Goal: Task Accomplishment & Management: Manage account settings

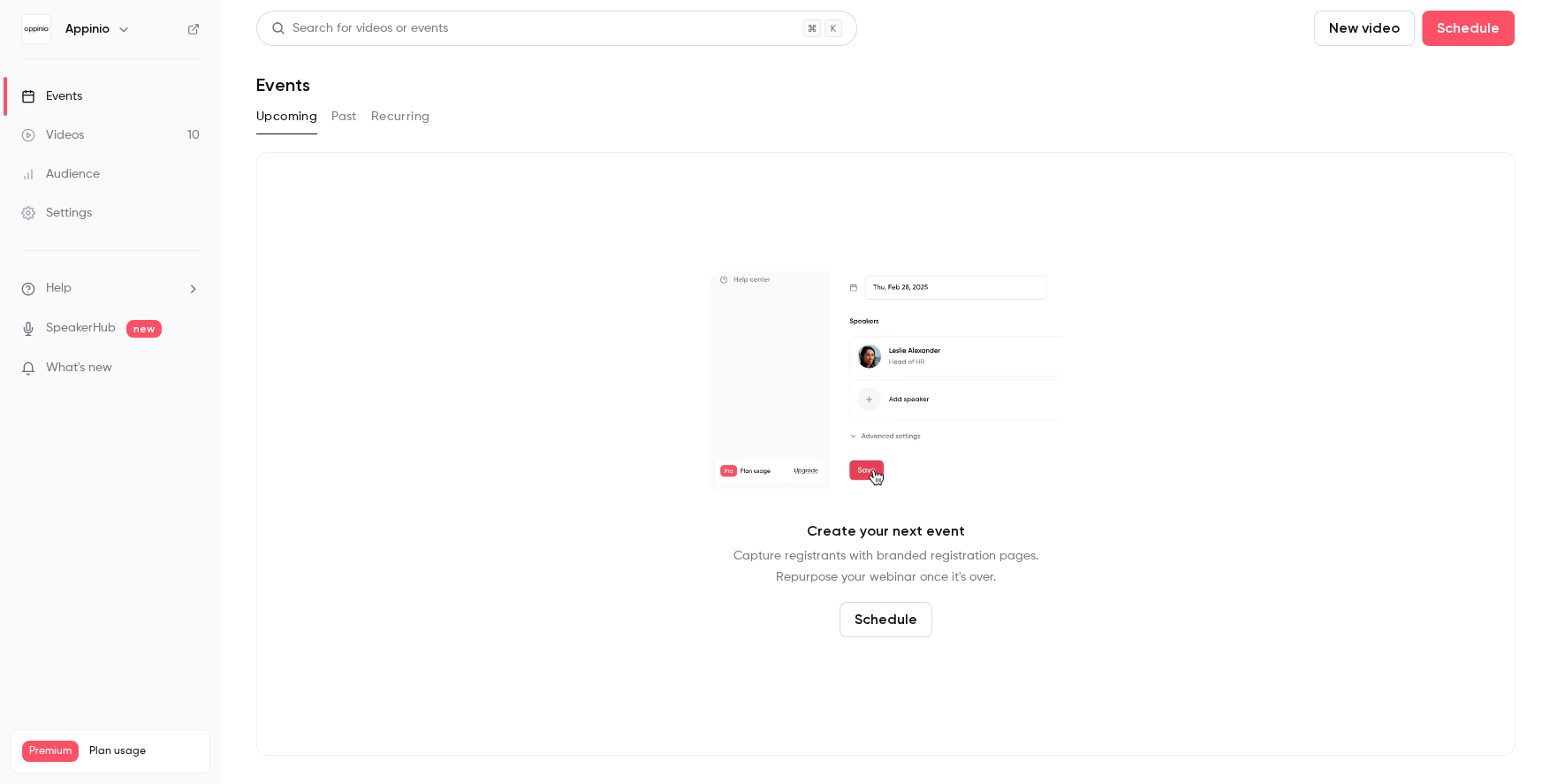
click at [100, 132] on link "Videos 10" at bounding box center [110, 134] width 221 height 39
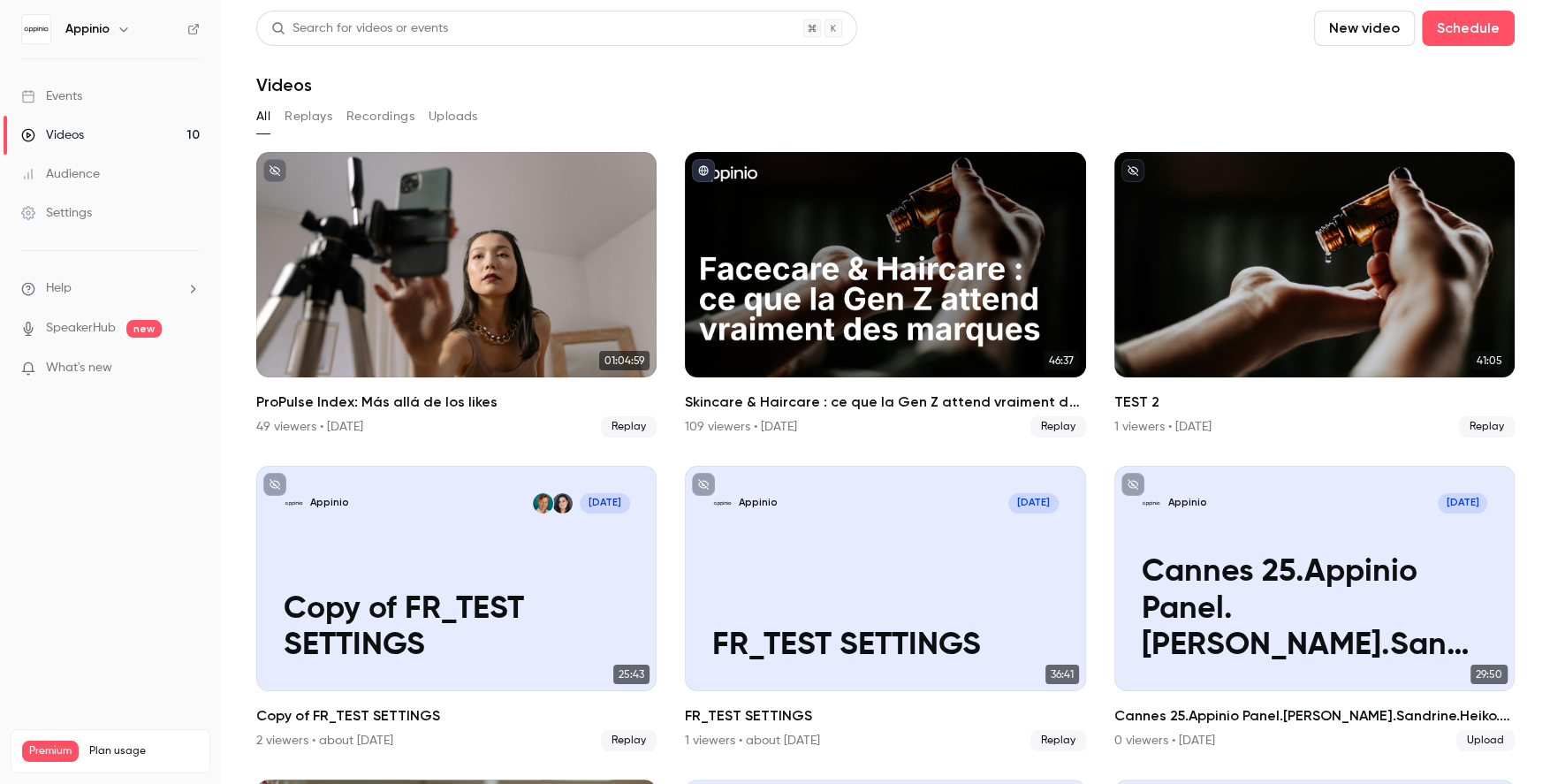
click at [101, 165] on link "Audience" at bounding box center [110, 173] width 221 height 39
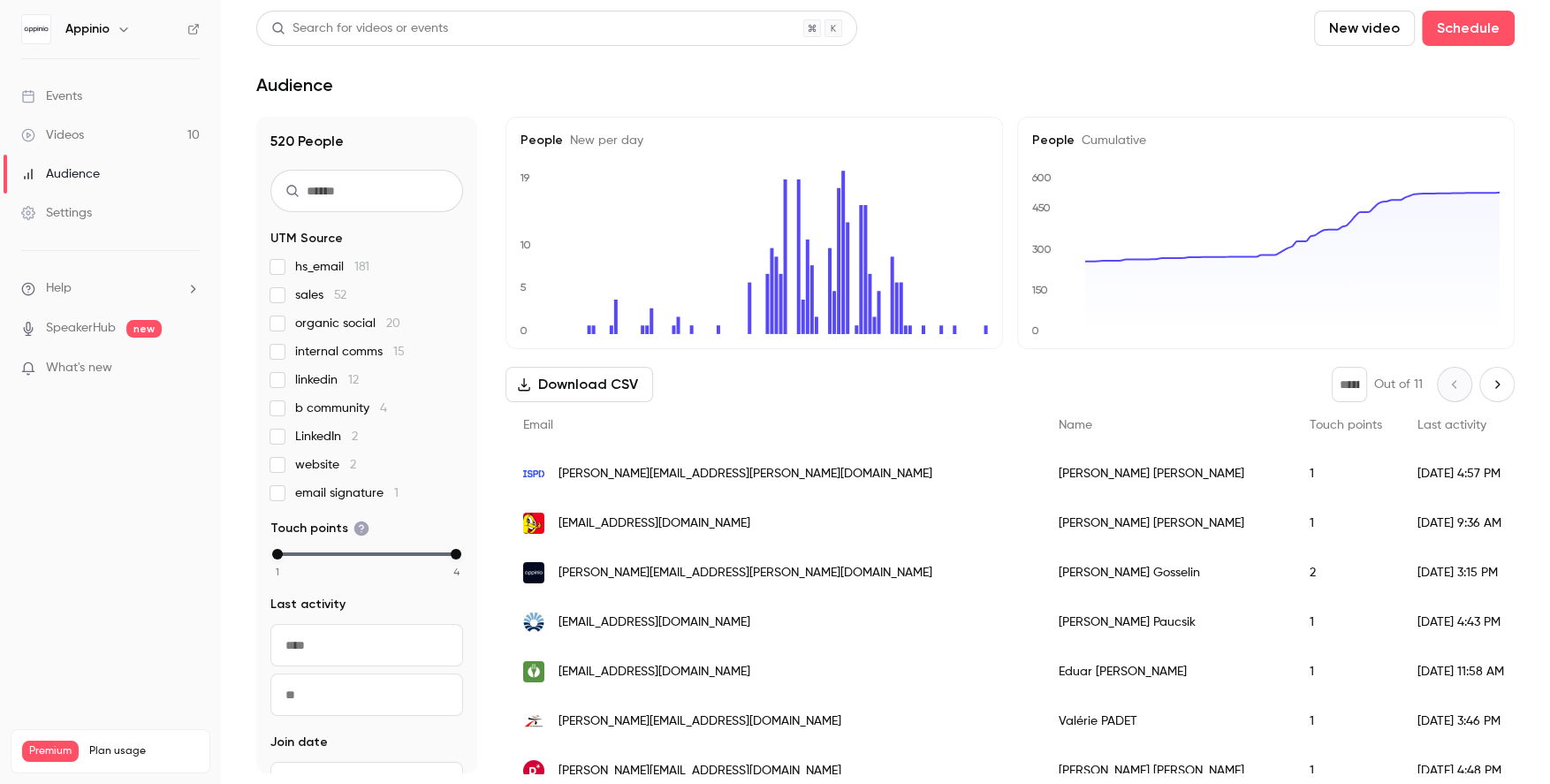
click at [108, 137] on link "Videos 10" at bounding box center [110, 134] width 221 height 39
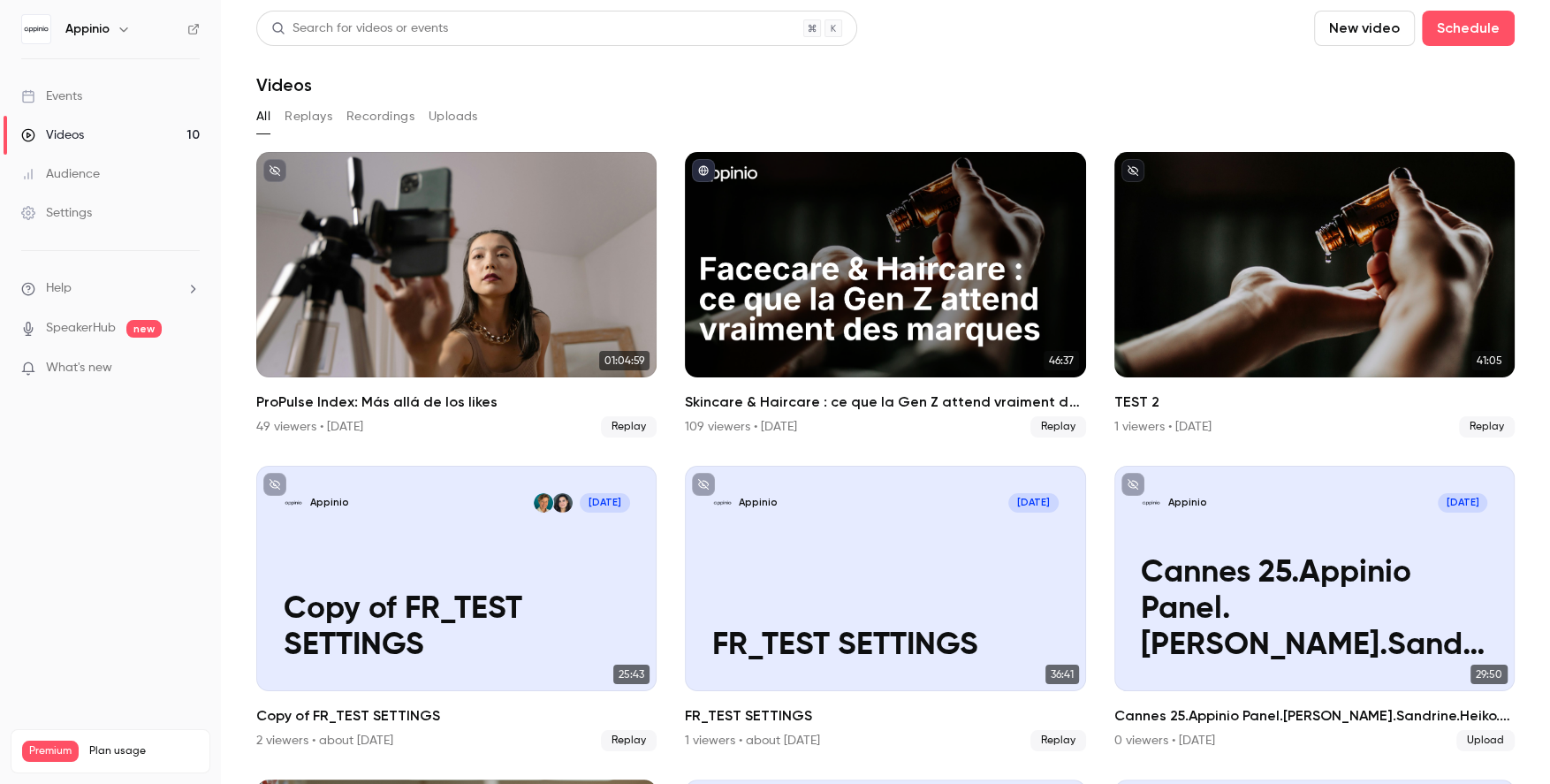
click at [120, 19] on button "button" at bounding box center [123, 29] width 21 height 21
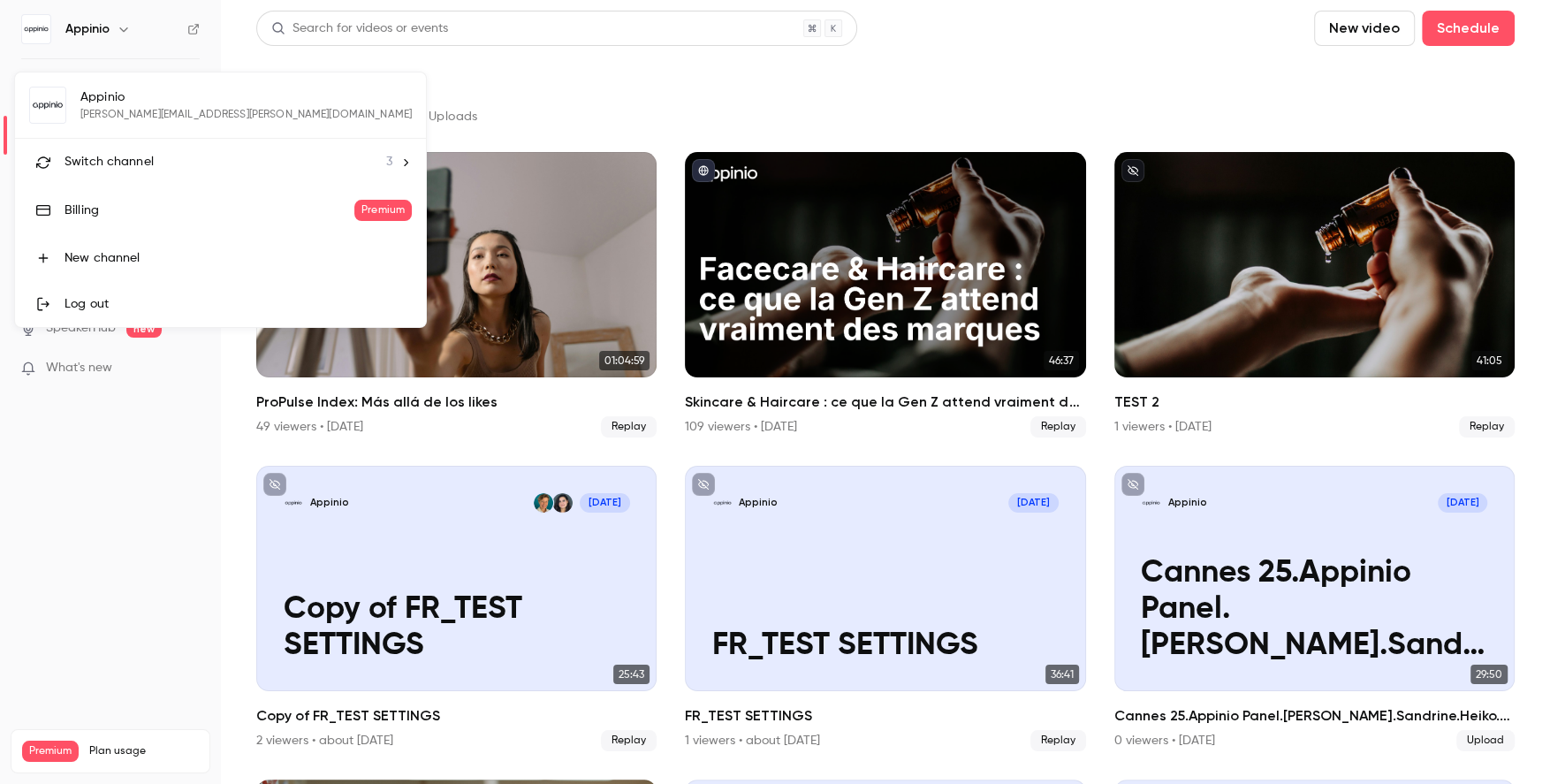
click at [136, 165] on span "Switch channel" at bounding box center [109, 162] width 89 height 19
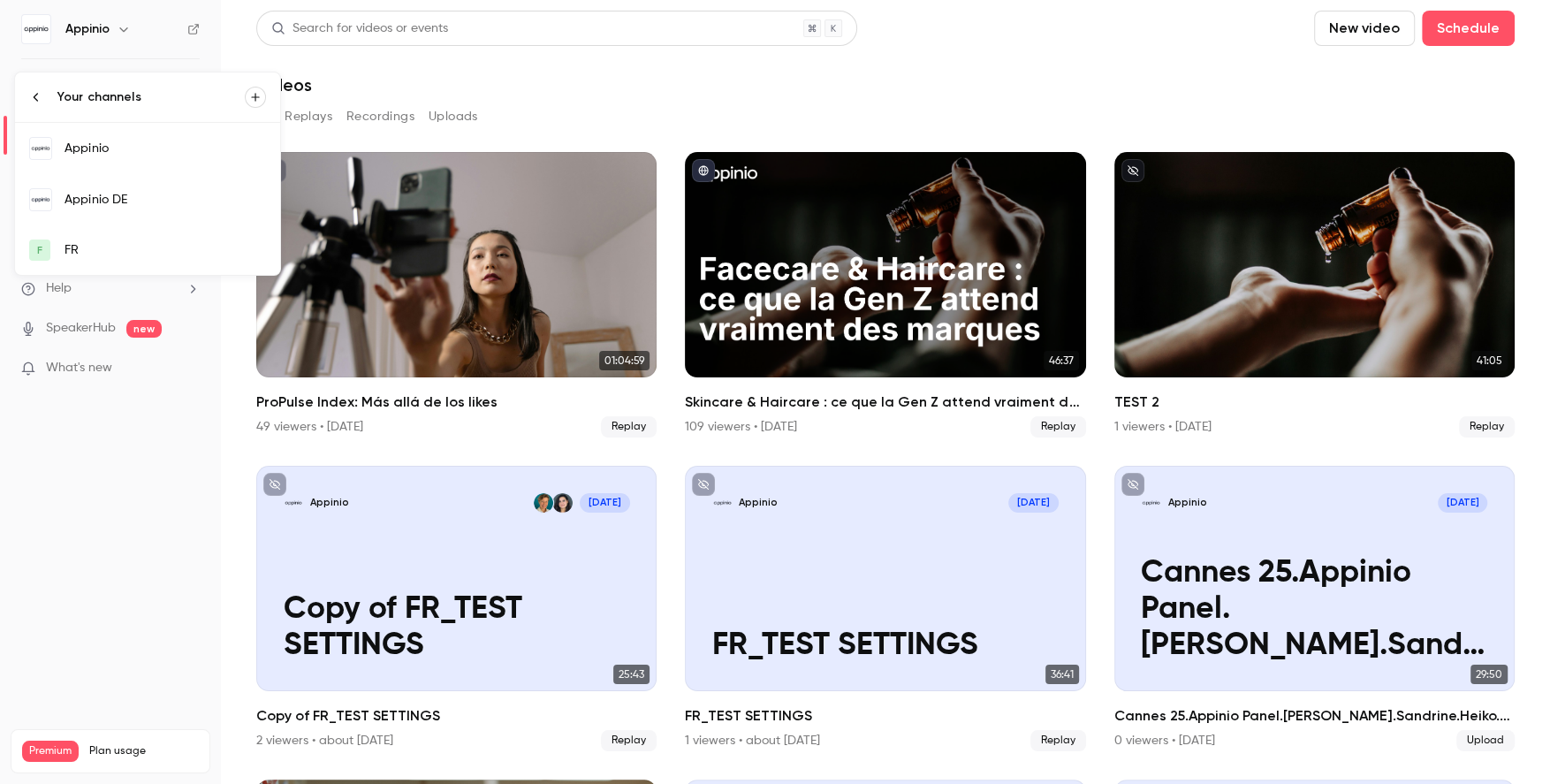
click at [255, 98] on icon "button" at bounding box center [255, 97] width 8 height 8
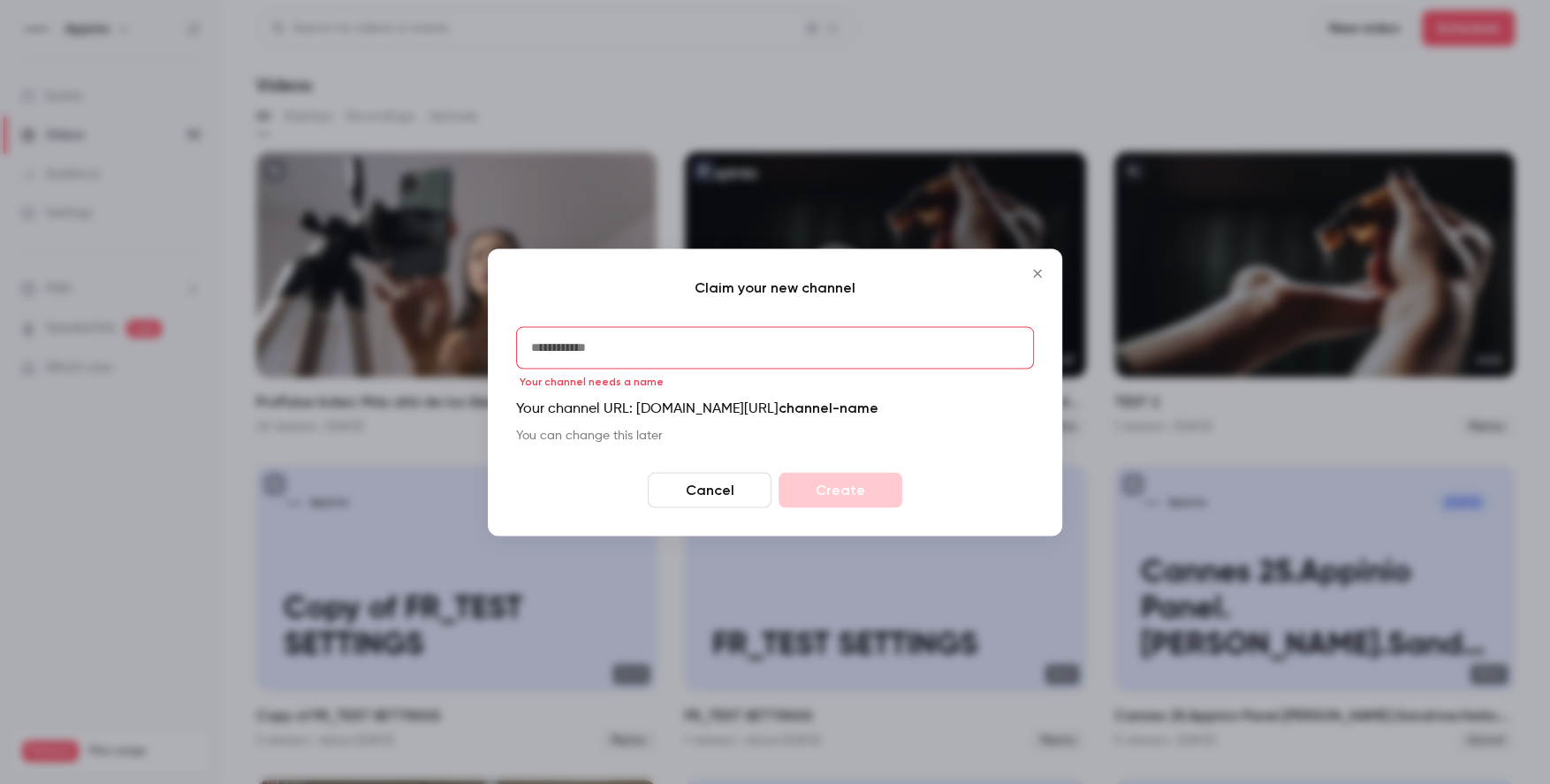
click at [695, 506] on button "Cancel" at bounding box center [710, 489] width 124 height 35
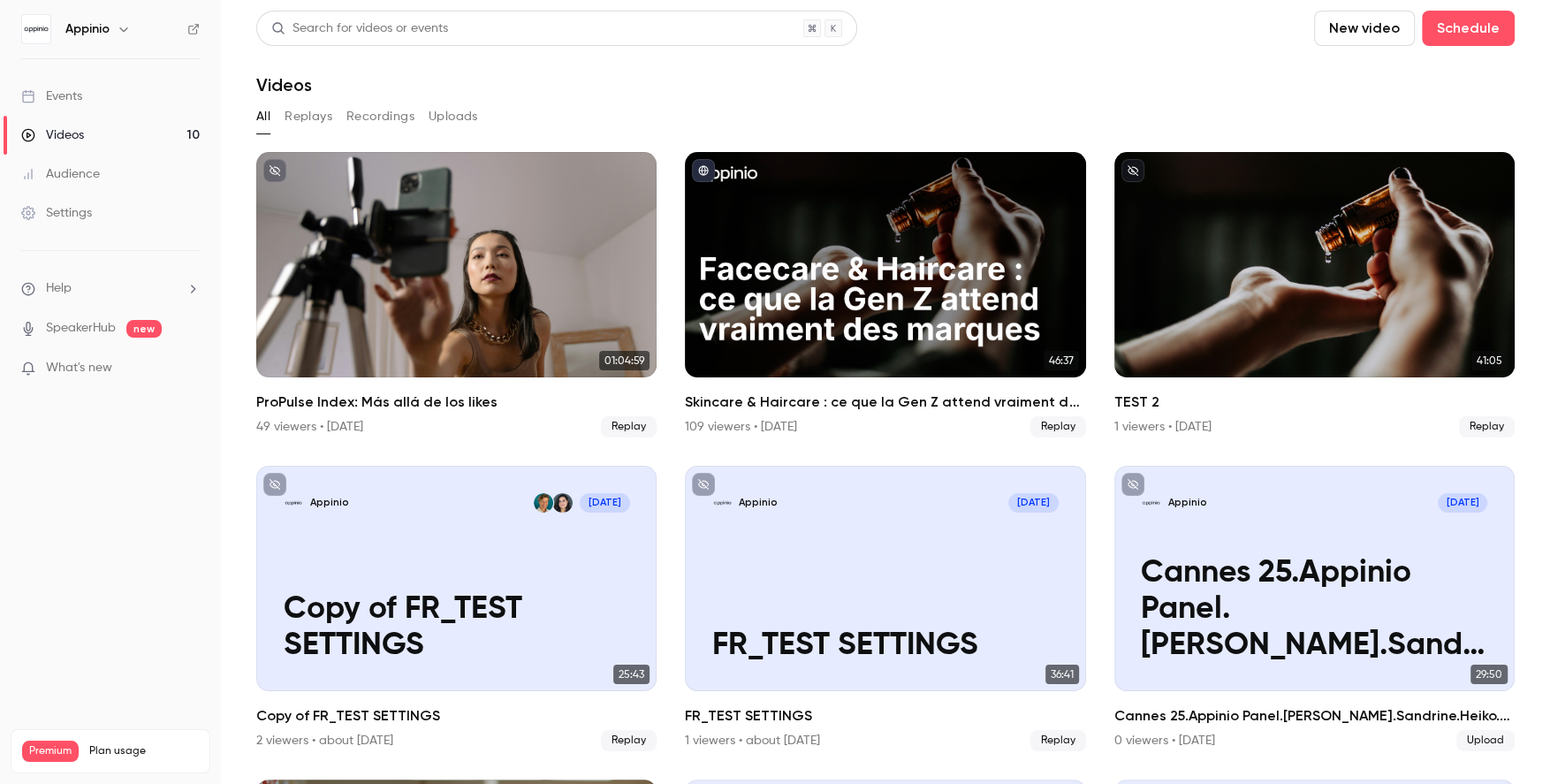
click at [102, 44] on nav "Appinio Events Videos 10 Audience Settings Help SpeakerHub new What's new Premi…" at bounding box center [110, 392] width 221 height 784
click at [100, 27] on h6 "Appinio" at bounding box center [87, 28] width 45 height 18
click at [81, 33] on h6 "Appinio" at bounding box center [87, 28] width 45 height 18
click at [117, 33] on icon "button" at bounding box center [123, 28] width 14 height 14
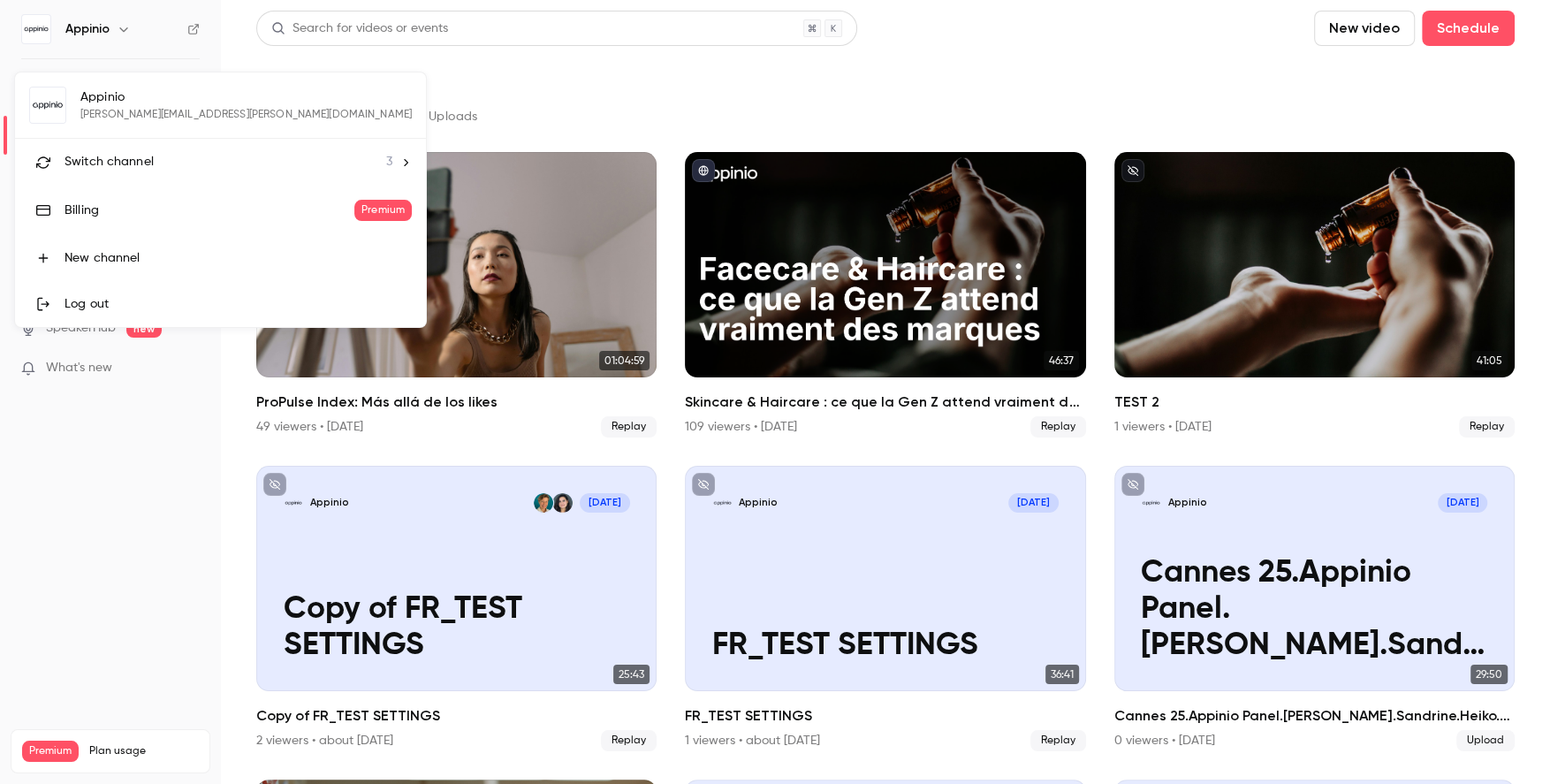
click at [127, 169] on span "Switch channel" at bounding box center [109, 162] width 89 height 19
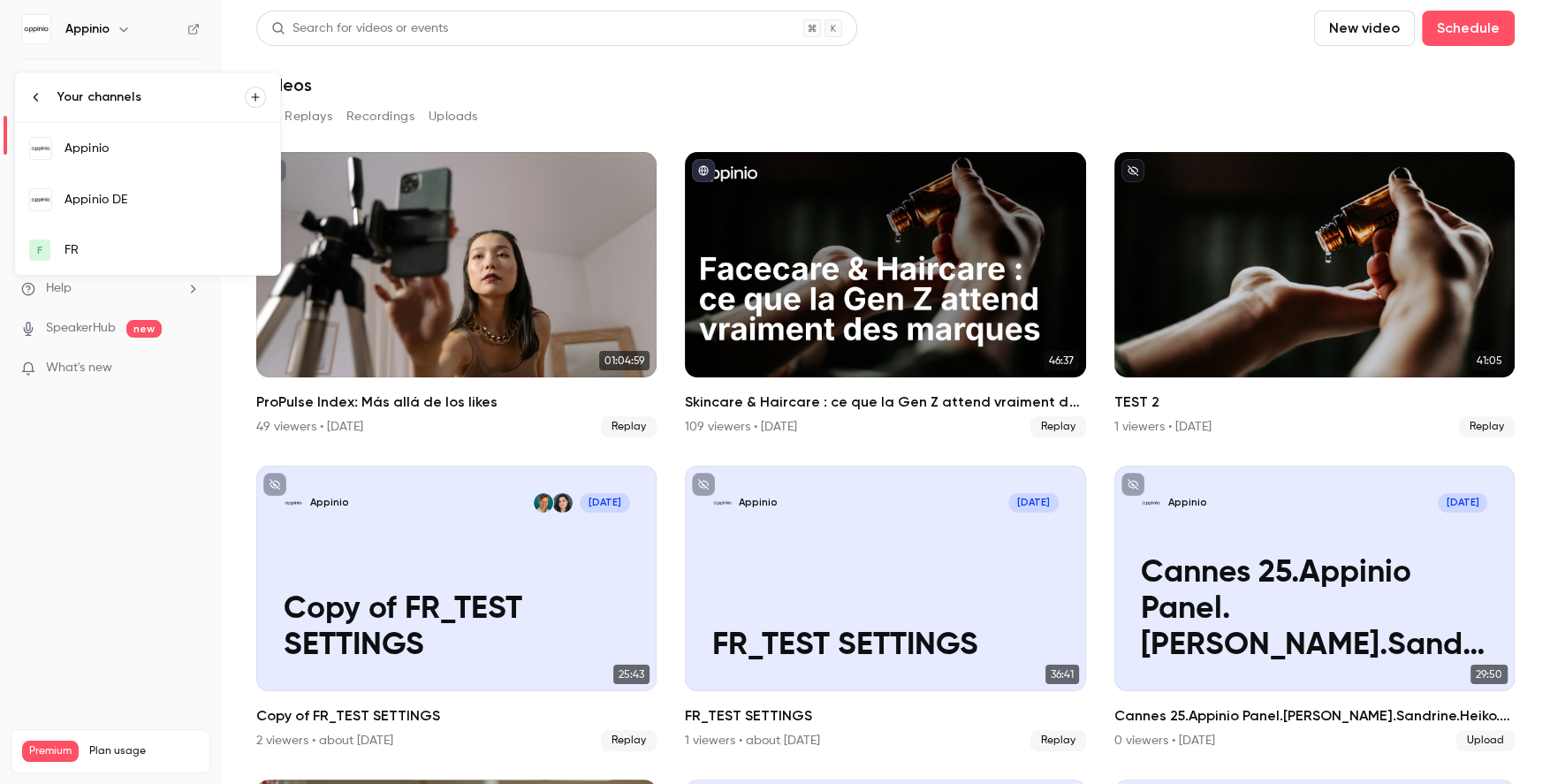
click at [256, 101] on icon "button" at bounding box center [255, 97] width 12 height 12
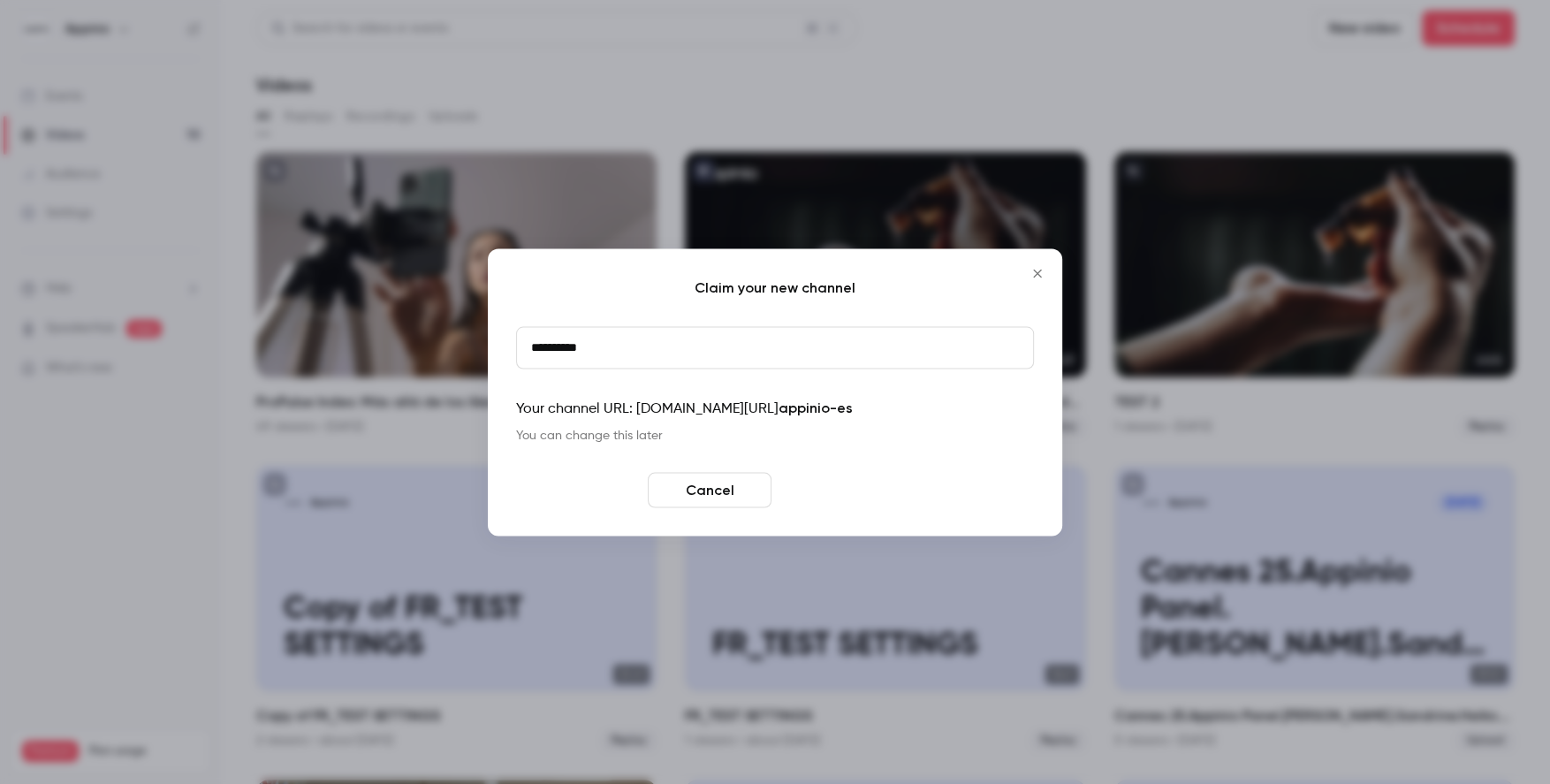
type input "**********"
click at [878, 492] on button "Create" at bounding box center [840, 489] width 124 height 35
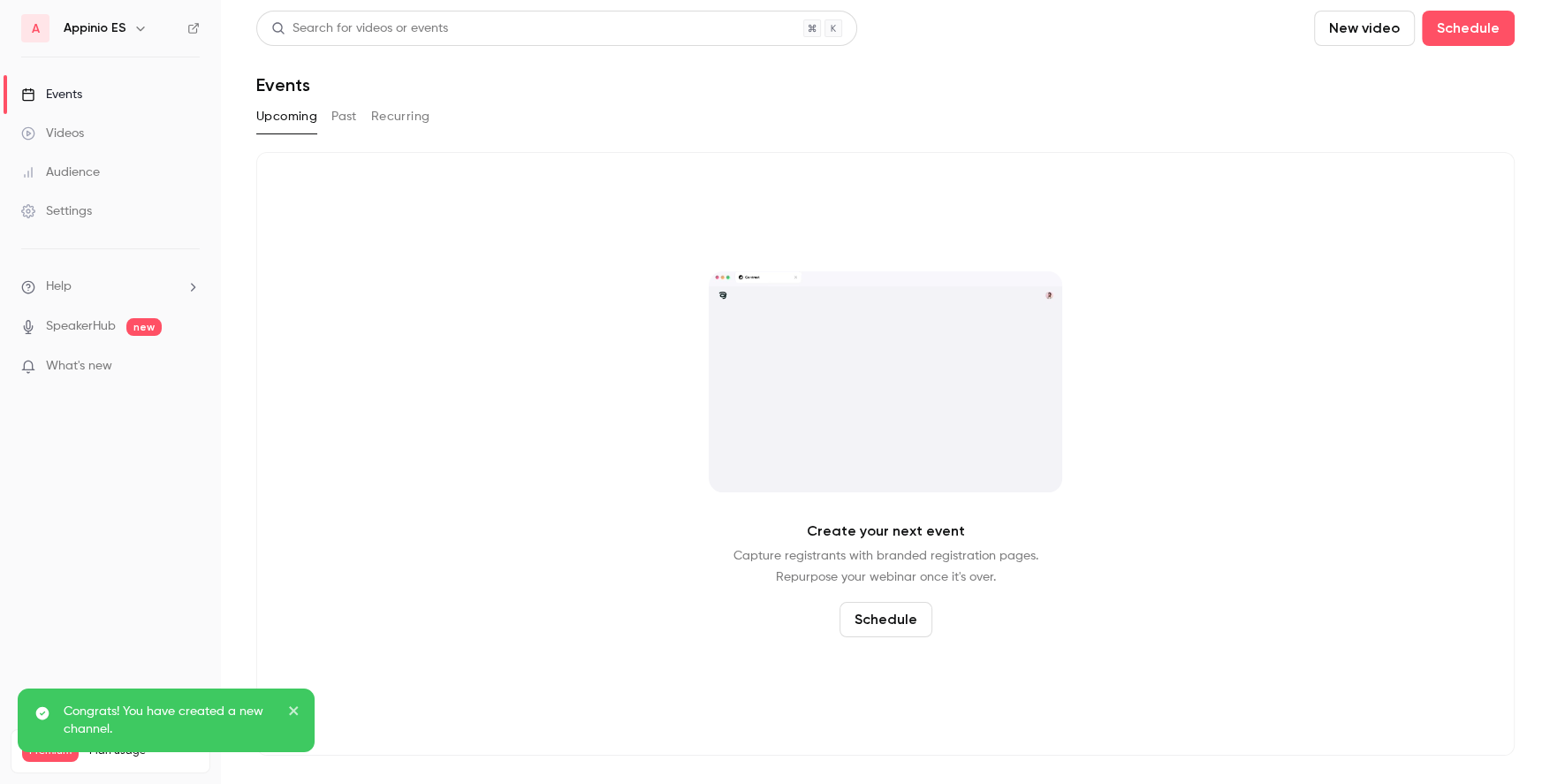
click at [886, 624] on button "Schedule" at bounding box center [886, 618] width 93 height 35
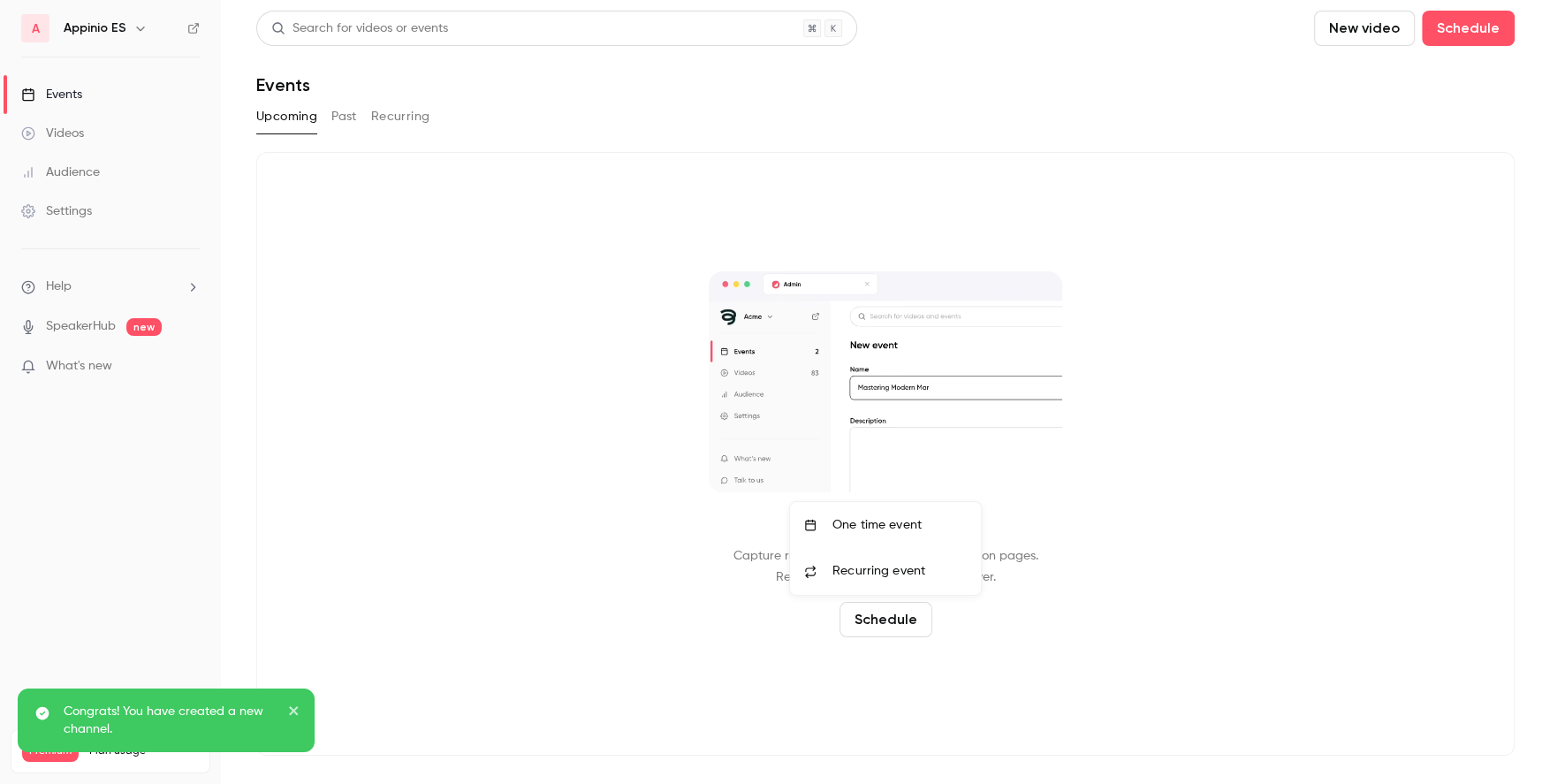
click at [910, 534] on li "One time event" at bounding box center [886, 525] width 191 height 46
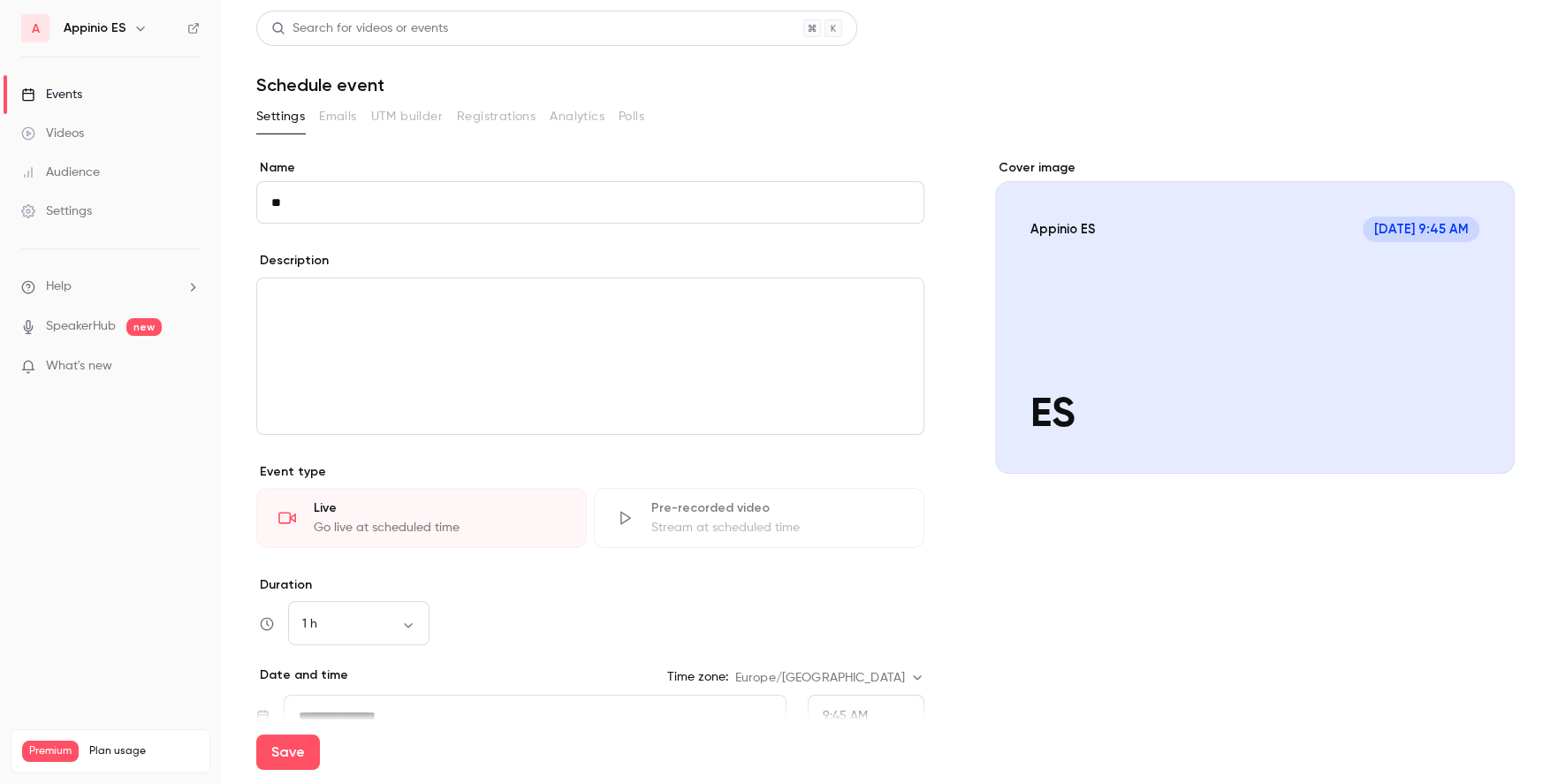
type input "*"
type input "**********"
click at [536, 346] on div "editor" at bounding box center [589, 356] width 666 height 155
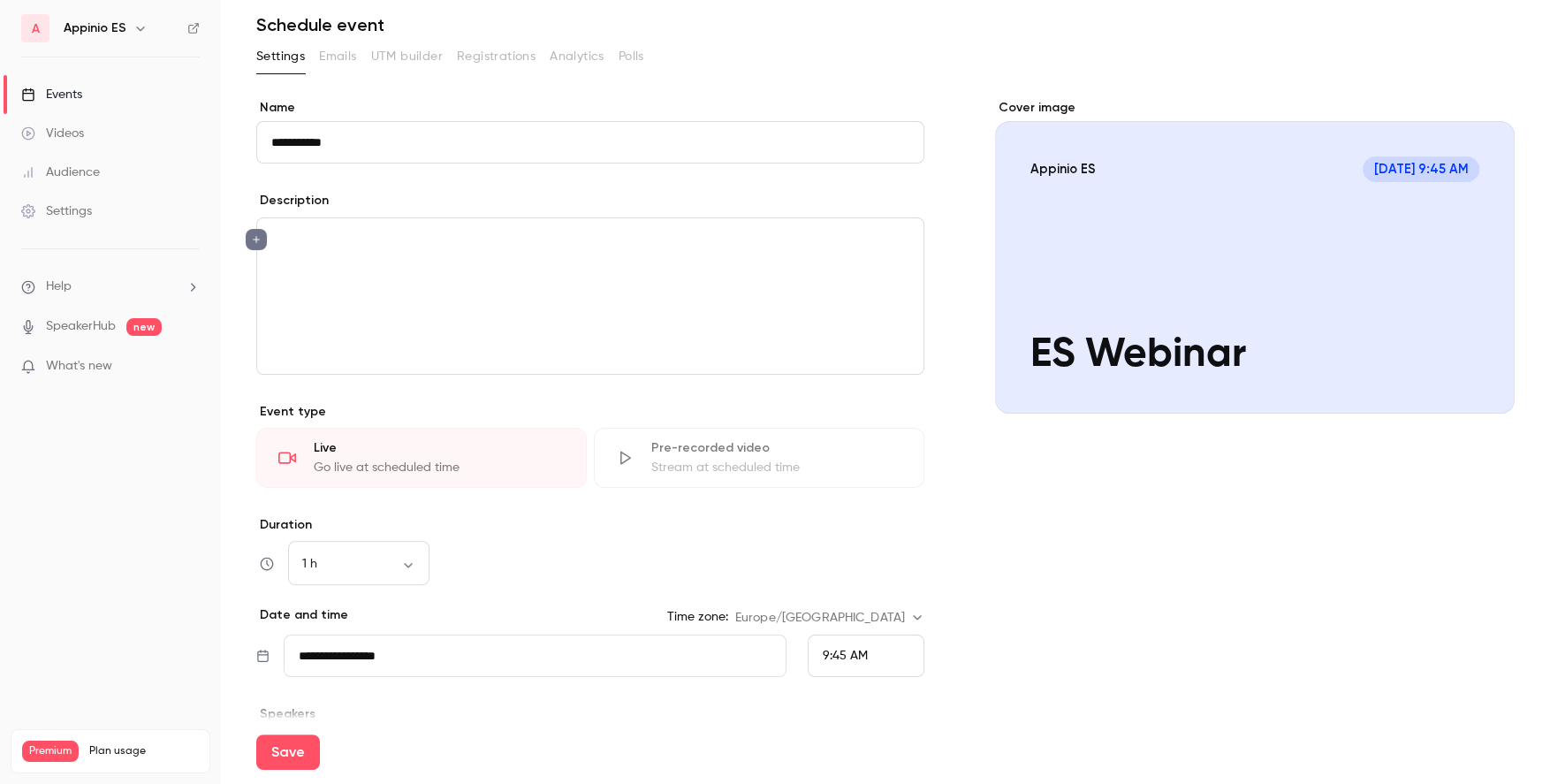
scroll to position [178, 0]
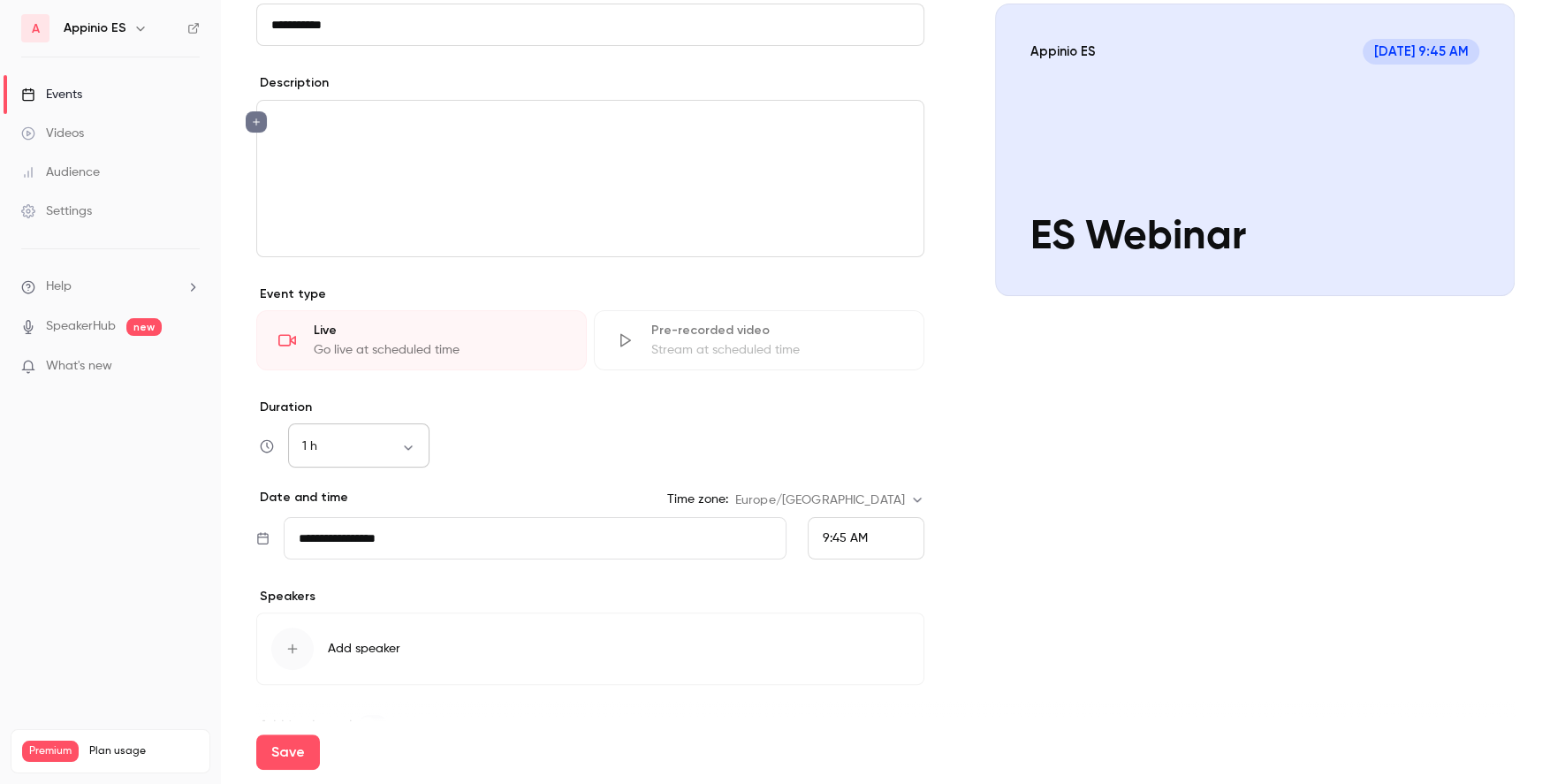
click at [413, 447] on body "**********" at bounding box center [775, 392] width 1550 height 784
click at [375, 526] on li "30 min" at bounding box center [358, 539] width 141 height 46
click at [396, 452] on body "**********" at bounding box center [775, 392] width 1550 height 784
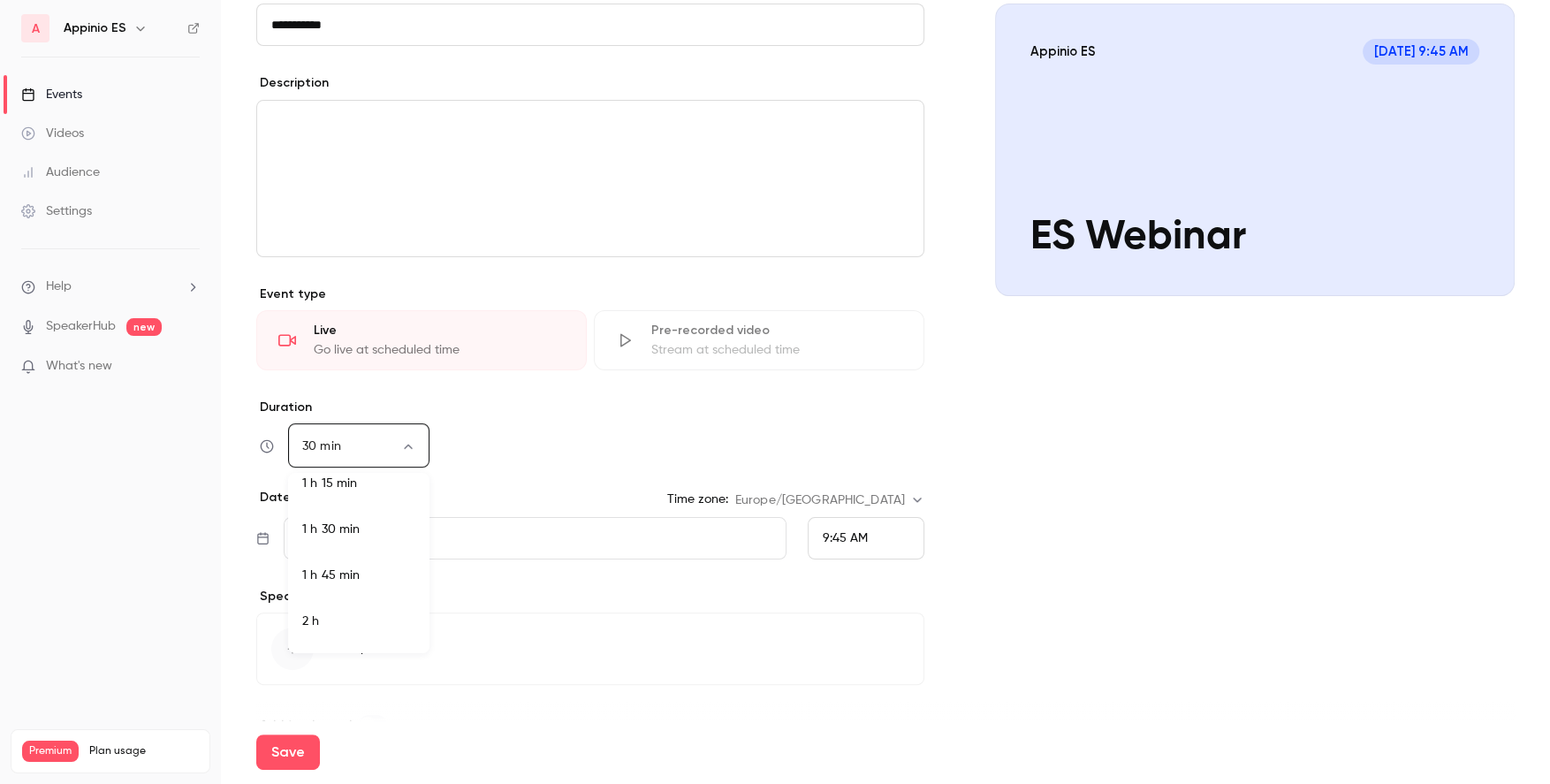
click at [377, 524] on li "1 h 30 min" at bounding box center [358, 529] width 141 height 46
type input "**"
click at [532, 440] on div "1 h 30 min ** ​" at bounding box center [590, 446] width 668 height 43
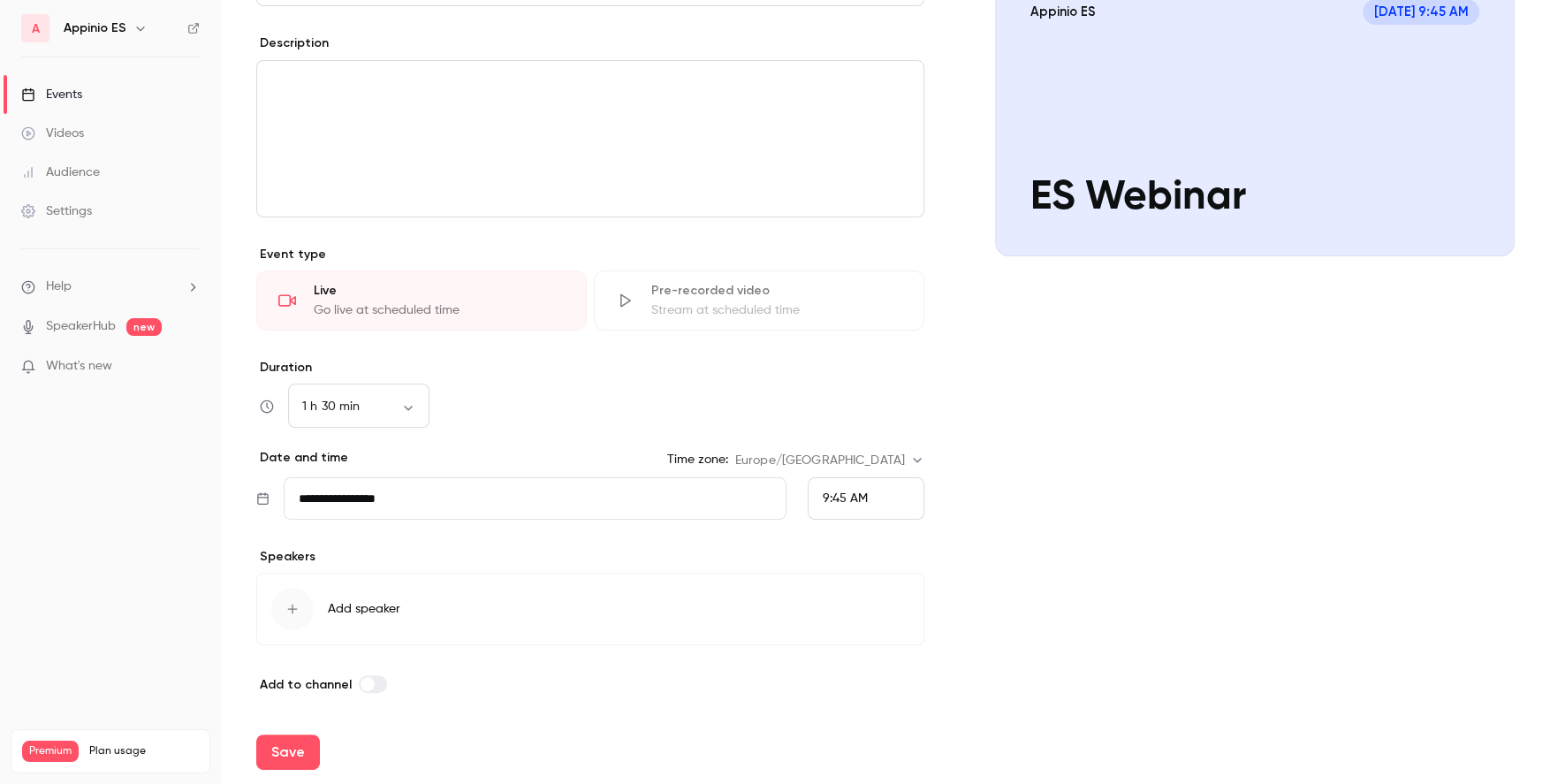
click at [464, 487] on input "**********" at bounding box center [534, 498] width 503 height 43
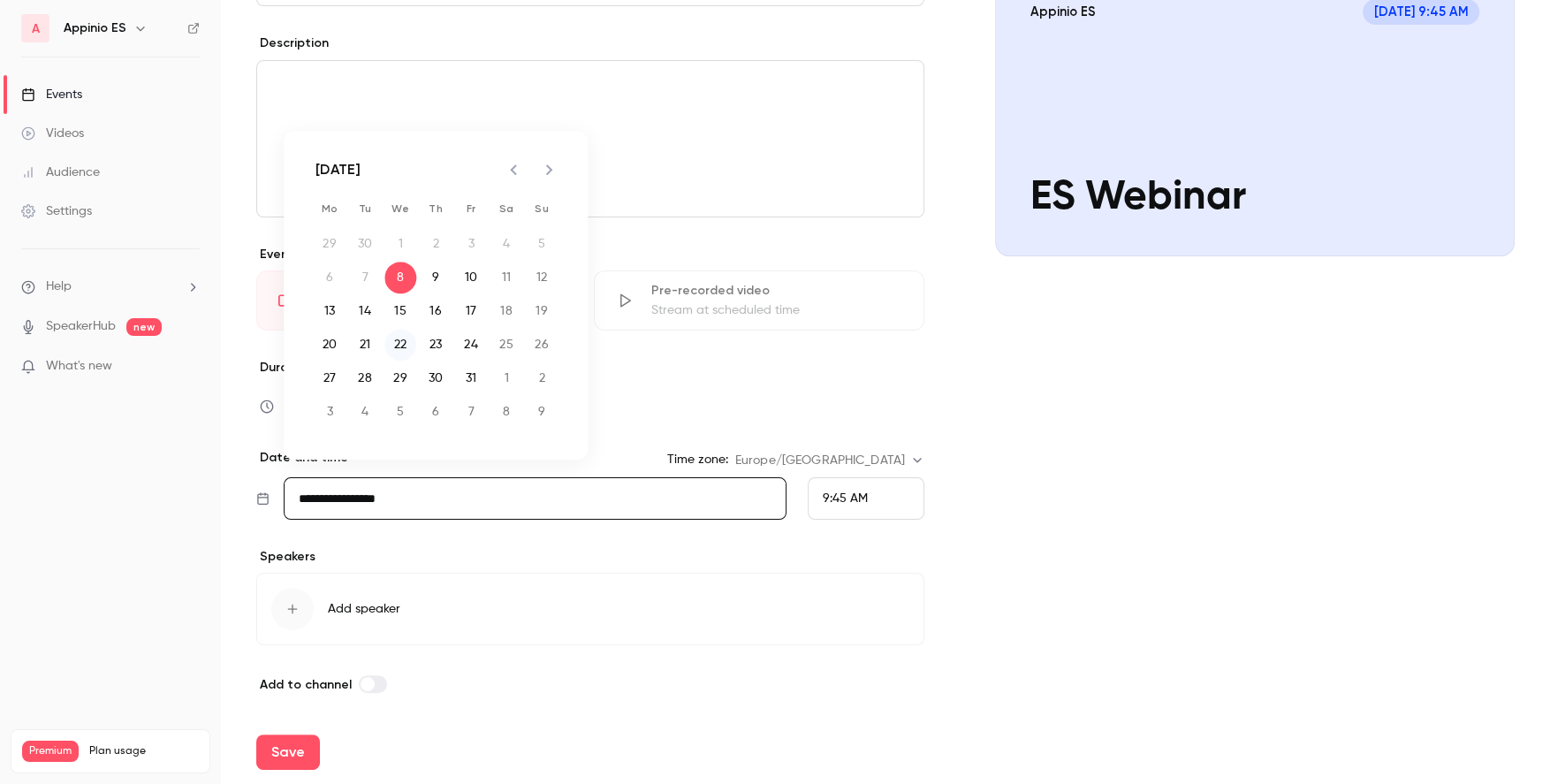
click at [402, 339] on button "22" at bounding box center [401, 345] width 32 height 32
type input "**********"
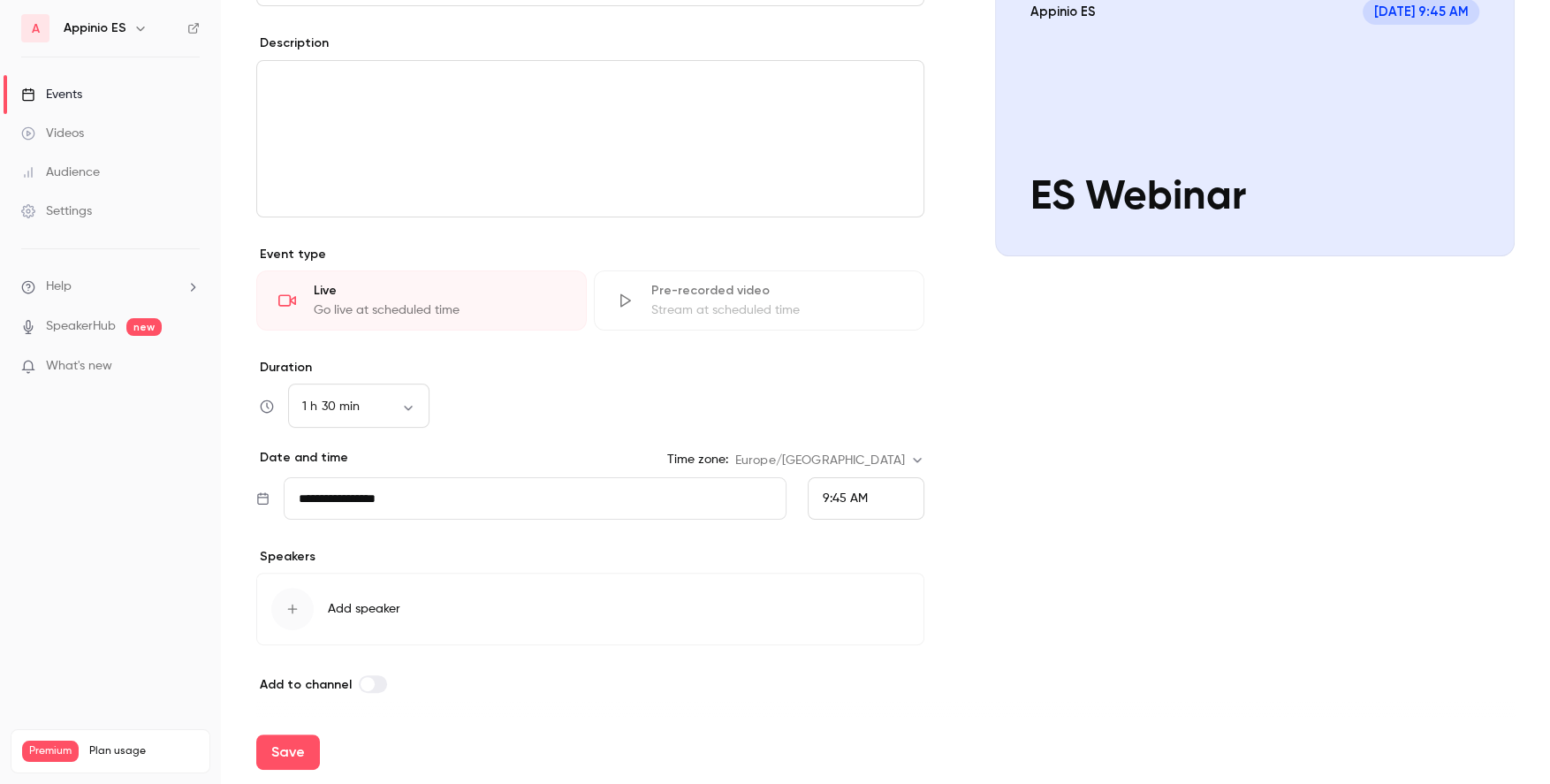
click at [871, 494] on div "9:45 AM" at bounding box center [866, 498] width 117 height 43
click at [876, 226] on div "12:00 PM" at bounding box center [867, 228] width 87 height 19
click at [291, 603] on icon "button" at bounding box center [292, 608] width 14 height 14
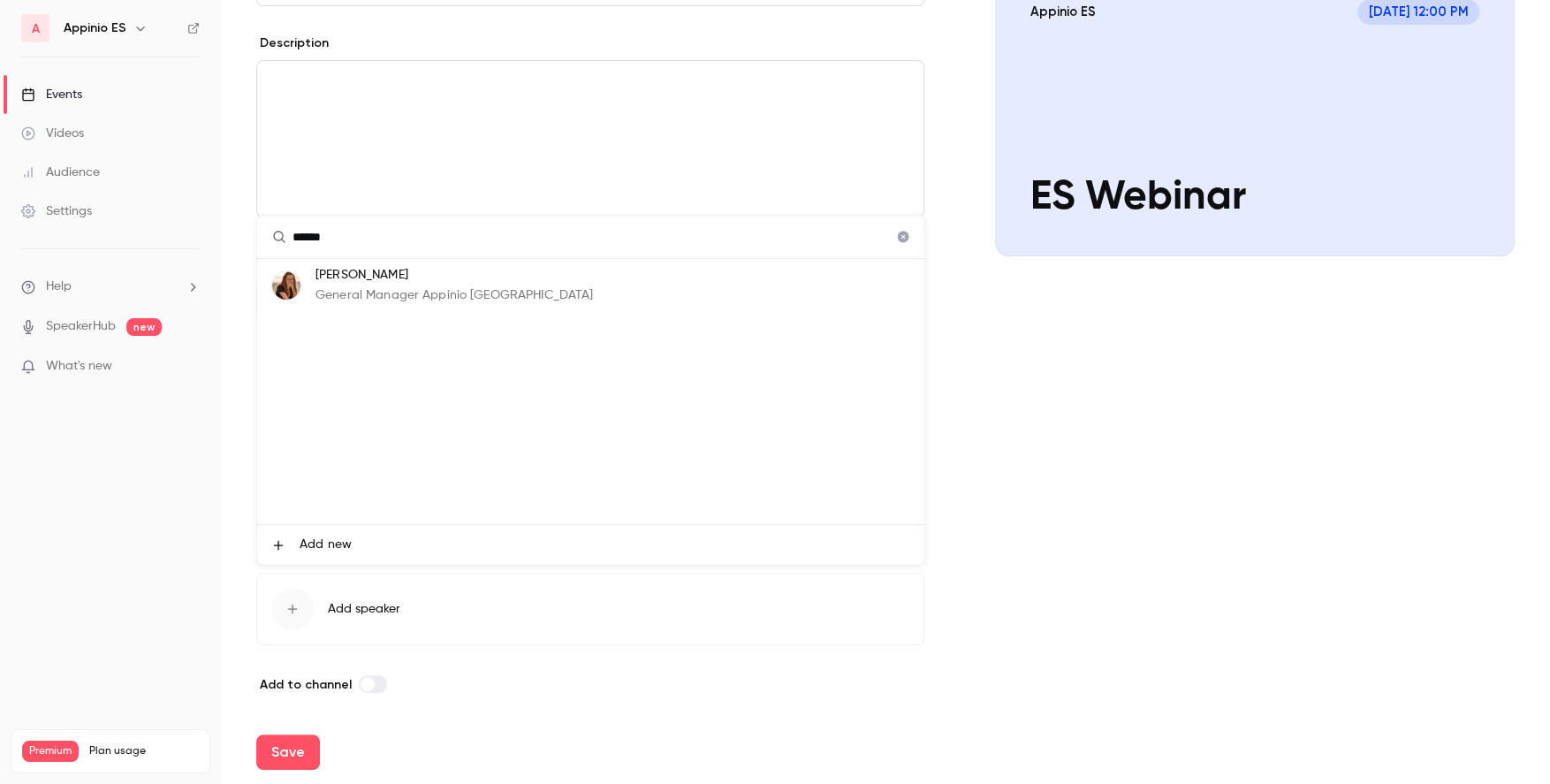
type input "******"
click at [455, 291] on p "General Manager Appinio [GEOGRAPHIC_DATA]" at bounding box center [454, 295] width 278 height 19
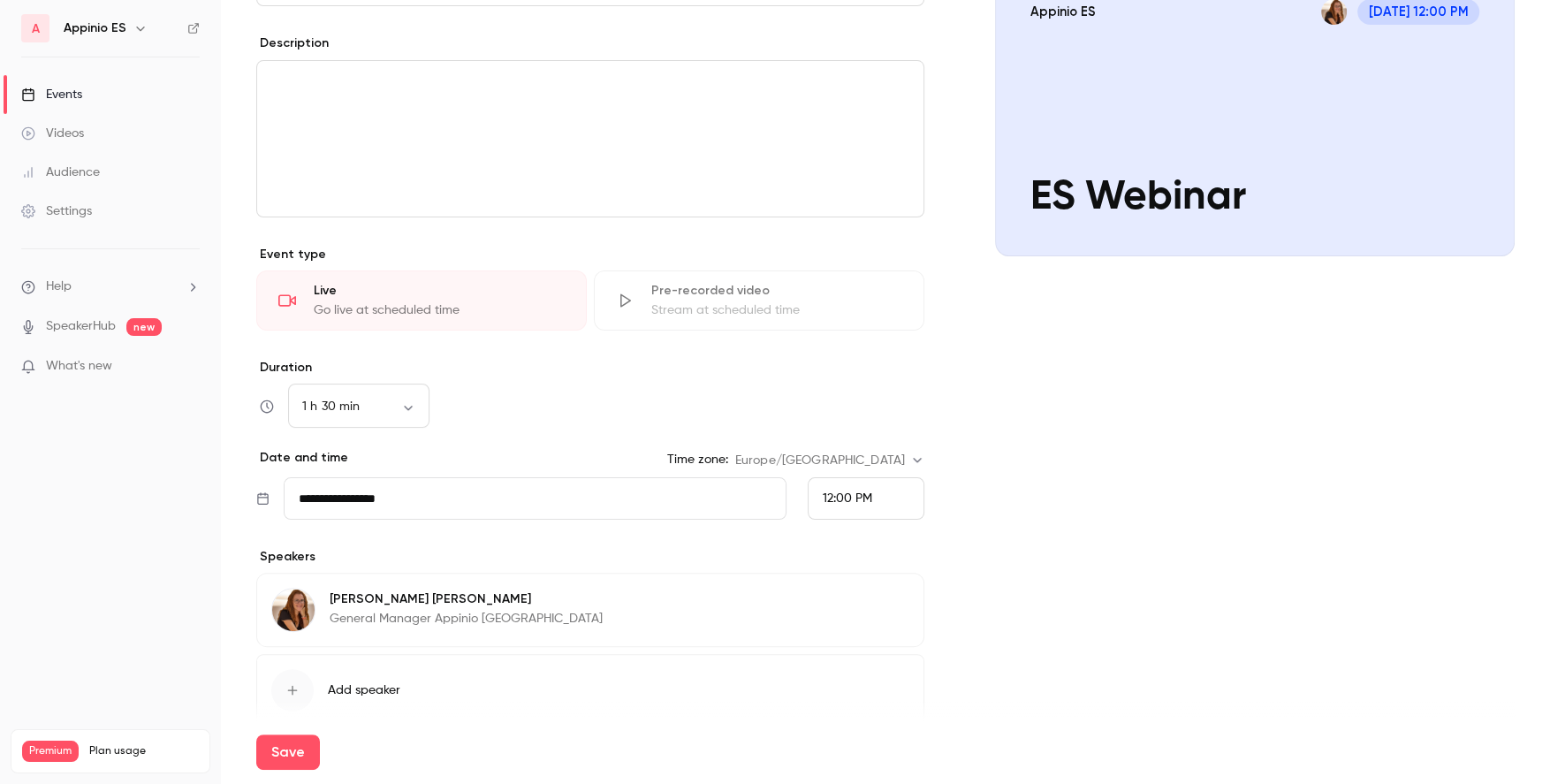
click at [335, 693] on span "Add speaker" at bounding box center [364, 689] width 73 height 18
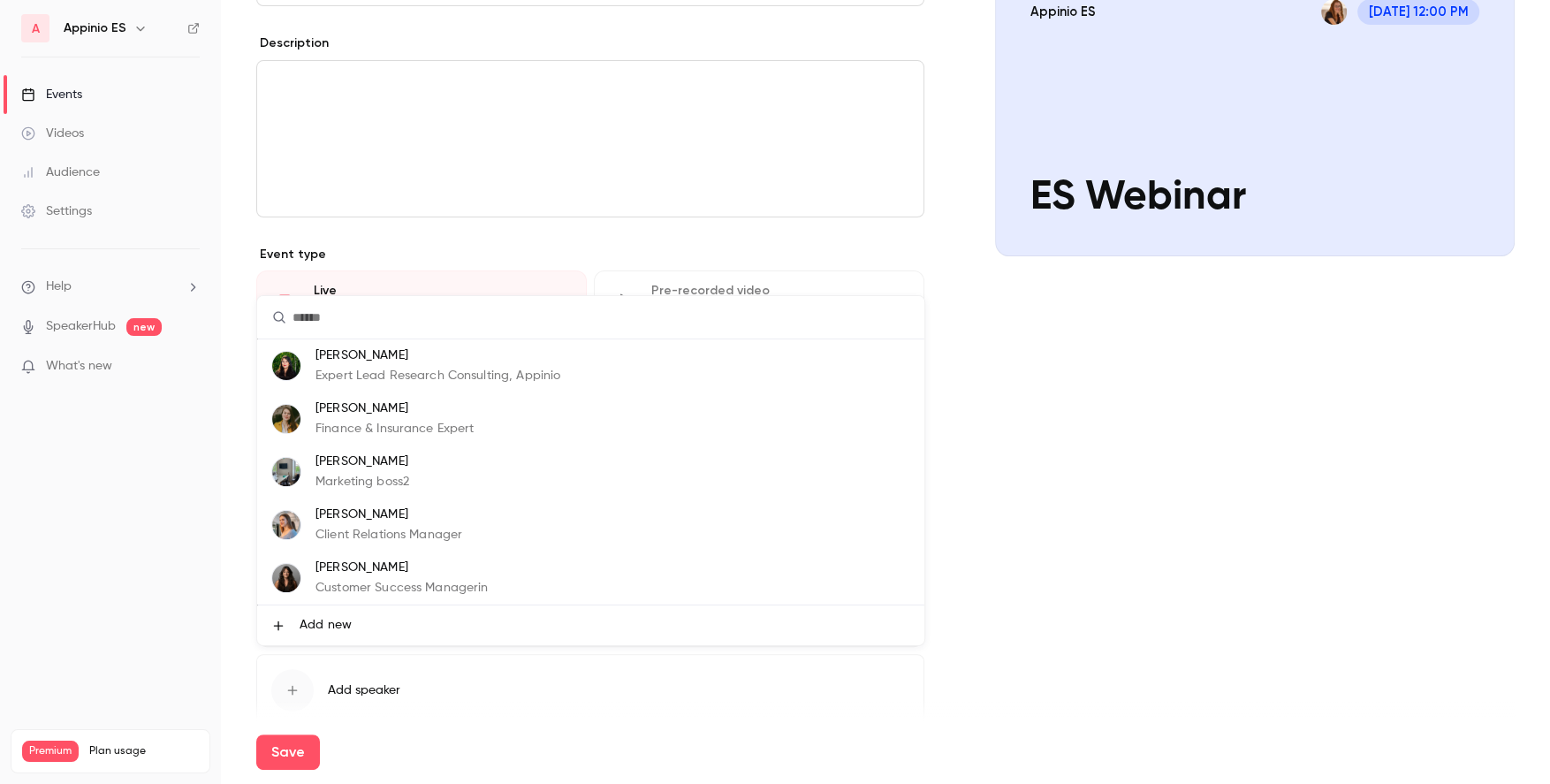
click at [428, 325] on input "text" at bounding box center [590, 317] width 667 height 43
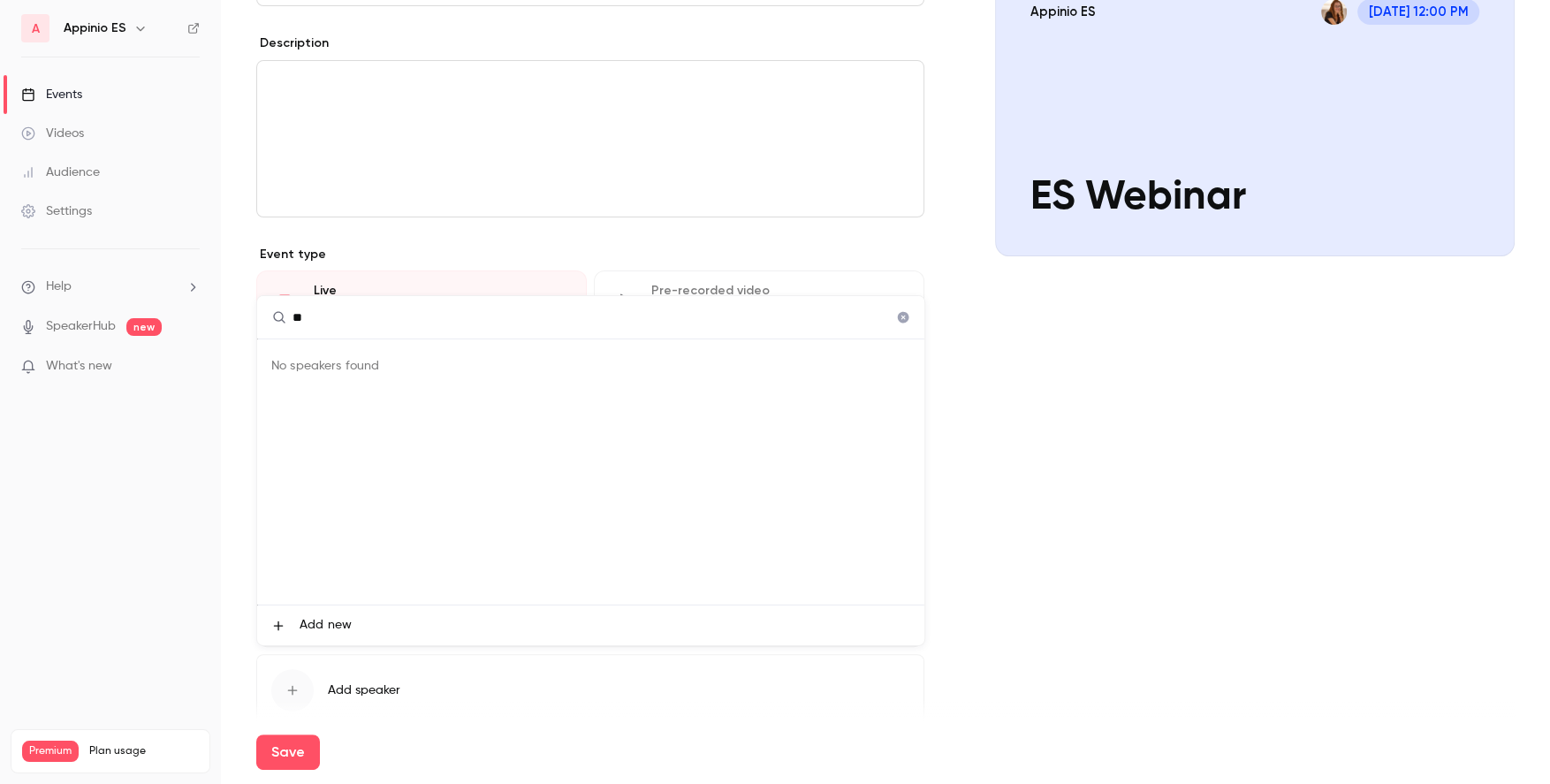
type input "*"
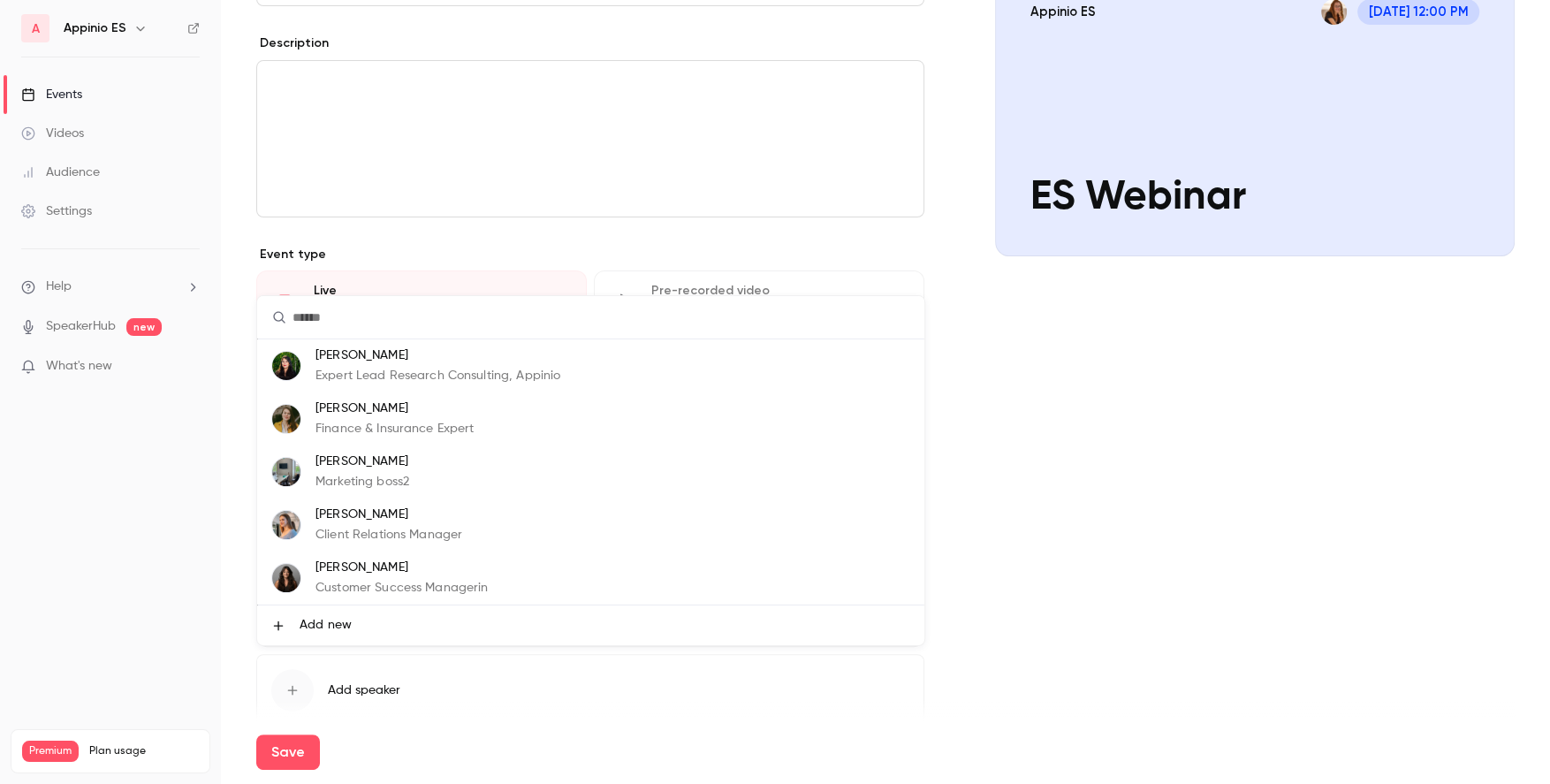
click at [309, 633] on li "Add new" at bounding box center [590, 625] width 667 height 40
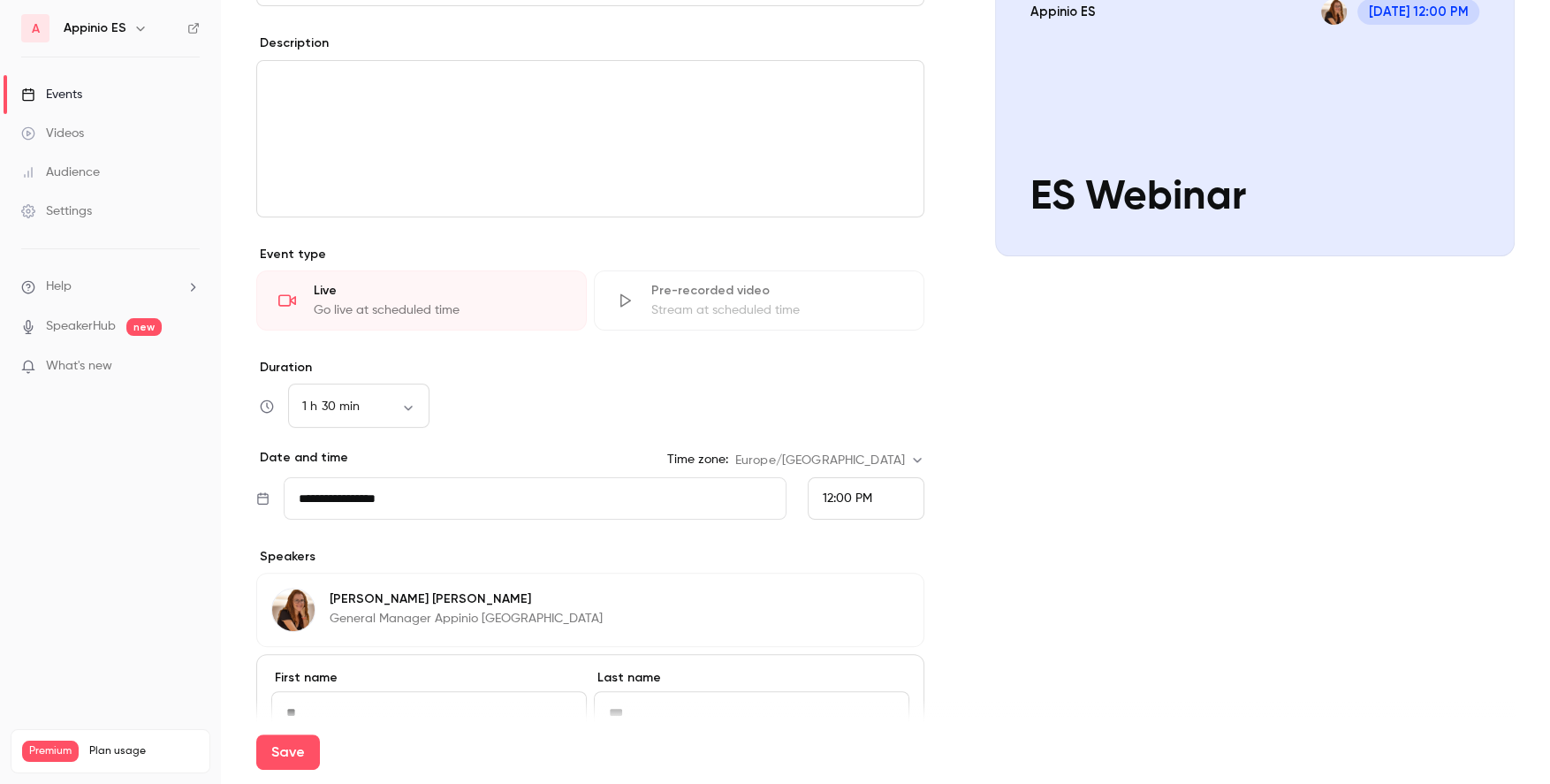
type input "*"
type input "*****"
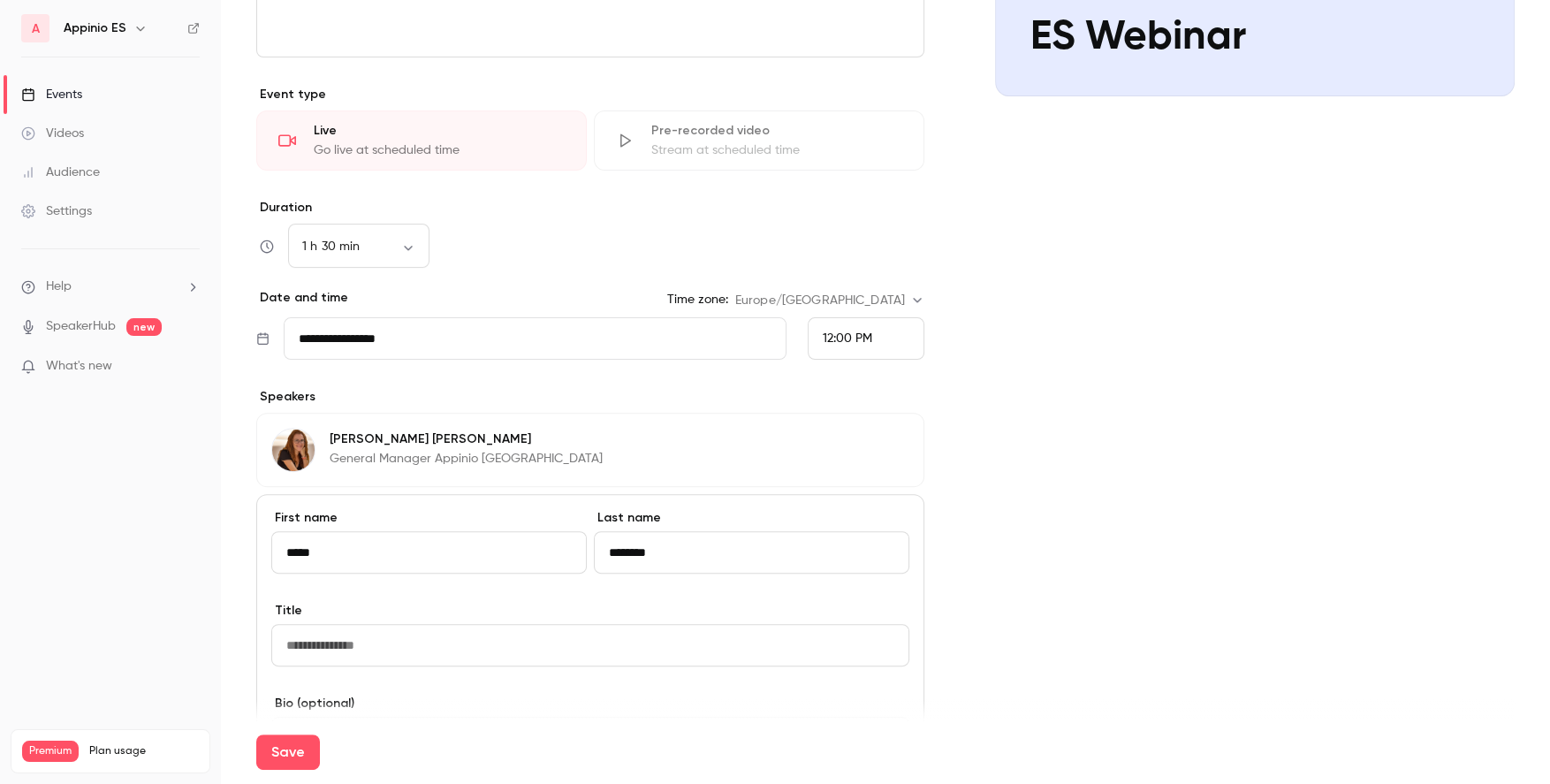
type input "********"
click at [439, 647] on input at bounding box center [590, 645] width 639 height 43
paste input "**********"
click at [475, 641] on input "**********" at bounding box center [590, 645] width 639 height 43
click at [512, 642] on input "**********" at bounding box center [590, 645] width 639 height 43
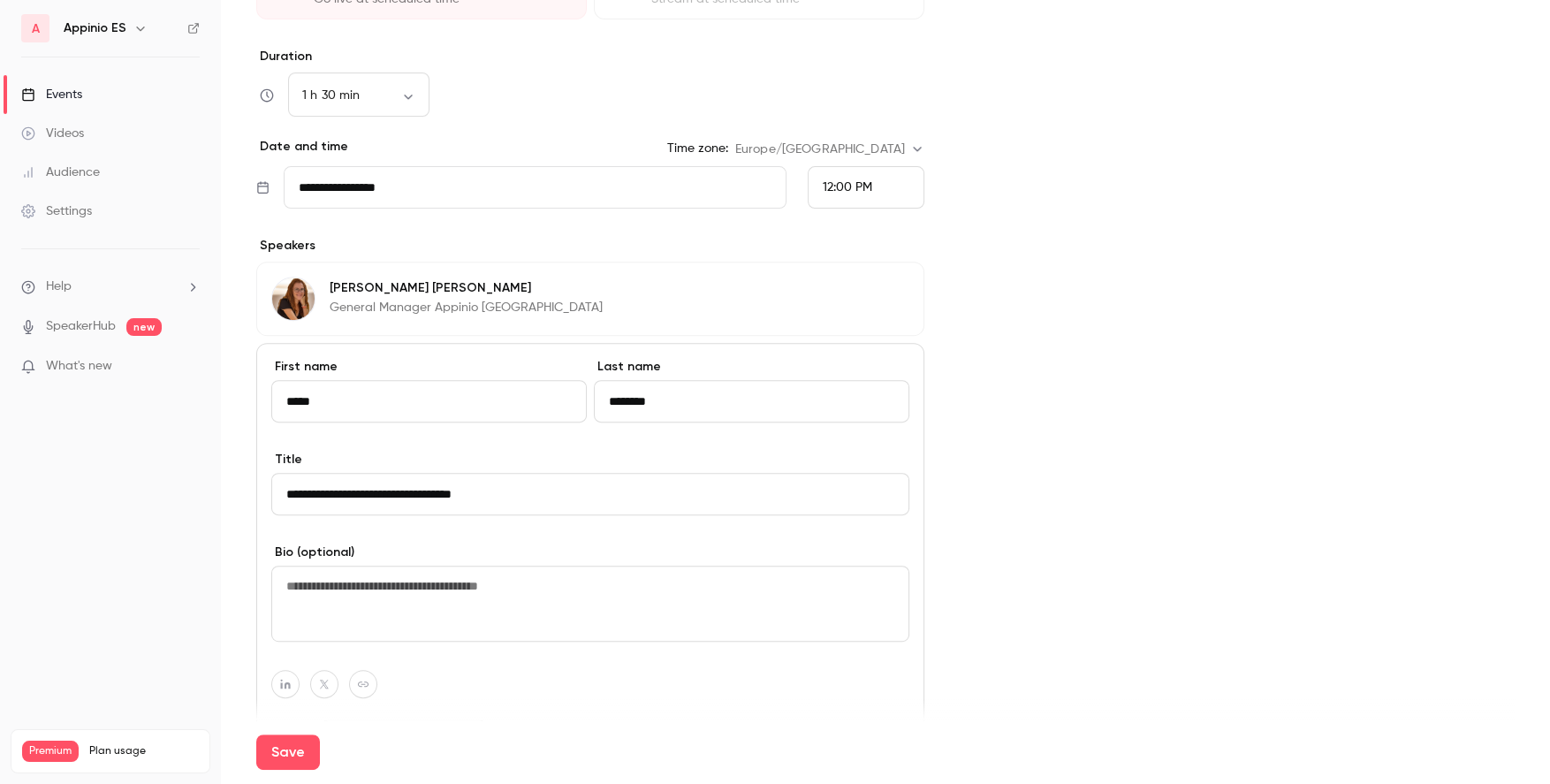
scroll to position [553, 0]
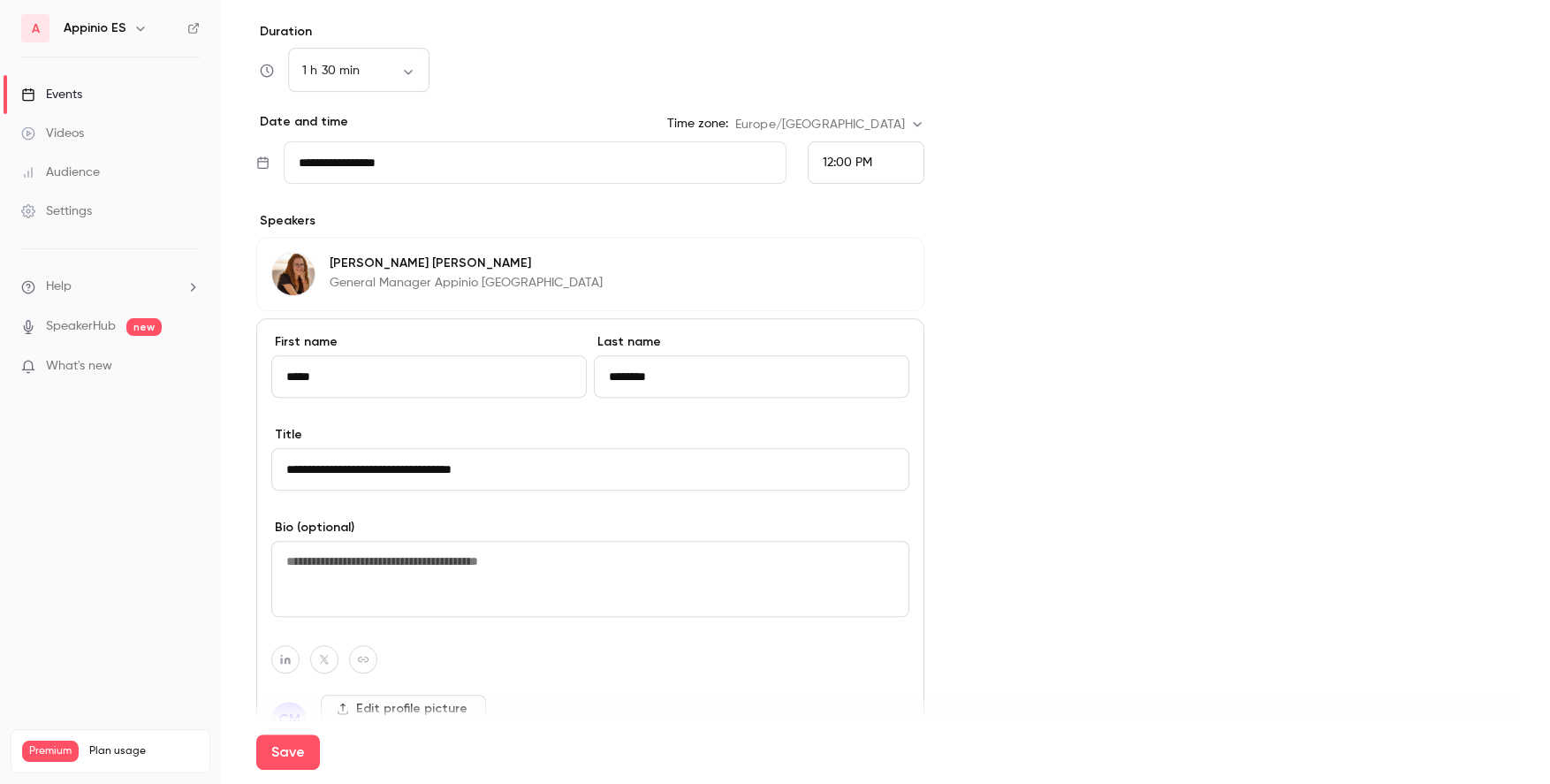
type input "**********"
click at [428, 558] on textarea at bounding box center [590, 579] width 639 height 76
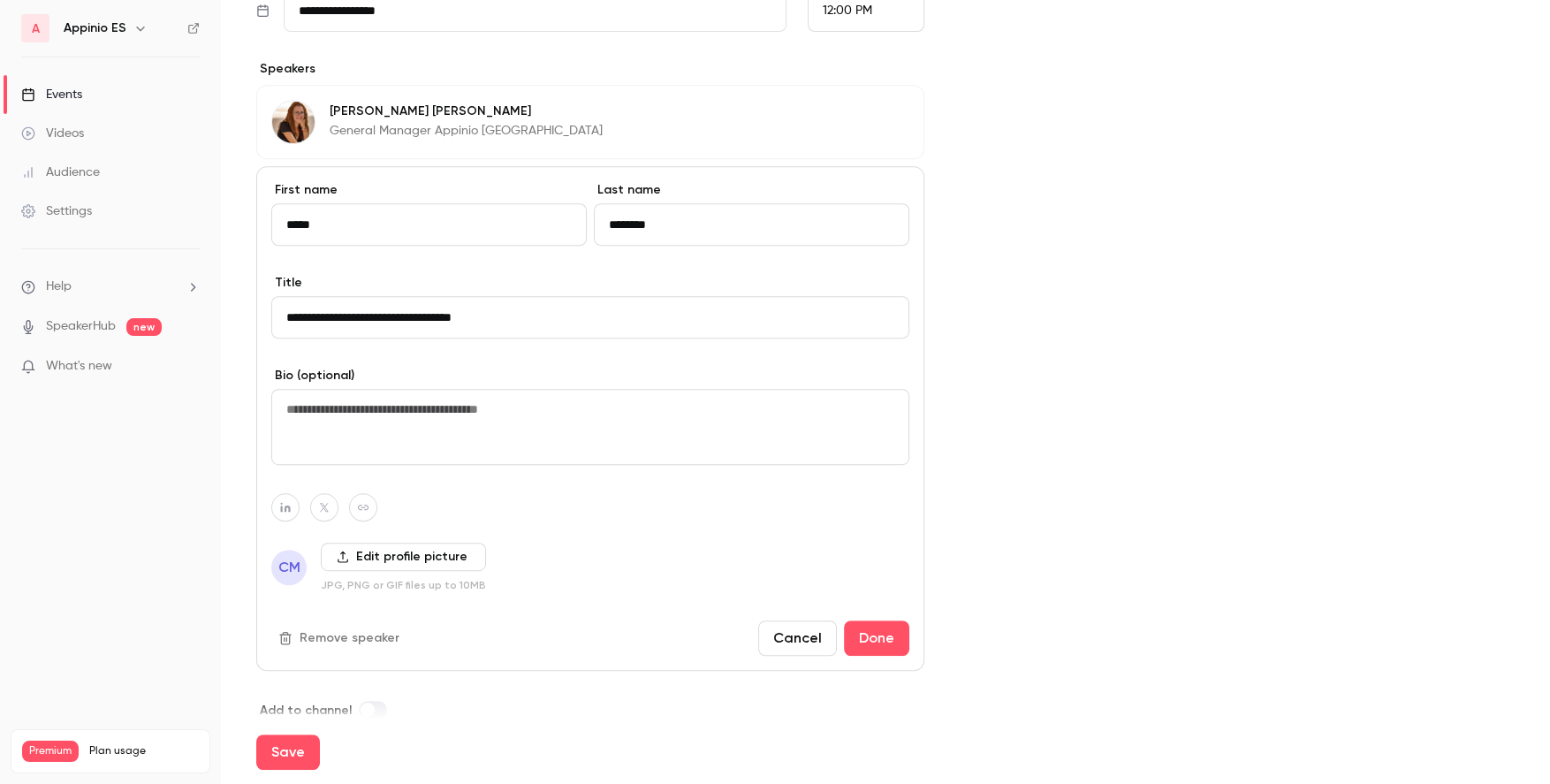
scroll to position [725, 0]
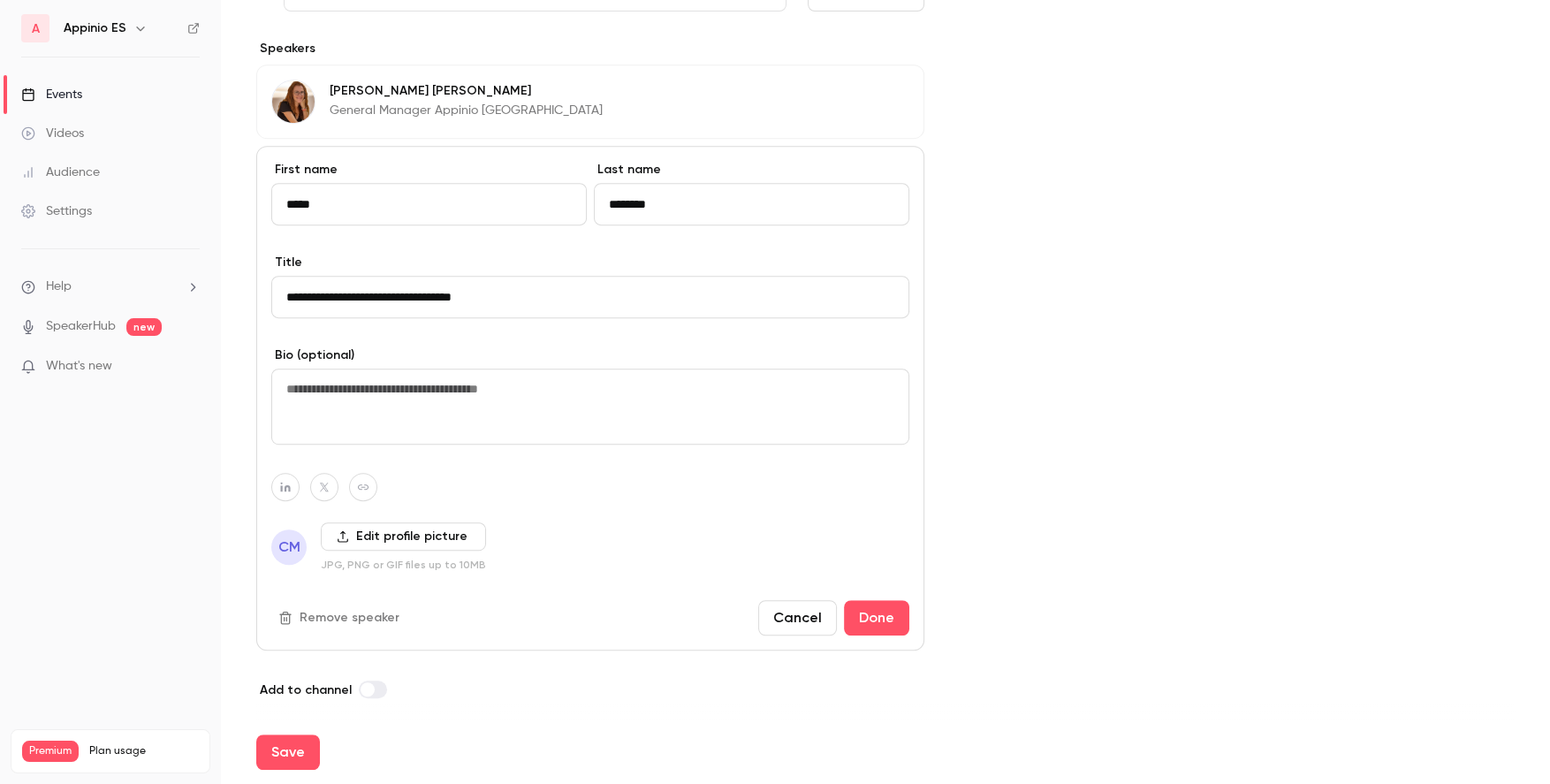
paste textarea "**********"
type textarea "**********"
click at [290, 490] on button "button" at bounding box center [285, 486] width 28 height 28
click at [376, 439] on icon "button" at bounding box center [377, 441] width 7 height 7
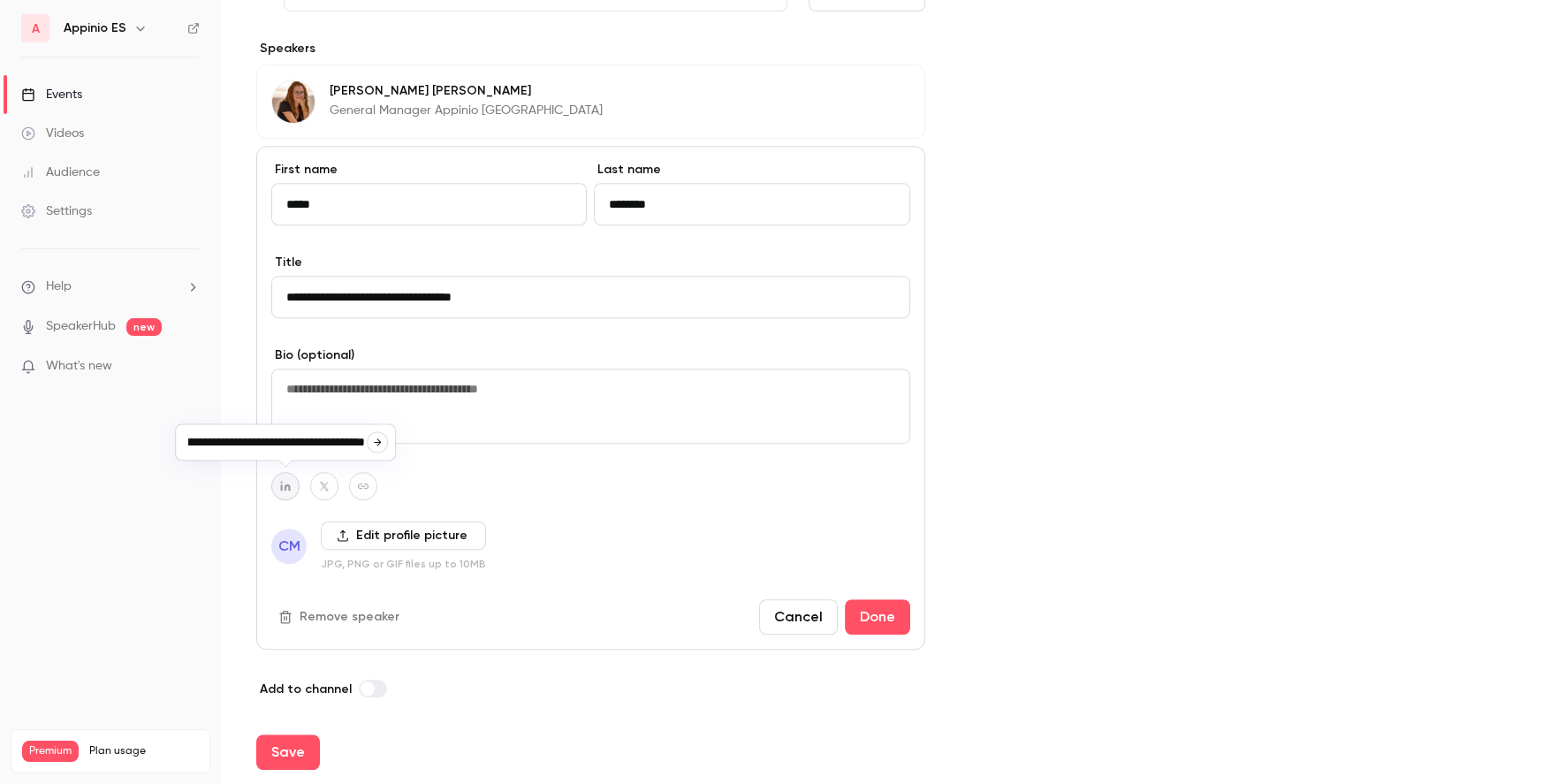
type input "**********"
click at [565, 475] on div at bounding box center [590, 486] width 640 height 28
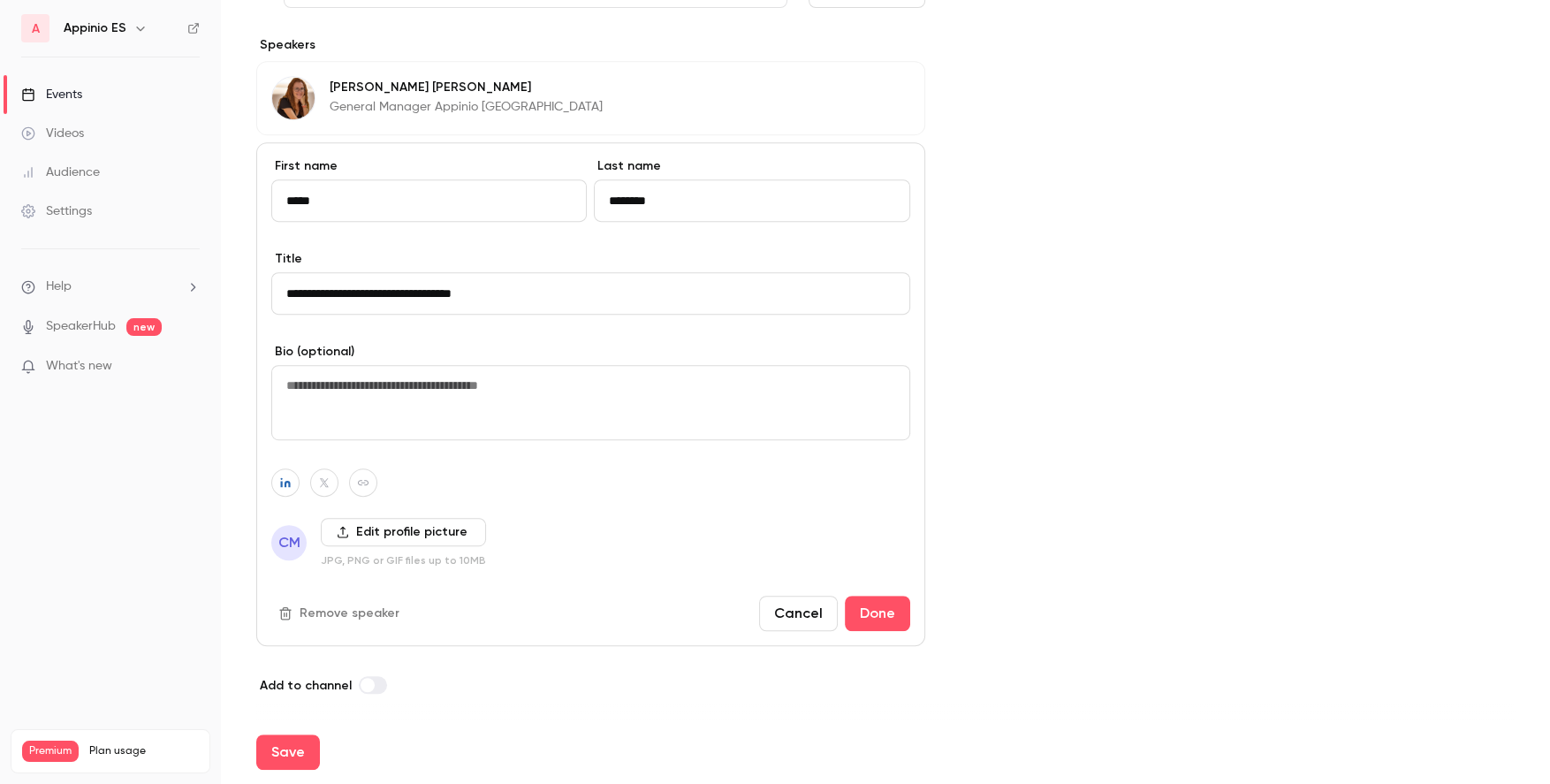
click at [436, 533] on label "Edit profile picture" at bounding box center [404, 532] width 165 height 28
click at [0, 0] on input "Edit profile picture" at bounding box center [0, 0] width 0 height 0
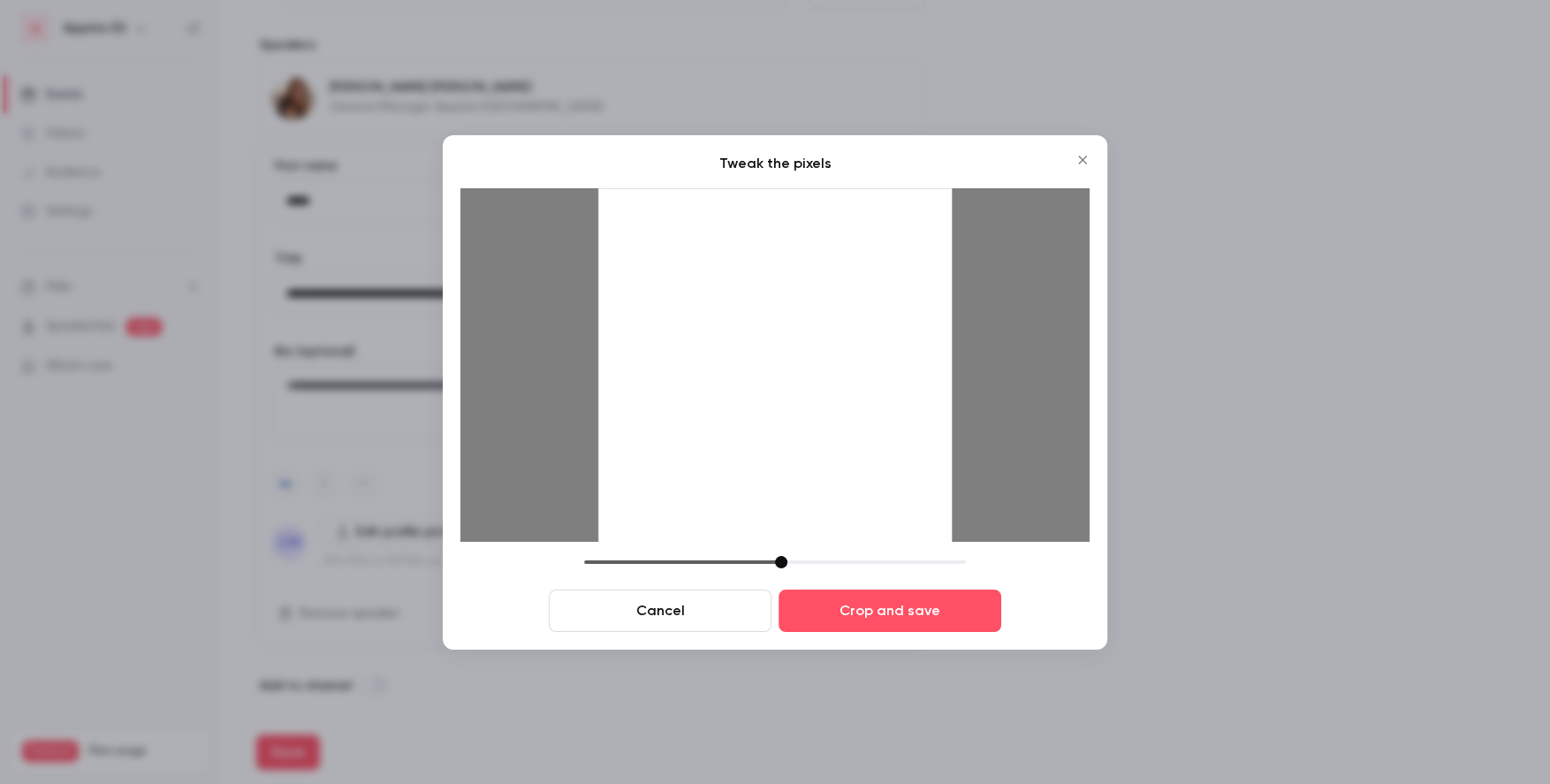
drag, startPoint x: 711, startPoint y: 565, endPoint x: 773, endPoint y: 560, distance: 62.2
click at [775, 560] on div at bounding box center [781, 561] width 12 height 12
drag, startPoint x: 819, startPoint y: 372, endPoint x: 811, endPoint y: 422, distance: 50.6
click at [812, 422] on div at bounding box center [775, 365] width 353 height 353
click at [700, 608] on button "Cancel" at bounding box center [659, 610] width 223 height 43
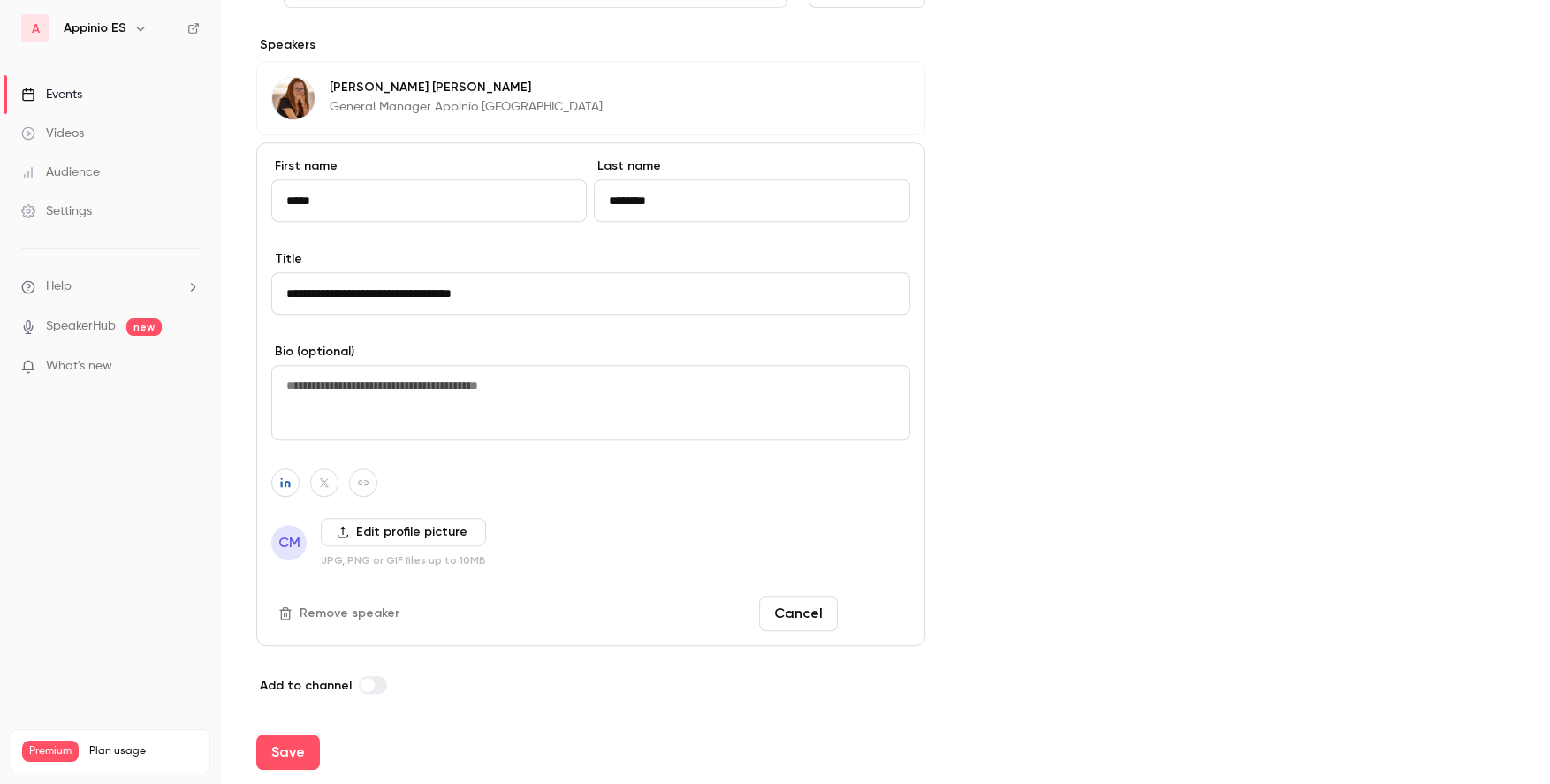
click at [881, 606] on button "Done" at bounding box center [877, 613] width 65 height 35
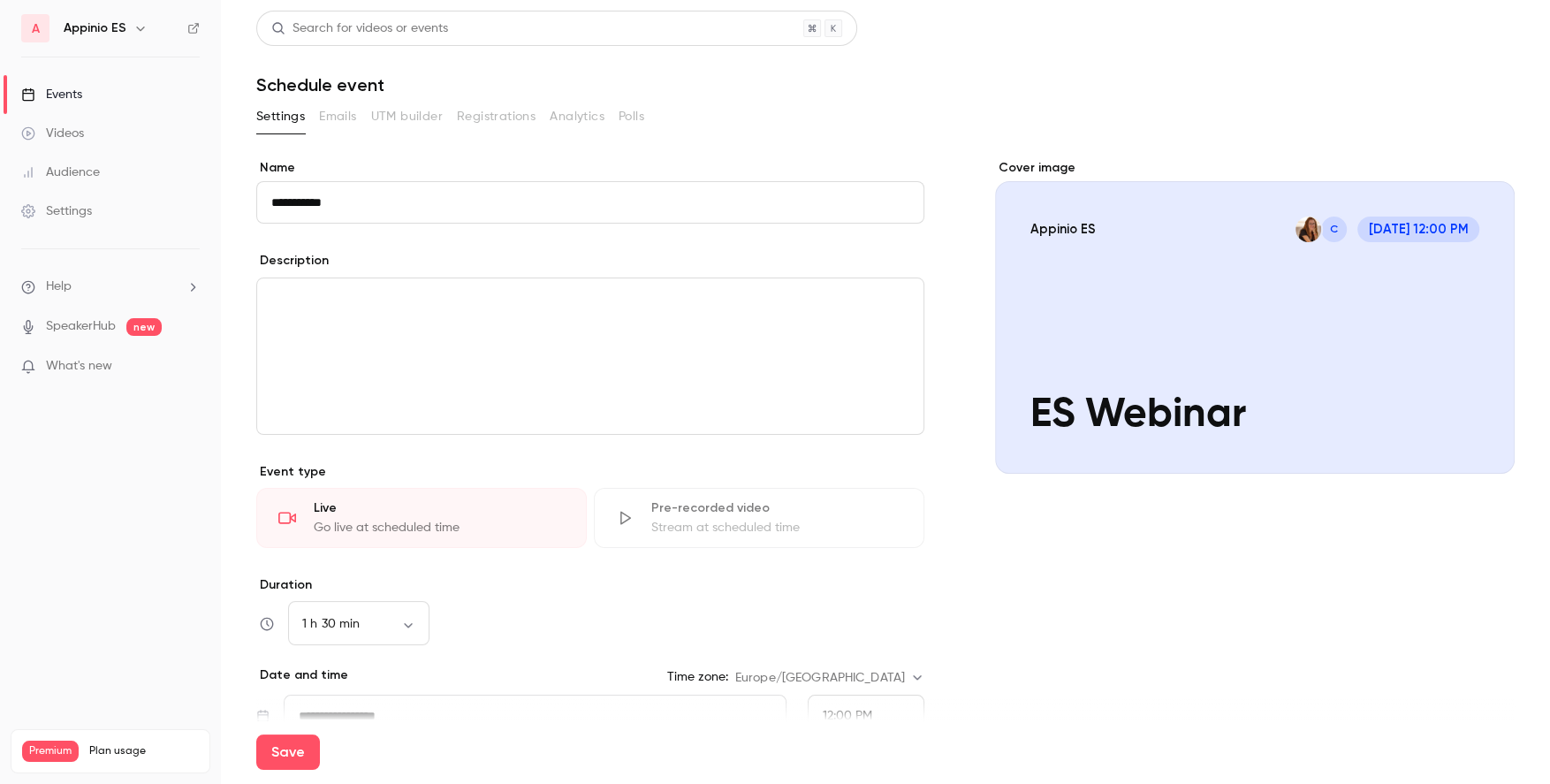
scroll to position [378, 0]
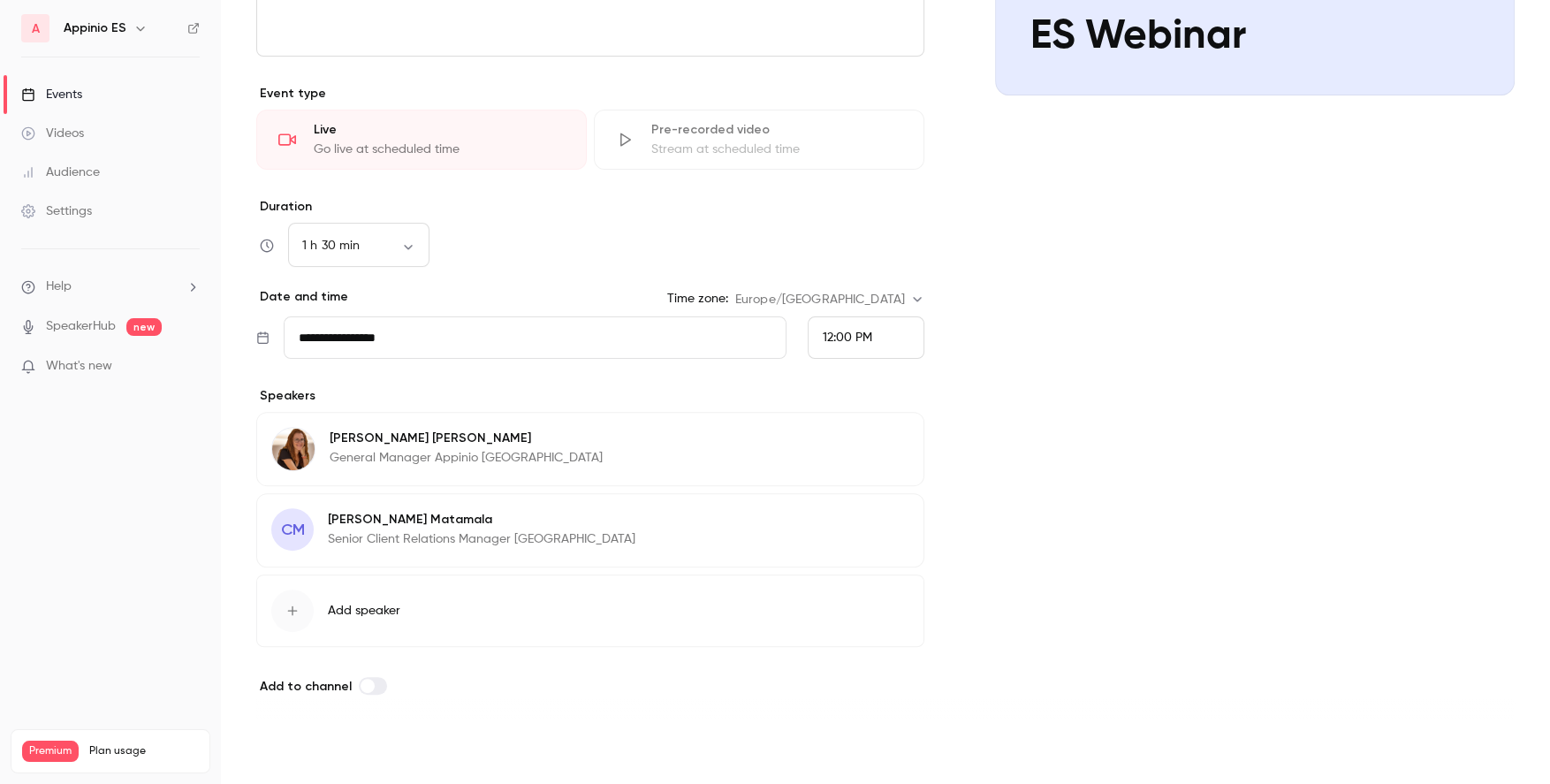
click at [301, 754] on button "Save" at bounding box center [288, 751] width 63 height 35
type input "**"
type input "**********"
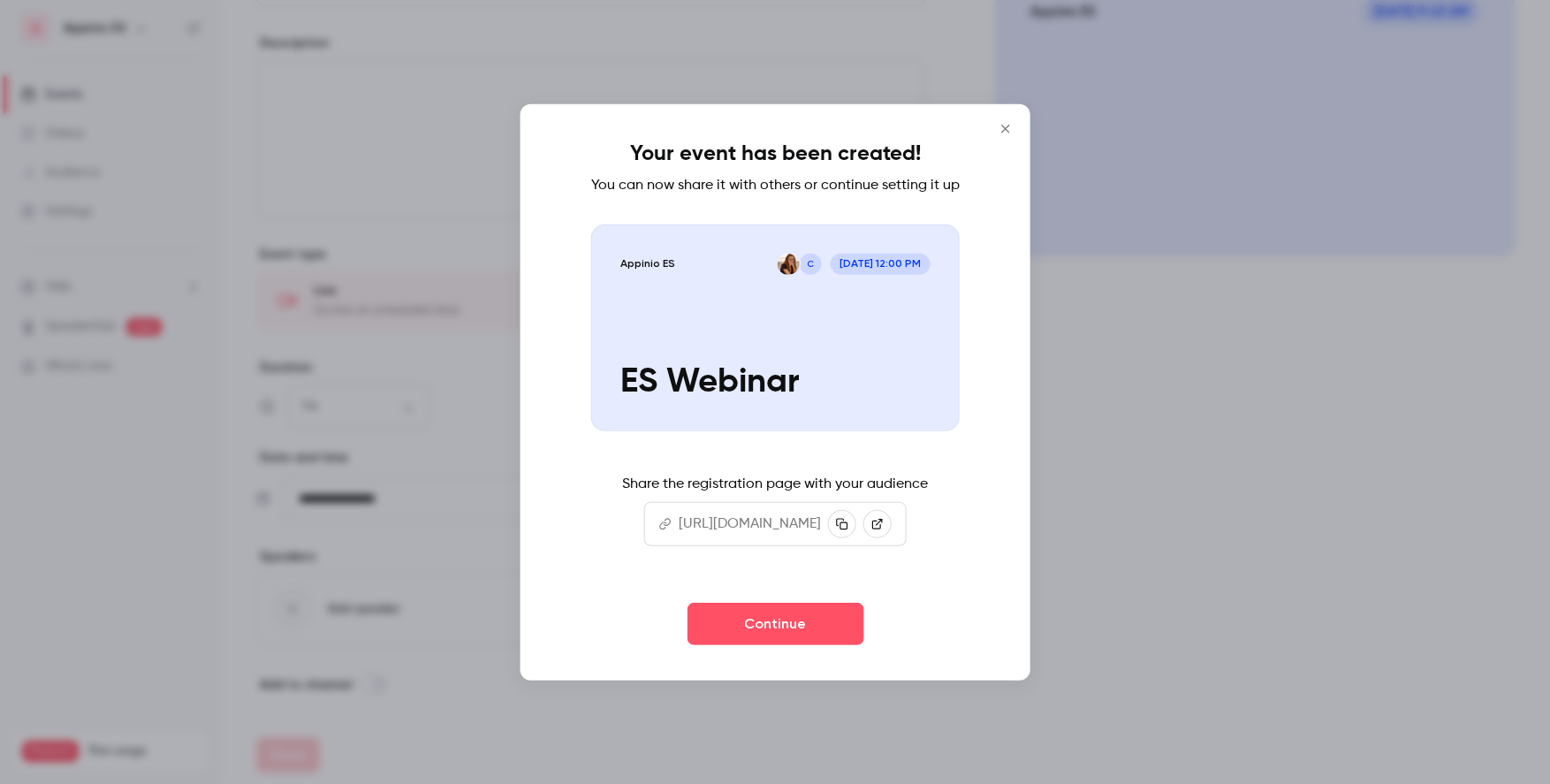
click at [821, 534] on p "[URL][DOMAIN_NAME]" at bounding box center [750, 524] width 142 height 21
click at [884, 530] on icon at bounding box center [877, 524] width 12 height 12
click at [1017, 121] on icon "Close" at bounding box center [1005, 128] width 21 height 14
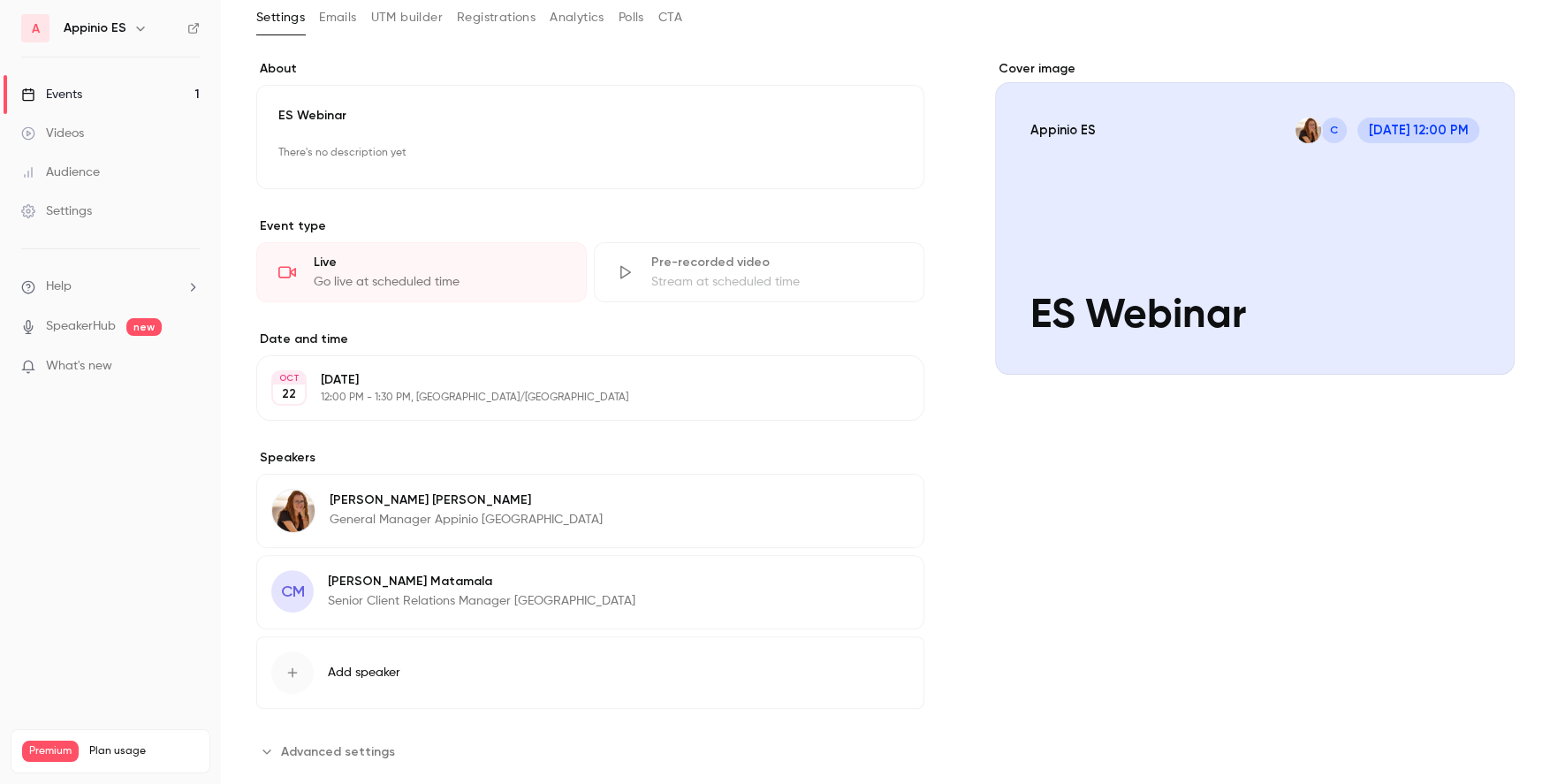
scroll to position [310, 0]
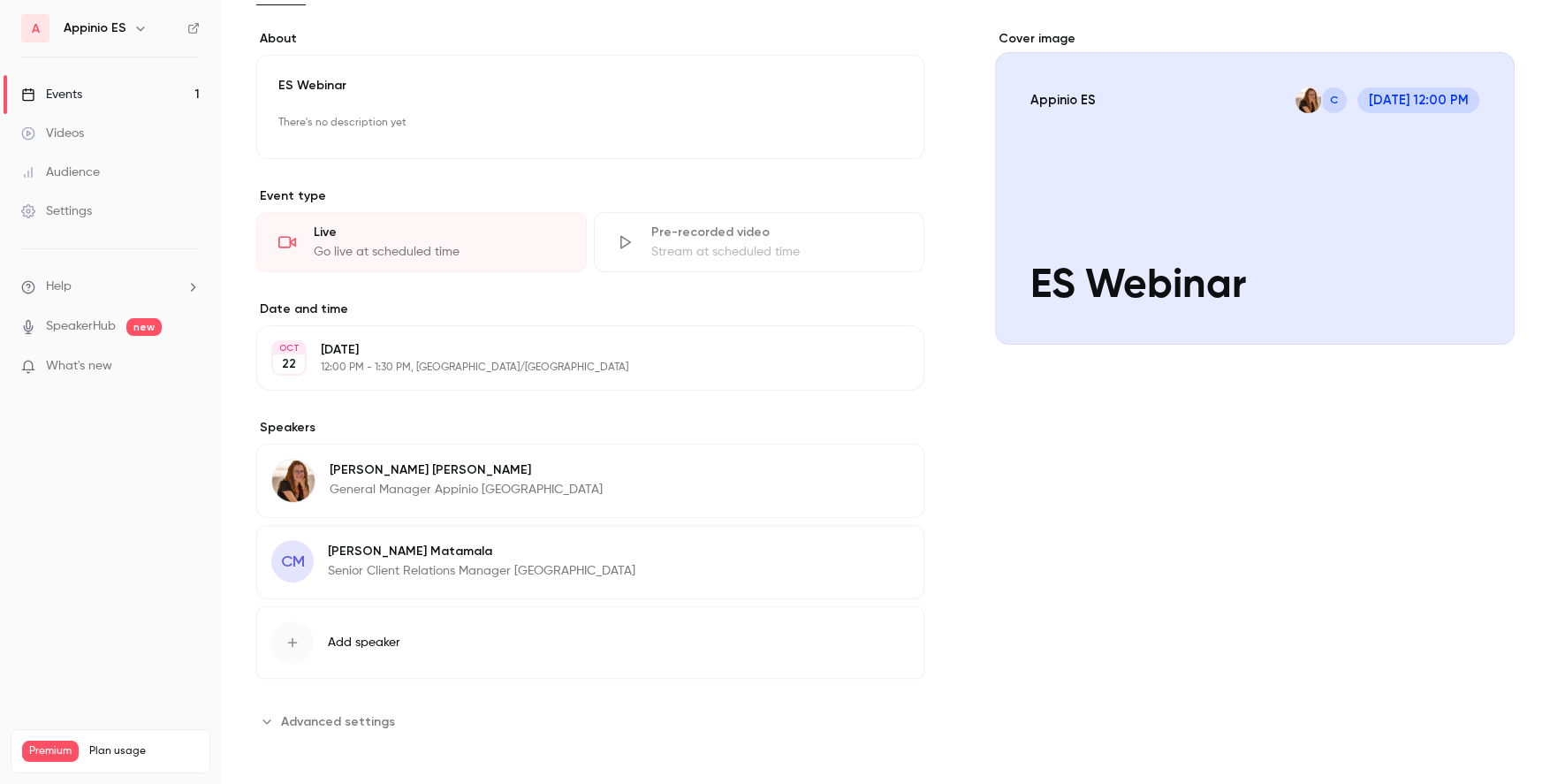
click at [364, 721] on span "Advanced settings" at bounding box center [338, 722] width 114 height 19
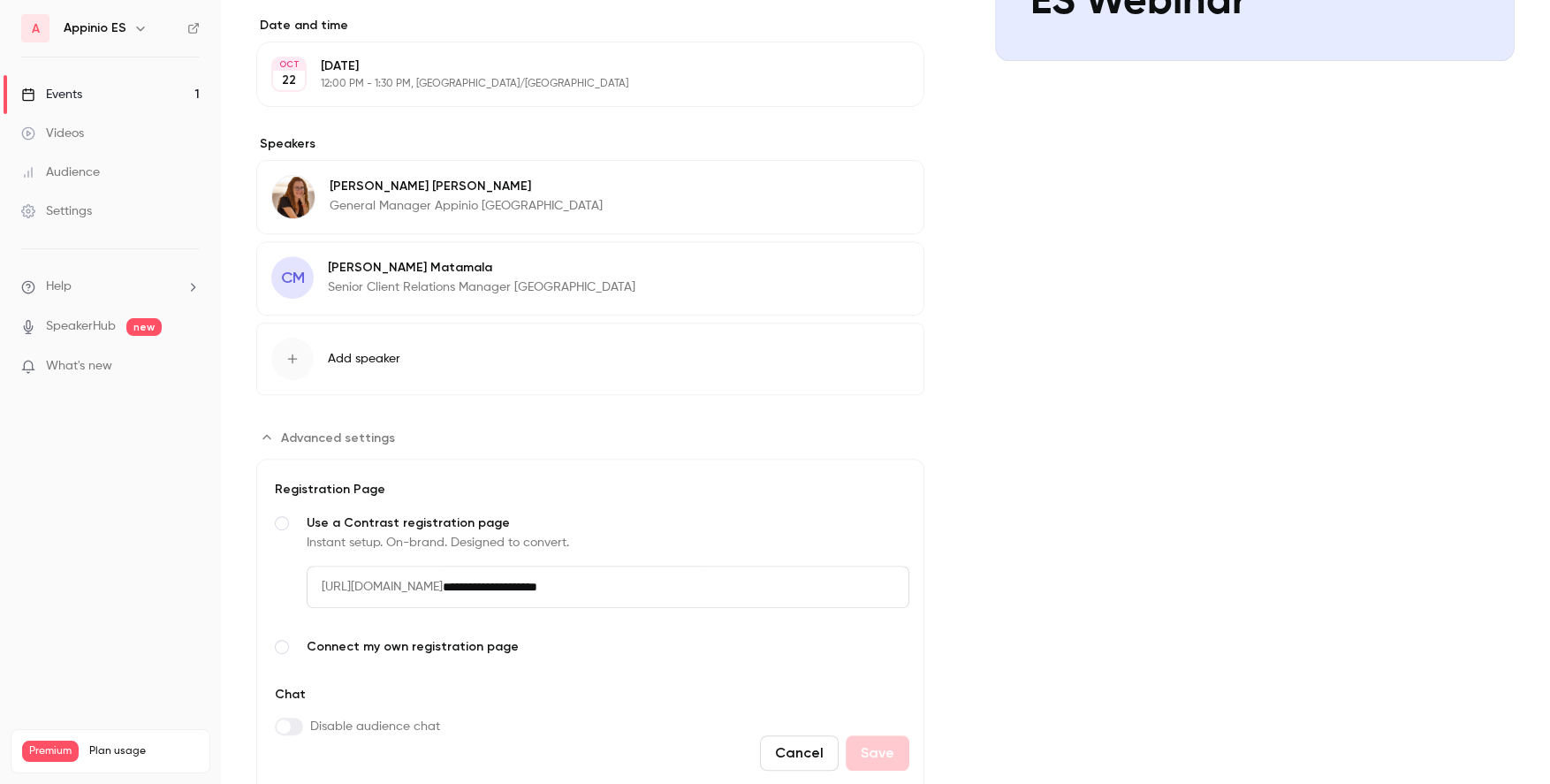
scroll to position [650, 0]
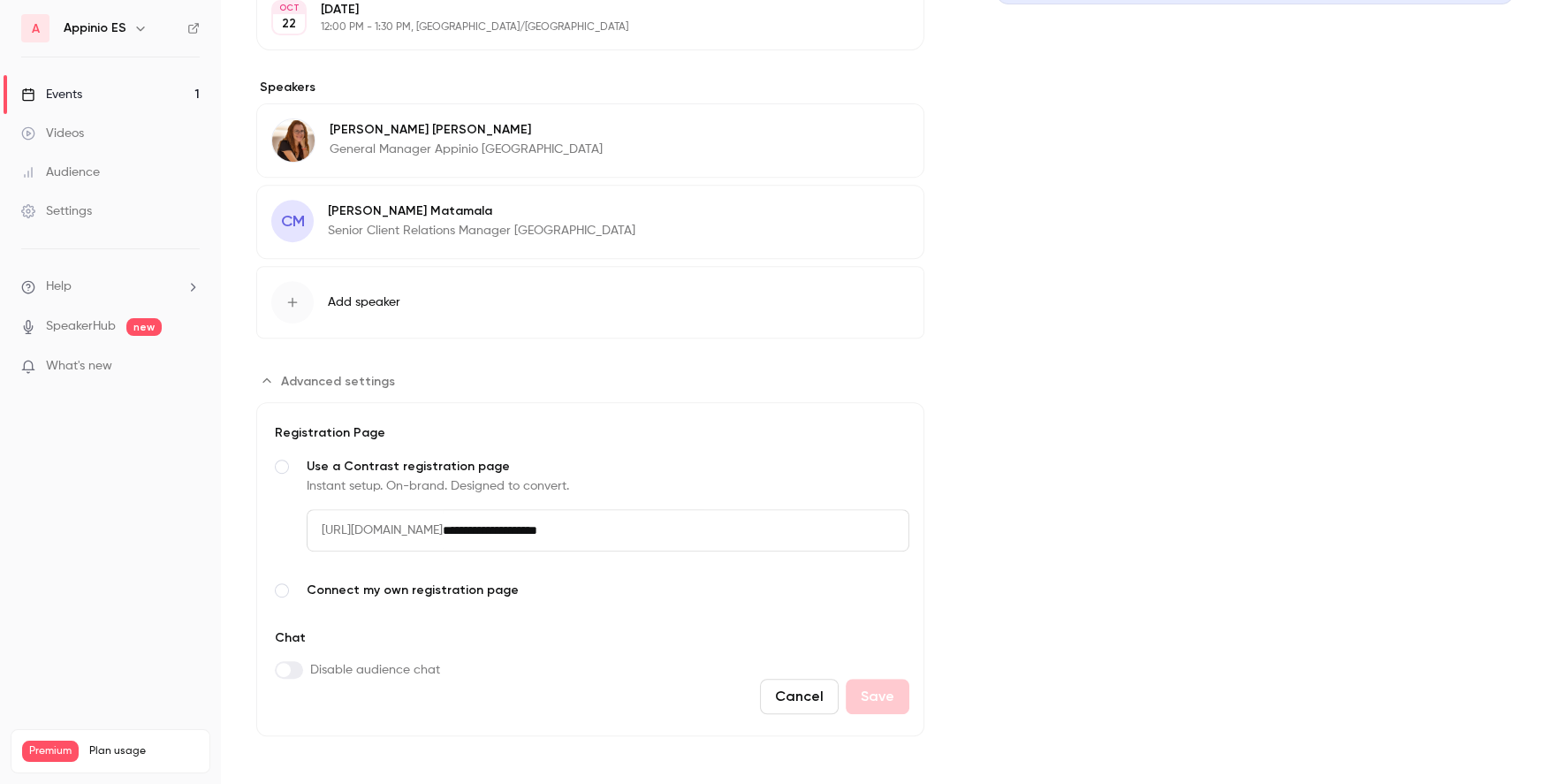
click at [579, 530] on input "**********" at bounding box center [676, 529] width 467 height 43
click at [645, 524] on input "**********" at bounding box center [676, 529] width 467 height 43
click at [277, 380] on button "Advanced settings" at bounding box center [332, 381] width 150 height 28
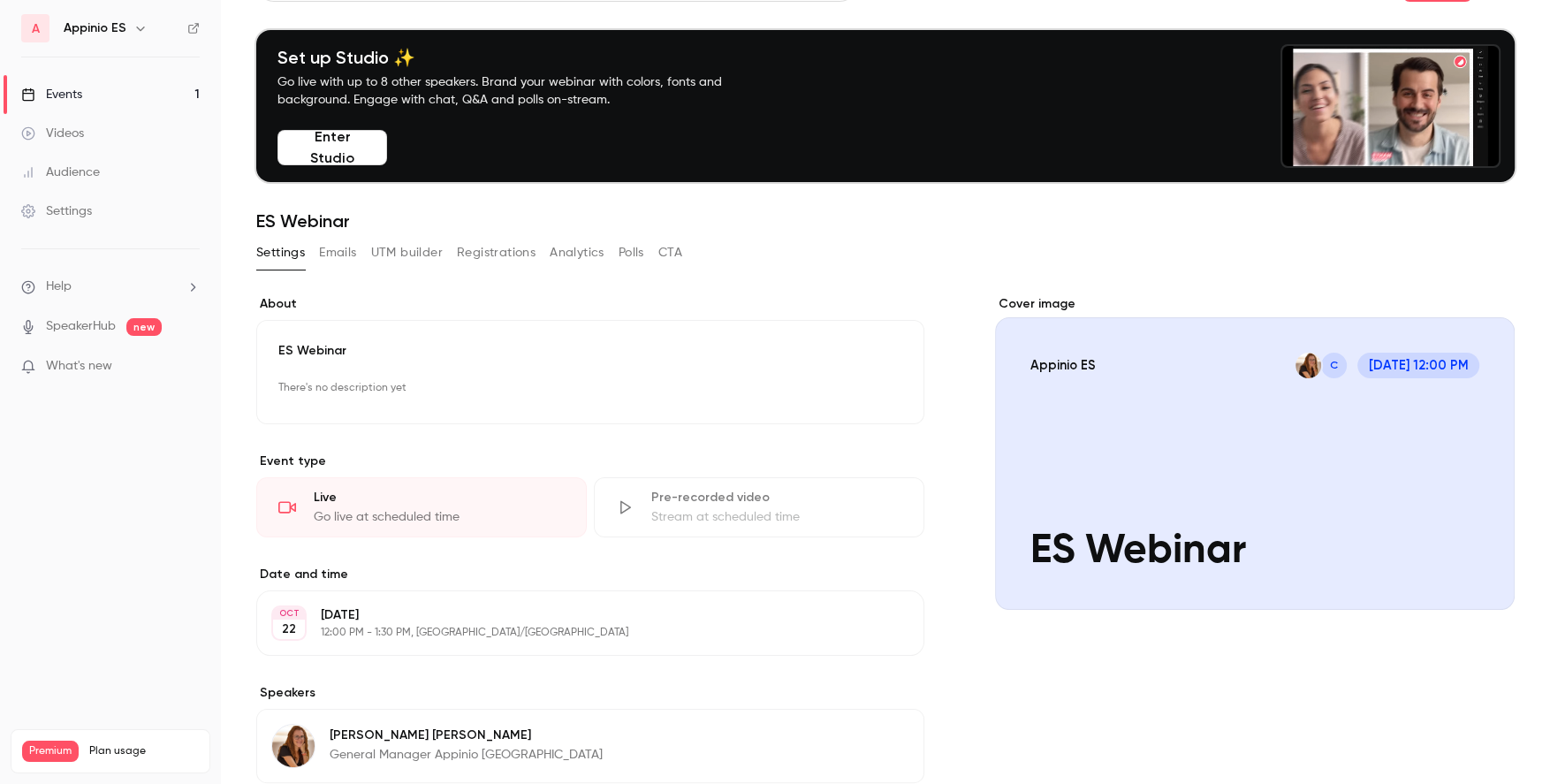
scroll to position [0, 0]
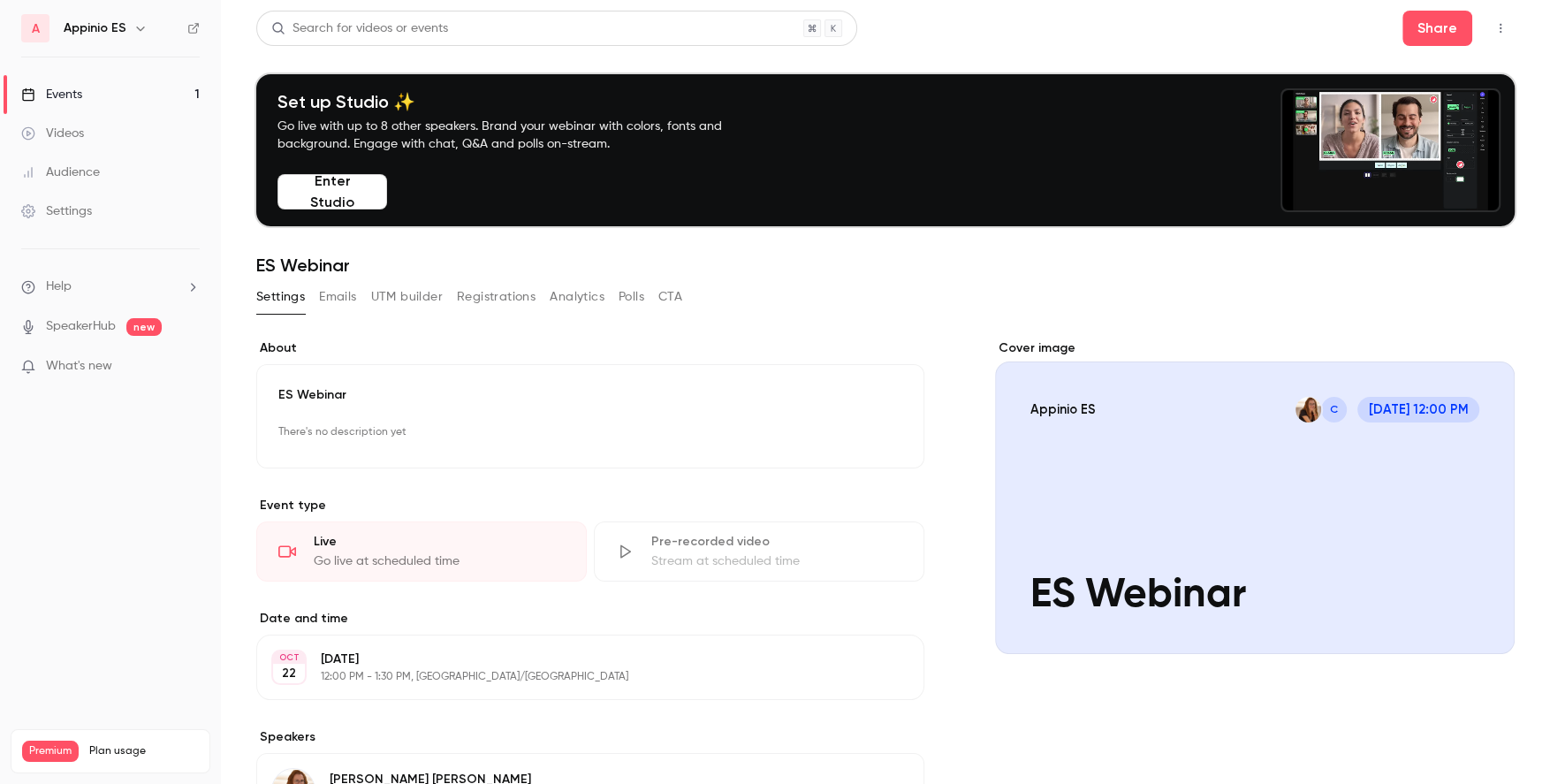
click at [154, 99] on link "Events 1" at bounding box center [110, 94] width 221 height 39
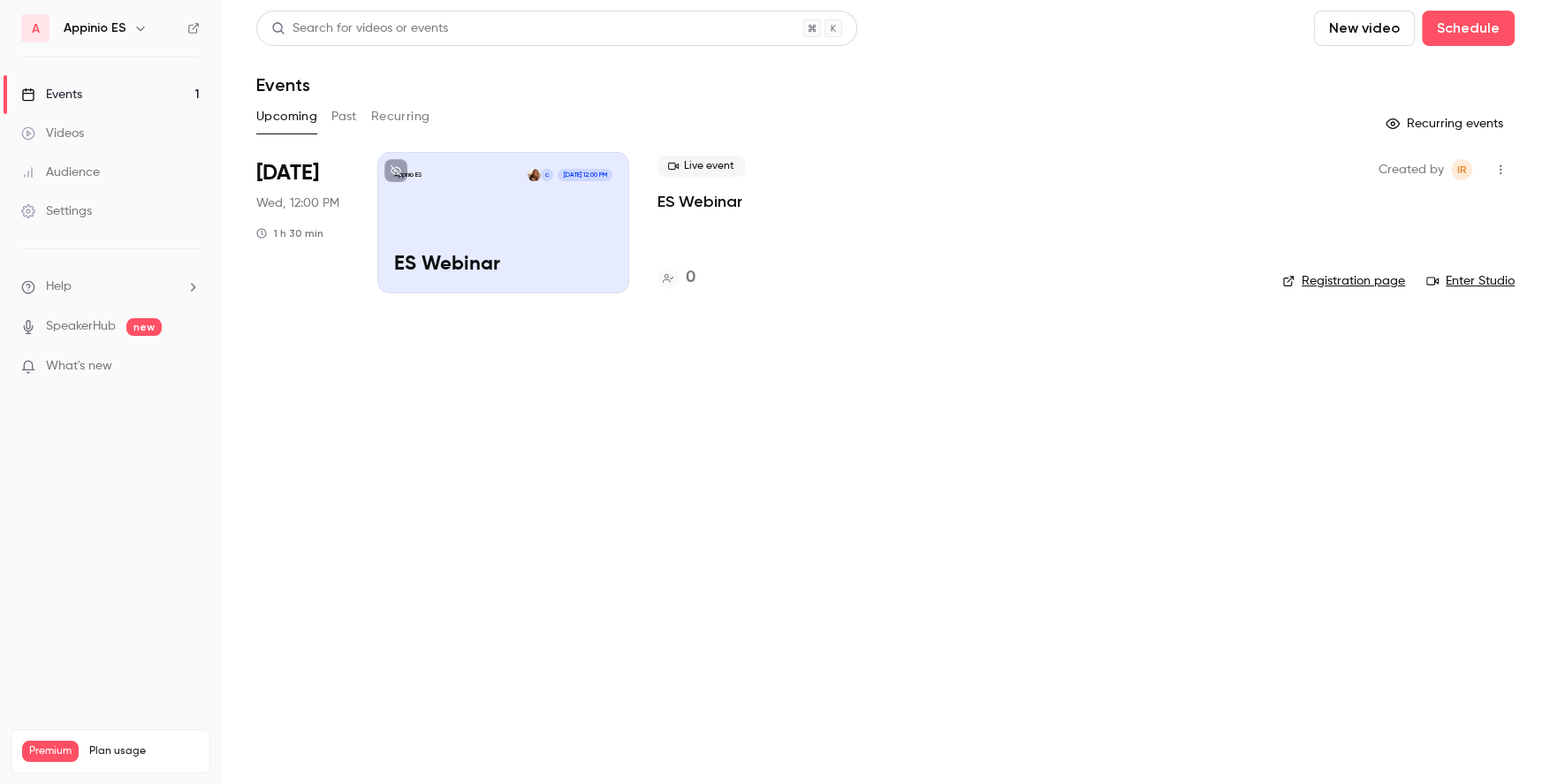
click at [118, 9] on nav "A Appinio ES Events 1 Videos Audience Settings Help SpeakerHub new What's new P…" at bounding box center [110, 392] width 221 height 784
click at [80, 138] on div "Videos" at bounding box center [52, 134] width 63 height 18
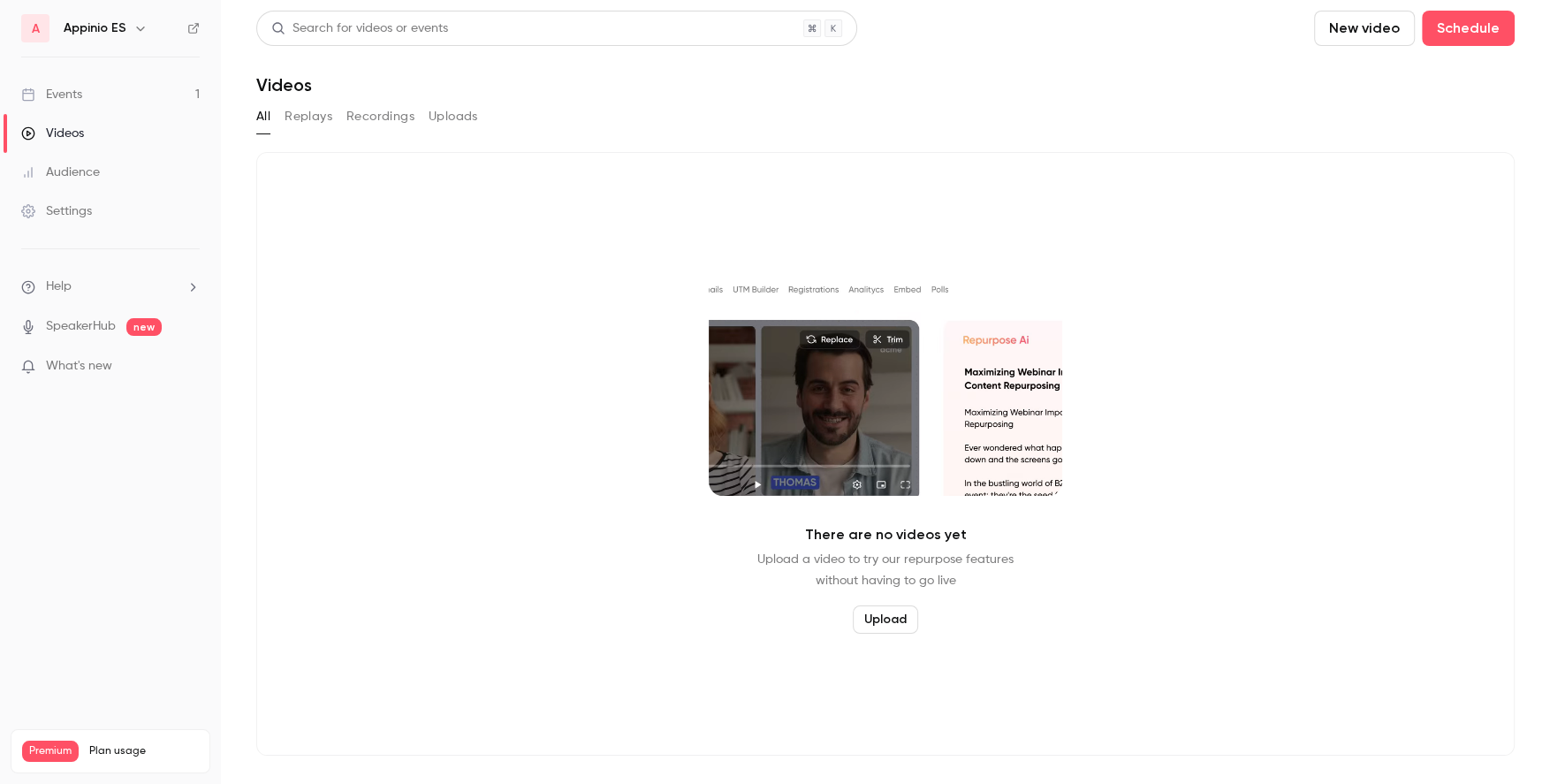
click at [99, 94] on link "Events 1" at bounding box center [110, 94] width 221 height 39
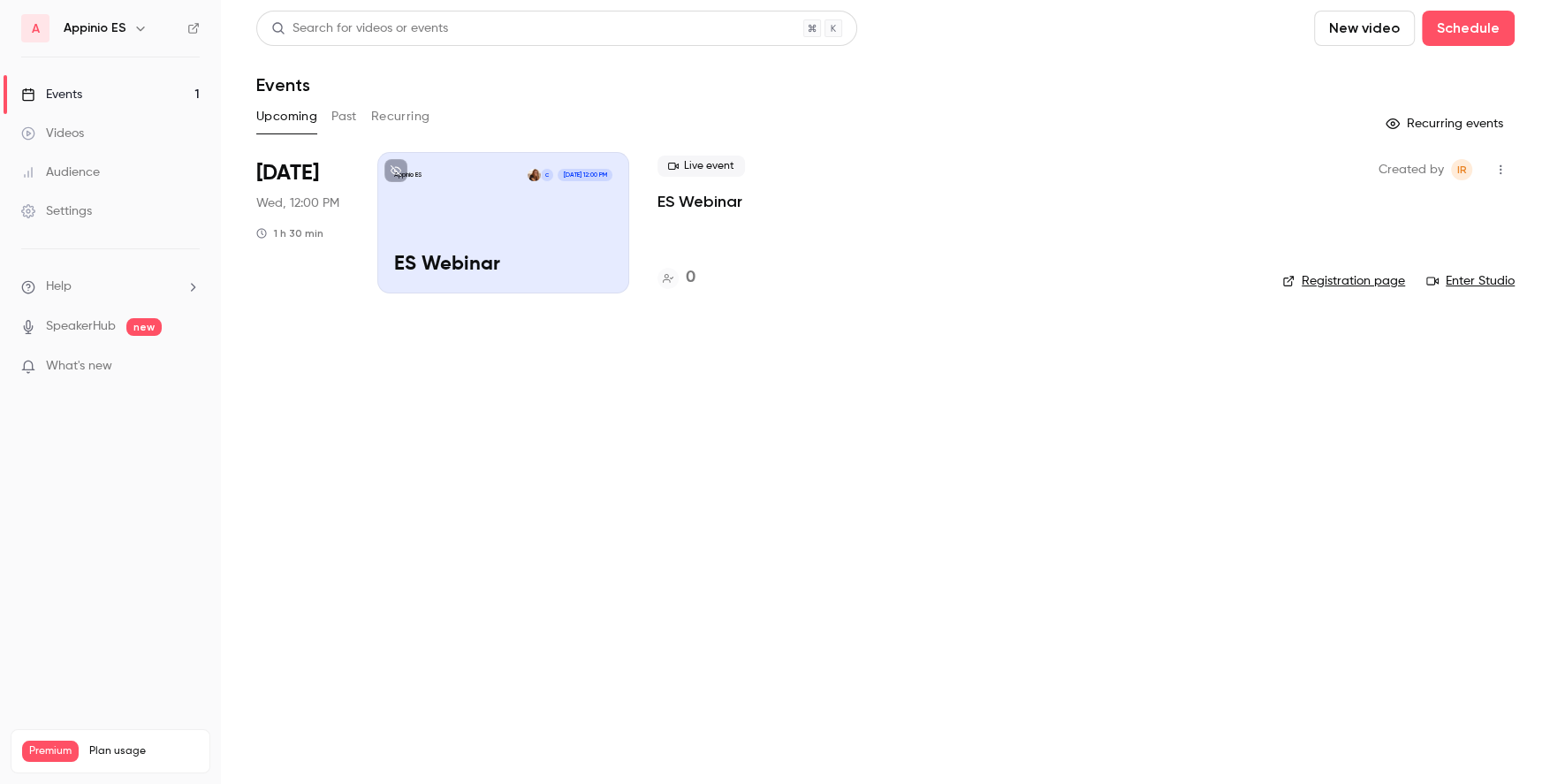
click at [115, 36] on h6 "Appinio ES" at bounding box center [95, 28] width 63 height 18
click at [32, 23] on span "A" at bounding box center [36, 29] width 8 height 19
click at [147, 32] on button "button" at bounding box center [140, 28] width 21 height 21
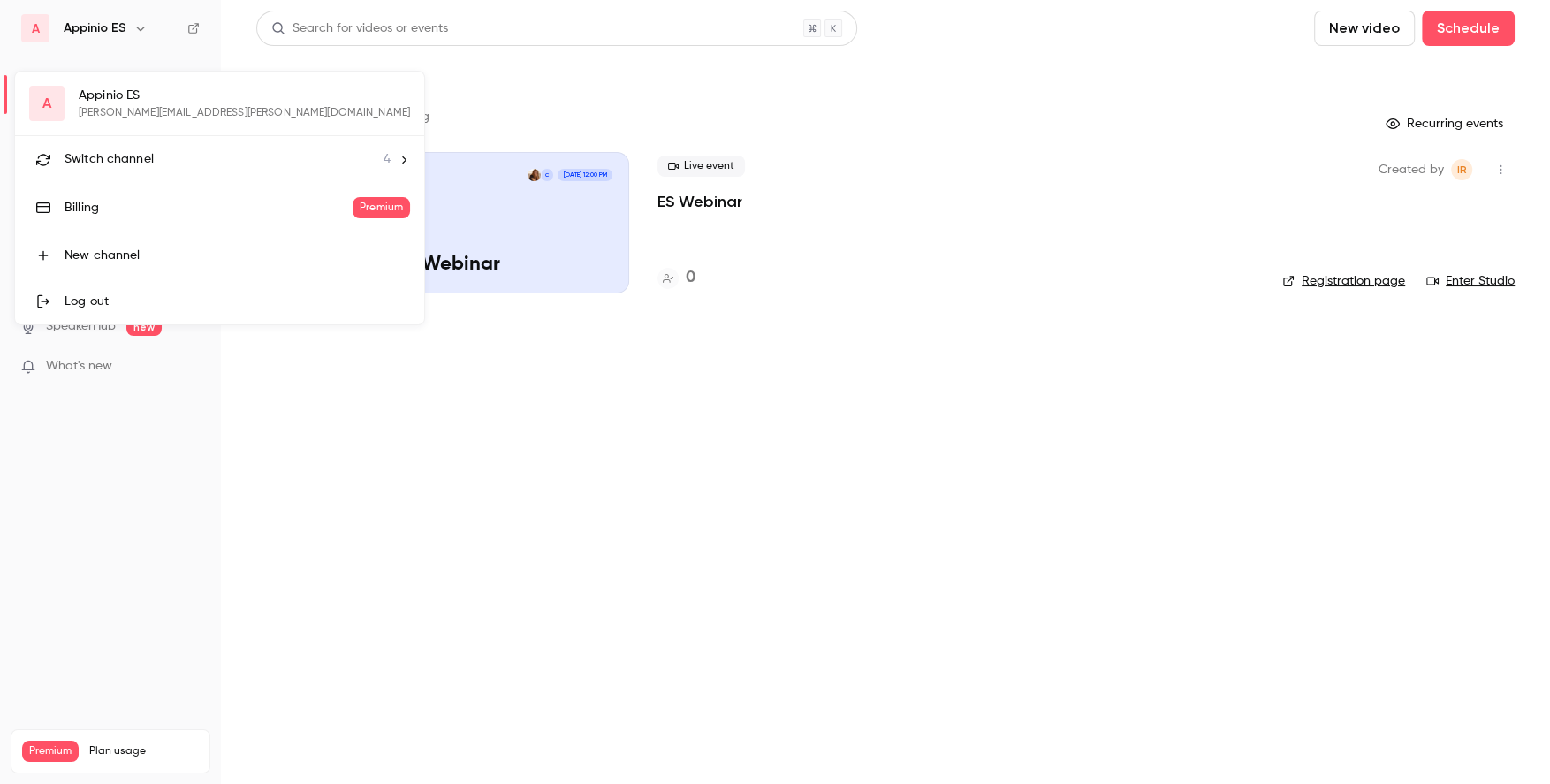
click at [116, 170] on li "Switch channel 4" at bounding box center [220, 159] width 409 height 46
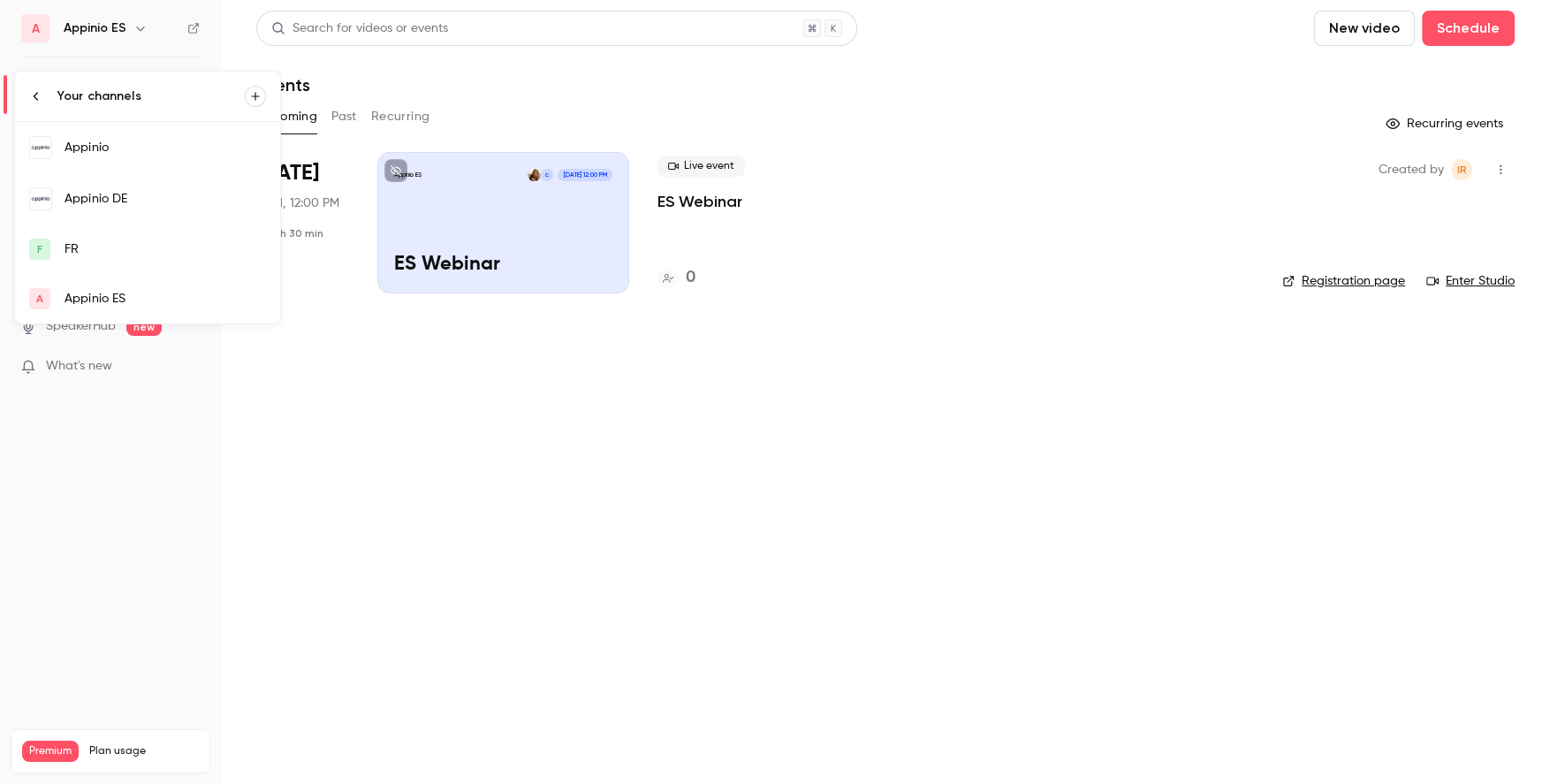
click at [152, 149] on div "Appinio" at bounding box center [165, 147] width 202 height 18
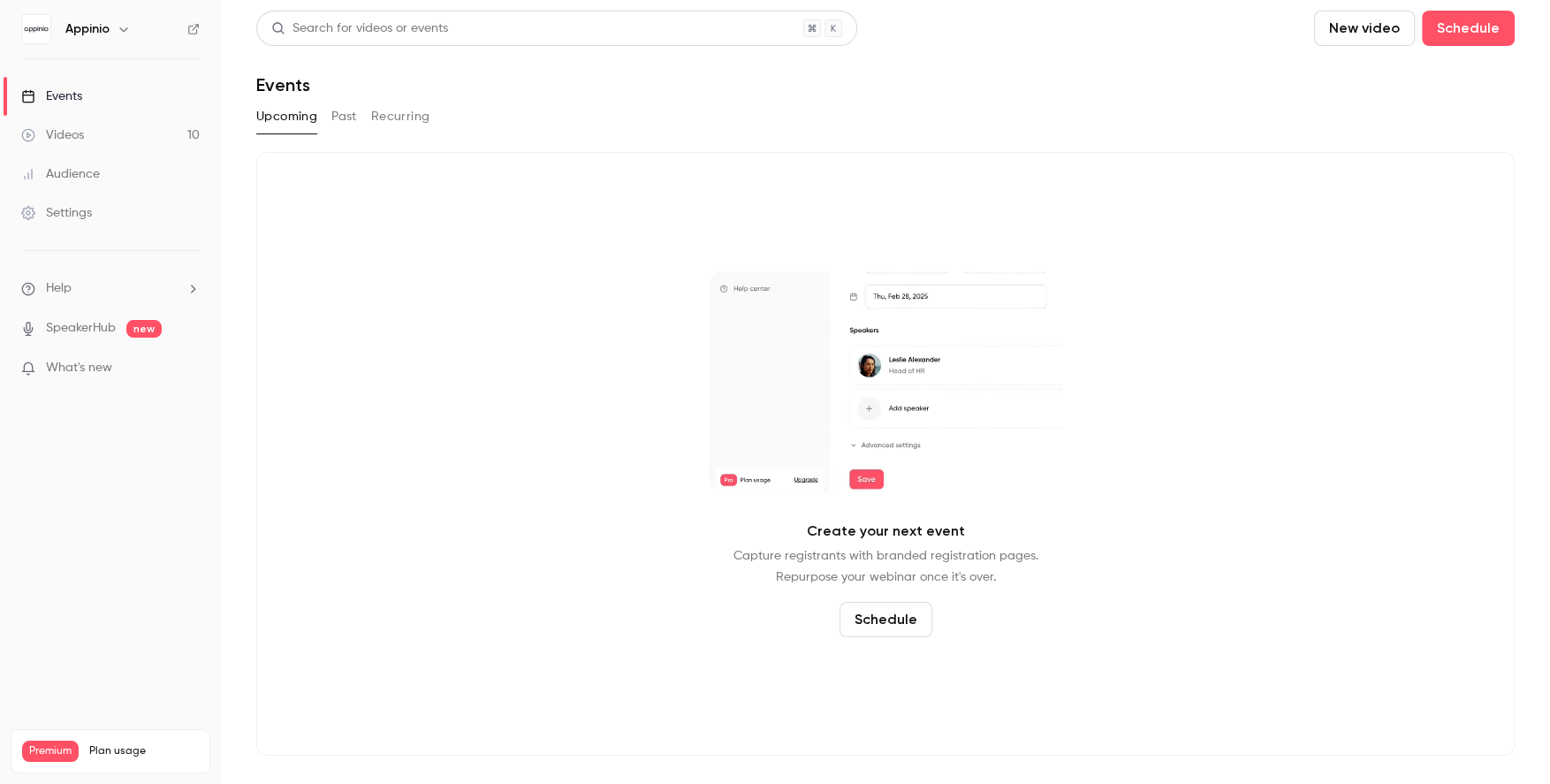
click at [343, 120] on button "Past" at bounding box center [344, 116] width 26 height 28
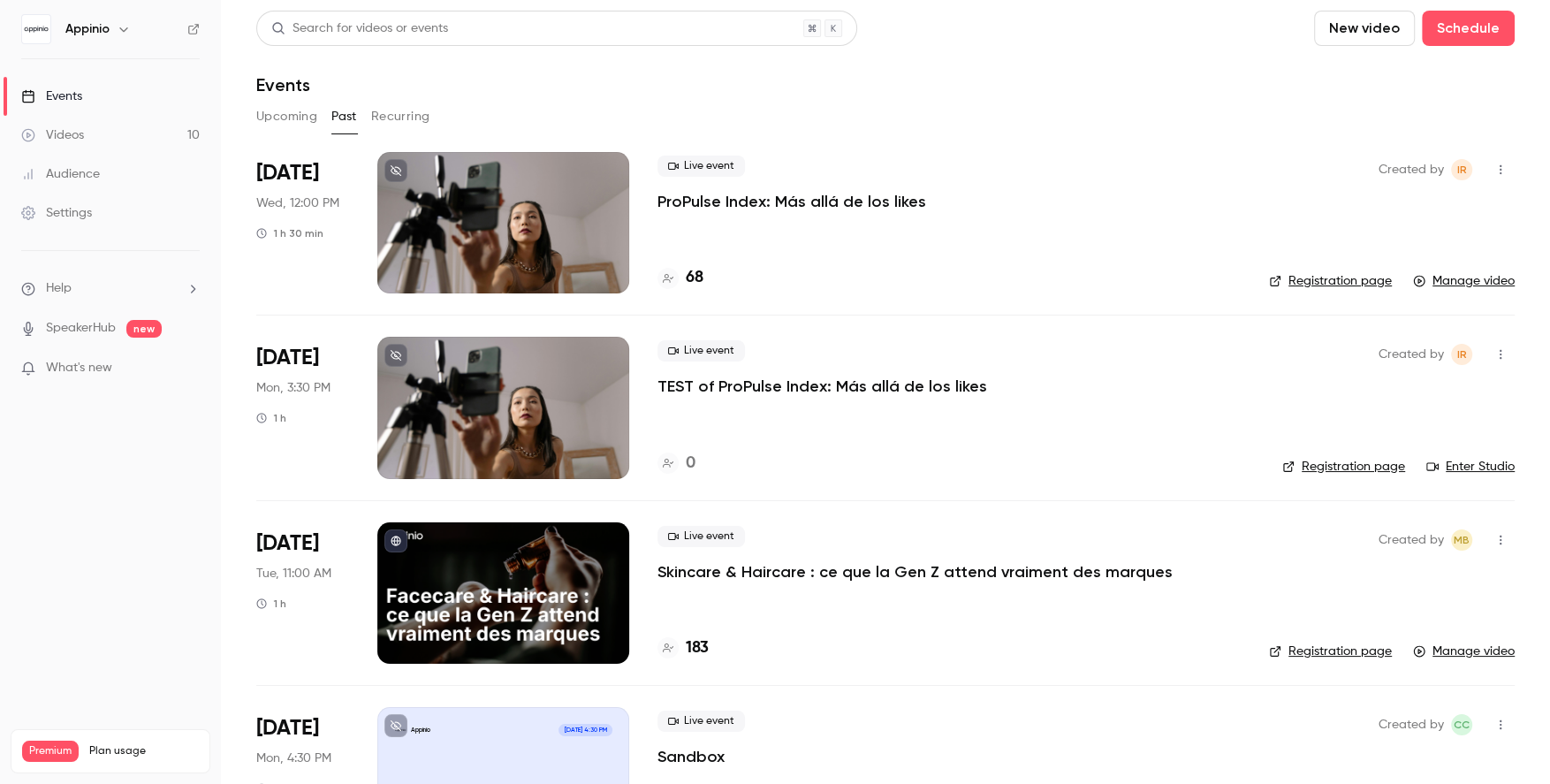
click at [1496, 360] on icon "button" at bounding box center [1501, 354] width 14 height 12
click at [1405, 585] on div "Delete" at bounding box center [1433, 582] width 135 height 18
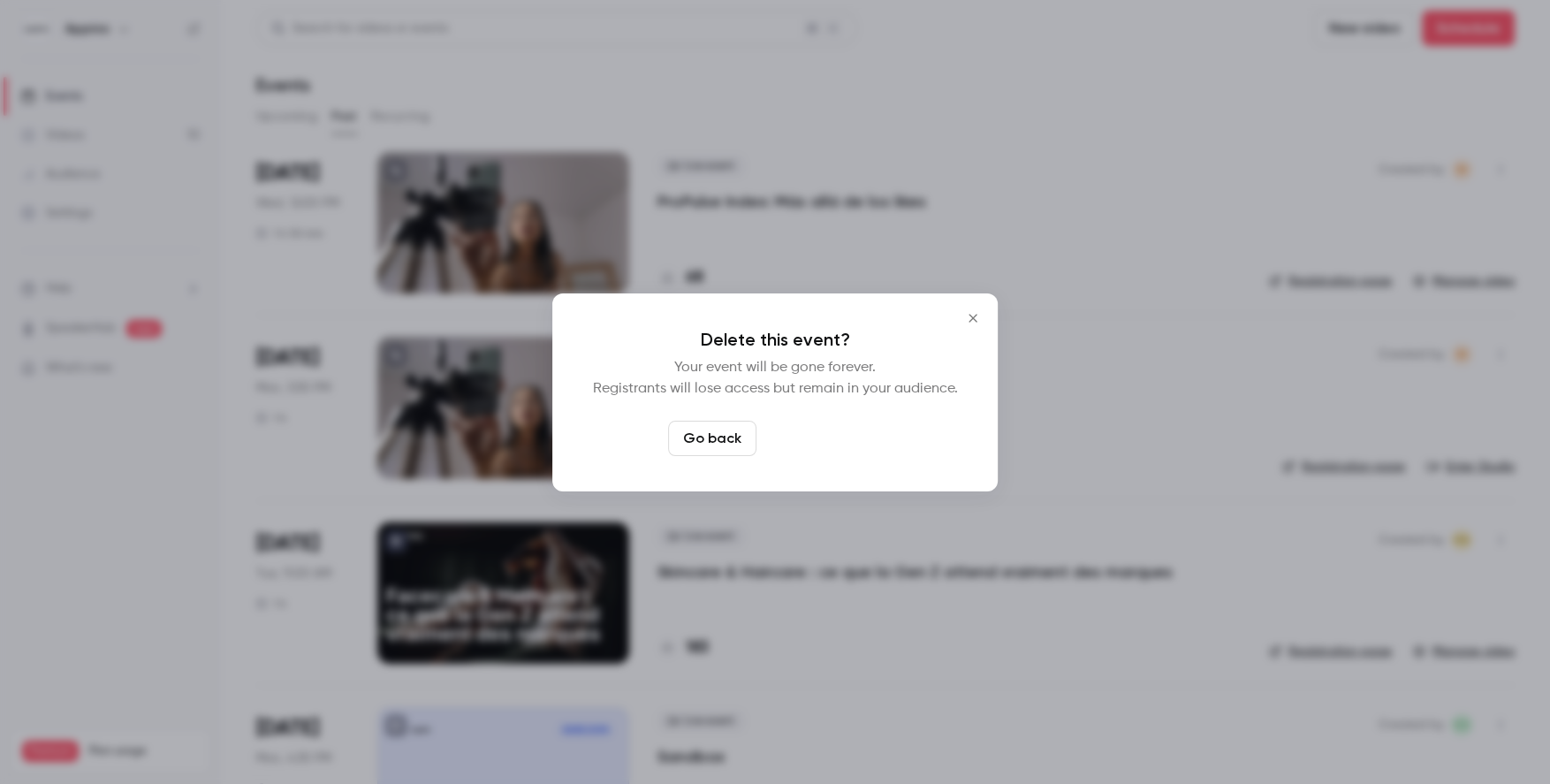
click at [851, 430] on button "Delete event" at bounding box center [822, 437] width 118 height 35
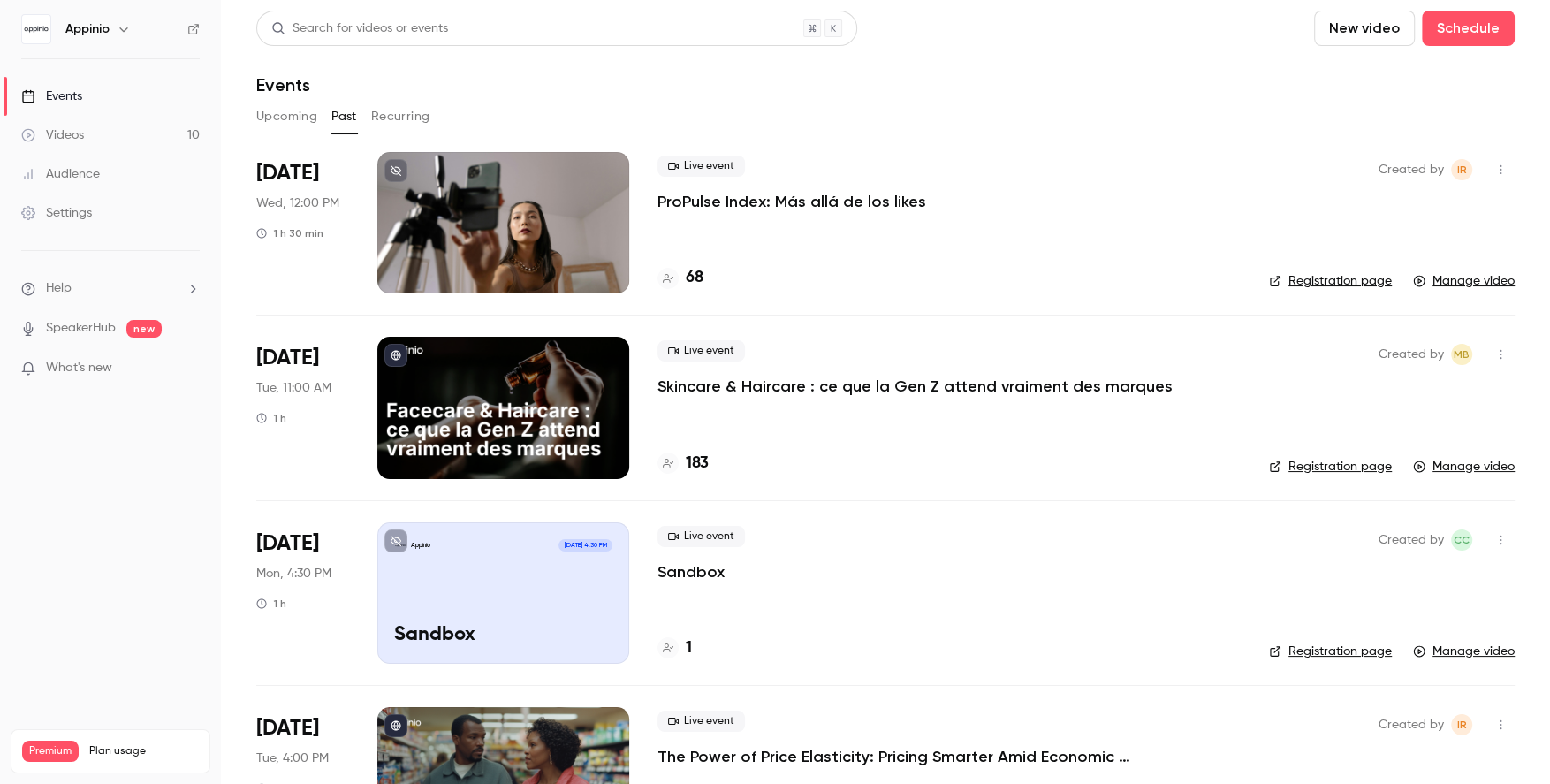
click at [1498, 165] on icon "button" at bounding box center [1501, 169] width 14 height 12
click at [1140, 218] on div at bounding box center [775, 392] width 1550 height 784
click at [1460, 283] on link "Manage video" at bounding box center [1464, 280] width 101 height 18
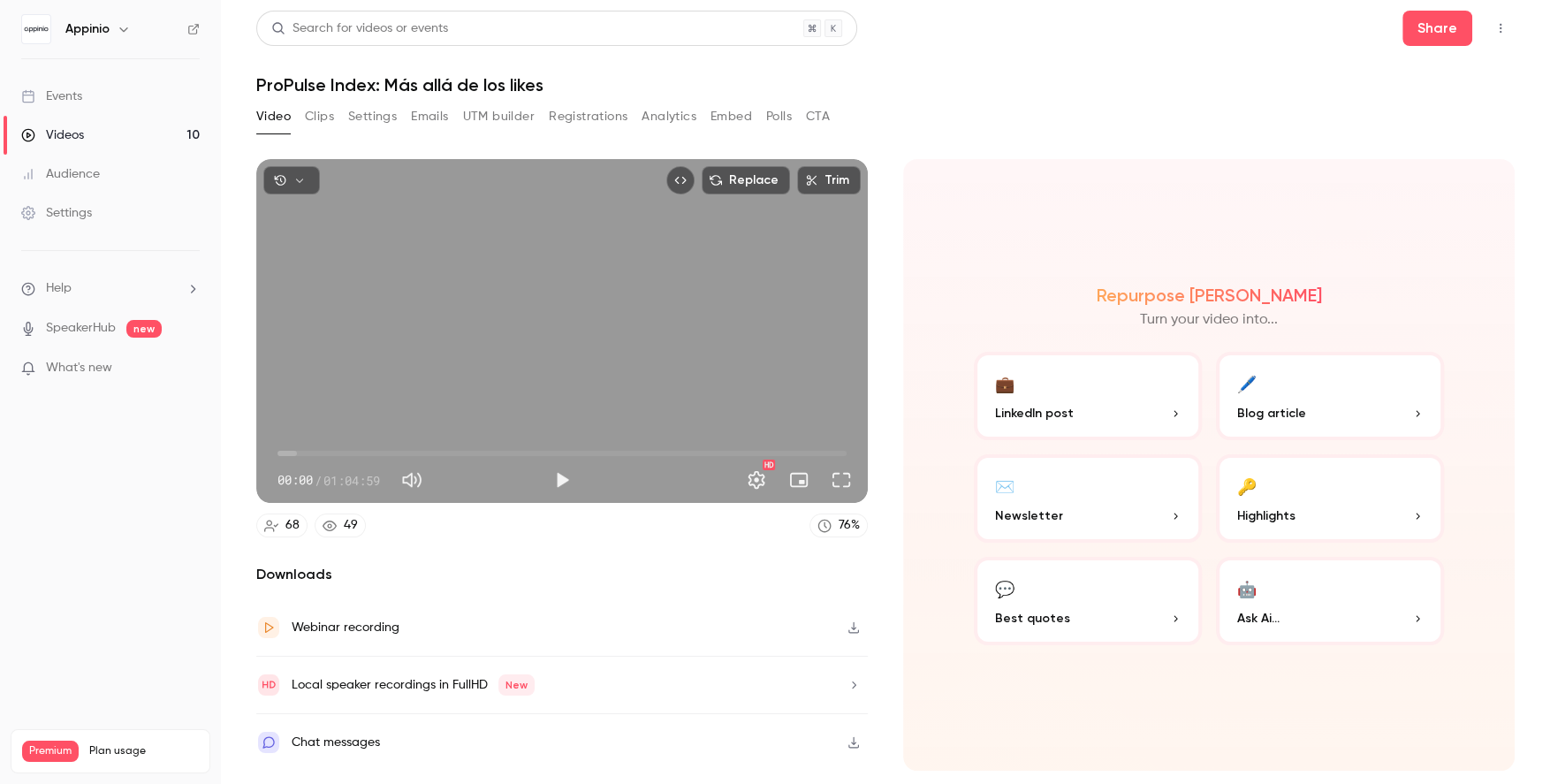
click at [385, 122] on button "Settings" at bounding box center [372, 116] width 48 height 28
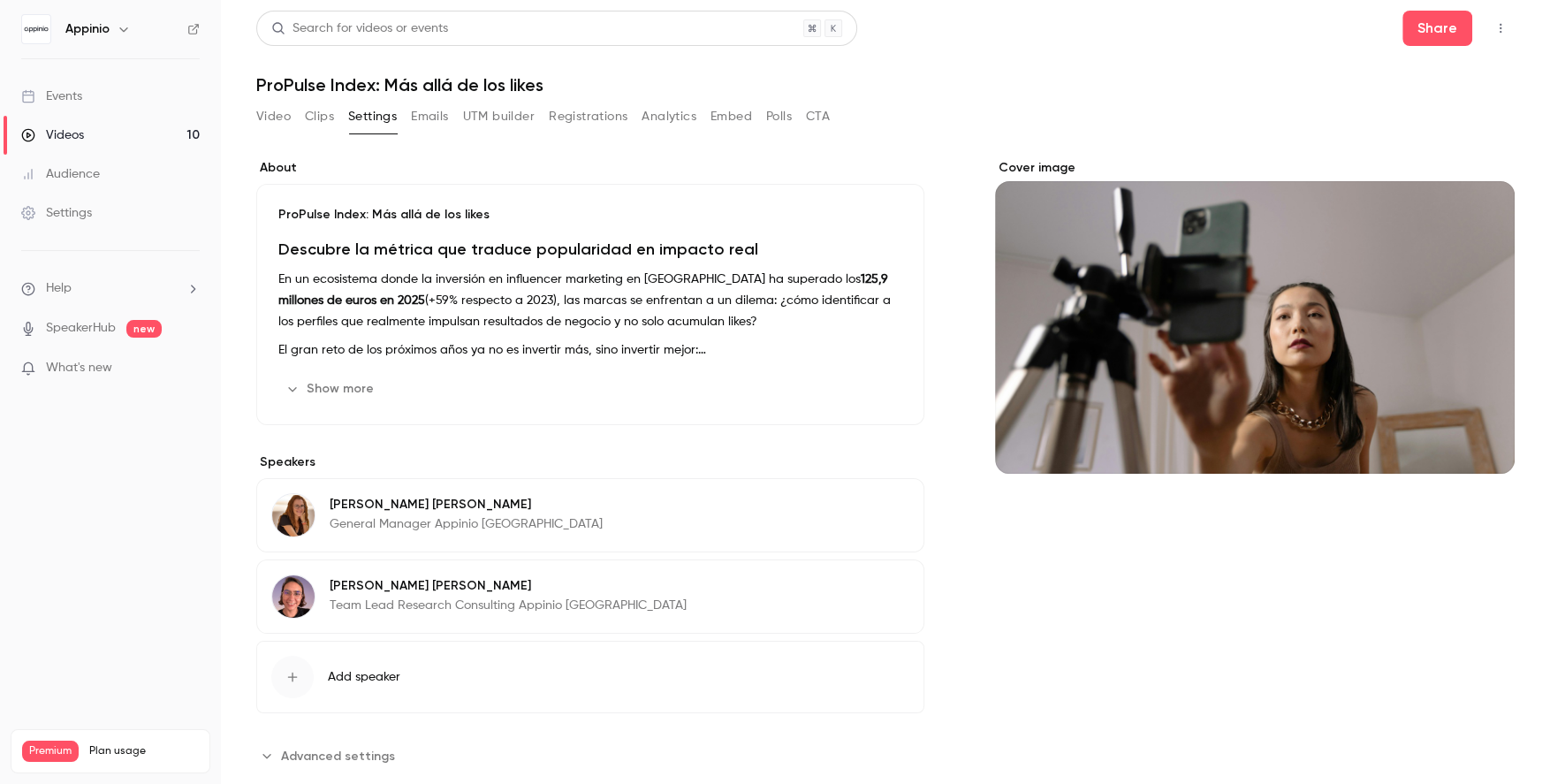
scroll to position [25, 0]
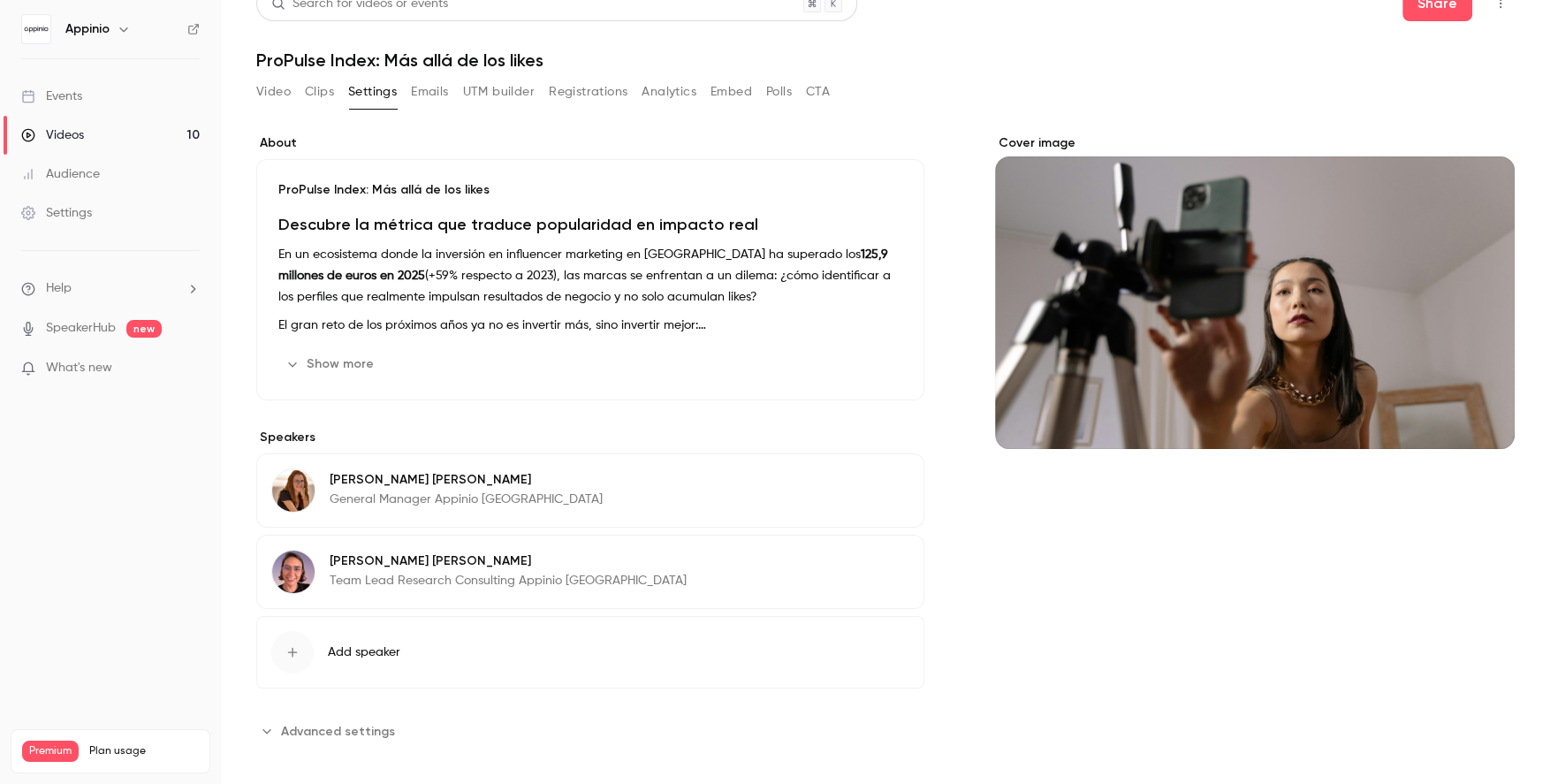
click at [377, 727] on span "Advanced settings" at bounding box center [338, 731] width 114 height 19
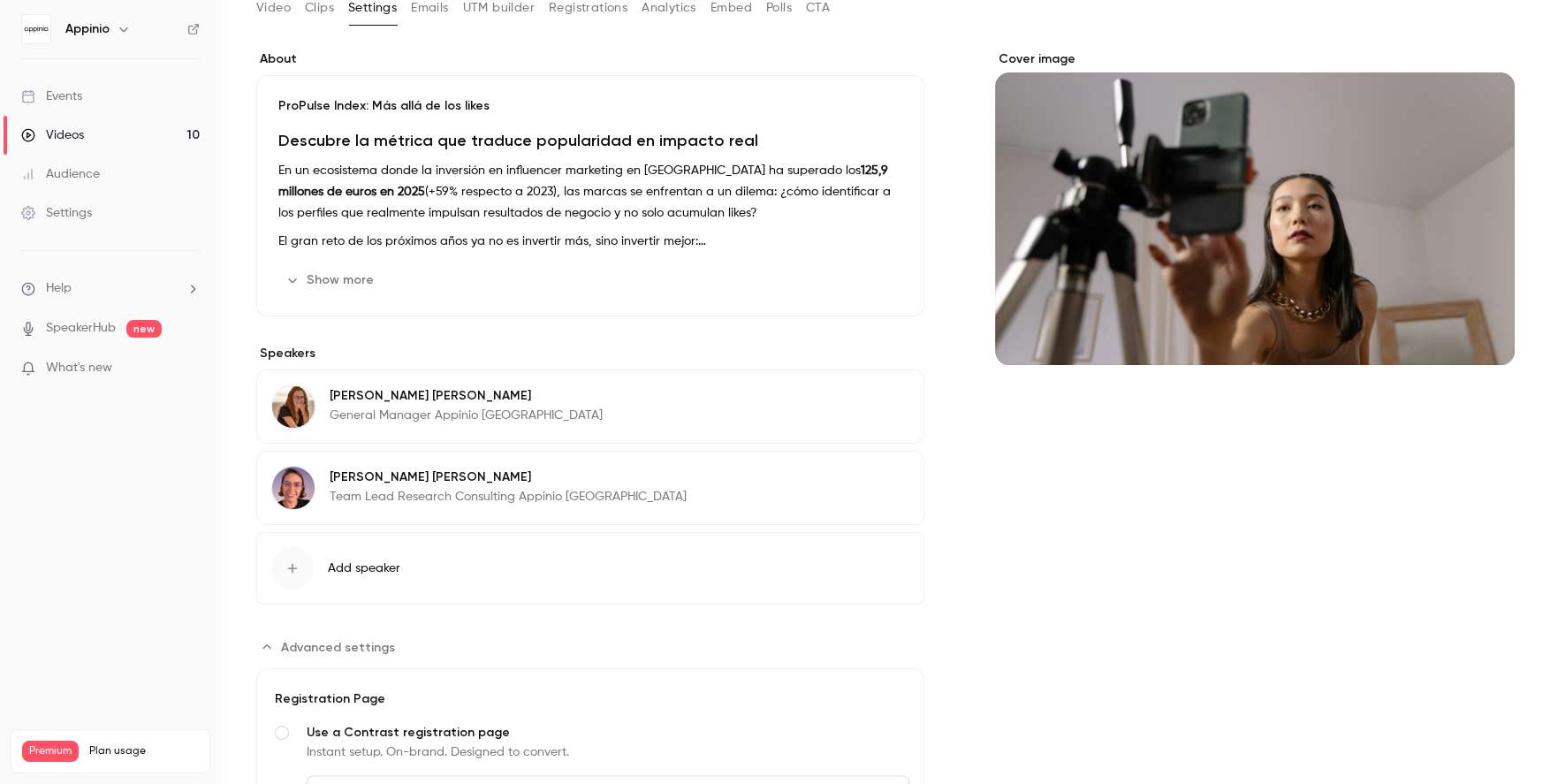
scroll to position [0, 0]
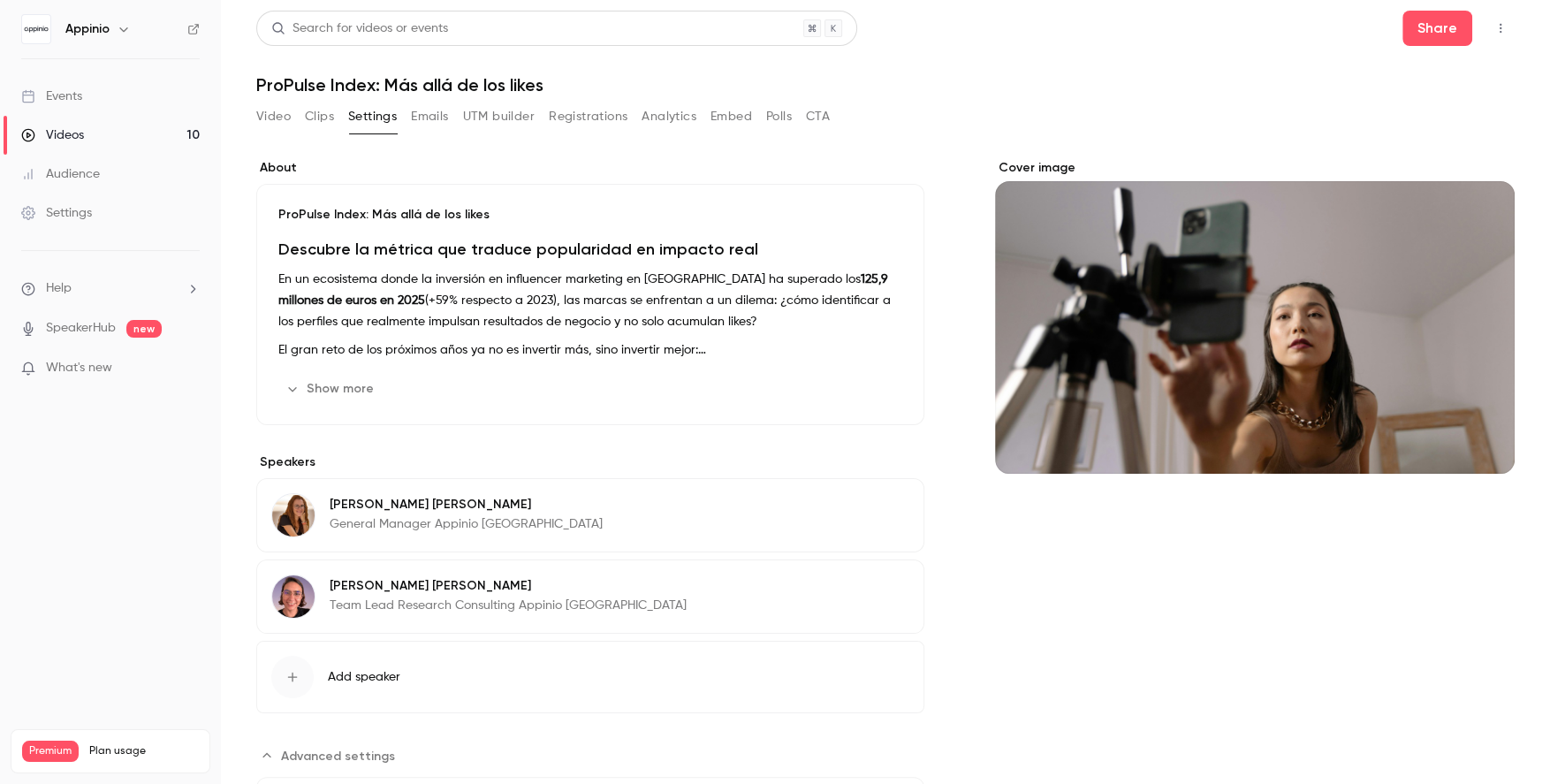
click at [105, 139] on link "Videos 10" at bounding box center [110, 134] width 221 height 39
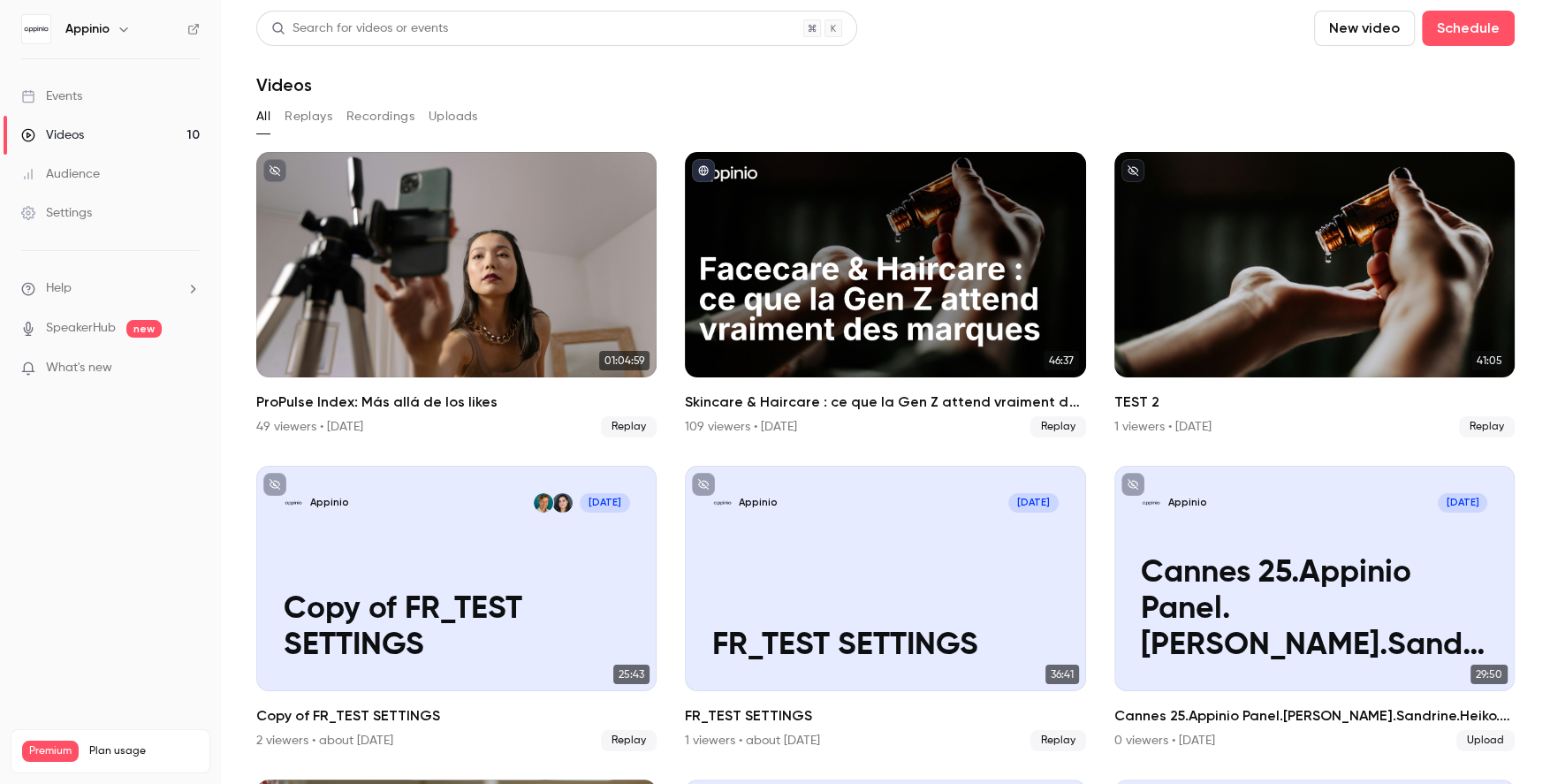
click at [159, 289] on li "Help" at bounding box center [110, 289] width 178 height 19
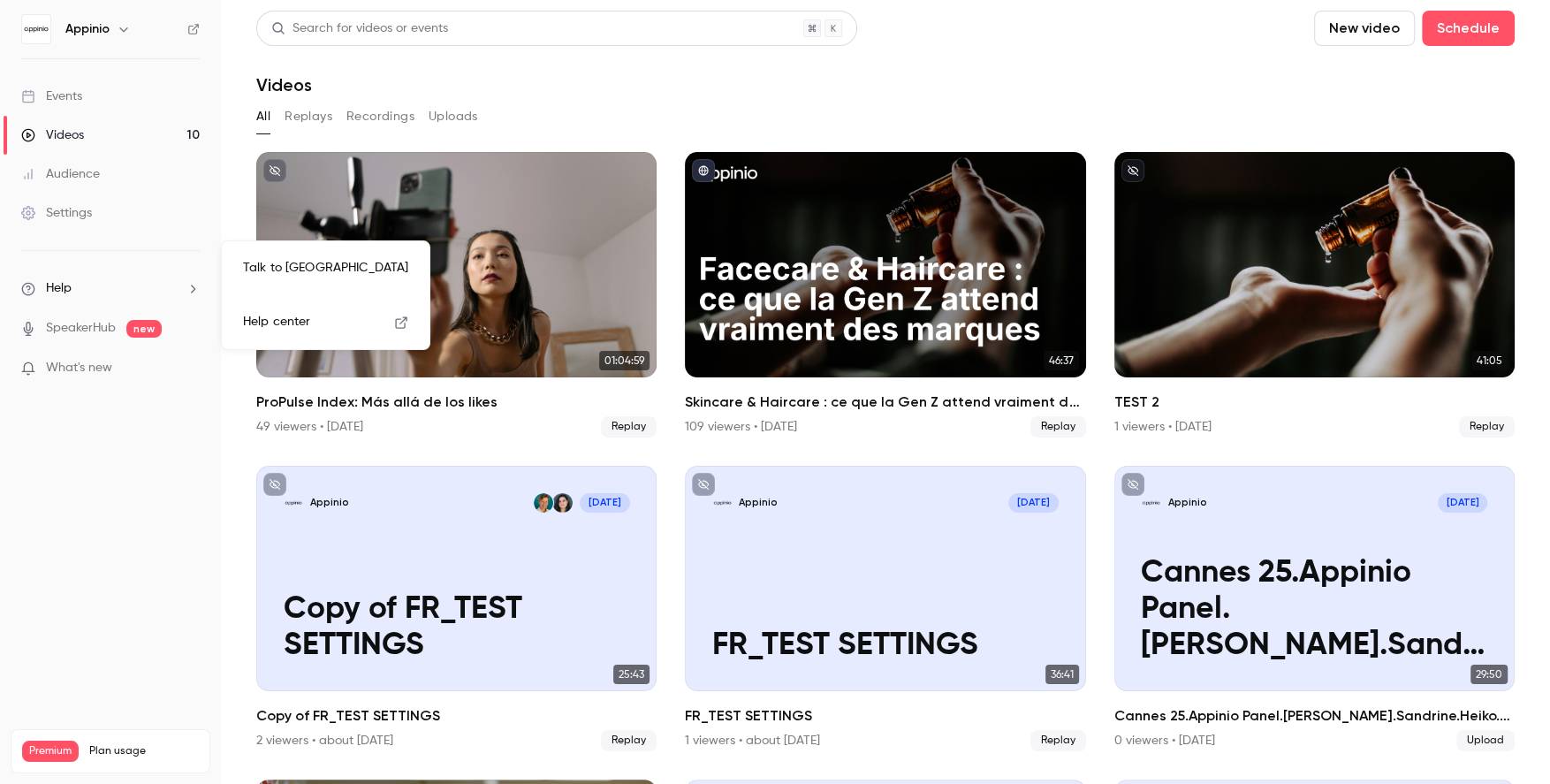
click at [282, 323] on span "Help center" at bounding box center [277, 322] width 67 height 19
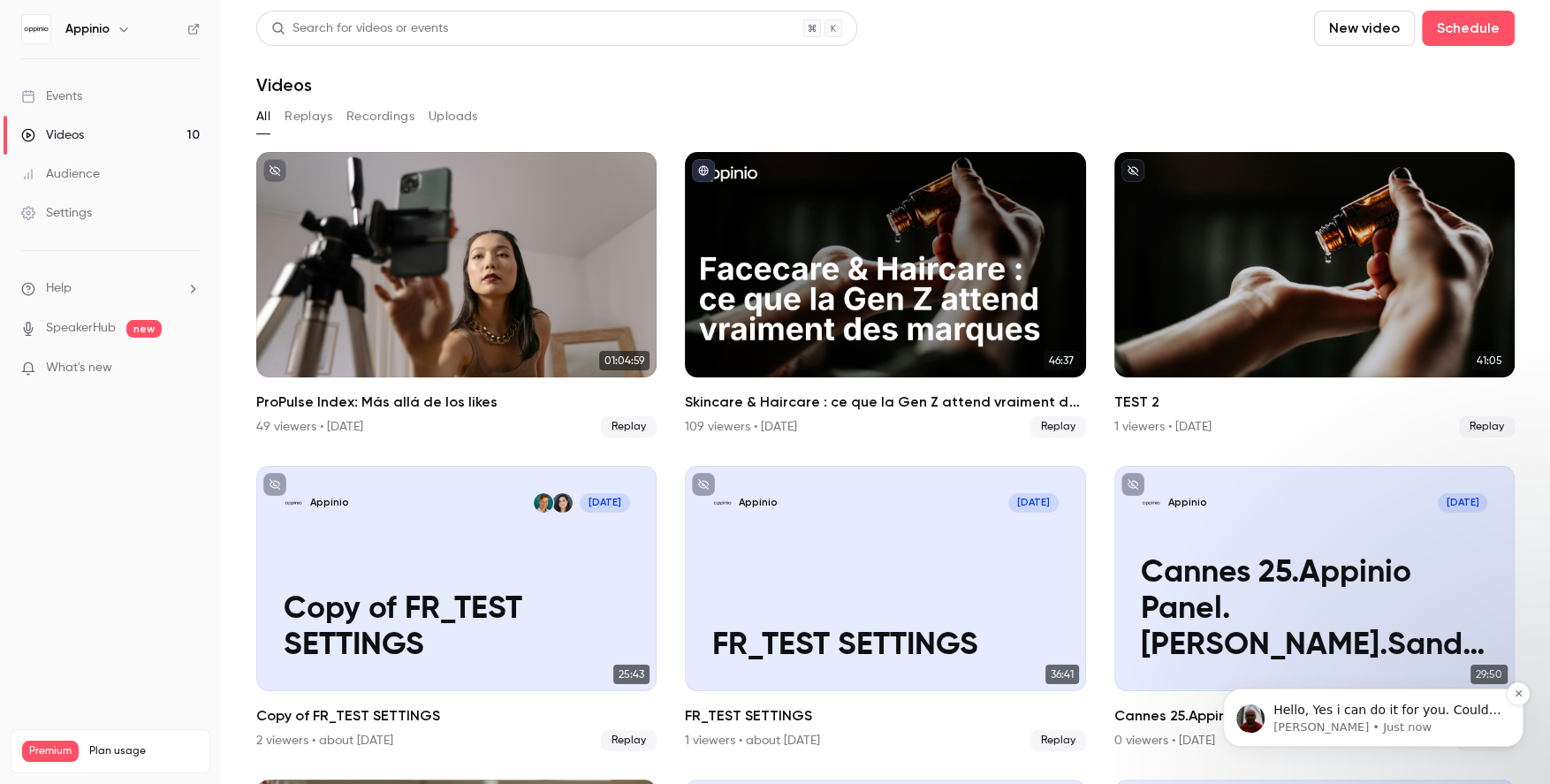
click at [1423, 737] on div "Hello, Yes i can do it for you. Could you share the link of your event, and the…" at bounding box center [1373, 718] width 300 height 59
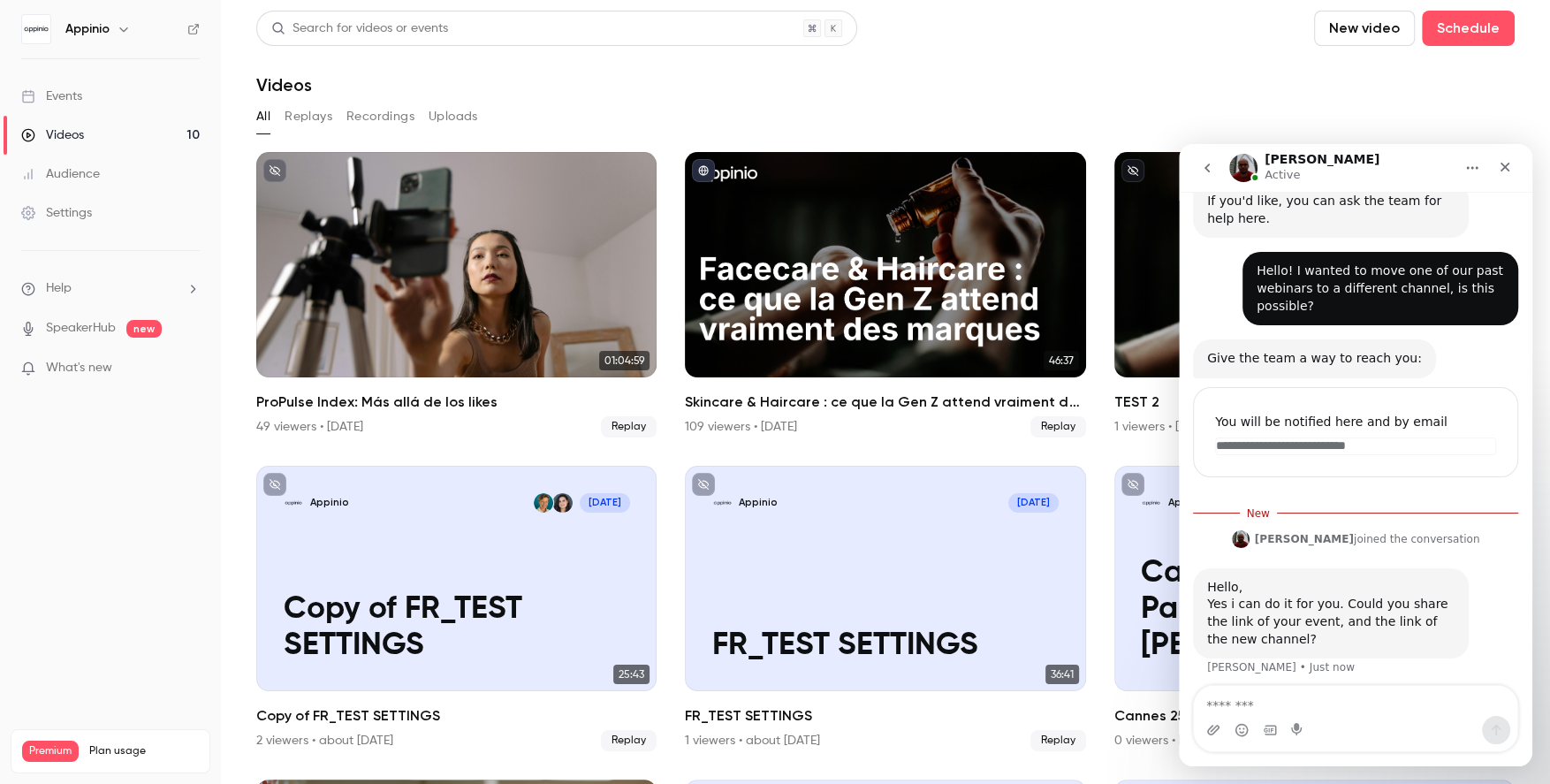
scroll to position [231, 0]
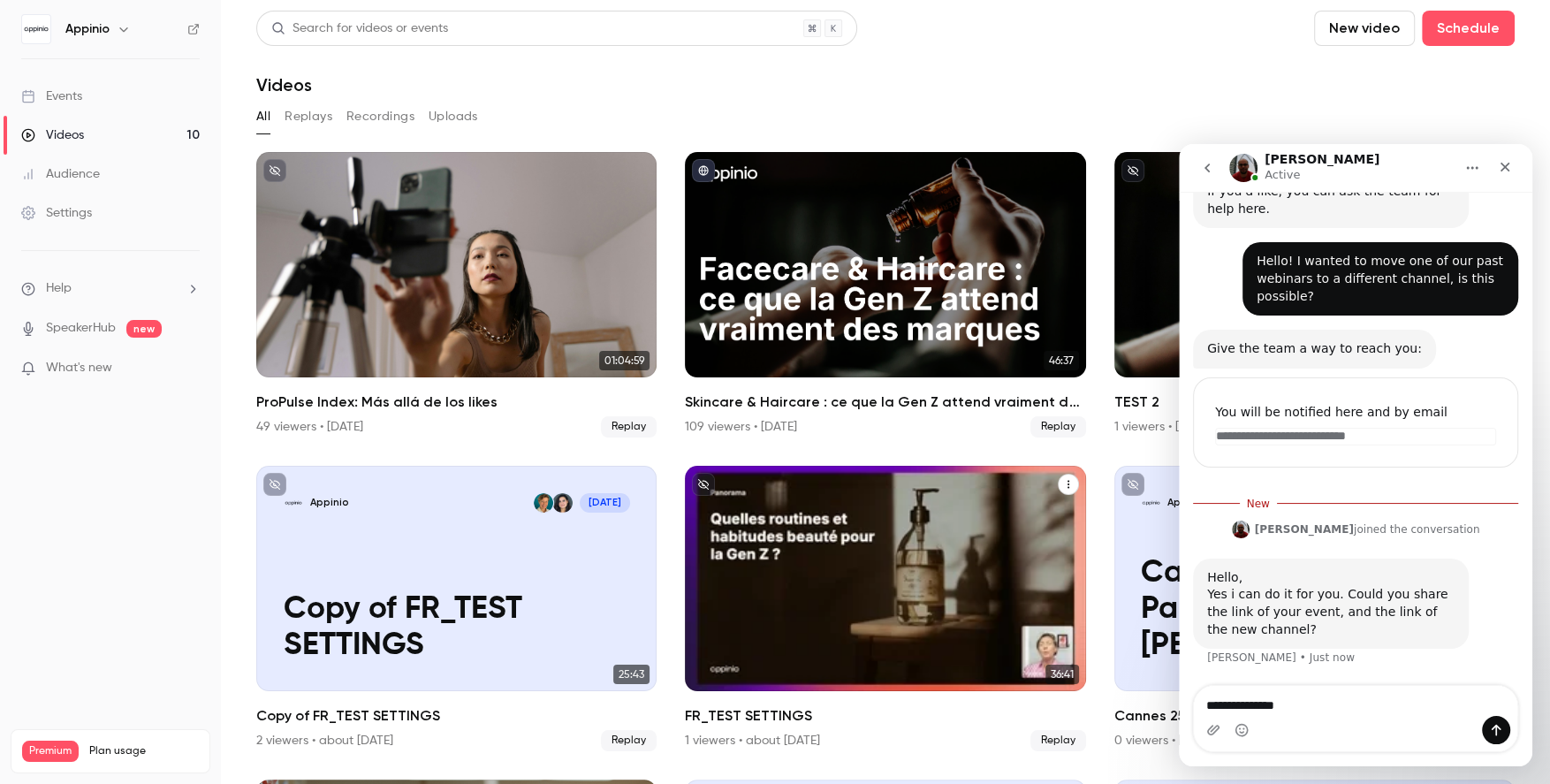
type textarea "**********"
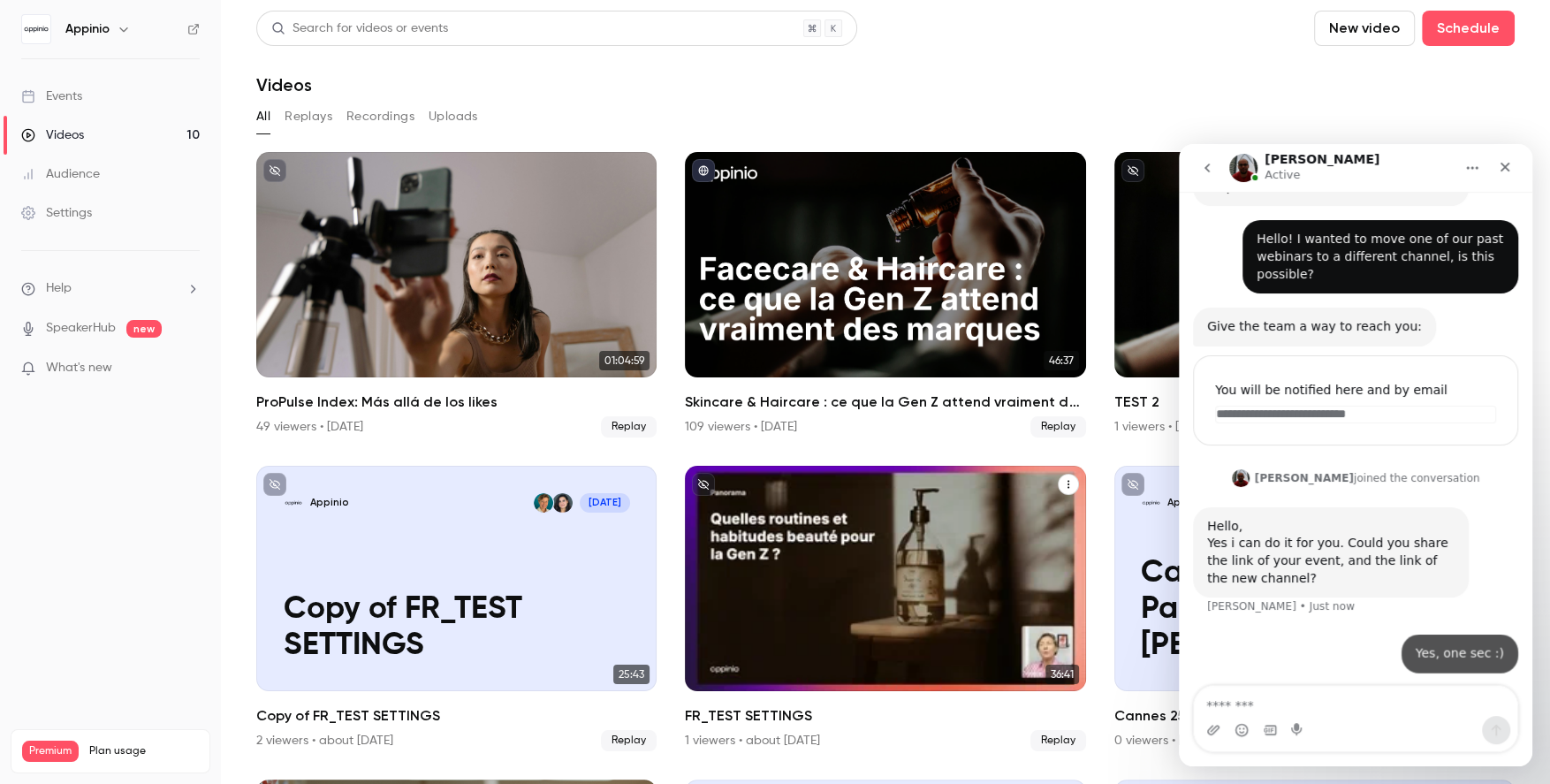
scroll to position [256, 0]
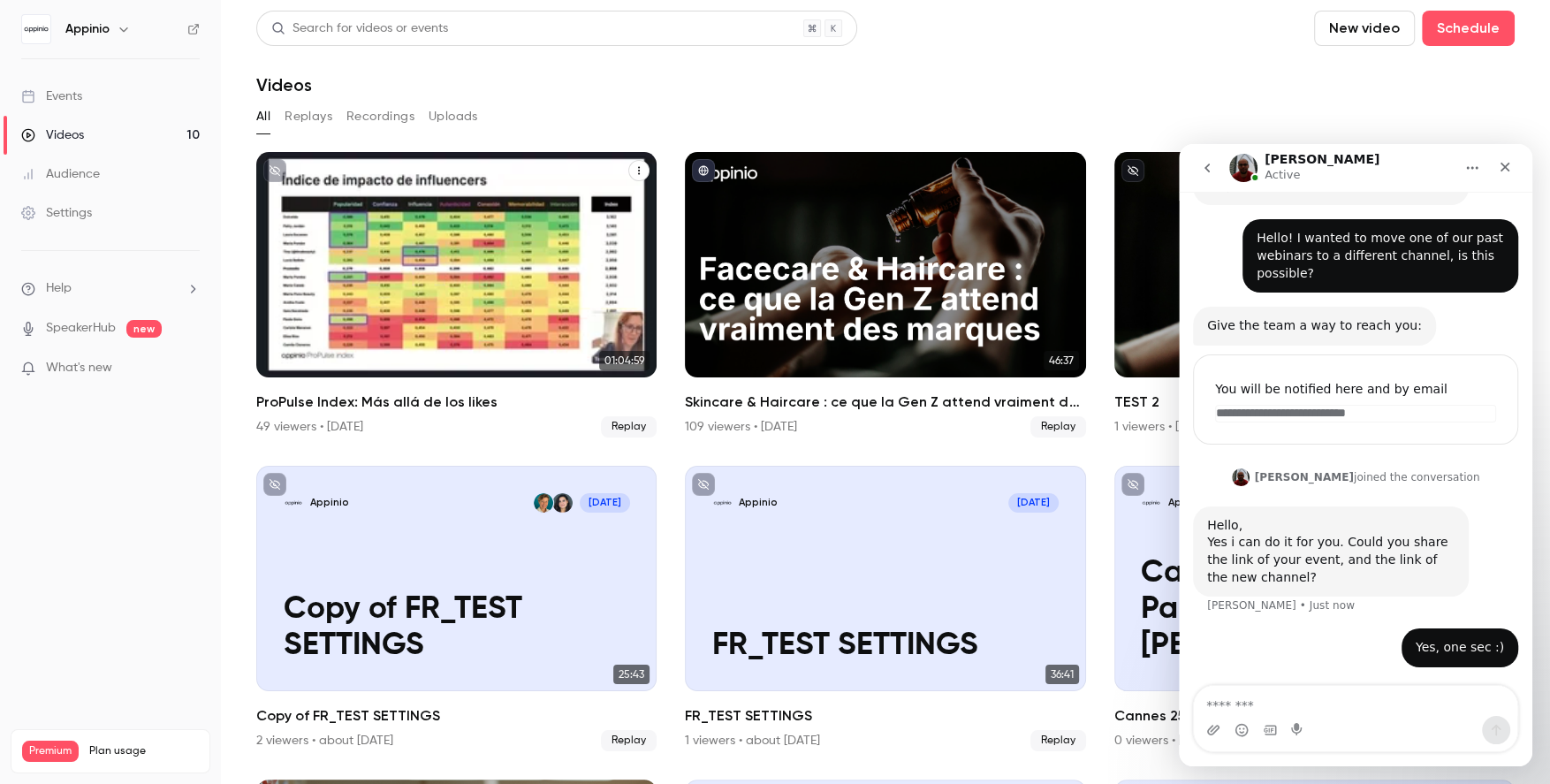
click at [641, 172] on icon "ProPulse Index: Más allá de los likes" at bounding box center [639, 169] width 10 height 10
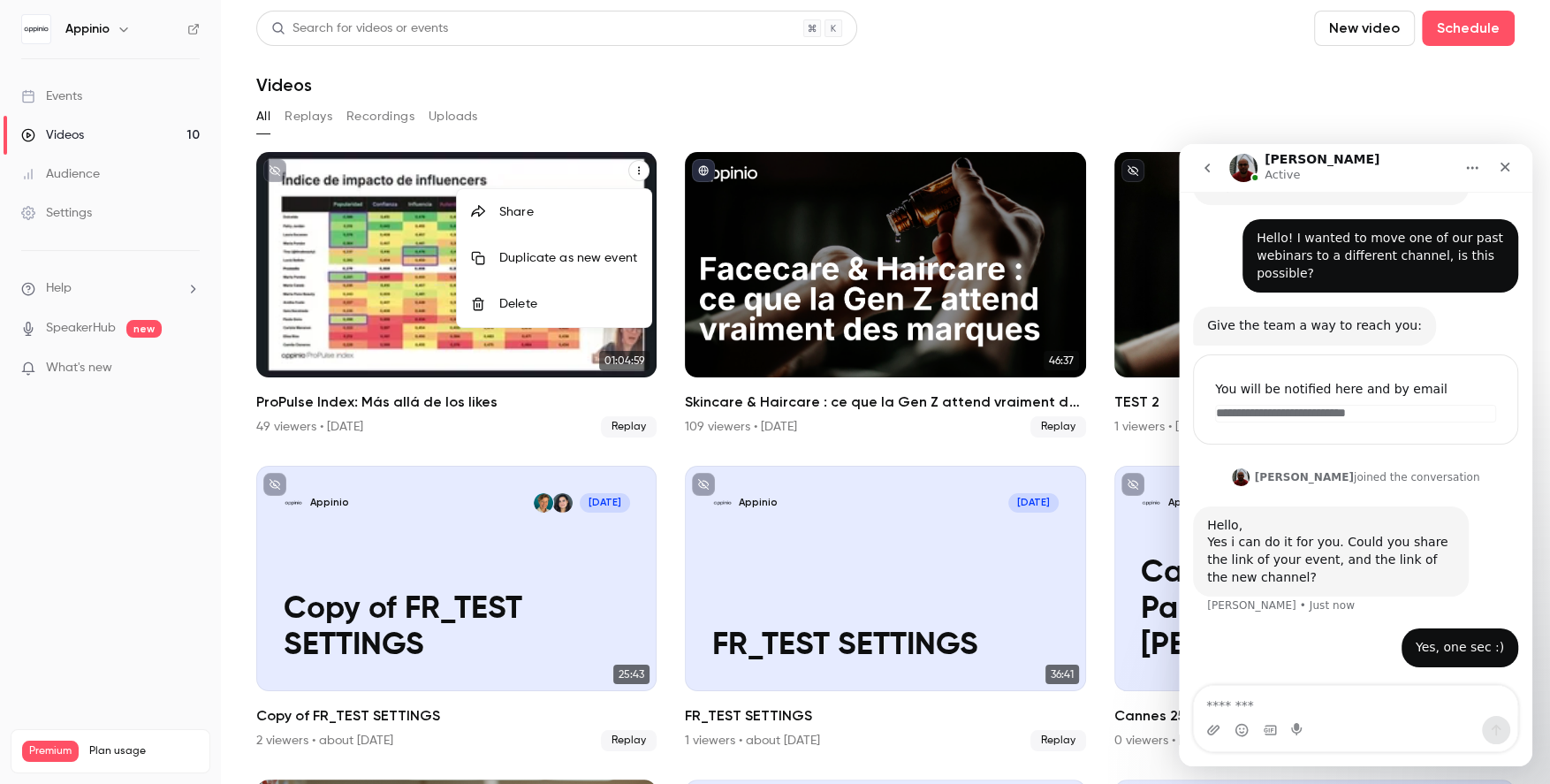
click at [587, 219] on div "Share" at bounding box center [568, 212] width 138 height 18
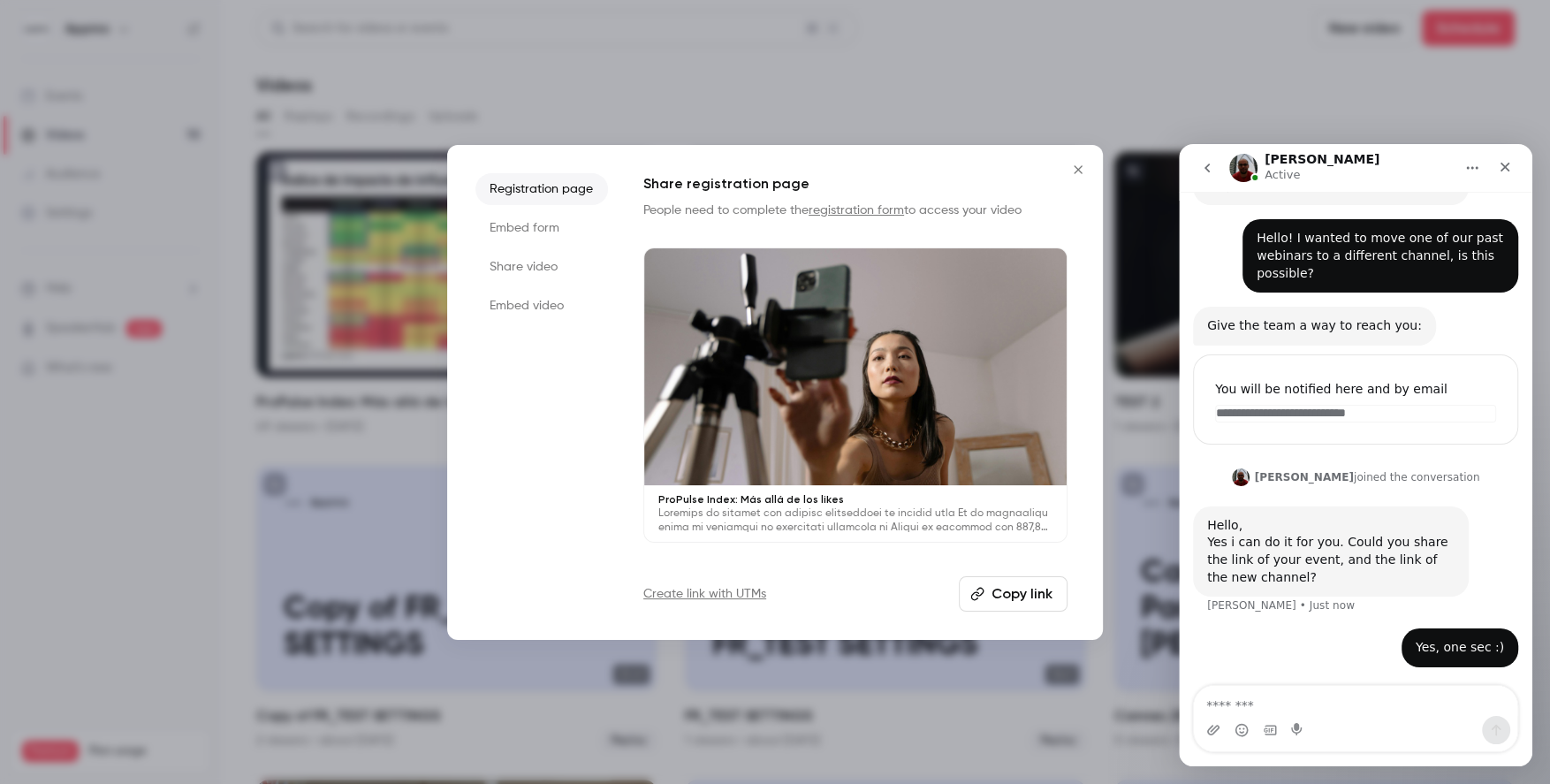
click at [1009, 600] on button "Copy link" at bounding box center [1013, 593] width 109 height 35
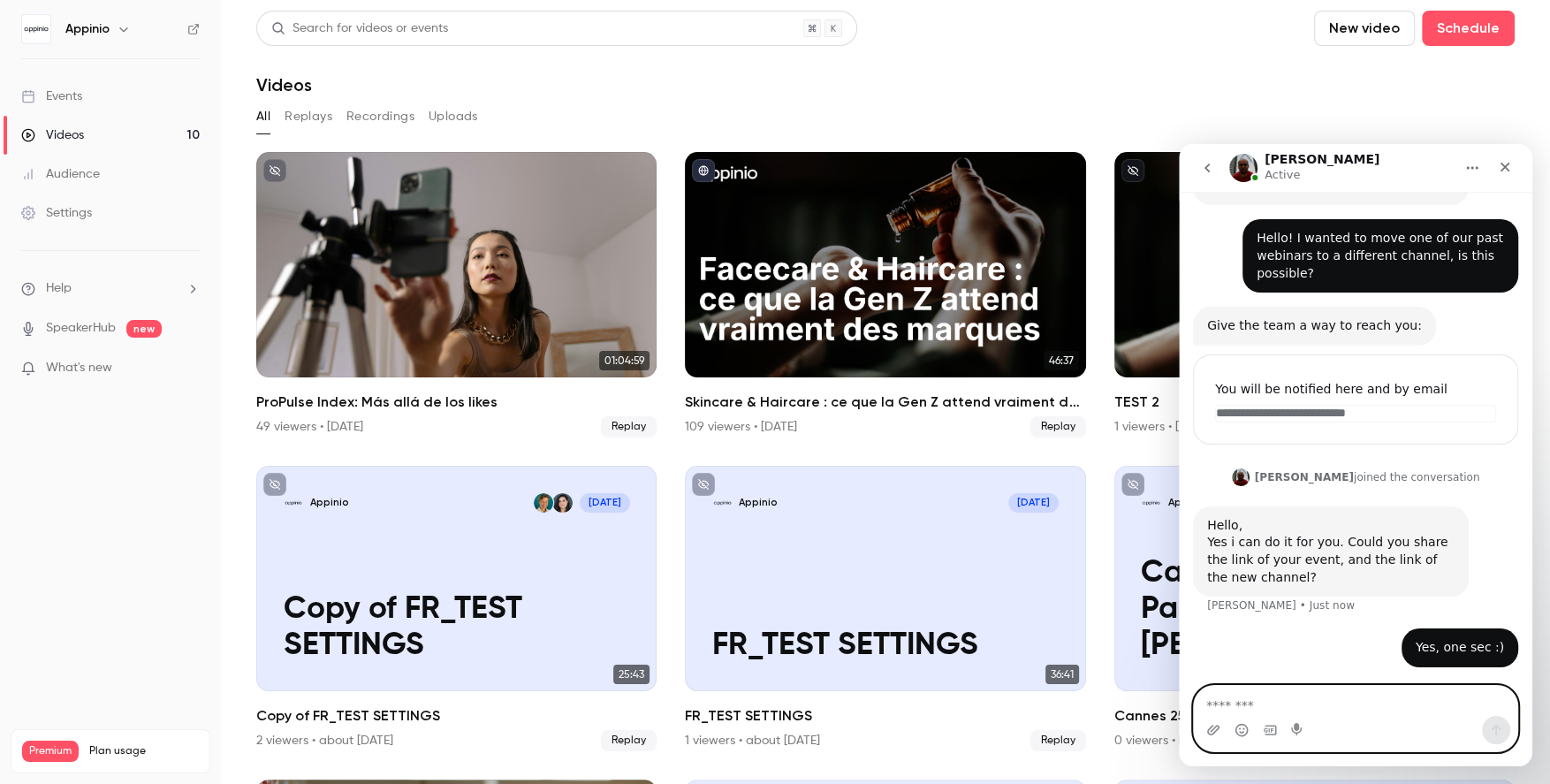
click at [1271, 696] on textarea "Message…" at bounding box center [1356, 701] width 324 height 30
paste textarea "**********"
type textarea "**********"
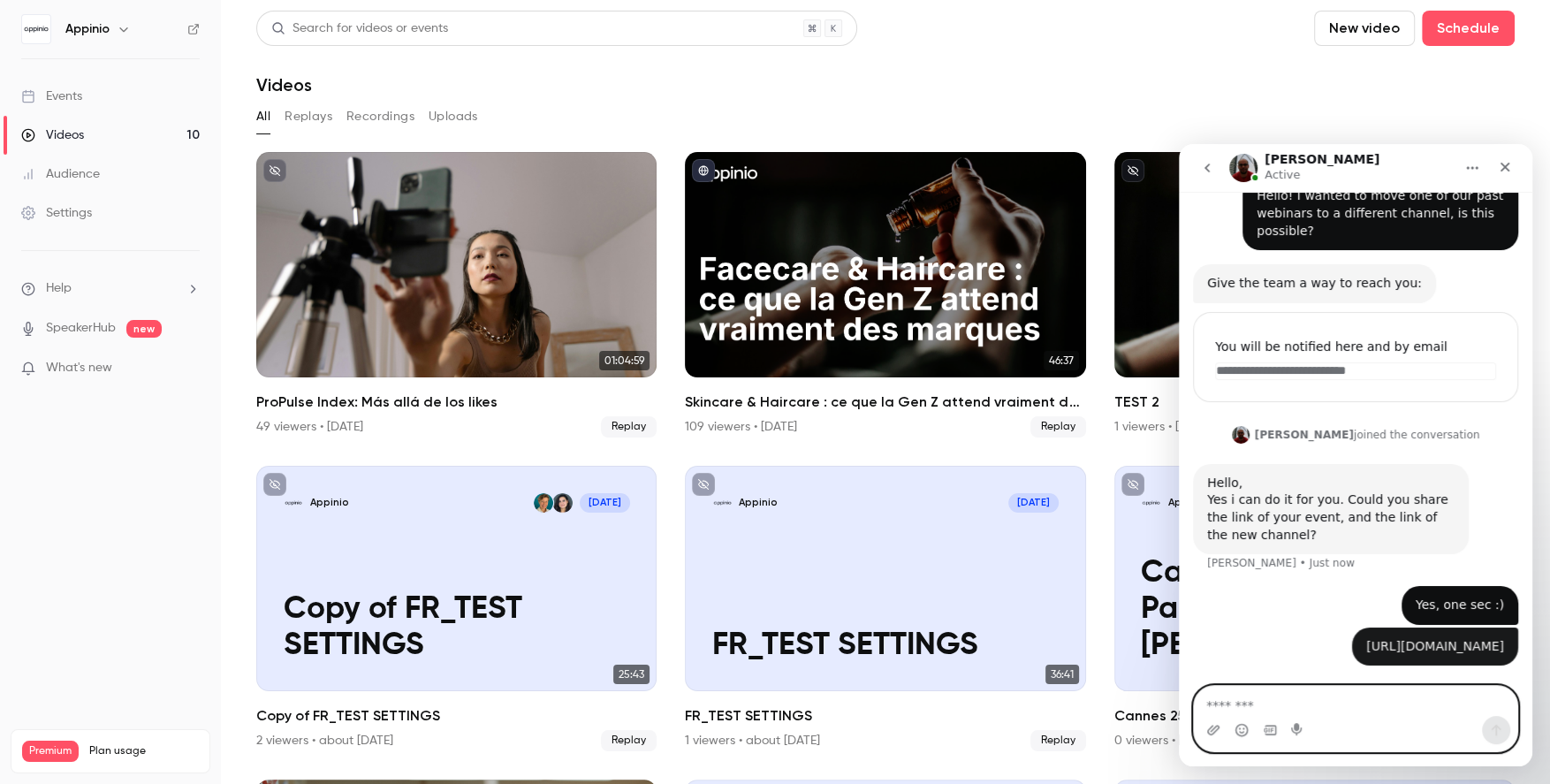
scroll to position [312, 0]
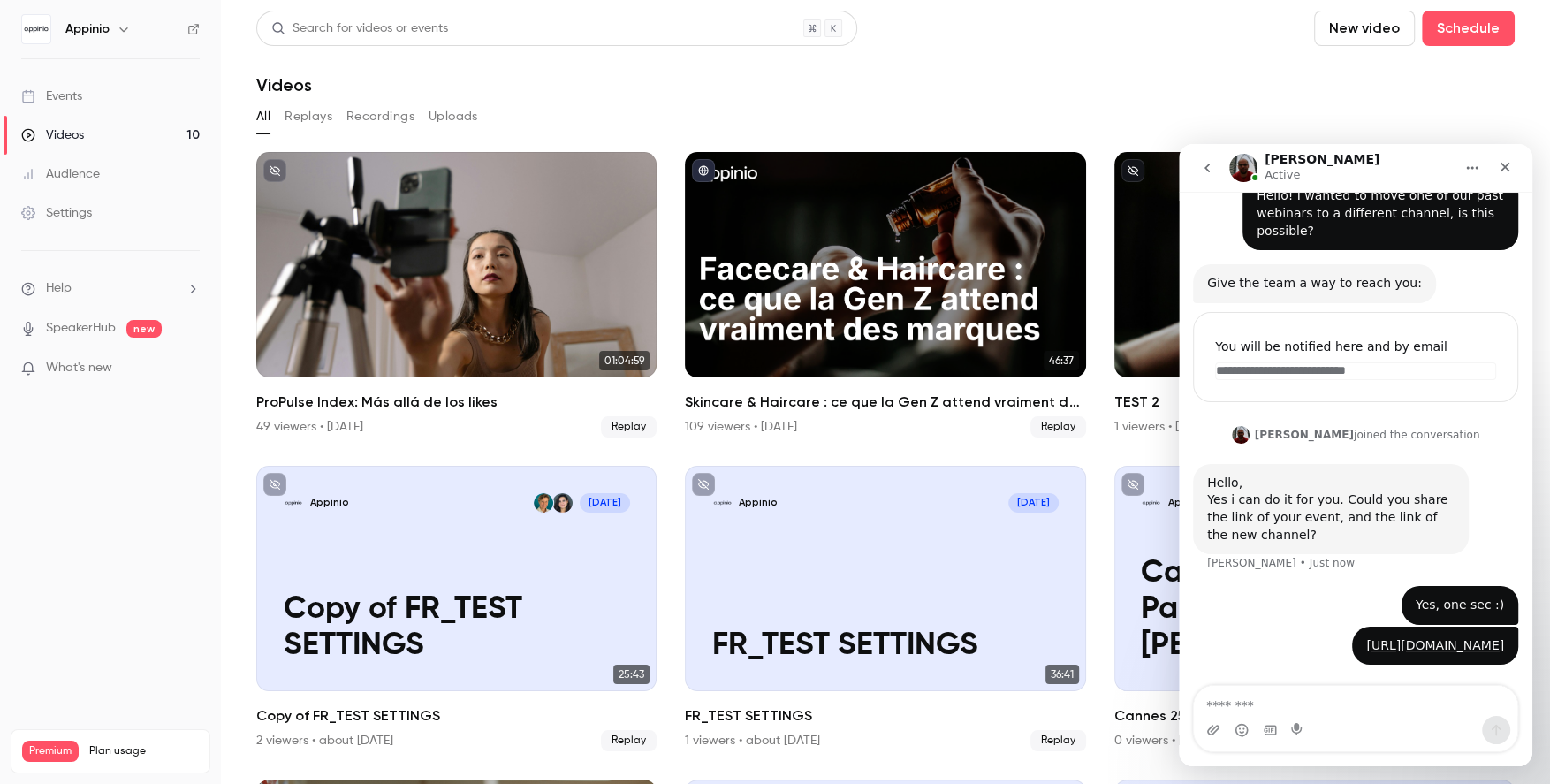
click at [108, 42] on div "Appinio" at bounding box center [110, 29] width 178 height 30
click at [106, 36] on h6 "Appinio" at bounding box center [87, 28] width 45 height 18
click at [97, 26] on h6 "Appinio" at bounding box center [87, 28] width 45 height 18
click at [118, 32] on icon "button" at bounding box center [123, 28] width 14 height 14
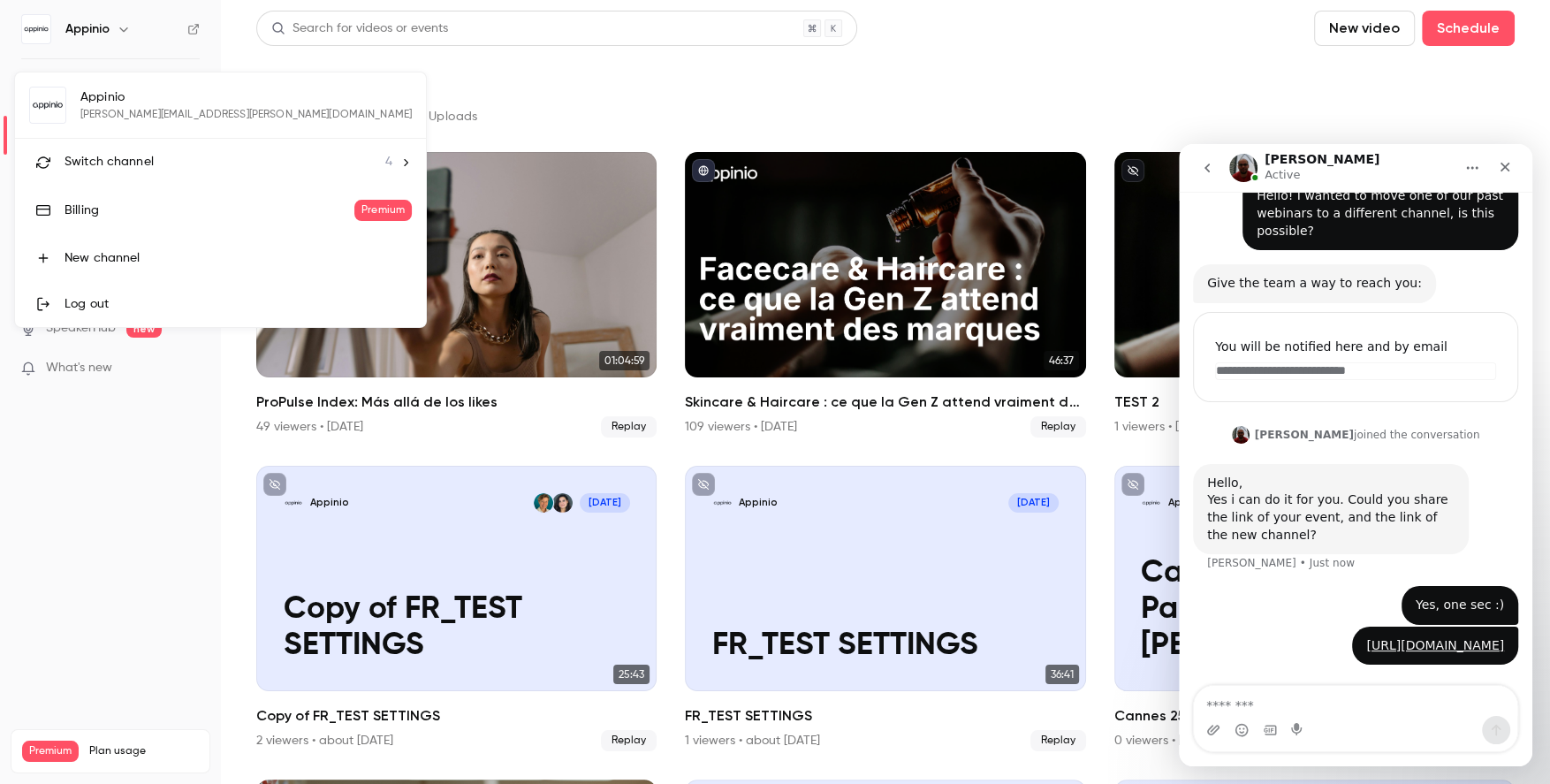
click at [135, 167] on span "Switch channel" at bounding box center [109, 162] width 89 height 19
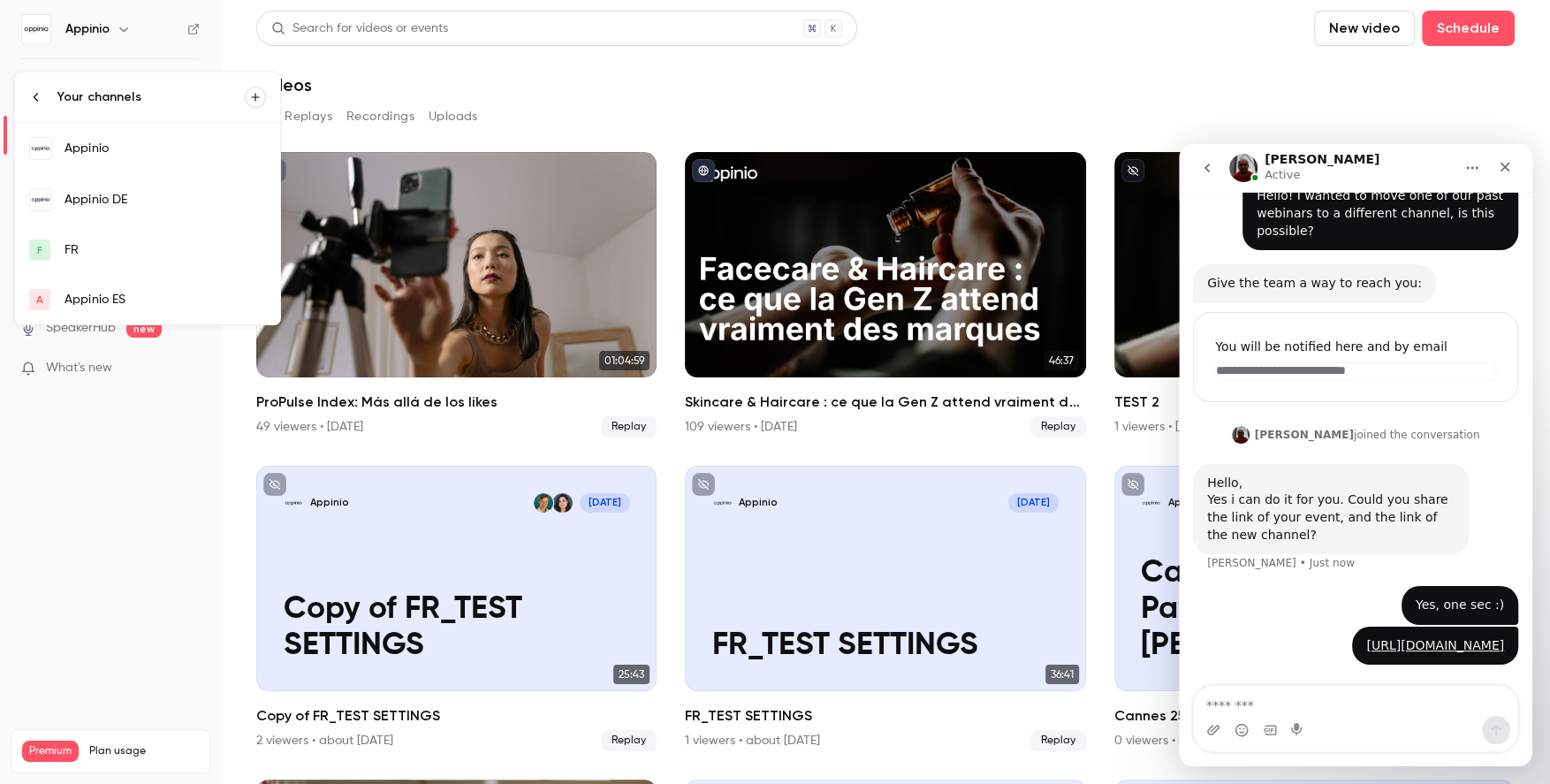
click at [174, 292] on div "Appinio ES" at bounding box center [165, 299] width 202 height 18
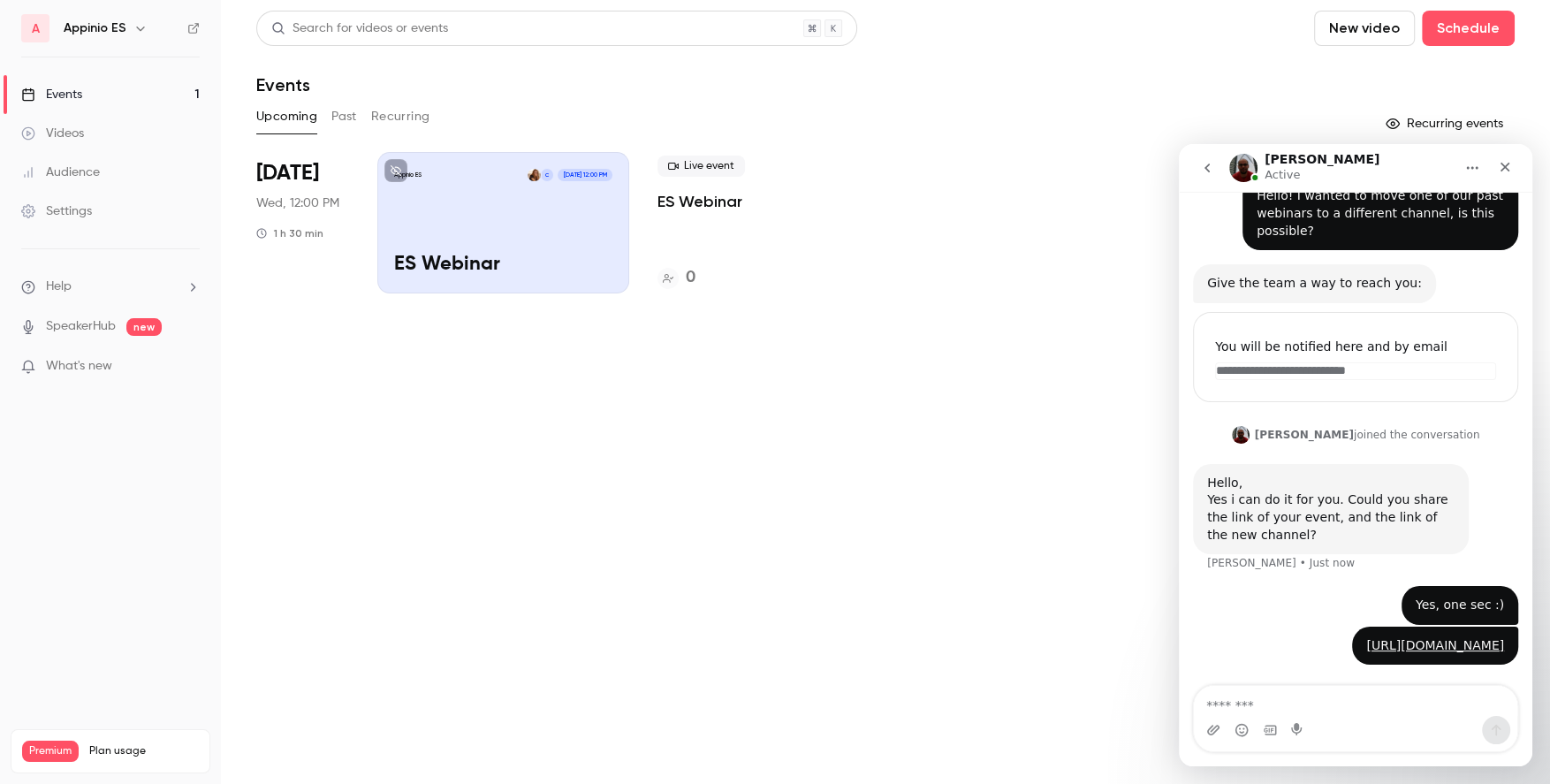
click at [134, 31] on icon "button" at bounding box center [140, 27] width 14 height 14
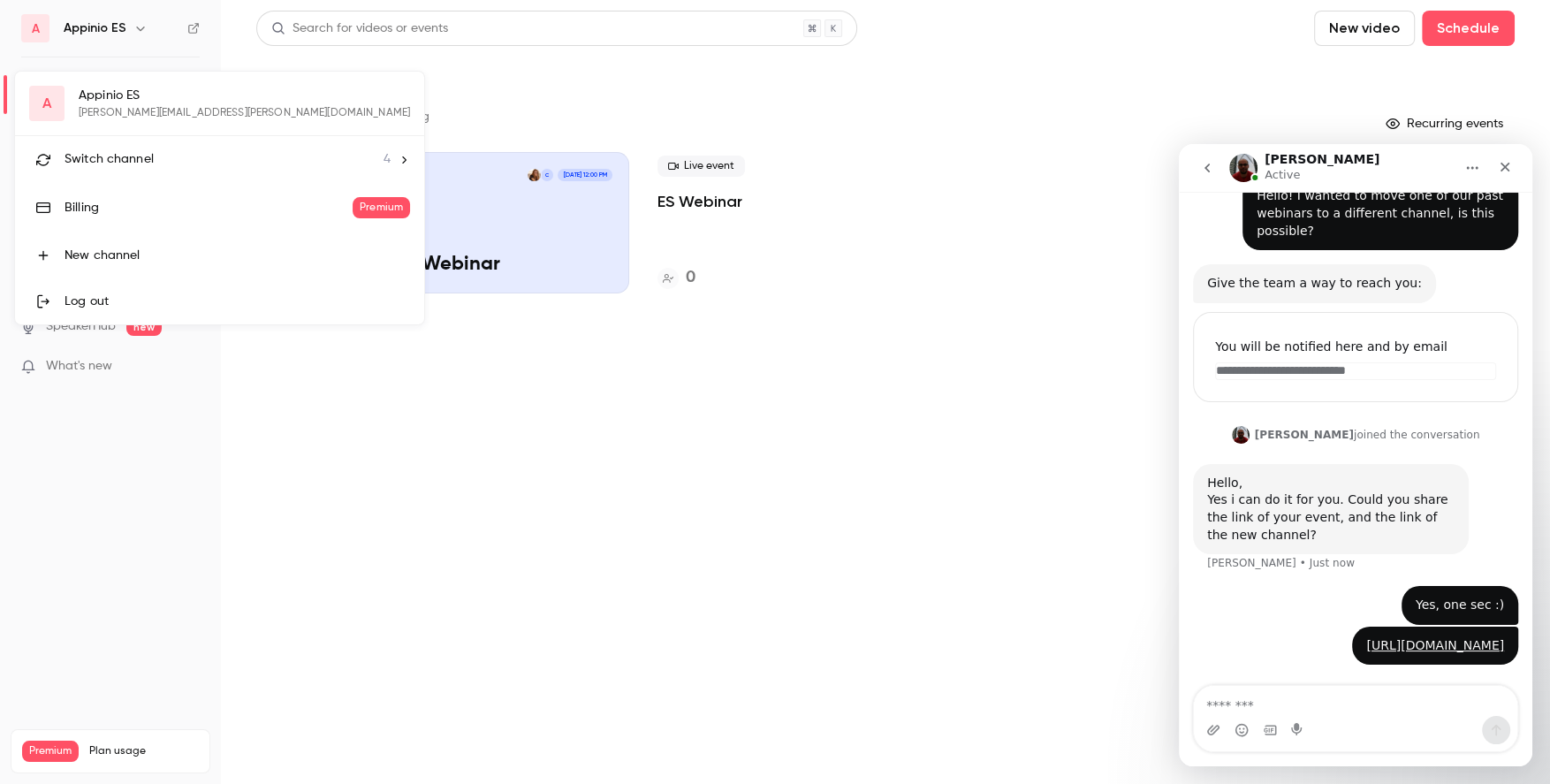
click at [326, 516] on div at bounding box center [775, 392] width 1550 height 784
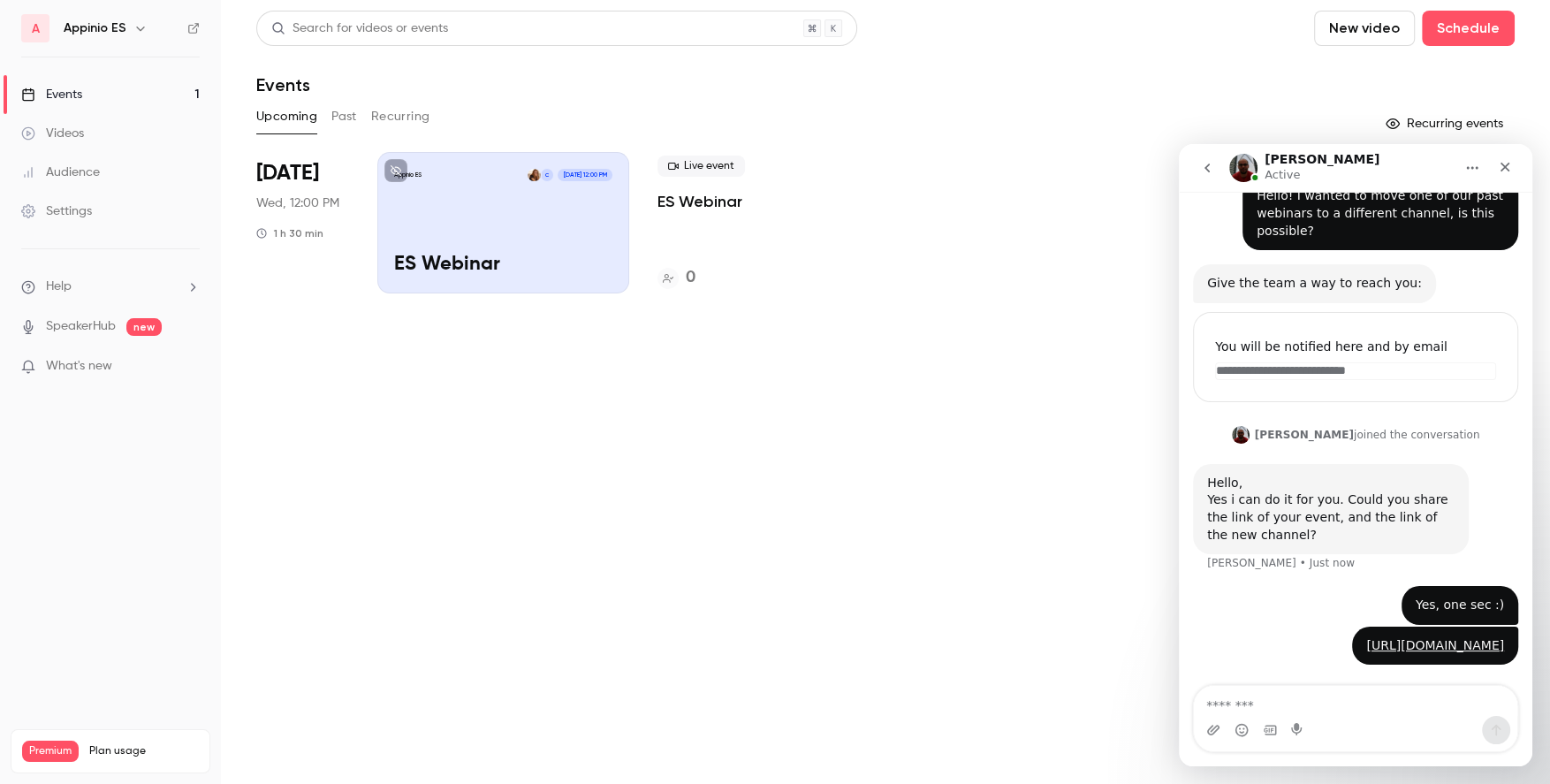
click at [138, 28] on icon "button" at bounding box center [140, 27] width 14 height 14
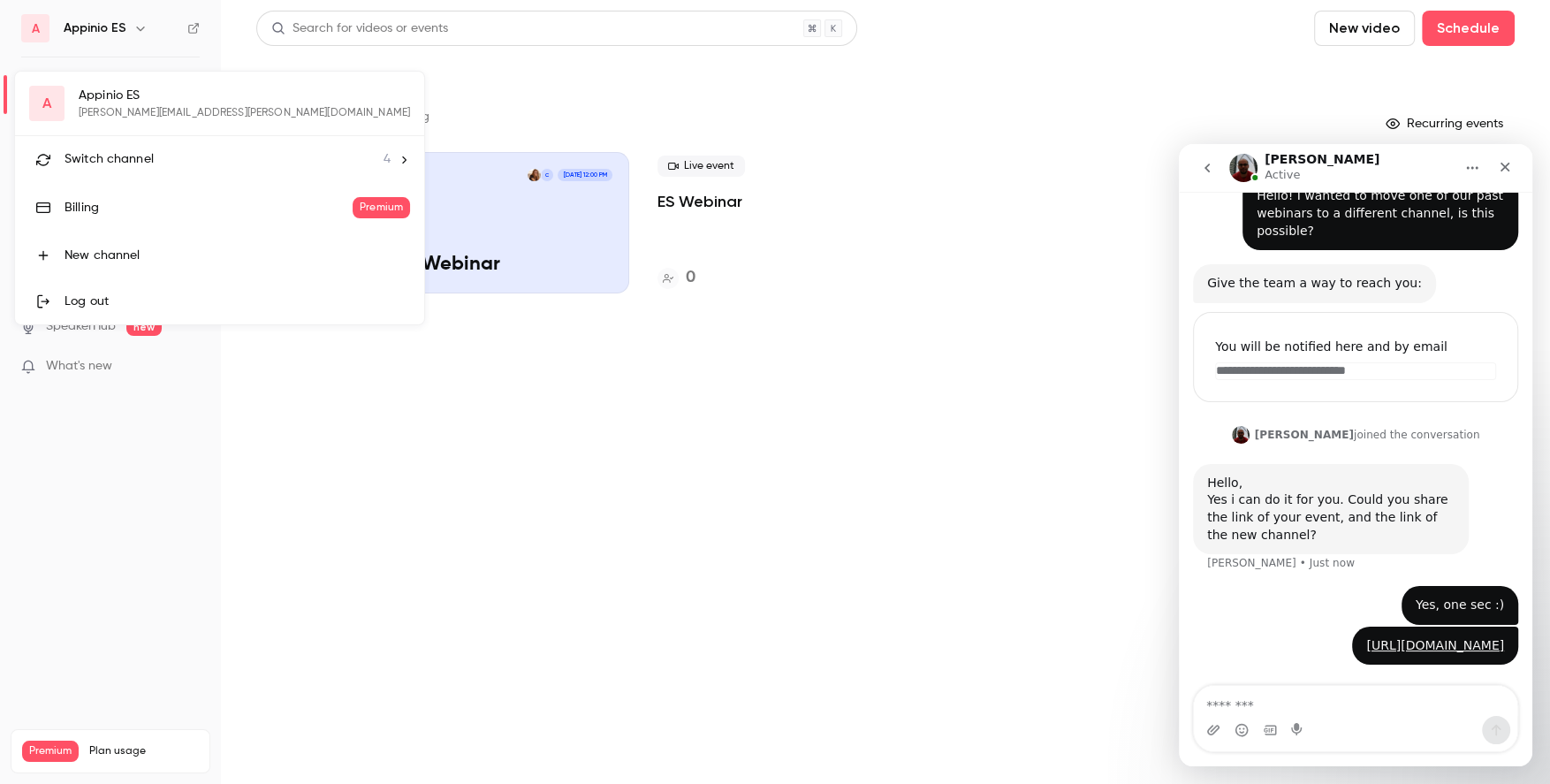
click at [457, 569] on div at bounding box center [775, 392] width 1550 height 784
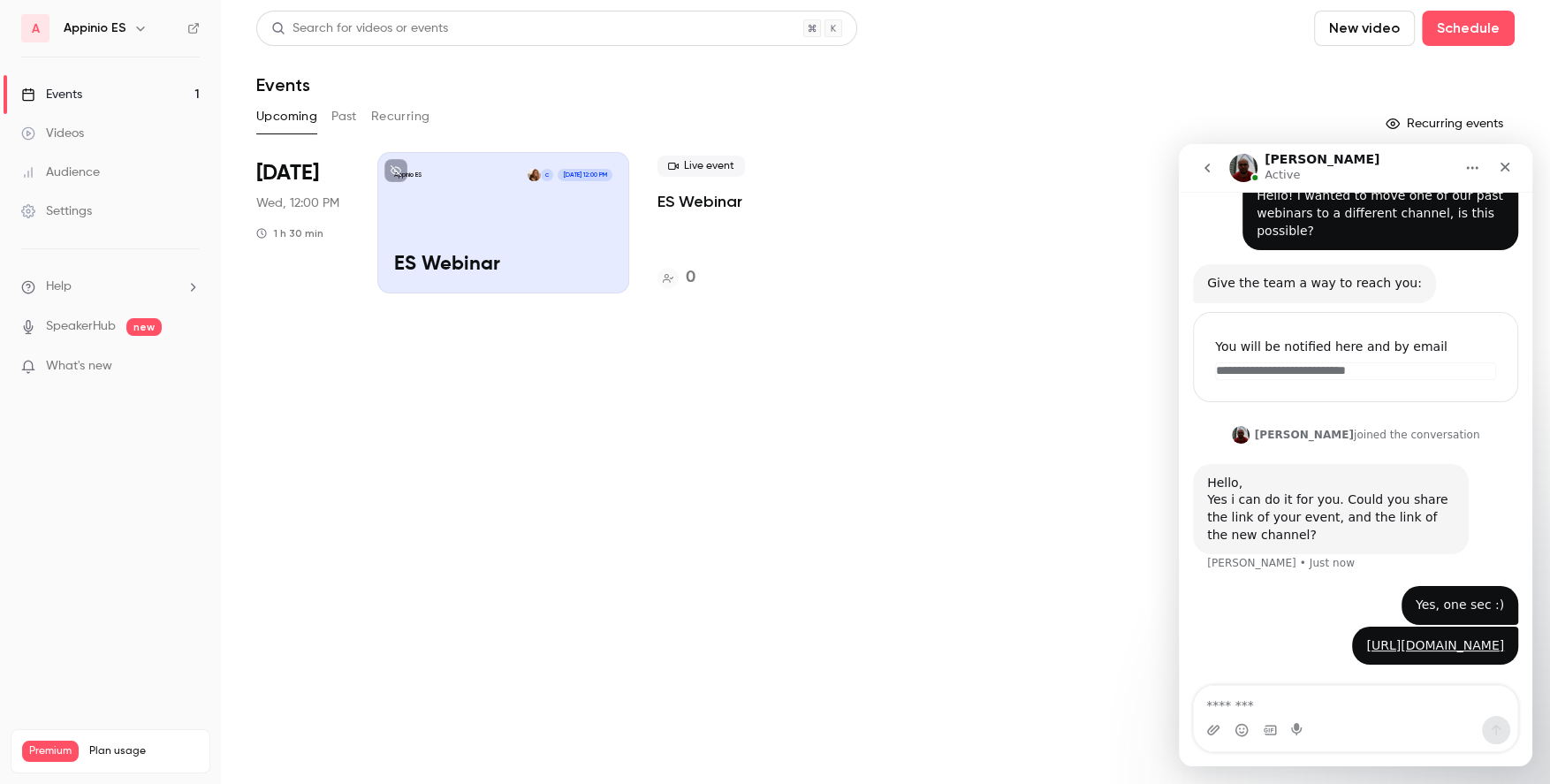
click at [193, 33] on icon at bounding box center [193, 27] width 10 height 10
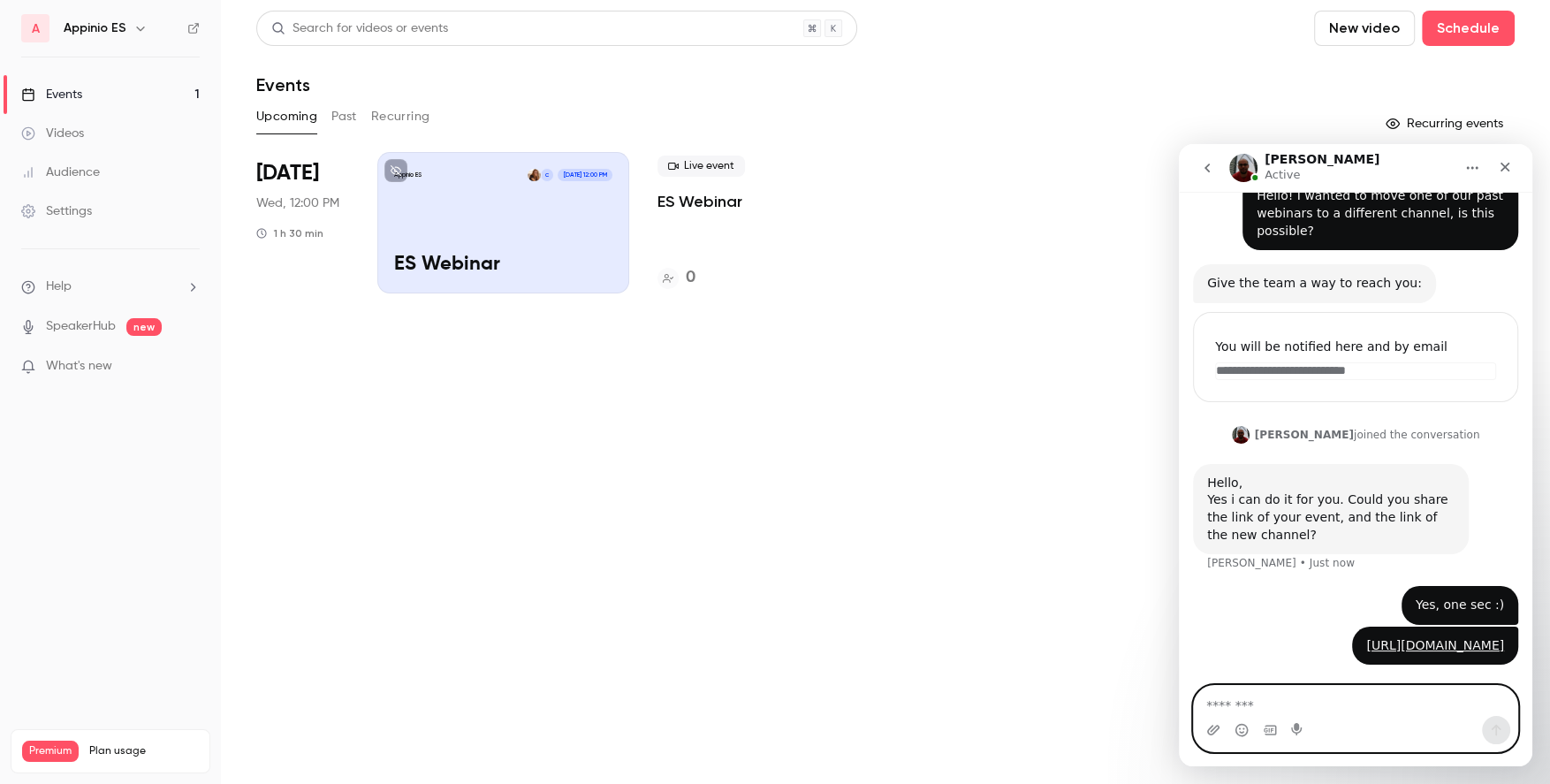
click at [1286, 693] on textarea "Message…" at bounding box center [1356, 701] width 324 height 30
paste textarea "**********"
type textarea "**********"
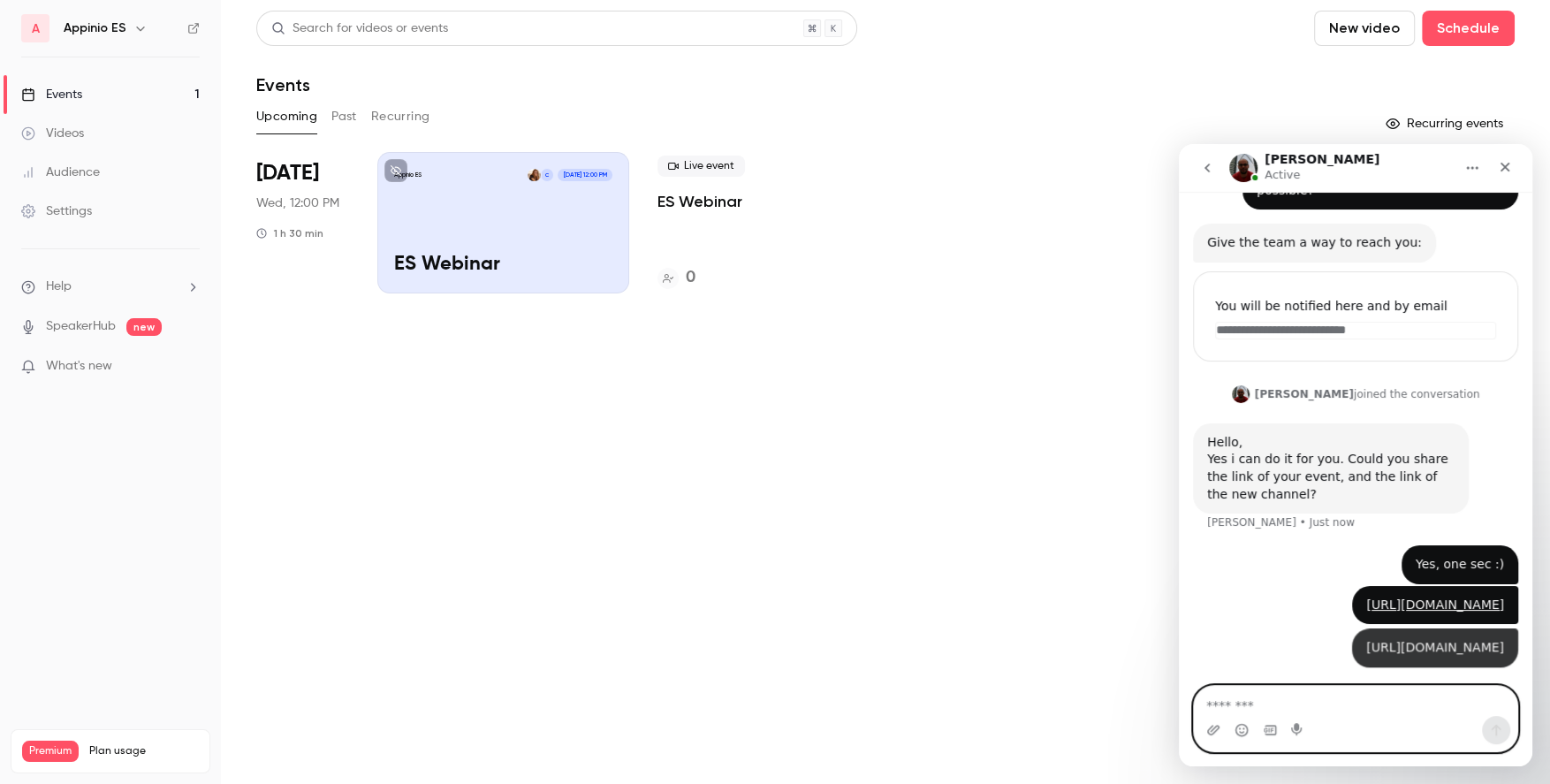
scroll to position [353, 0]
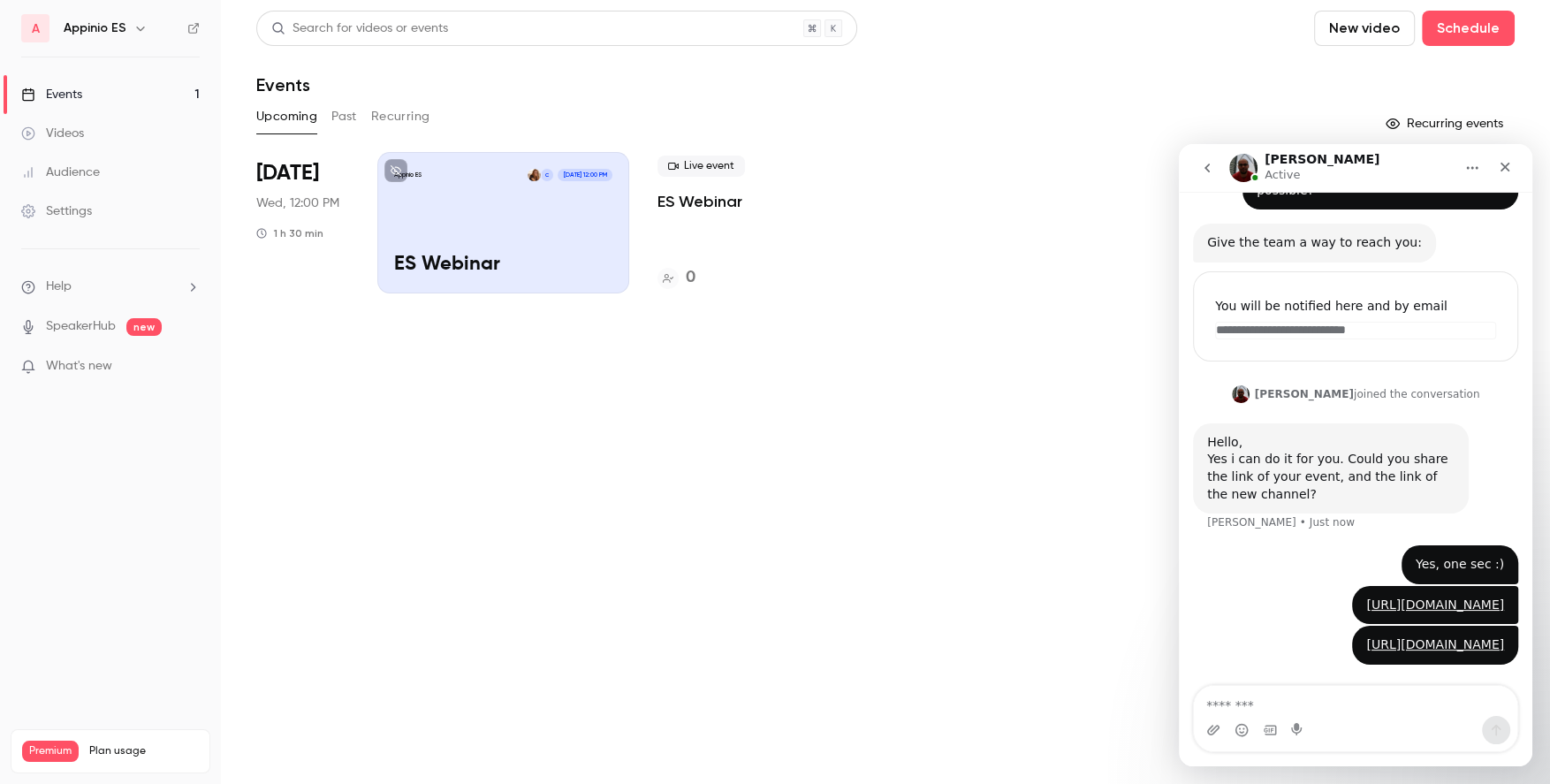
click at [104, 32] on h6 "Appinio ES" at bounding box center [95, 28] width 63 height 18
click at [140, 18] on button "button" at bounding box center [140, 28] width 21 height 21
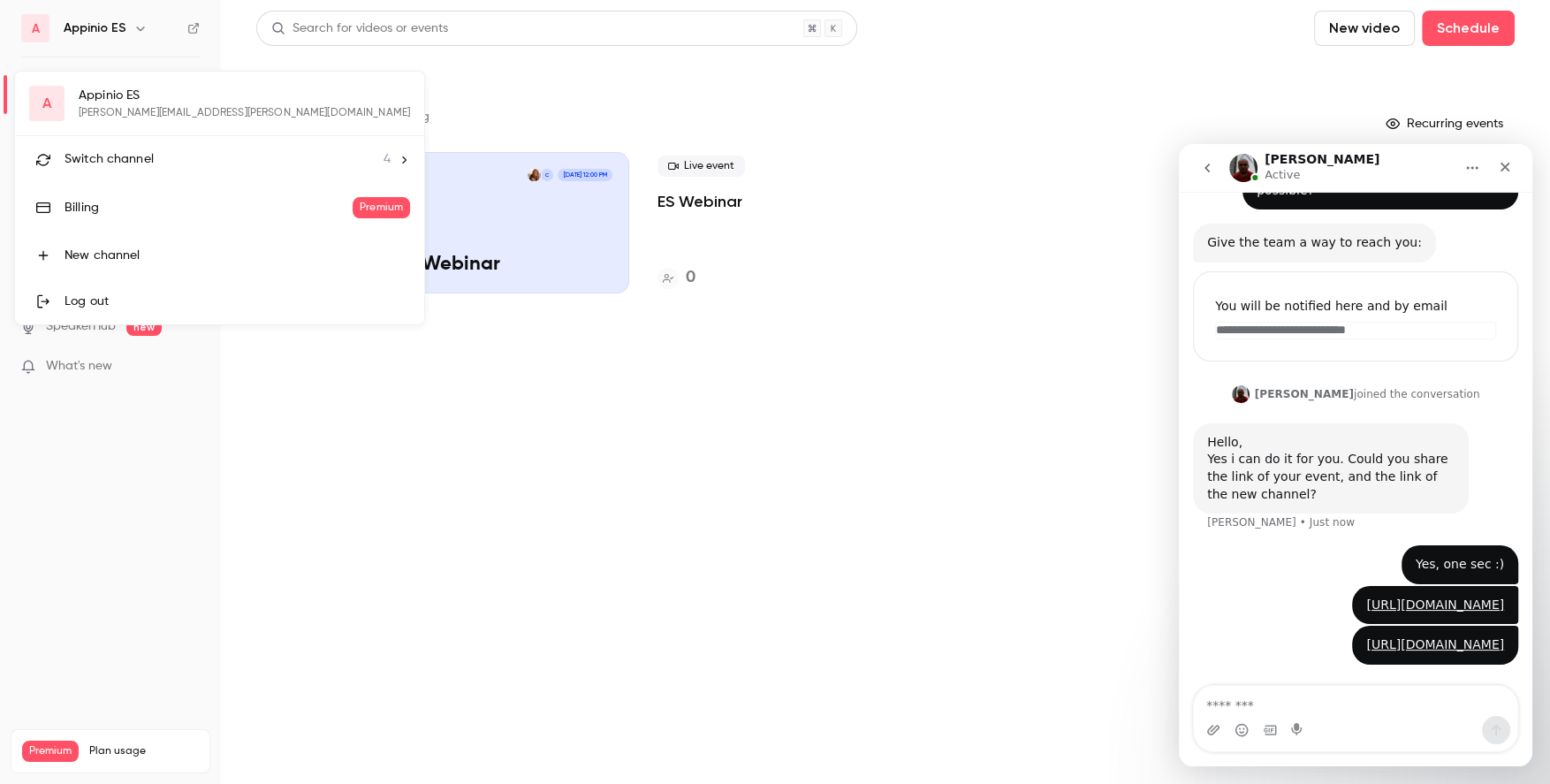
click at [129, 158] on span "Switch channel" at bounding box center [109, 160] width 89 height 19
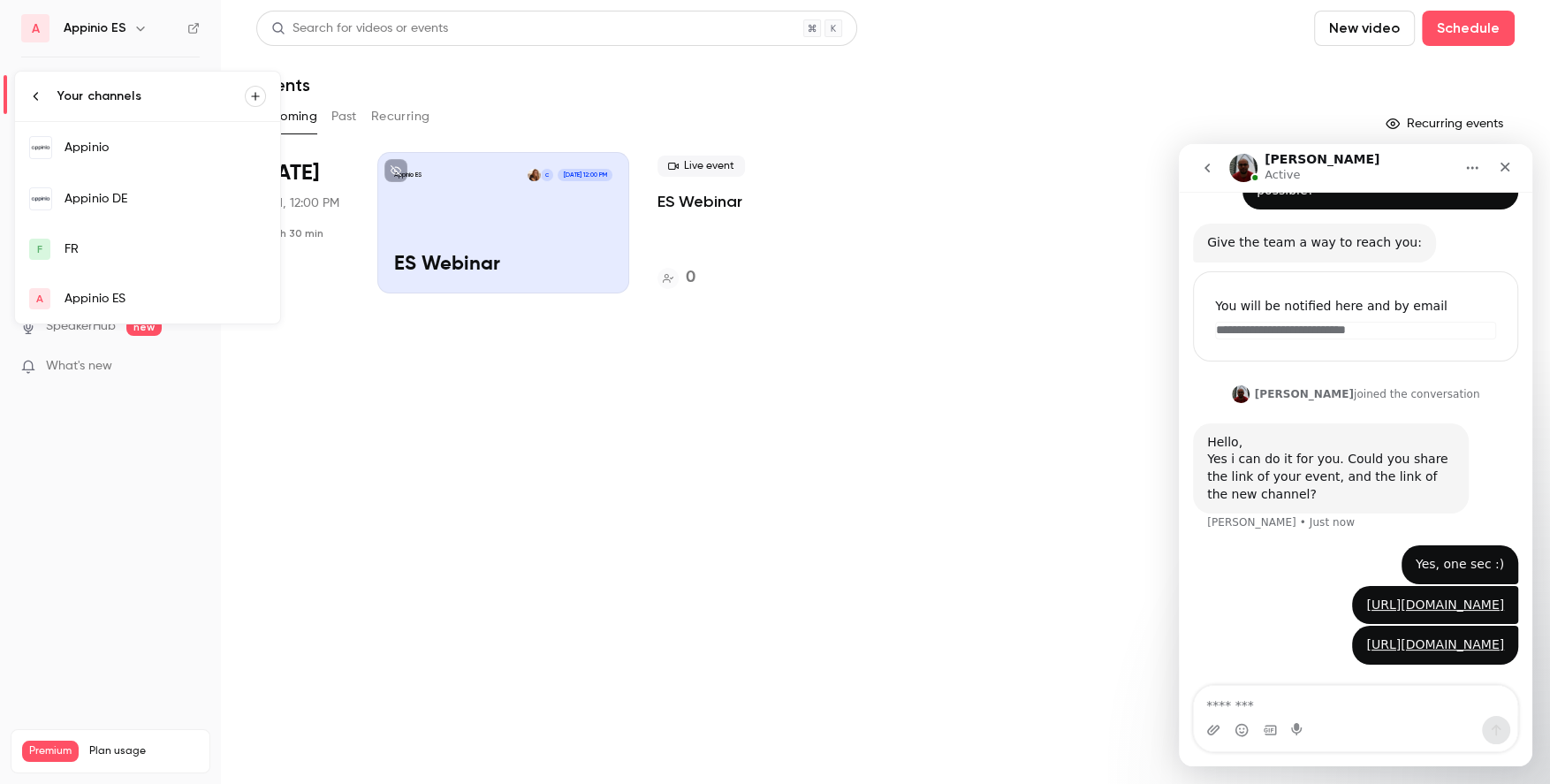
click at [140, 291] on div "Appinio ES" at bounding box center [165, 298] width 202 height 18
click at [1509, 166] on icon "Close" at bounding box center [1505, 167] width 14 height 14
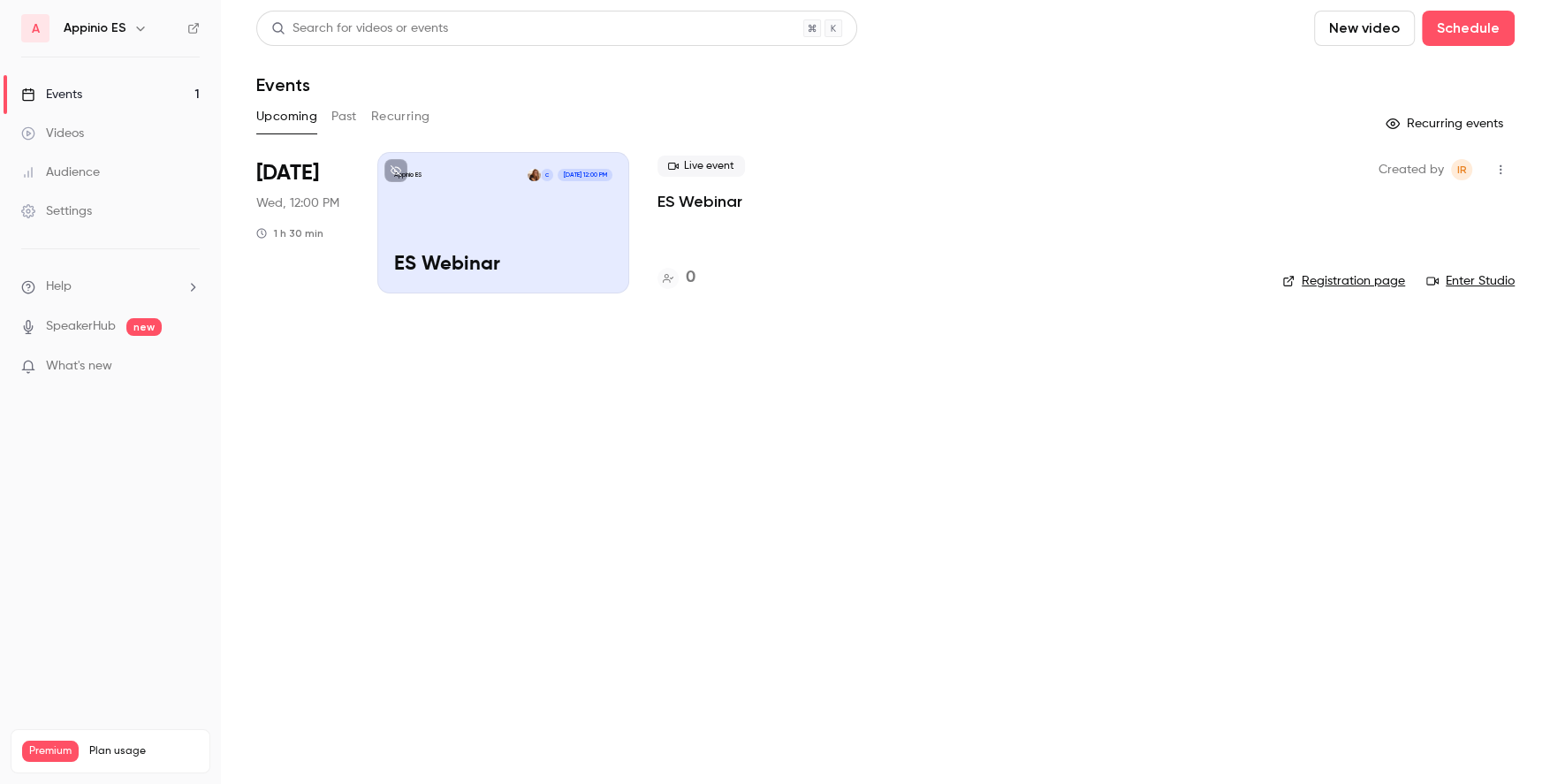
scroll to position [353, 0]
click at [85, 119] on link "Videos" at bounding box center [110, 133] width 221 height 39
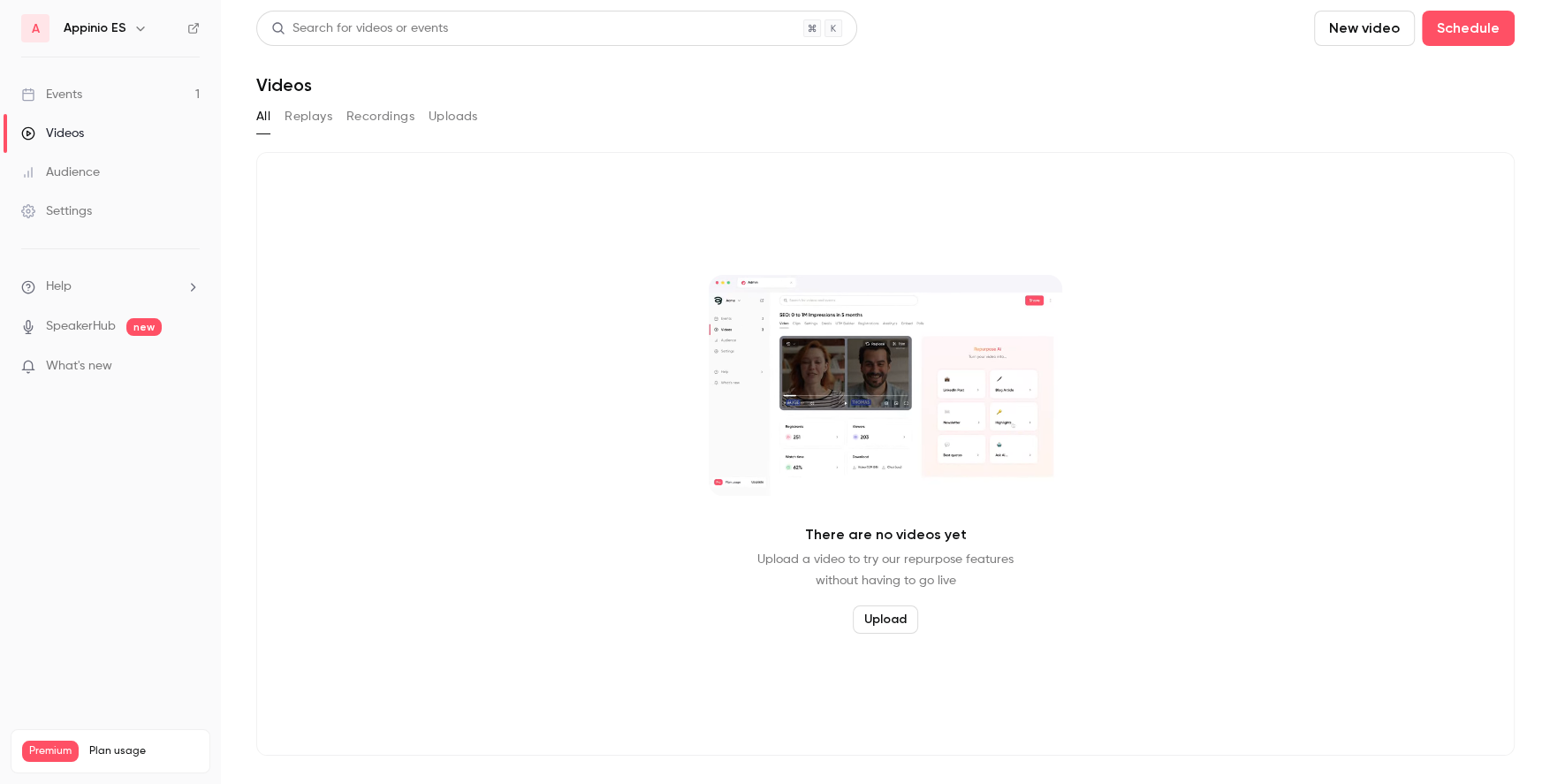
click at [141, 157] on link "Audience" at bounding box center [110, 171] width 221 height 39
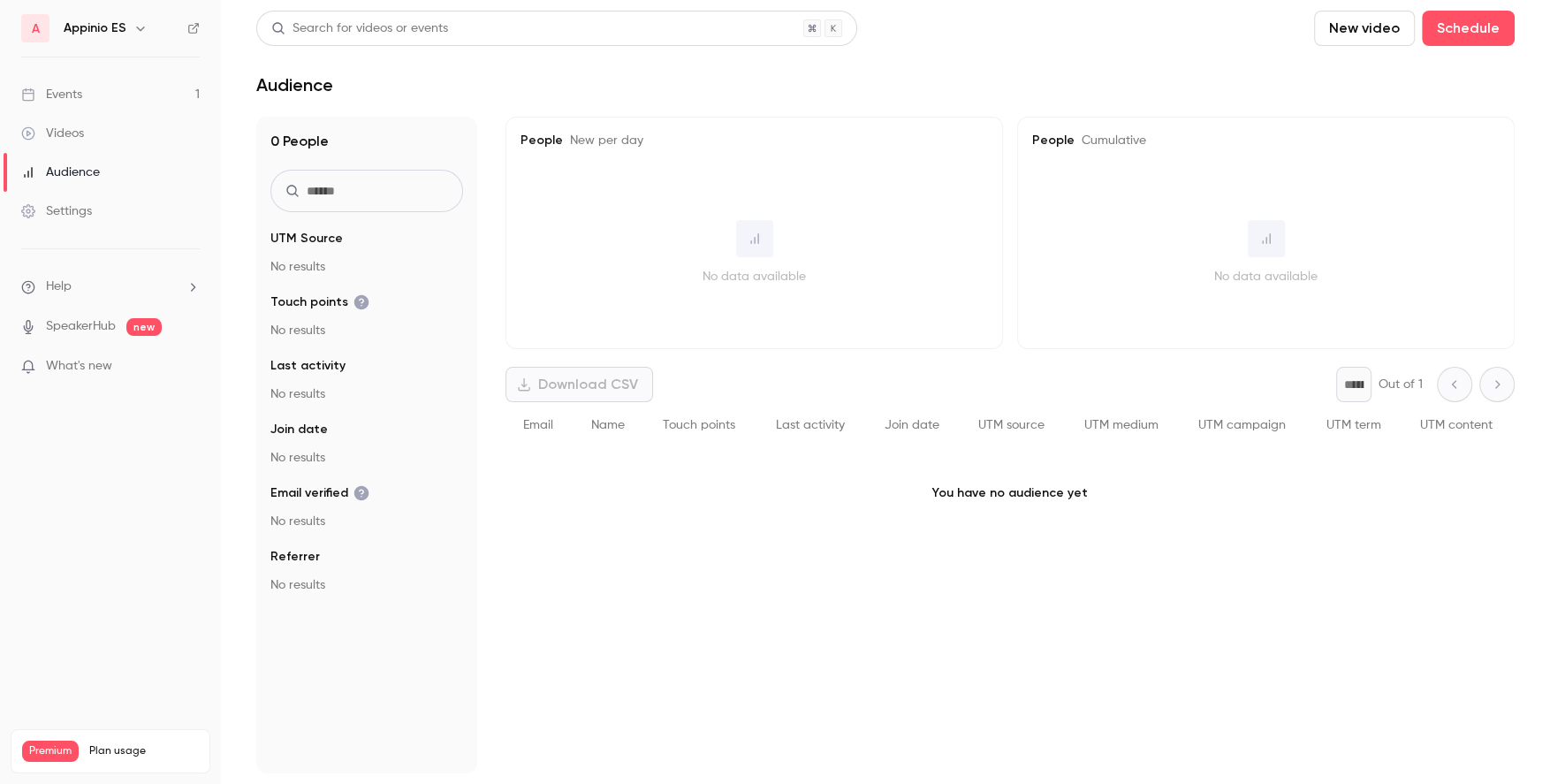
click at [156, 212] on link "Settings" at bounding box center [110, 210] width 221 height 39
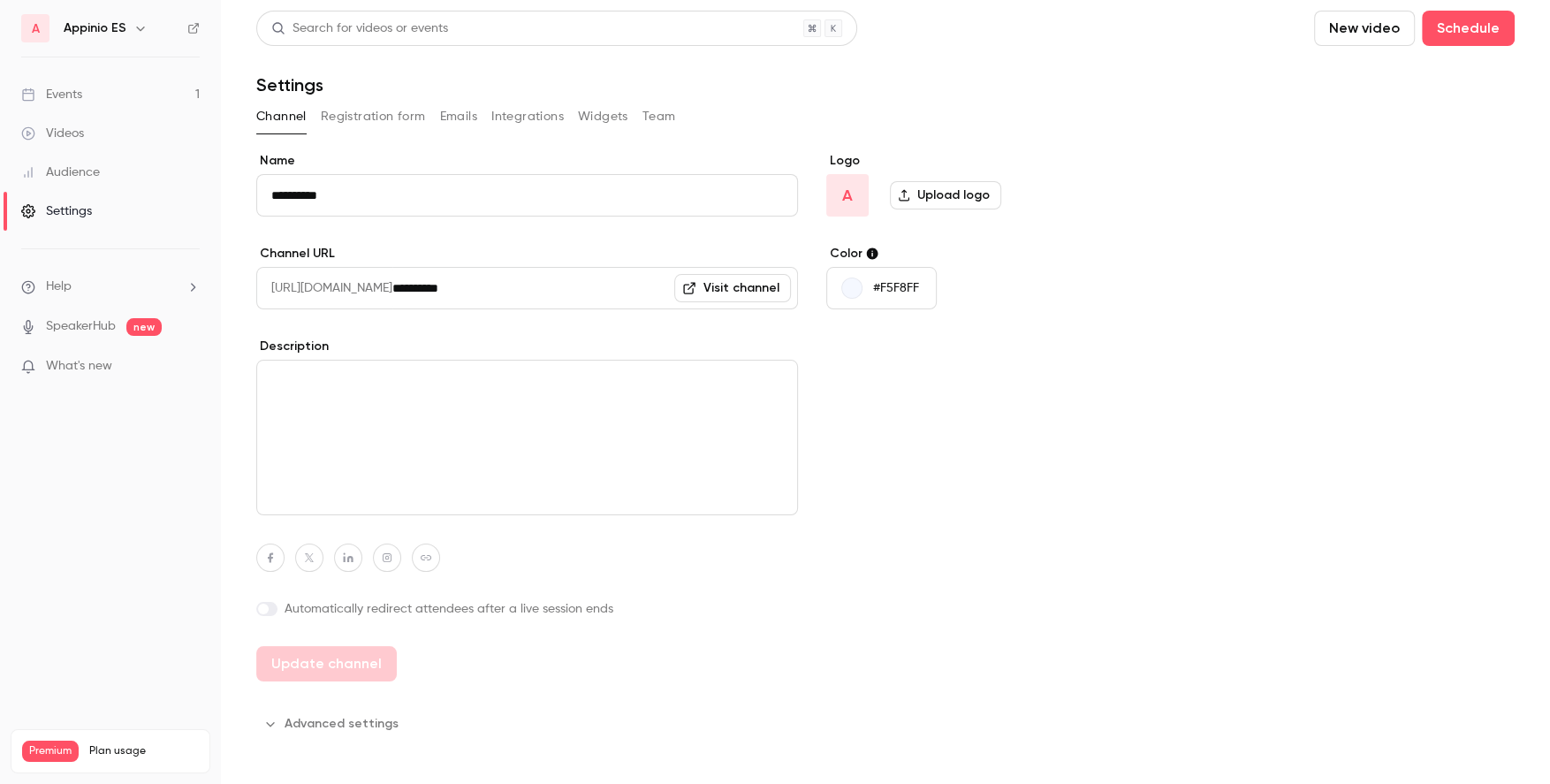
click at [149, 86] on link "Events 1" at bounding box center [110, 94] width 221 height 39
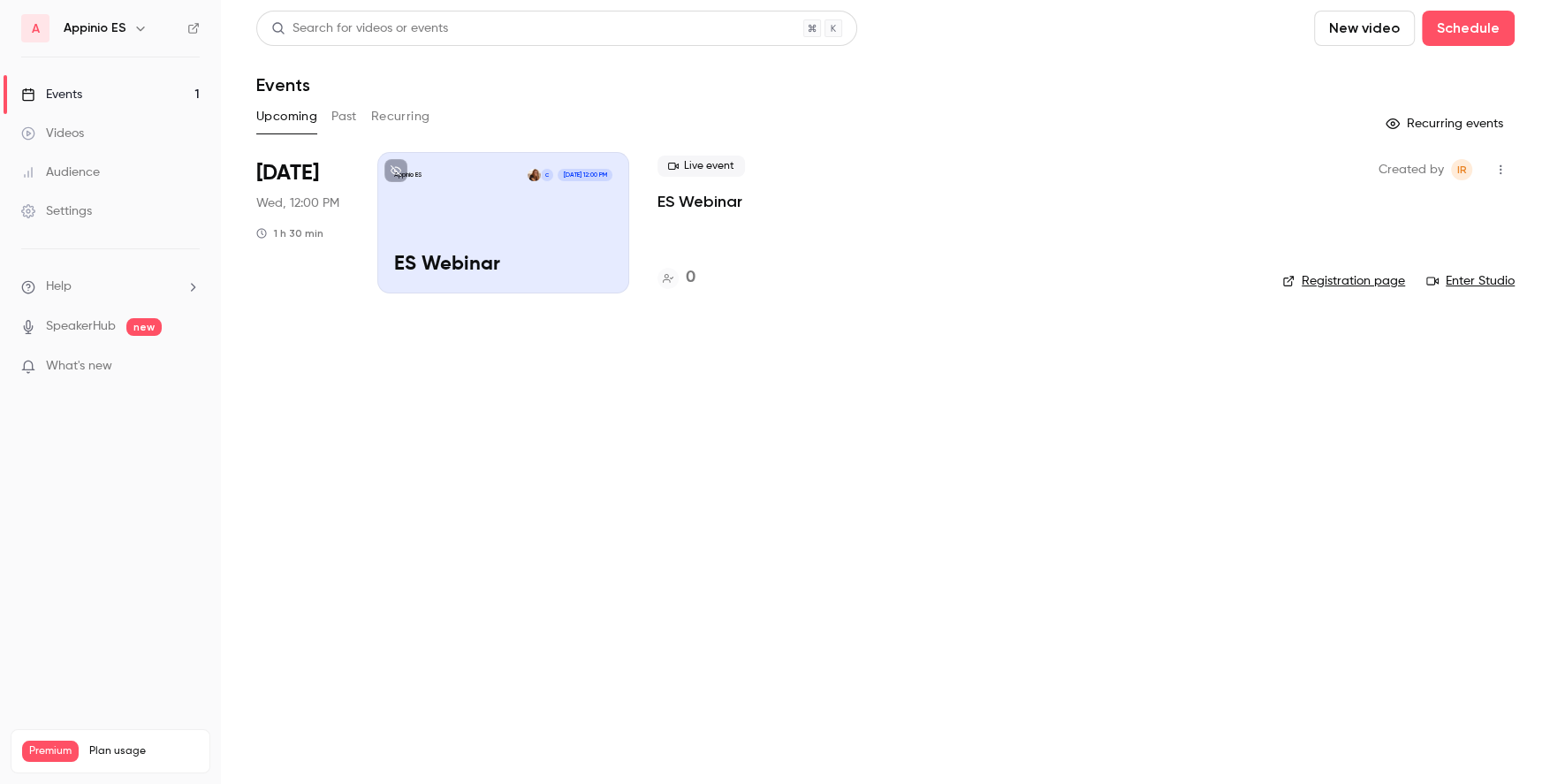
click at [140, 30] on icon "button" at bounding box center [140, 27] width 14 height 14
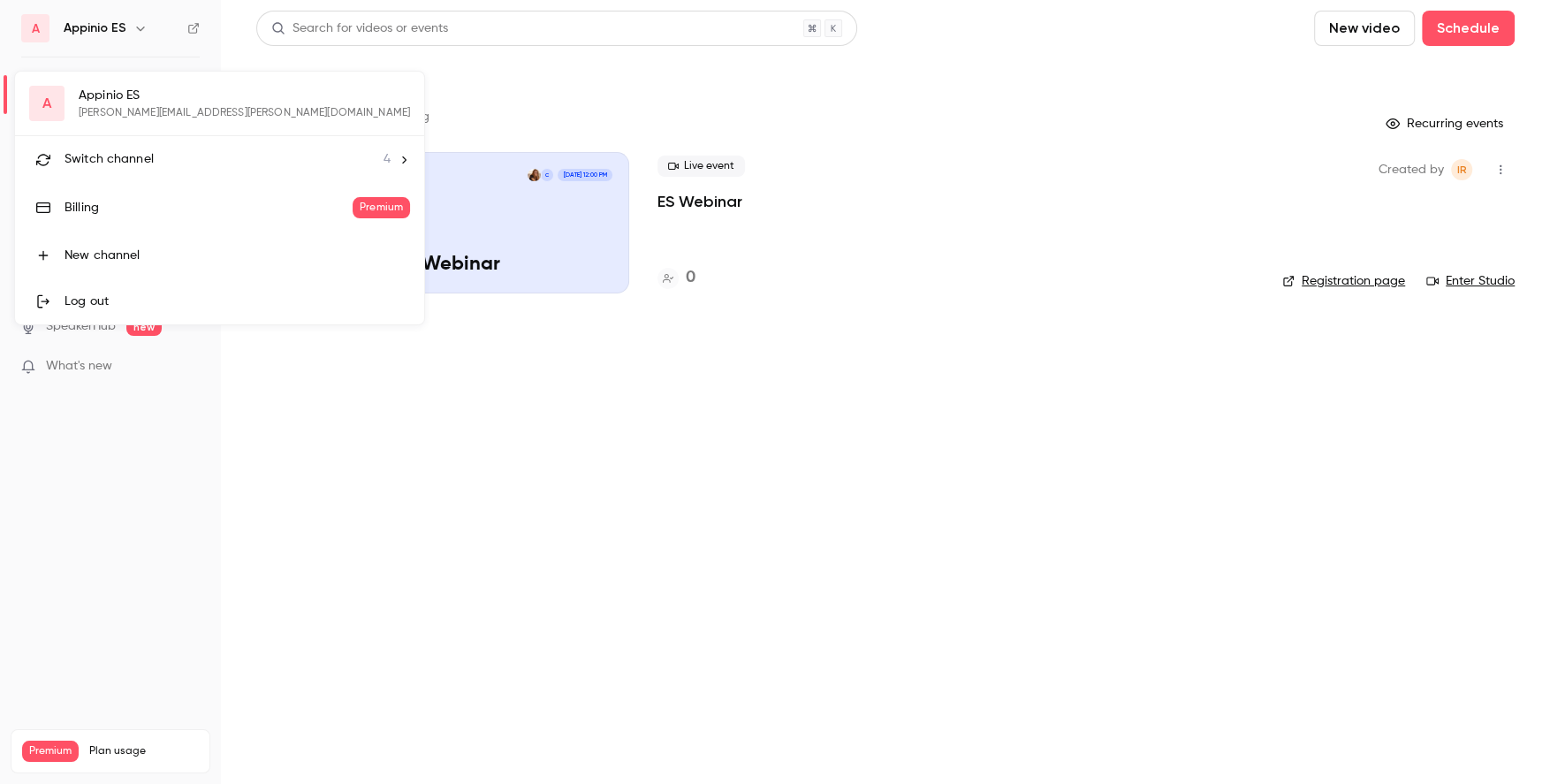
click at [436, 91] on div at bounding box center [775, 392] width 1550 height 784
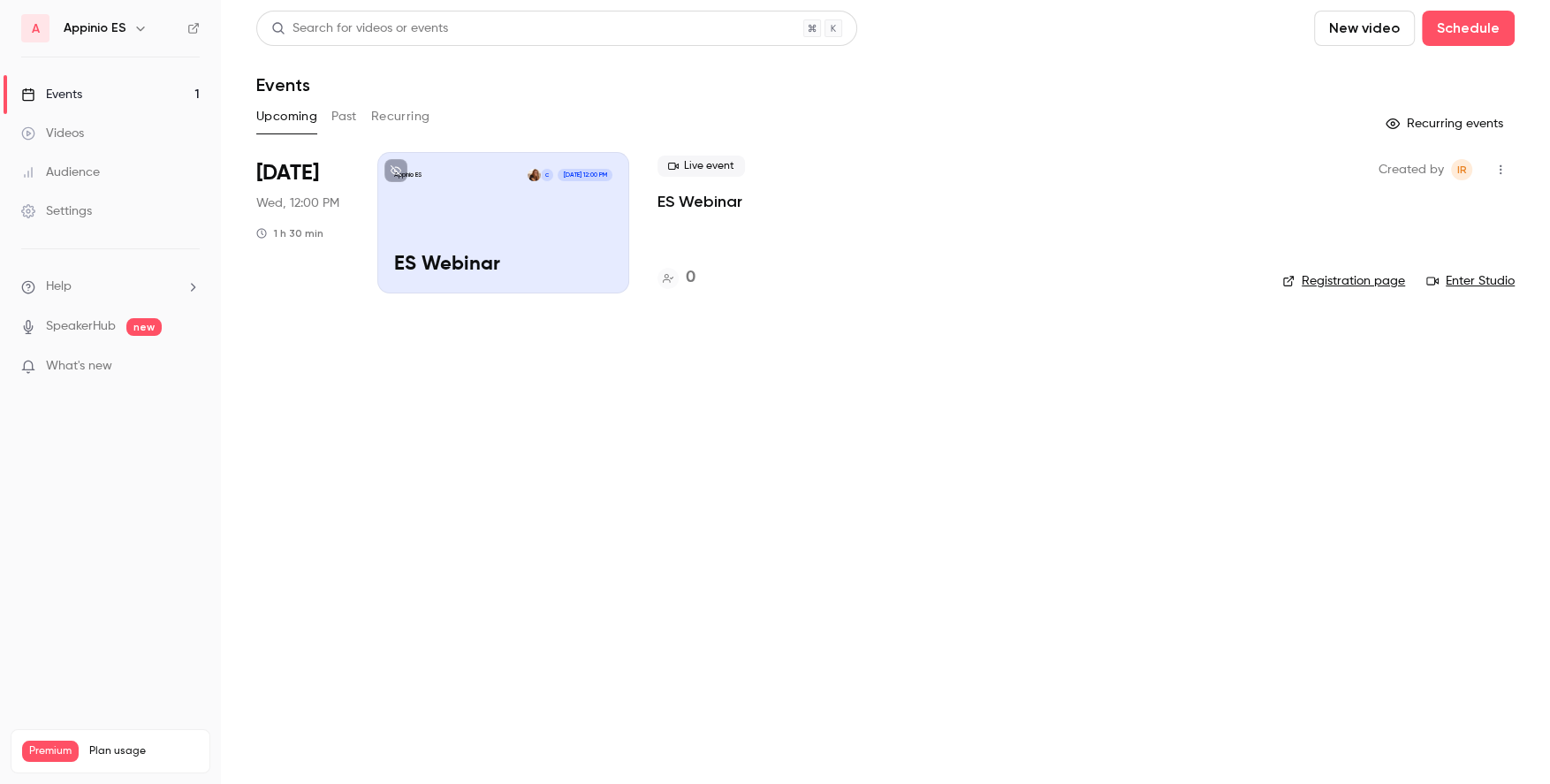
click at [100, 34] on h6 "Appinio ES" at bounding box center [95, 28] width 63 height 18
click at [20, 27] on nav "A Appinio ES Events 1 Videos Audience Settings Help SpeakerHub new What's new P…" at bounding box center [110, 392] width 221 height 784
click at [38, 28] on span "A" at bounding box center [36, 29] width 8 height 19
click at [139, 28] on icon "button" at bounding box center [140, 27] width 14 height 14
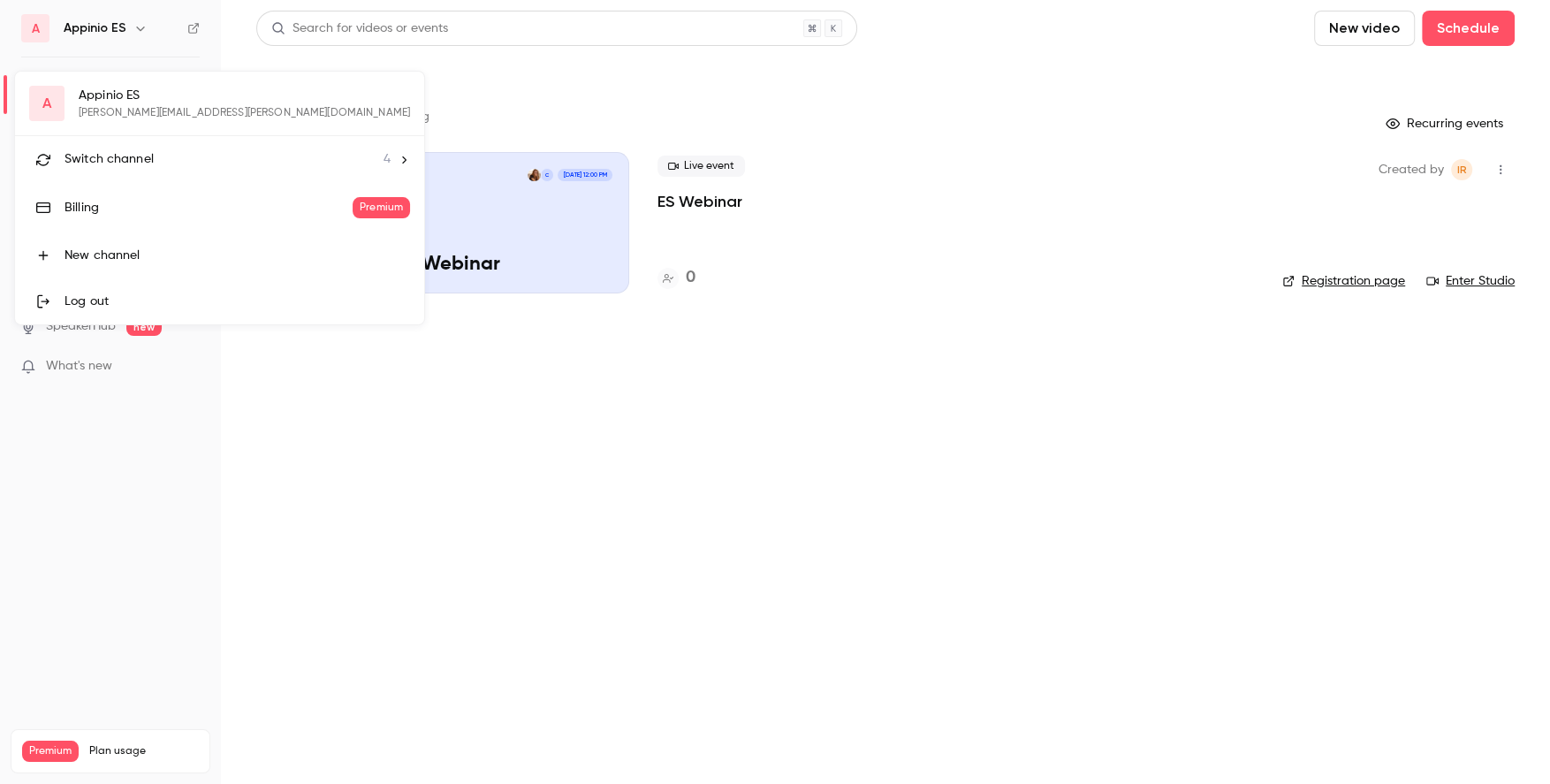
click at [212, 106] on div "A Appinio ES [PERSON_NAME][EMAIL_ADDRESS][PERSON_NAME][DOMAIN_NAME] Switch chan…" at bounding box center [220, 198] width 409 height 253
click at [207, 165] on div "Switch channel 4" at bounding box center [227, 160] width 326 height 19
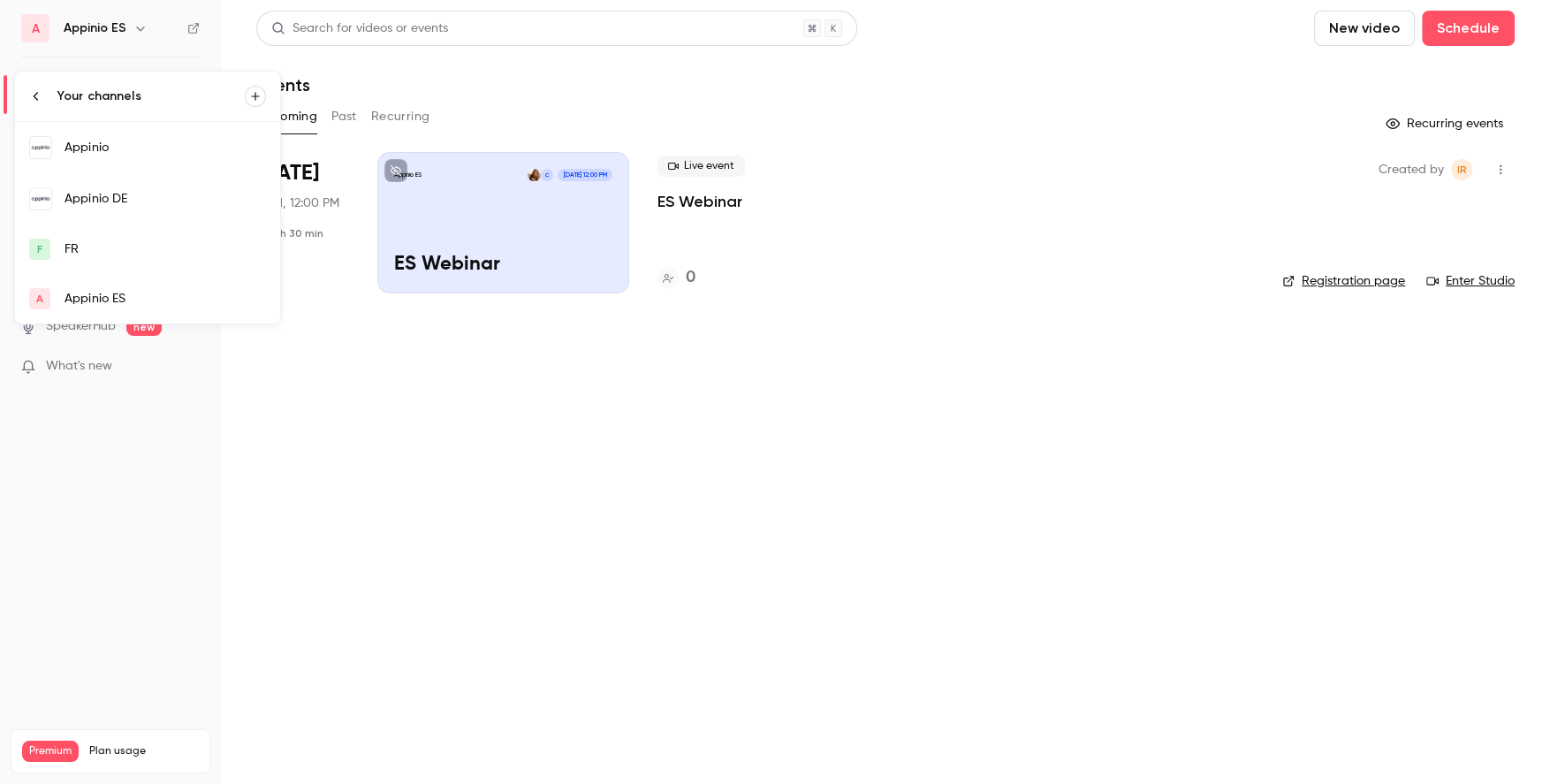
click at [180, 295] on div "Appinio ES" at bounding box center [165, 298] width 202 height 18
click at [160, 191] on ul "Events 1 Videos Audience Settings" at bounding box center [110, 153] width 221 height 191
click at [152, 219] on link "Settings" at bounding box center [110, 210] width 221 height 39
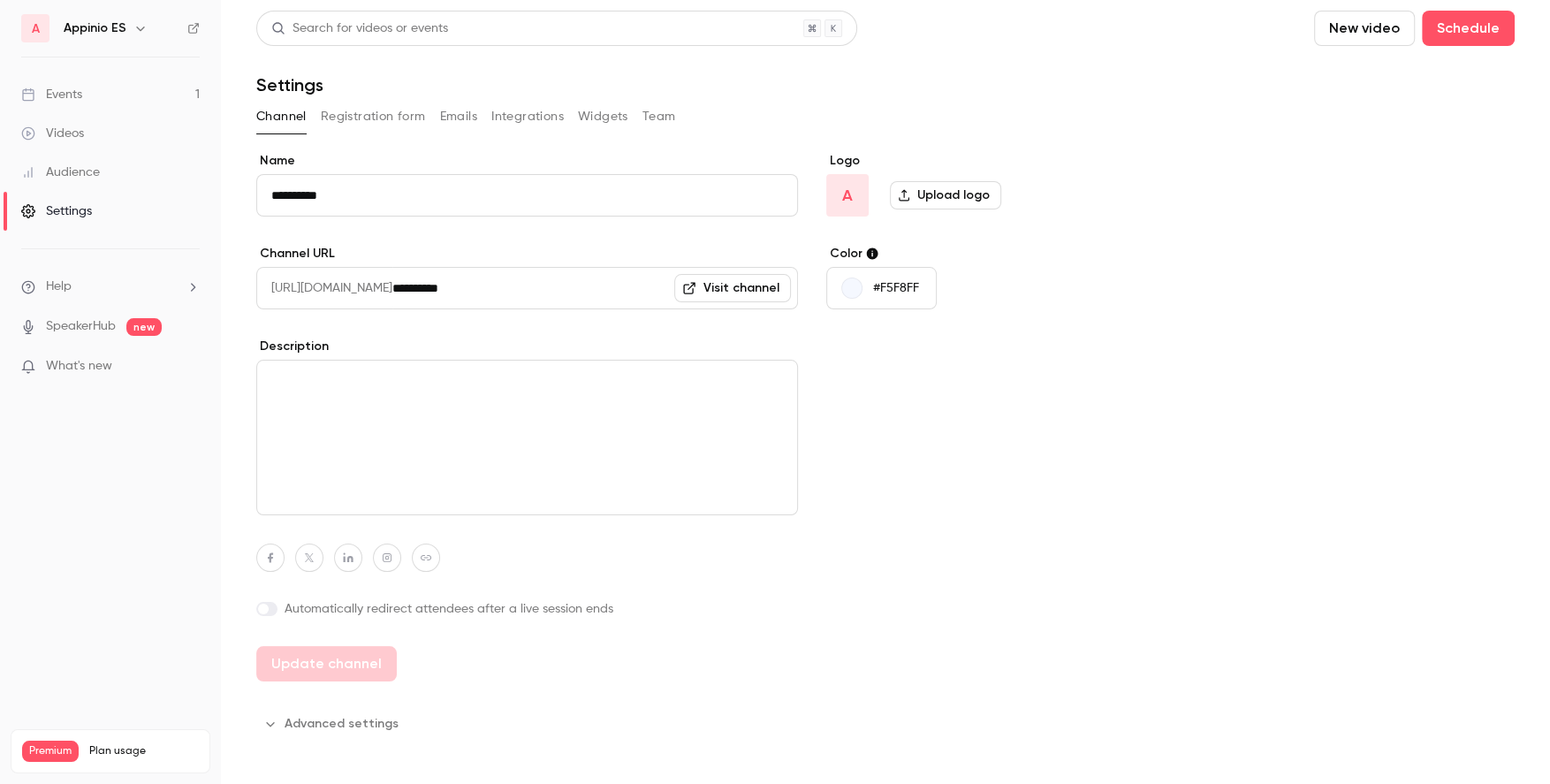
click at [953, 205] on label "Upload logo" at bounding box center [946, 195] width 112 height 28
click at [0, 0] on input "Upload logo" at bounding box center [0, 0] width 0 height 0
click at [117, 20] on h6 "Appinio ES" at bounding box center [95, 28] width 63 height 18
click at [138, 32] on icon "button" at bounding box center [140, 27] width 14 height 14
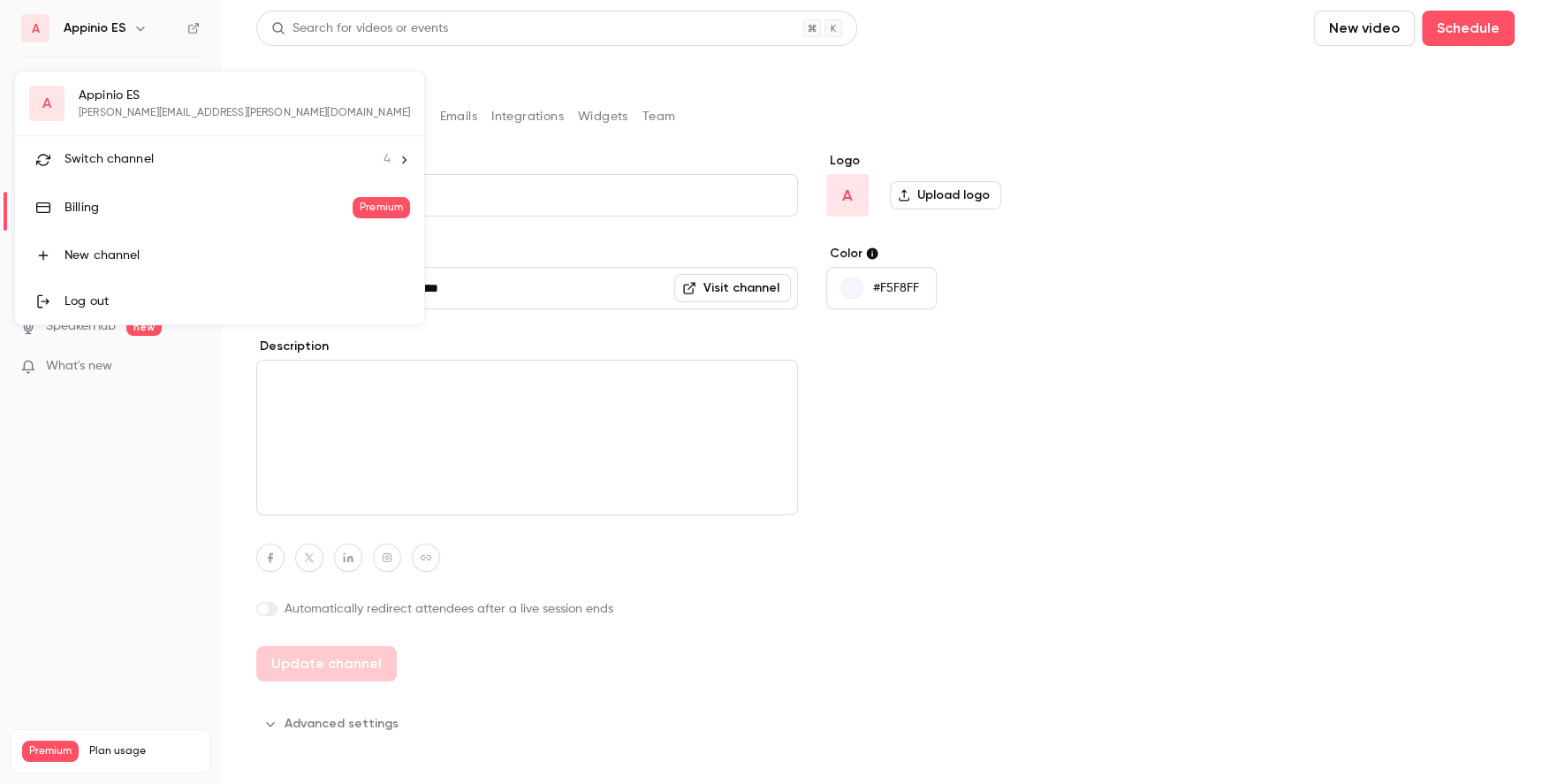
click at [116, 165] on span "Switch channel" at bounding box center [109, 160] width 89 height 19
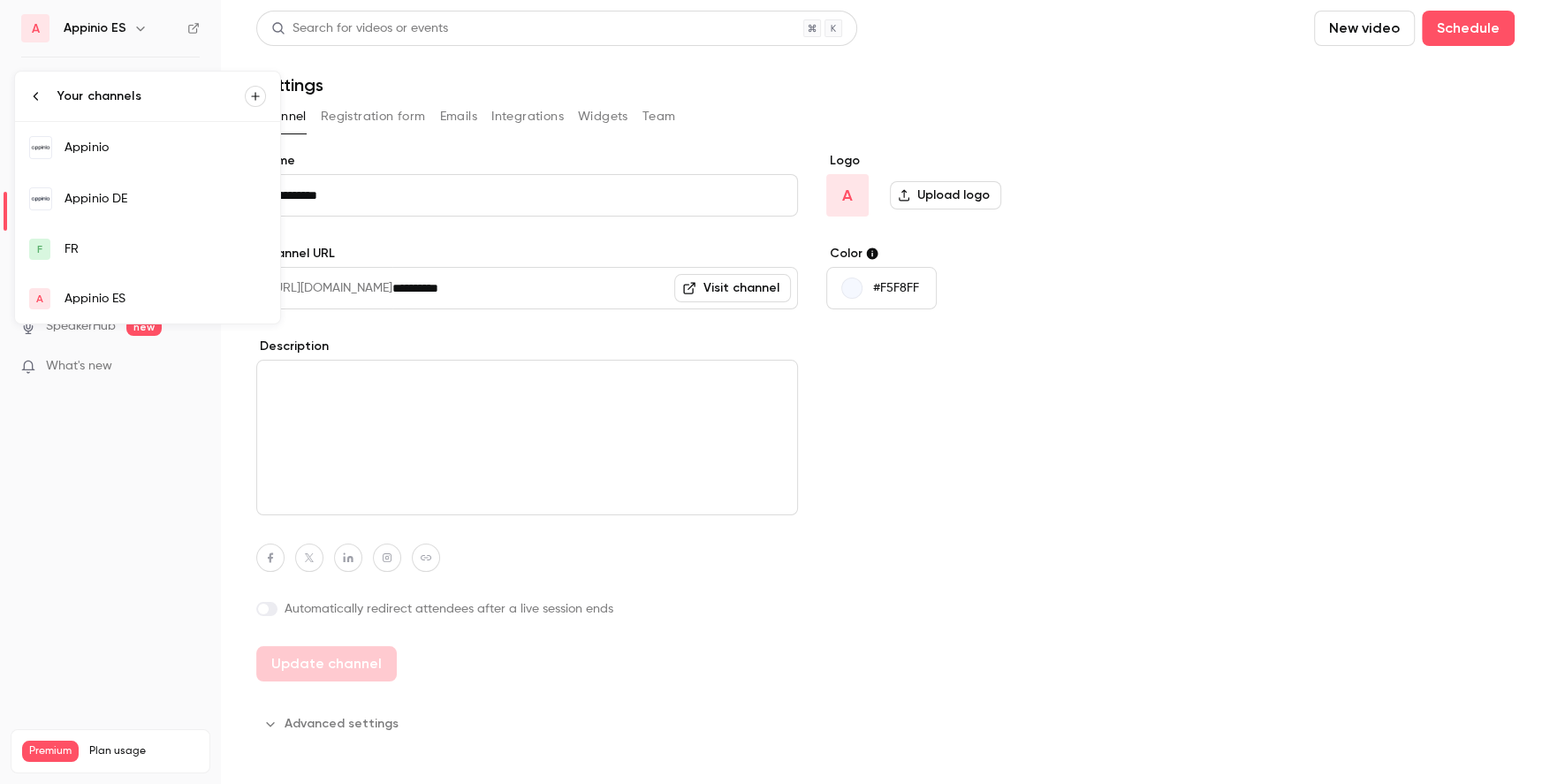
click at [138, 149] on div "Appinio" at bounding box center [165, 147] width 202 height 18
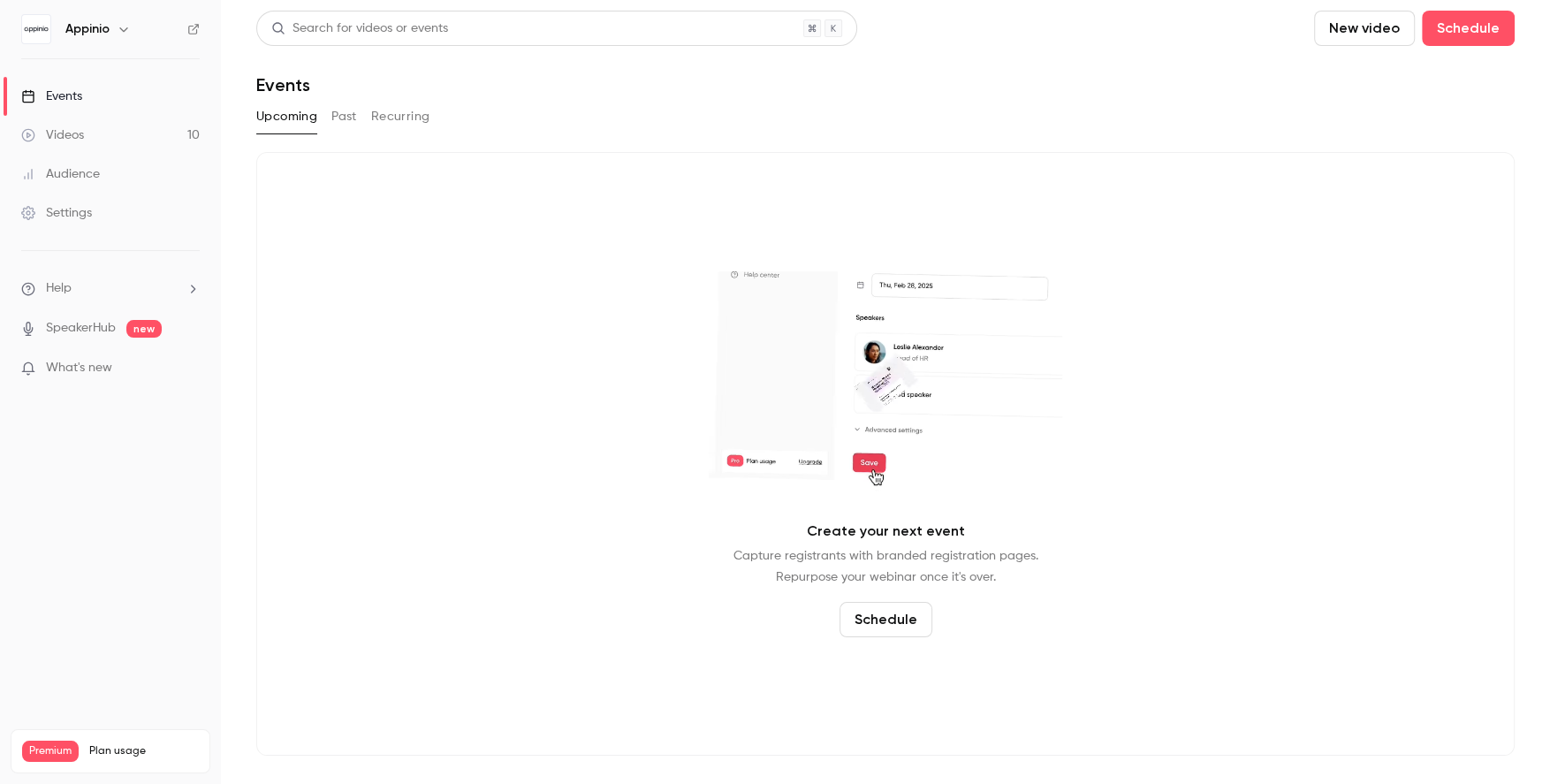
click at [145, 205] on link "Settings" at bounding box center [110, 212] width 221 height 39
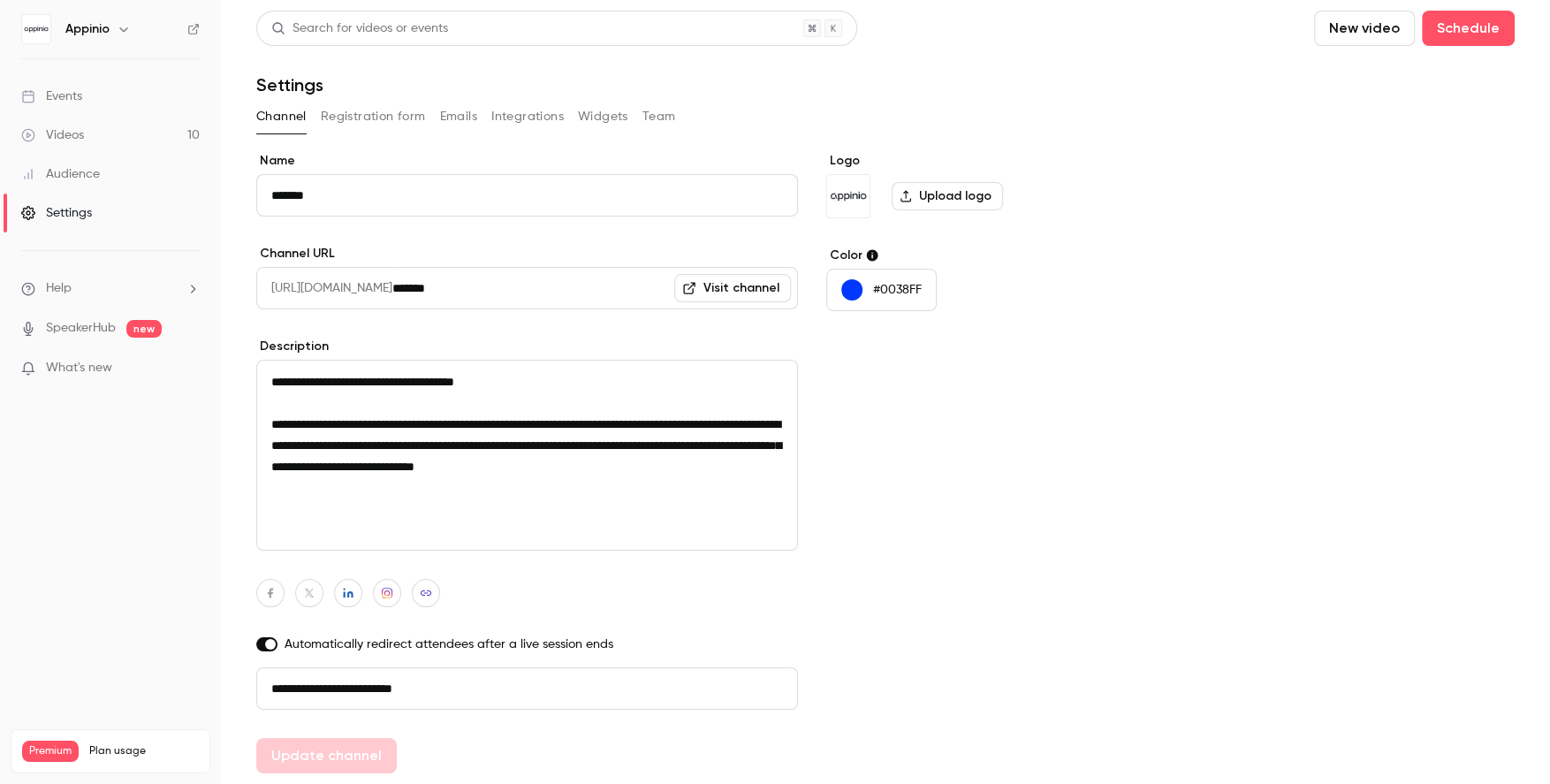
click at [849, 201] on img "Logo" at bounding box center [848, 196] width 43 height 43
click at [959, 196] on label "Upload logo" at bounding box center [947, 196] width 112 height 28
click at [0, 0] on input "Upload logo" at bounding box center [0, 0] width 0 height 0
click at [74, 211] on div "Settings" at bounding box center [56, 213] width 71 height 18
click at [117, 24] on icon "button" at bounding box center [123, 28] width 14 height 14
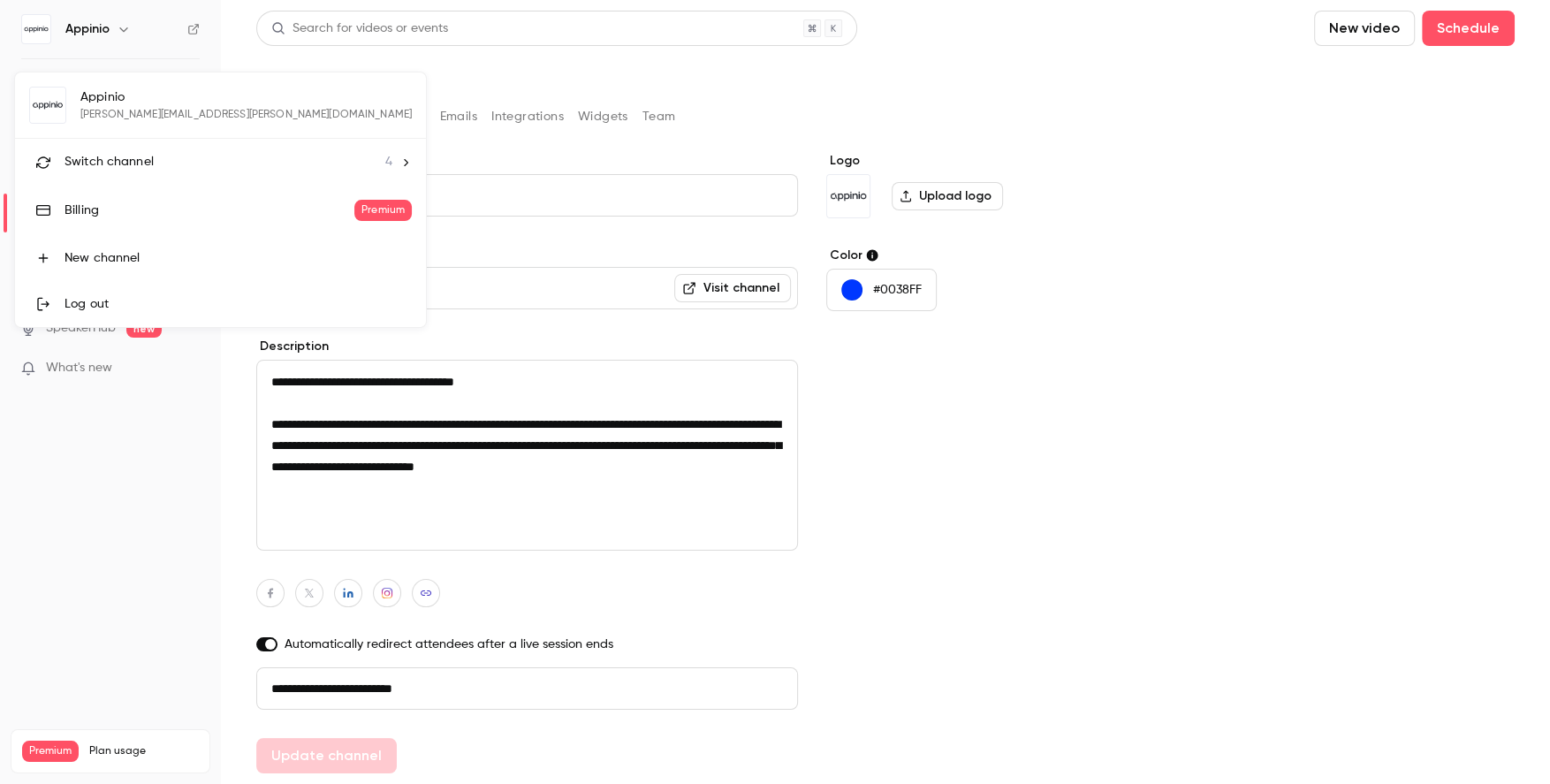
click at [208, 163] on div "Switch channel 4" at bounding box center [228, 162] width 328 height 19
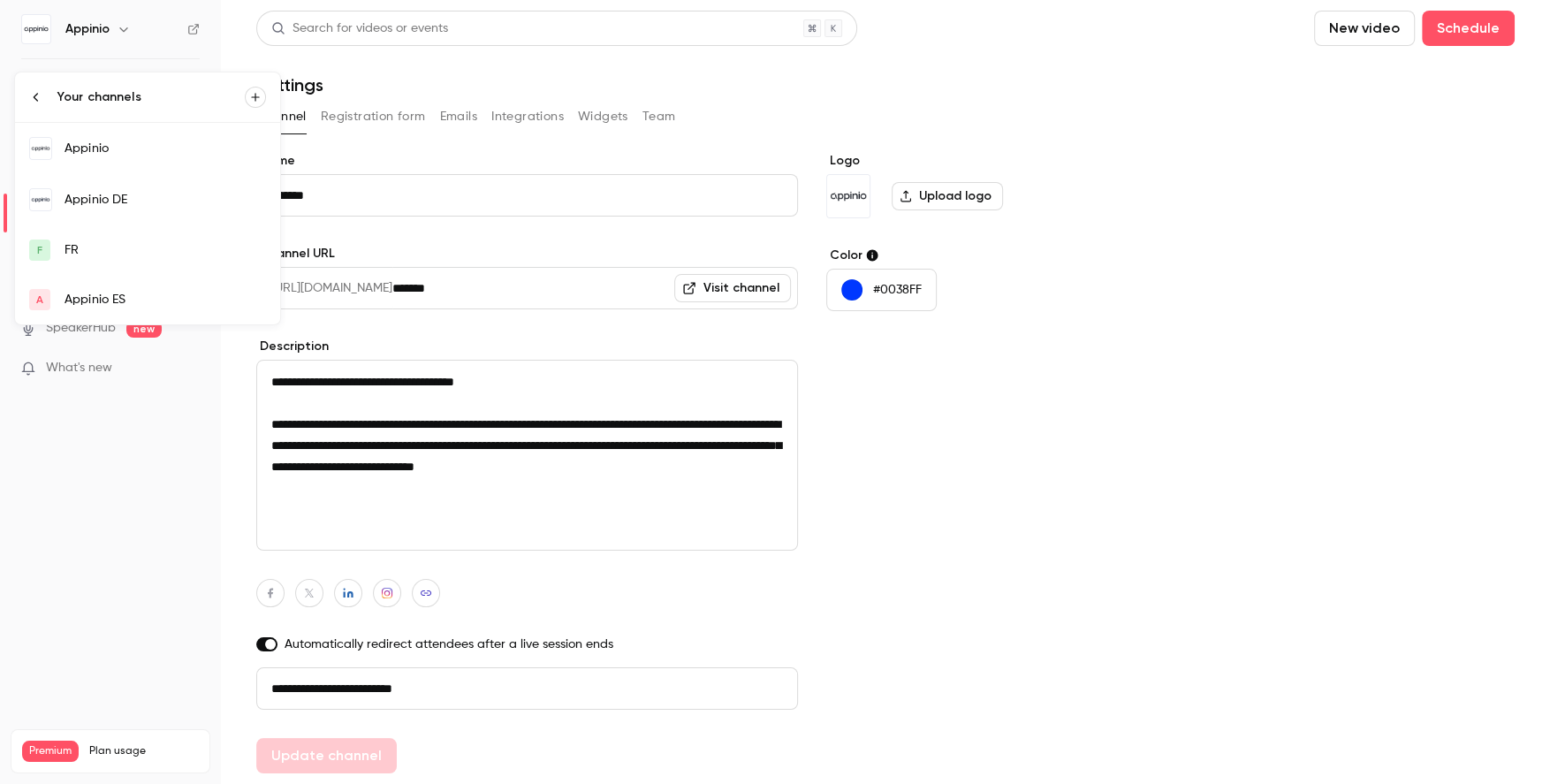
click at [176, 303] on div "Appinio ES" at bounding box center [165, 299] width 202 height 18
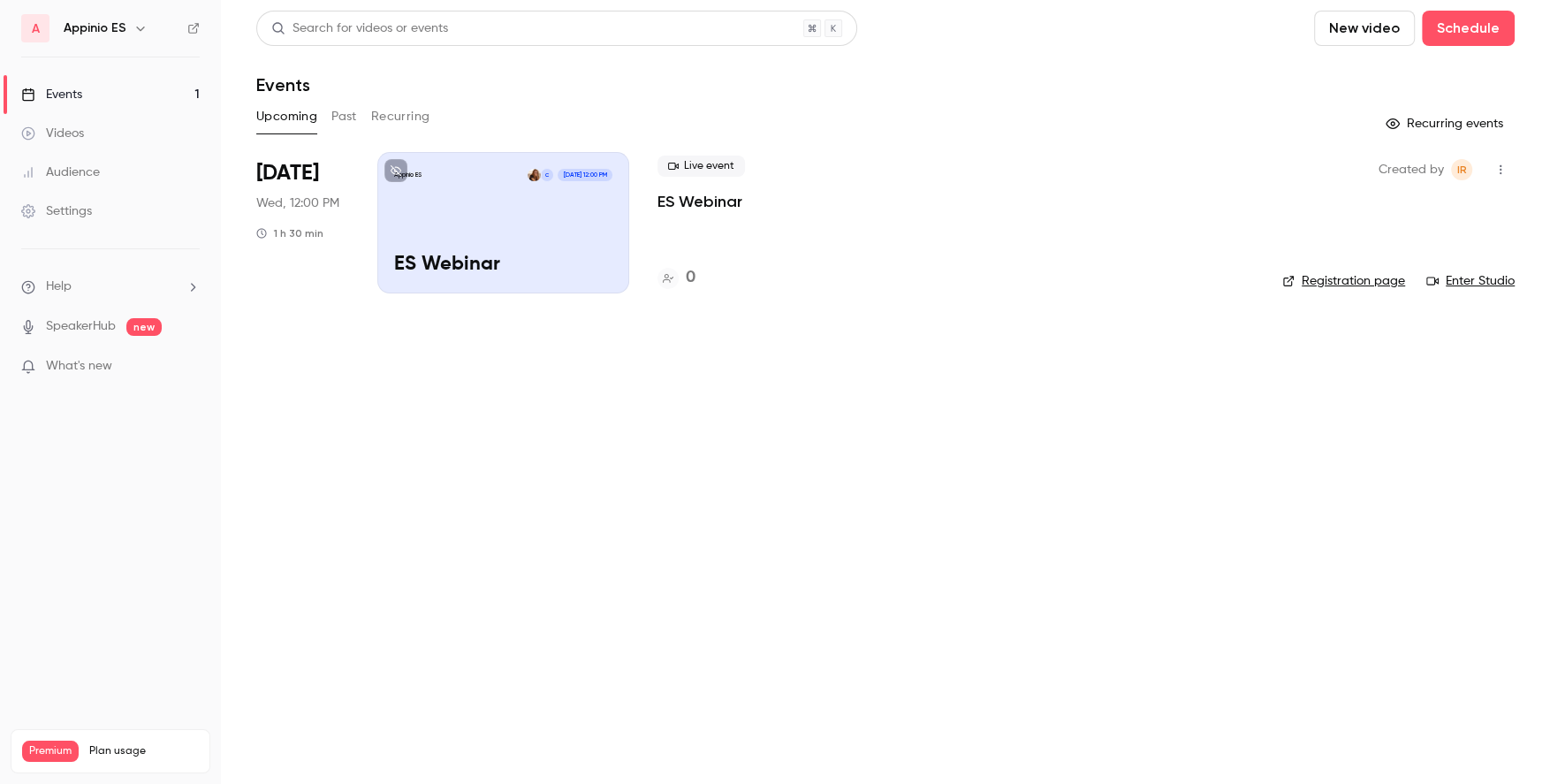
click at [107, 205] on link "Settings" at bounding box center [110, 210] width 221 height 39
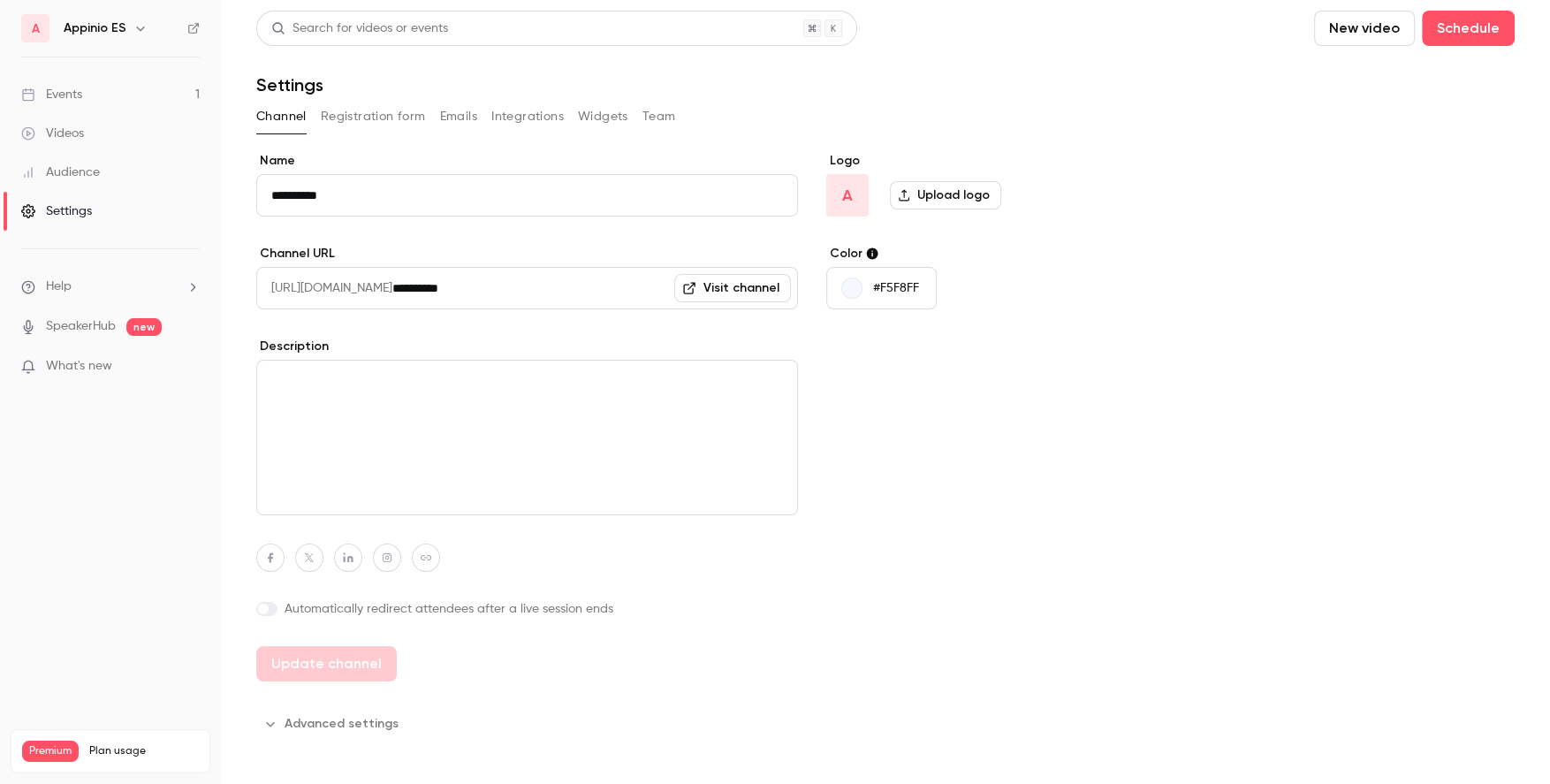
click at [951, 187] on label "Upload logo" at bounding box center [946, 195] width 112 height 28
click at [0, 0] on input "Upload logo" at bounding box center [0, 0] width 0 height 0
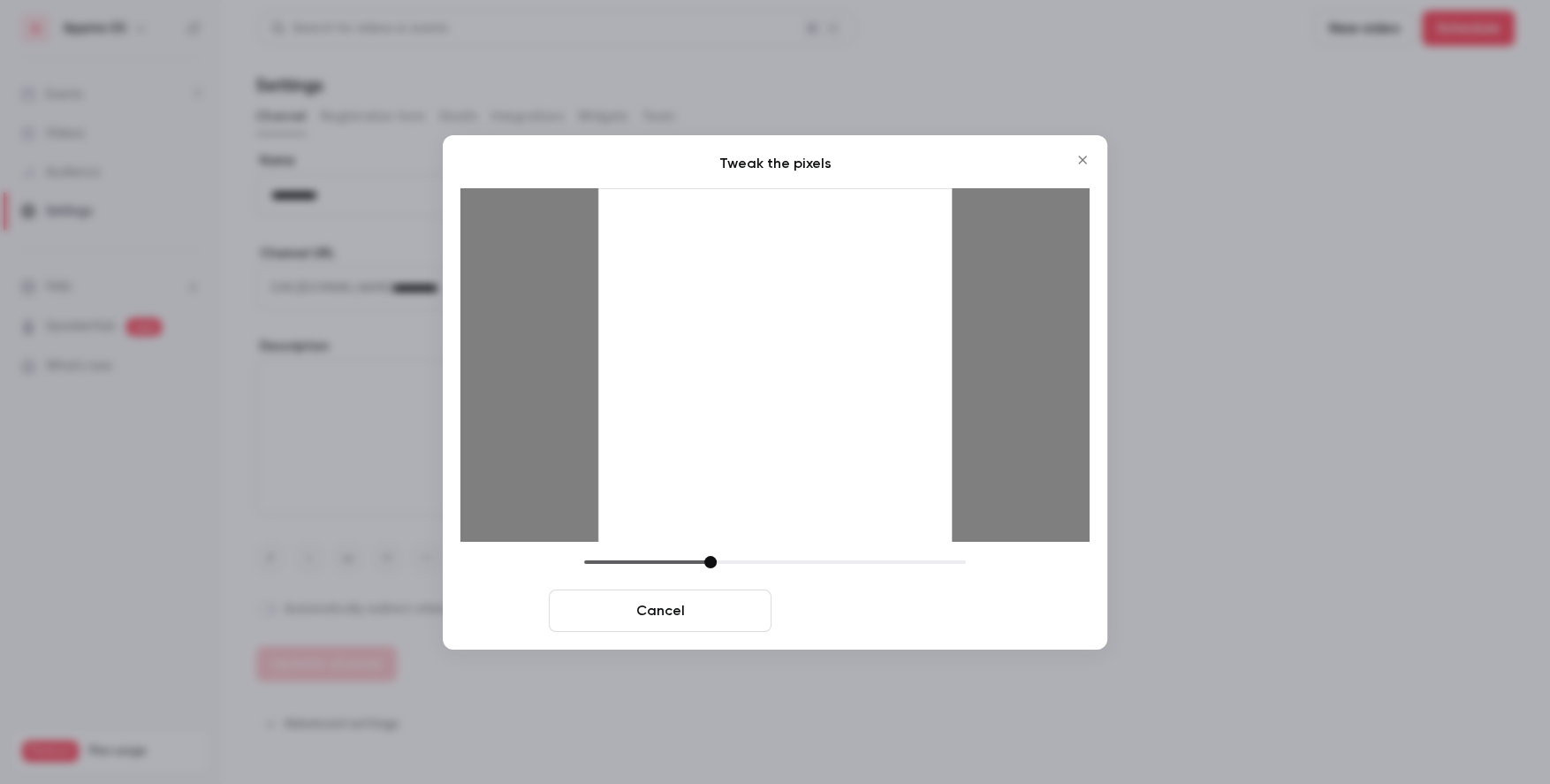
click at [858, 615] on button "Crop and save" at bounding box center [890, 610] width 223 height 43
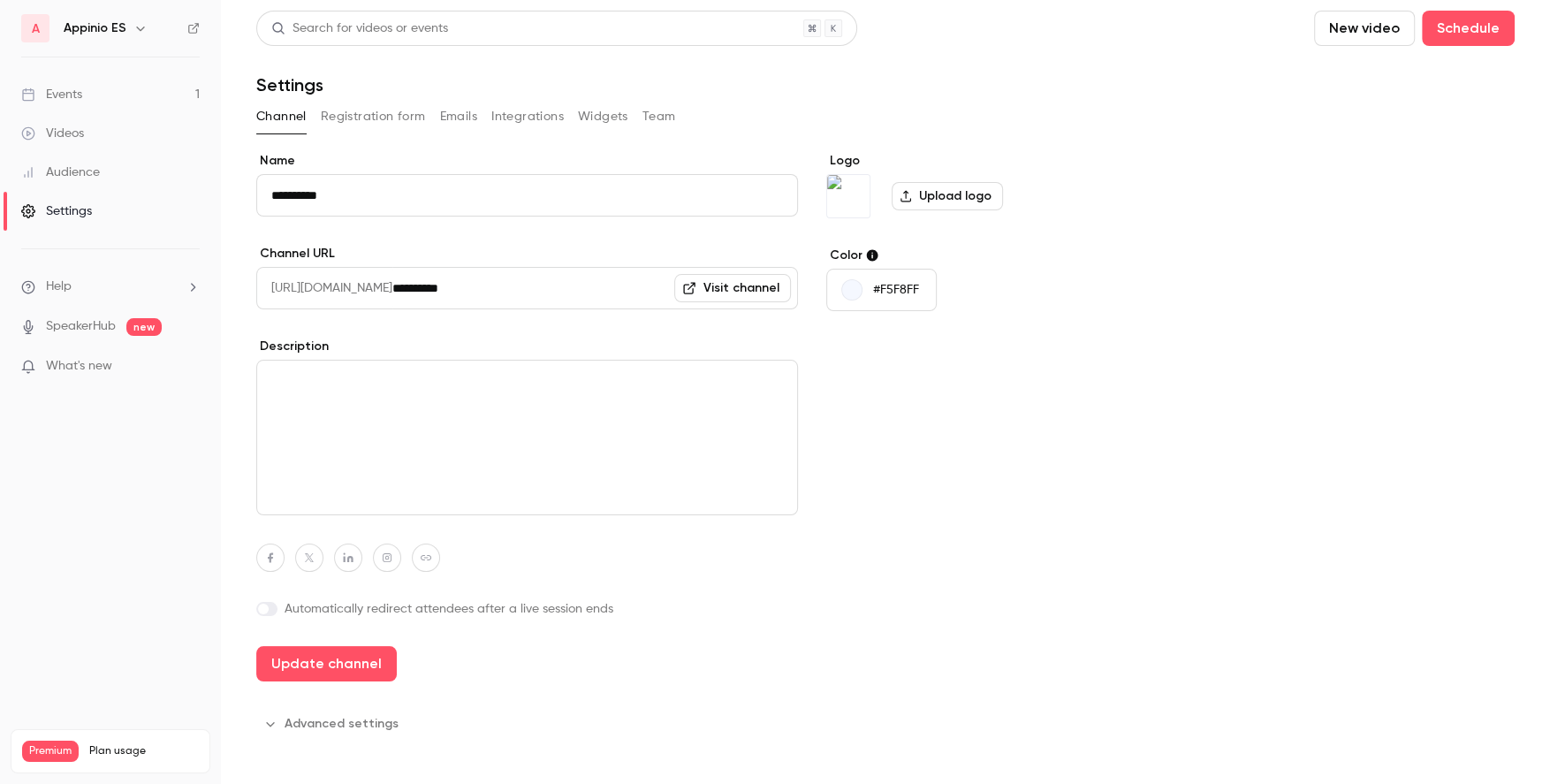
click at [907, 283] on p "#F5F8FF" at bounding box center [896, 290] width 46 height 18
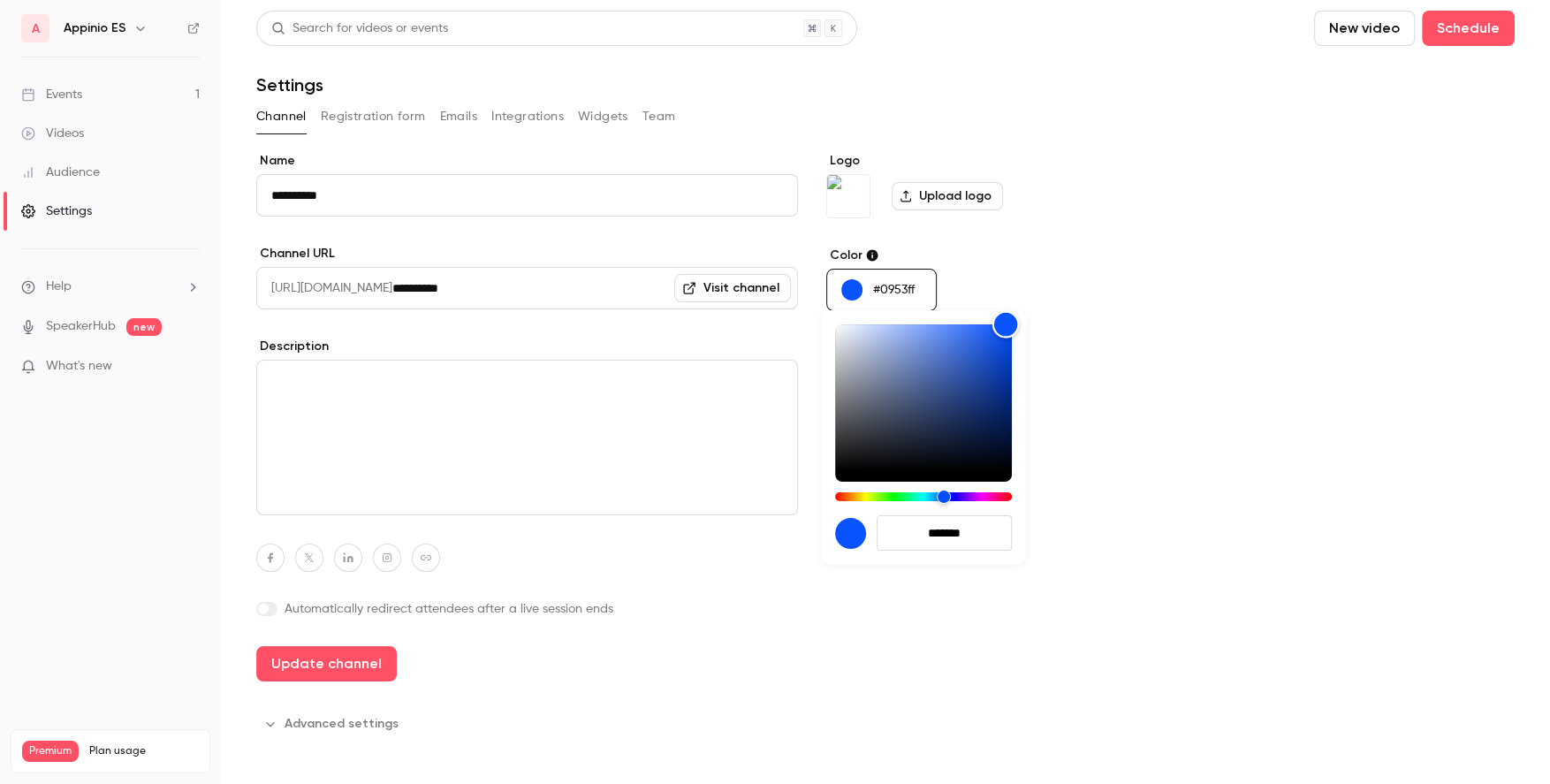
type input "*******"
drag, startPoint x: 998, startPoint y: 330, endPoint x: 1062, endPoint y: 296, distance: 72.5
click at [1062, 296] on div "*******" at bounding box center [775, 392] width 1550 height 784
click at [805, 349] on div at bounding box center [775, 392] width 1550 height 784
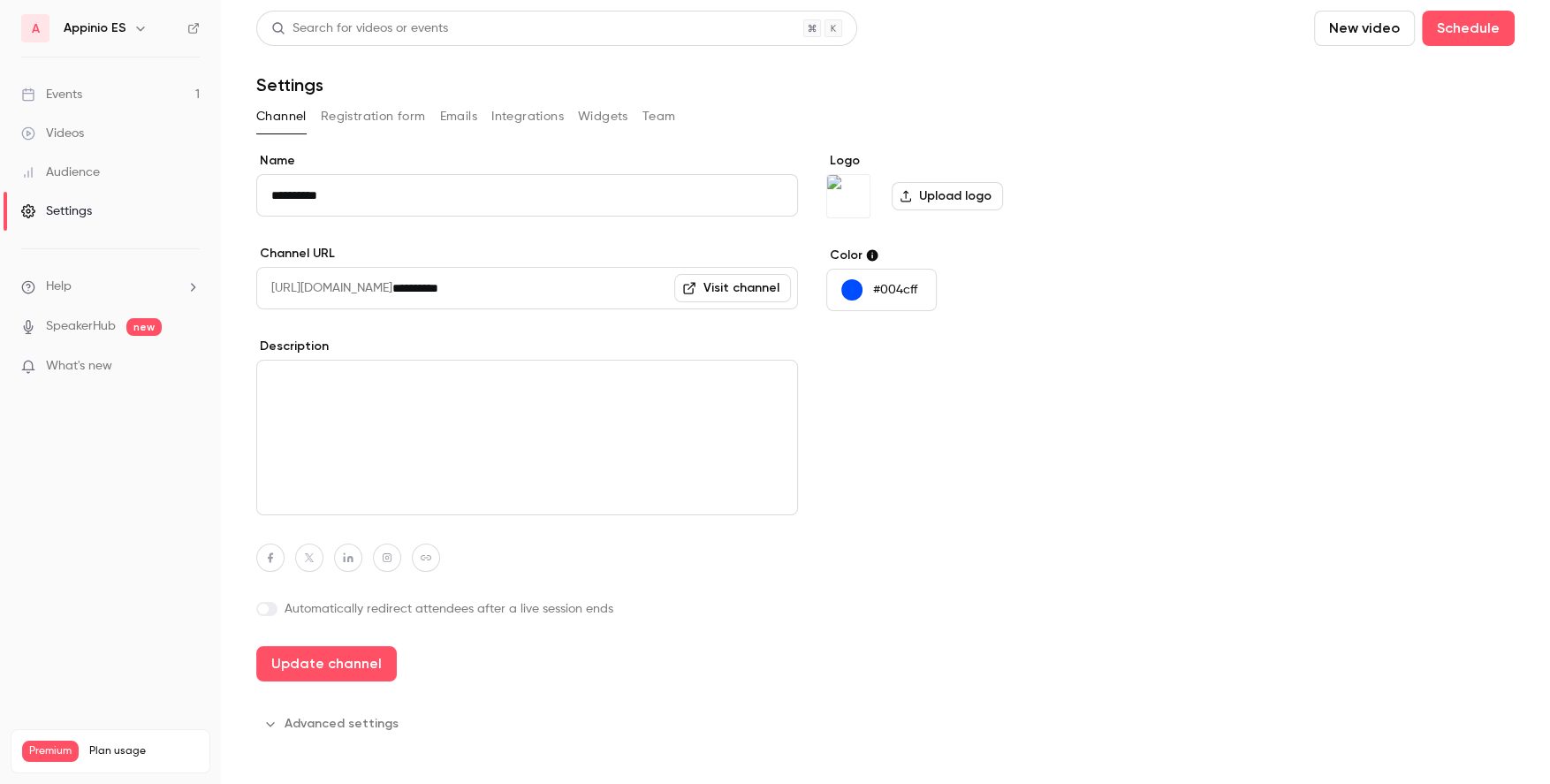
click at [749, 296] on link "Visit channel" at bounding box center [732, 288] width 117 height 28
click at [345, 664] on button "Update channel" at bounding box center [327, 663] width 140 height 35
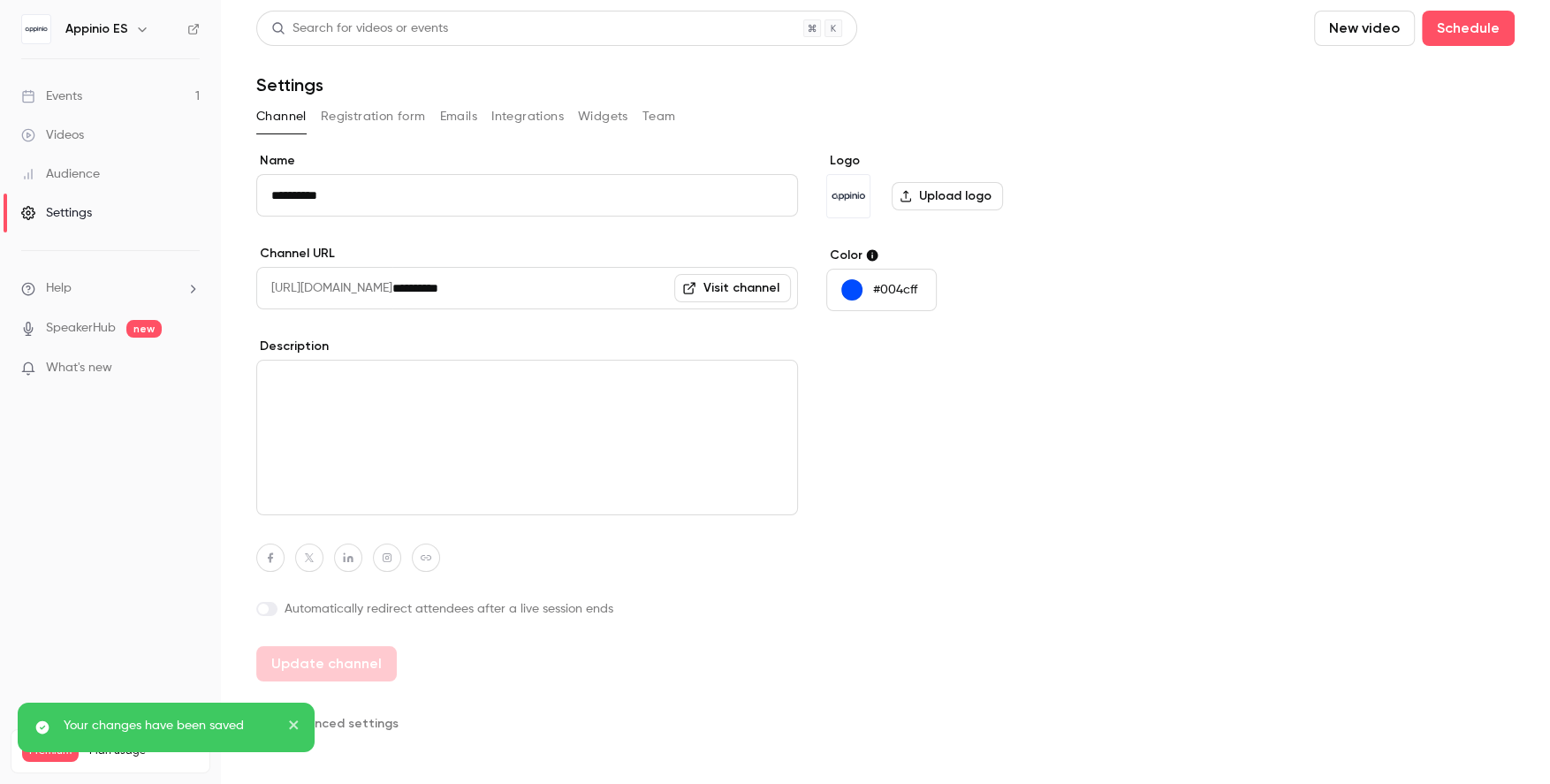
click at [756, 280] on link "Visit channel" at bounding box center [732, 288] width 117 height 28
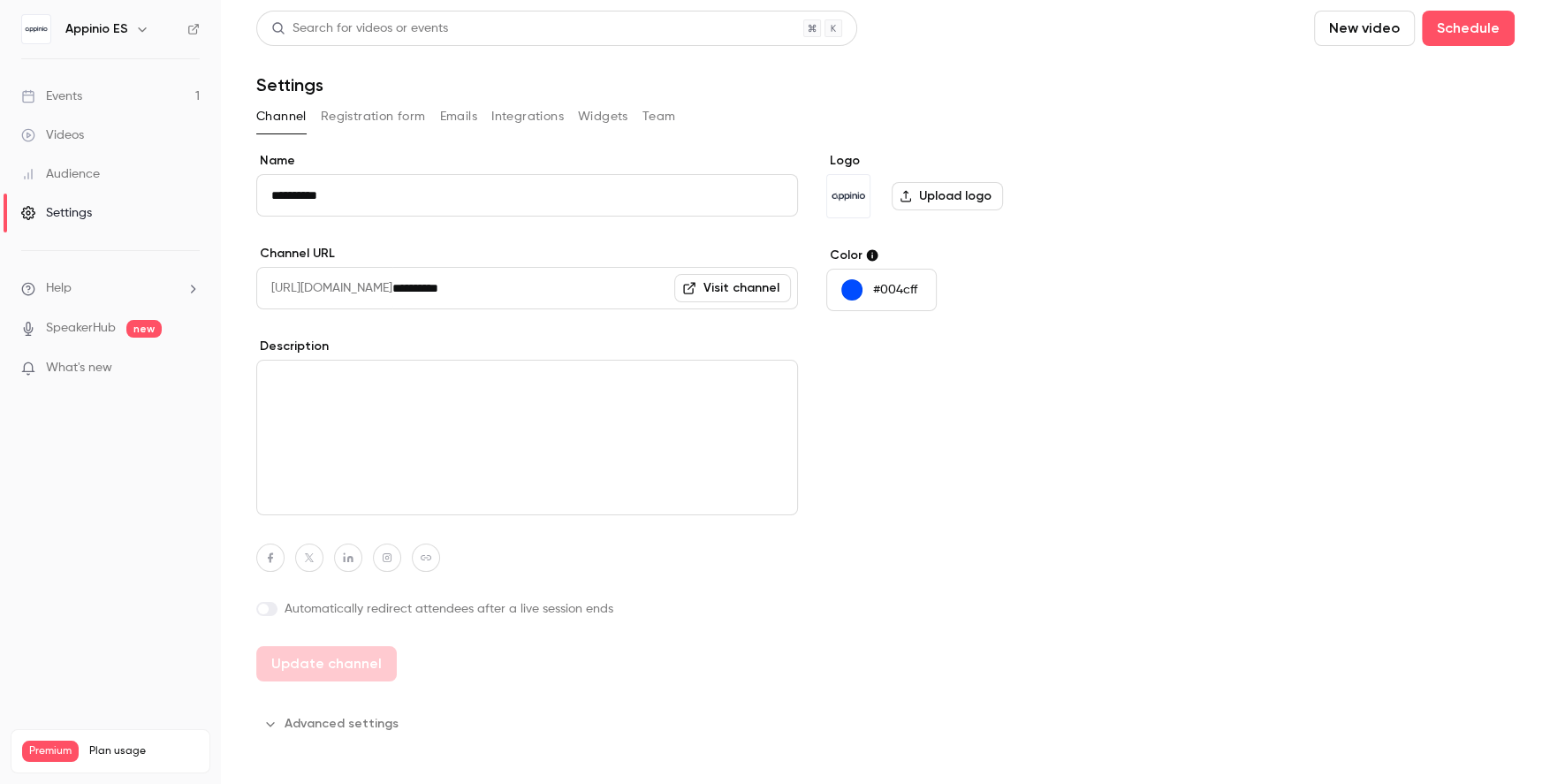
click at [467, 405] on textarea at bounding box center [528, 437] width 542 height 155
click at [62, 42] on div "Appinio ES" at bounding box center [110, 29] width 178 height 30
click at [97, 37] on h6 "Appinio ES" at bounding box center [97, 28] width 63 height 18
click at [142, 19] on button "button" at bounding box center [142, 29] width 21 height 21
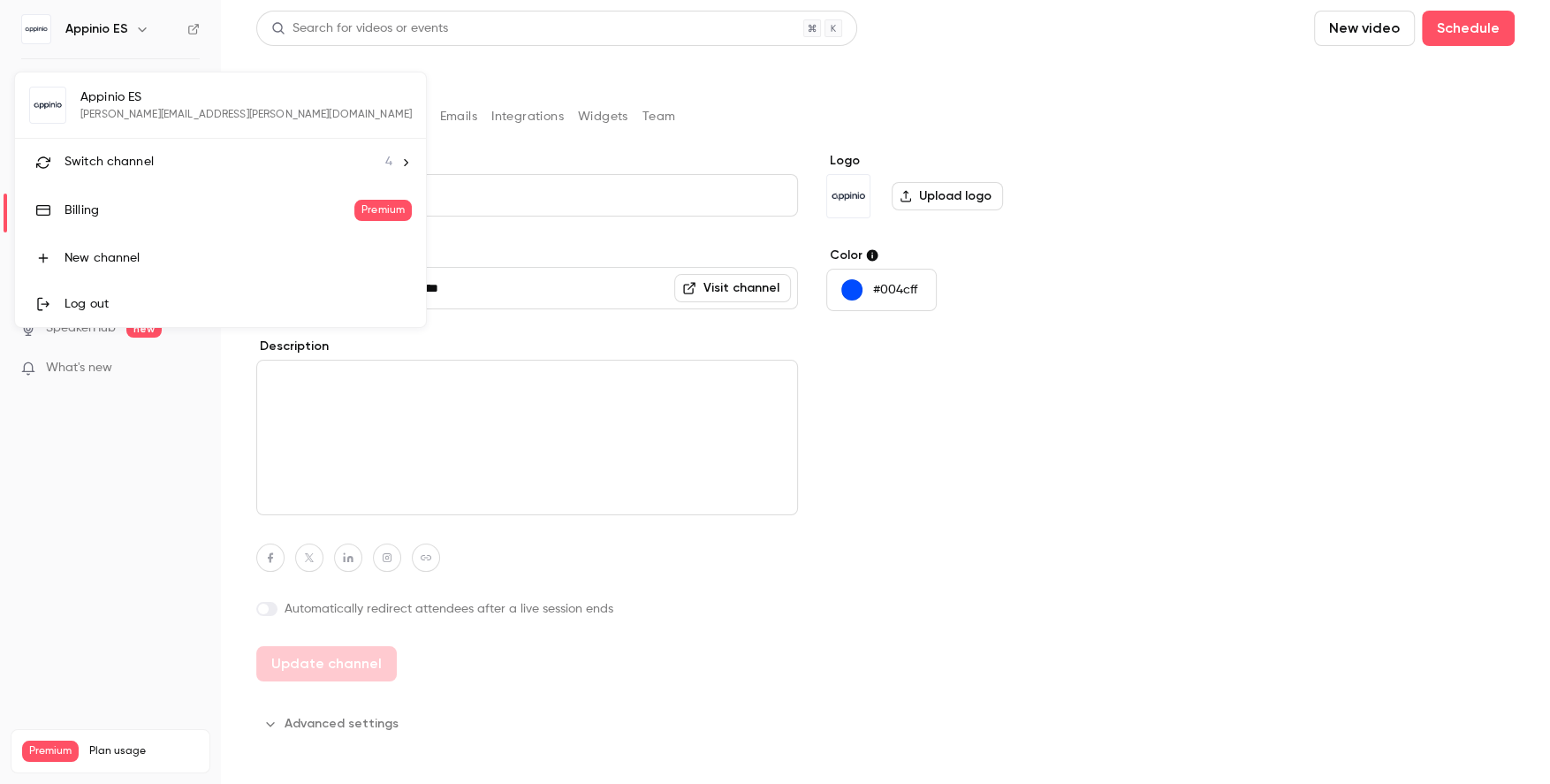
click at [121, 167] on span "Switch channel" at bounding box center [109, 162] width 89 height 19
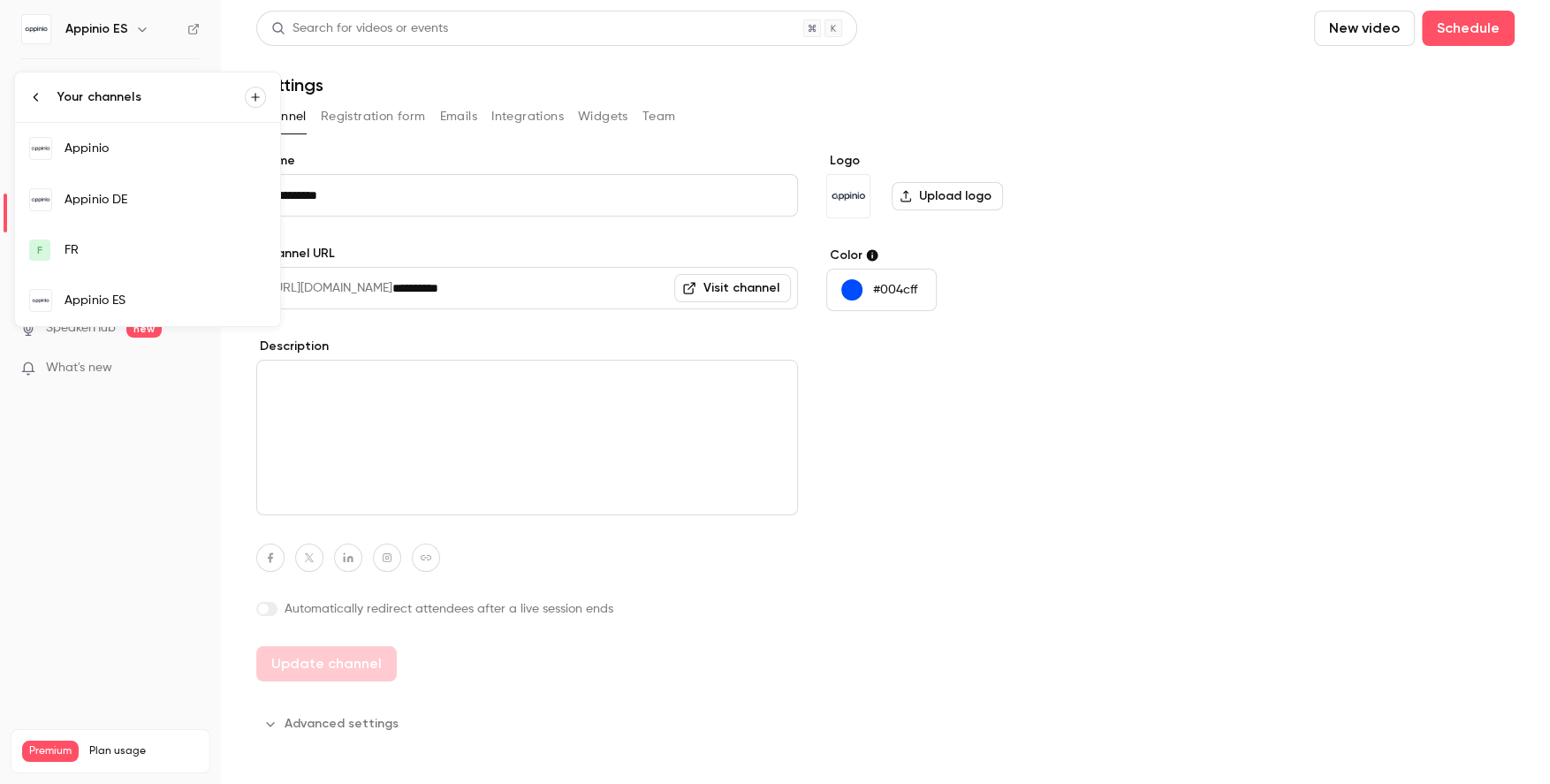
click at [167, 156] on link "Appinio" at bounding box center [148, 149] width 265 height 51
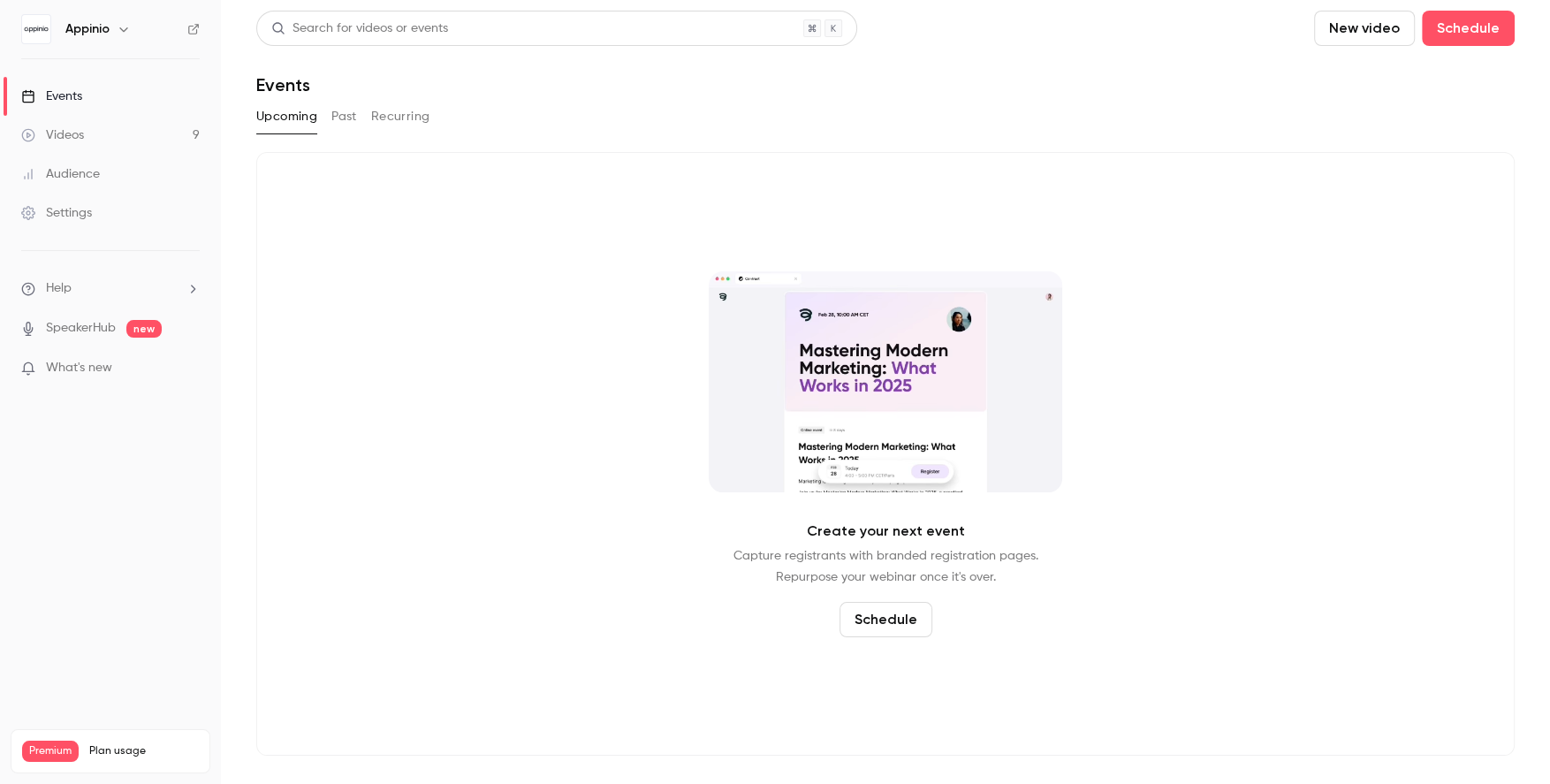
click at [153, 196] on link "Settings" at bounding box center [110, 212] width 221 height 39
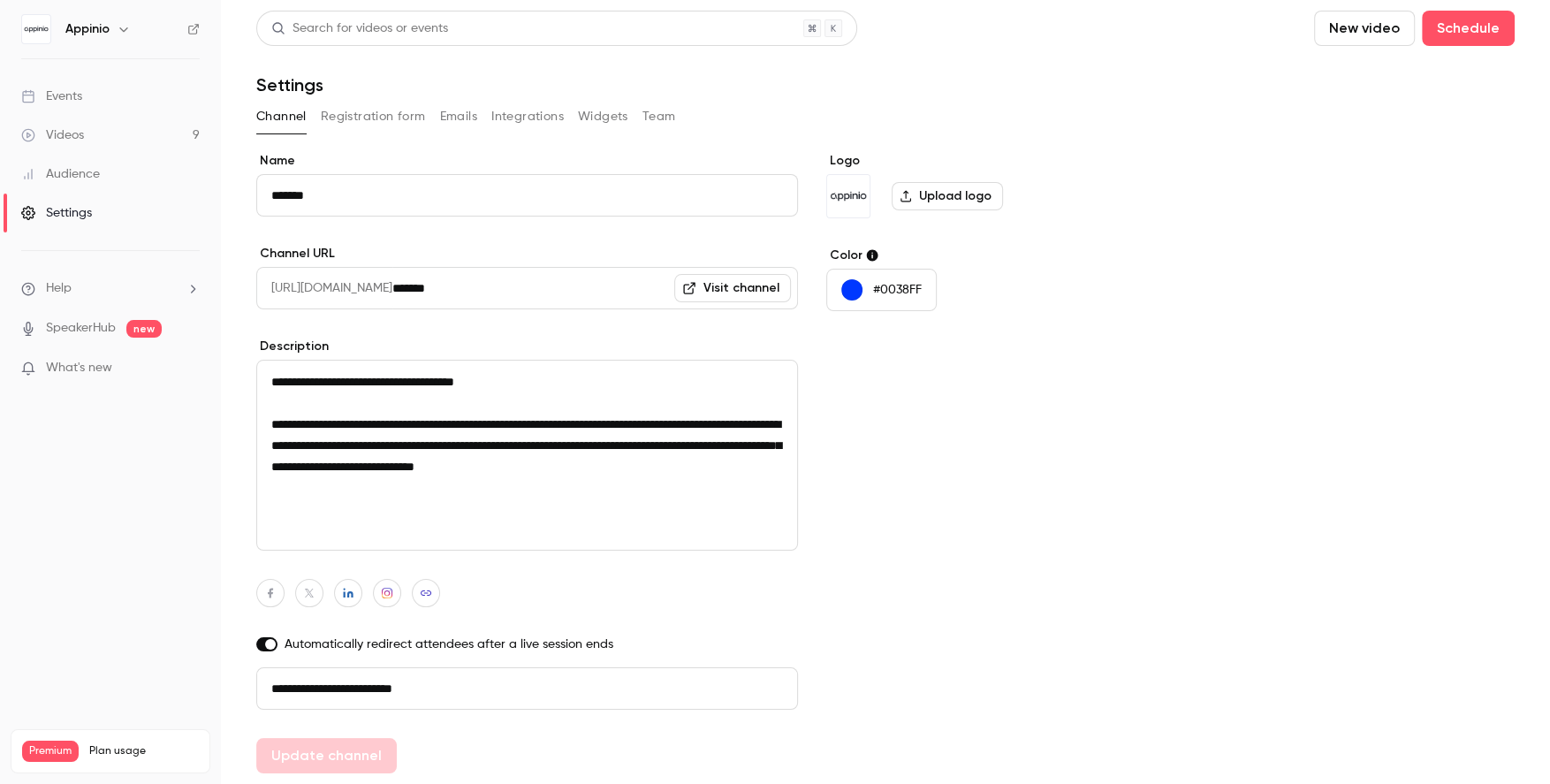
click at [343, 494] on textarea "**********" at bounding box center [528, 455] width 542 height 191
click at [108, 29] on h6 "Appinio" at bounding box center [87, 28] width 45 height 18
click at [123, 31] on icon "button" at bounding box center [123, 28] width 14 height 14
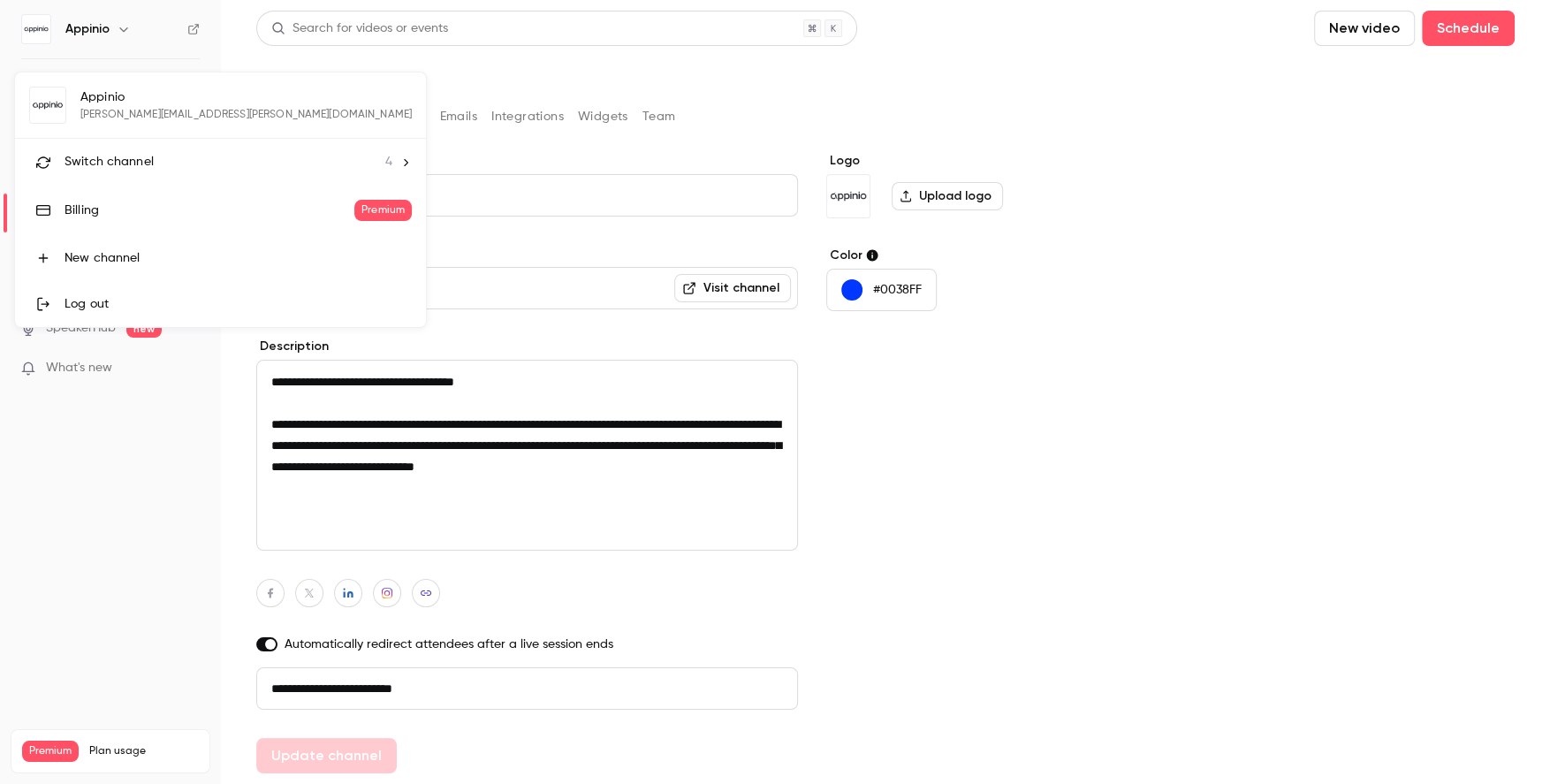
scroll to position [420, 0]
click at [122, 158] on span "Switch channel" at bounding box center [109, 162] width 89 height 19
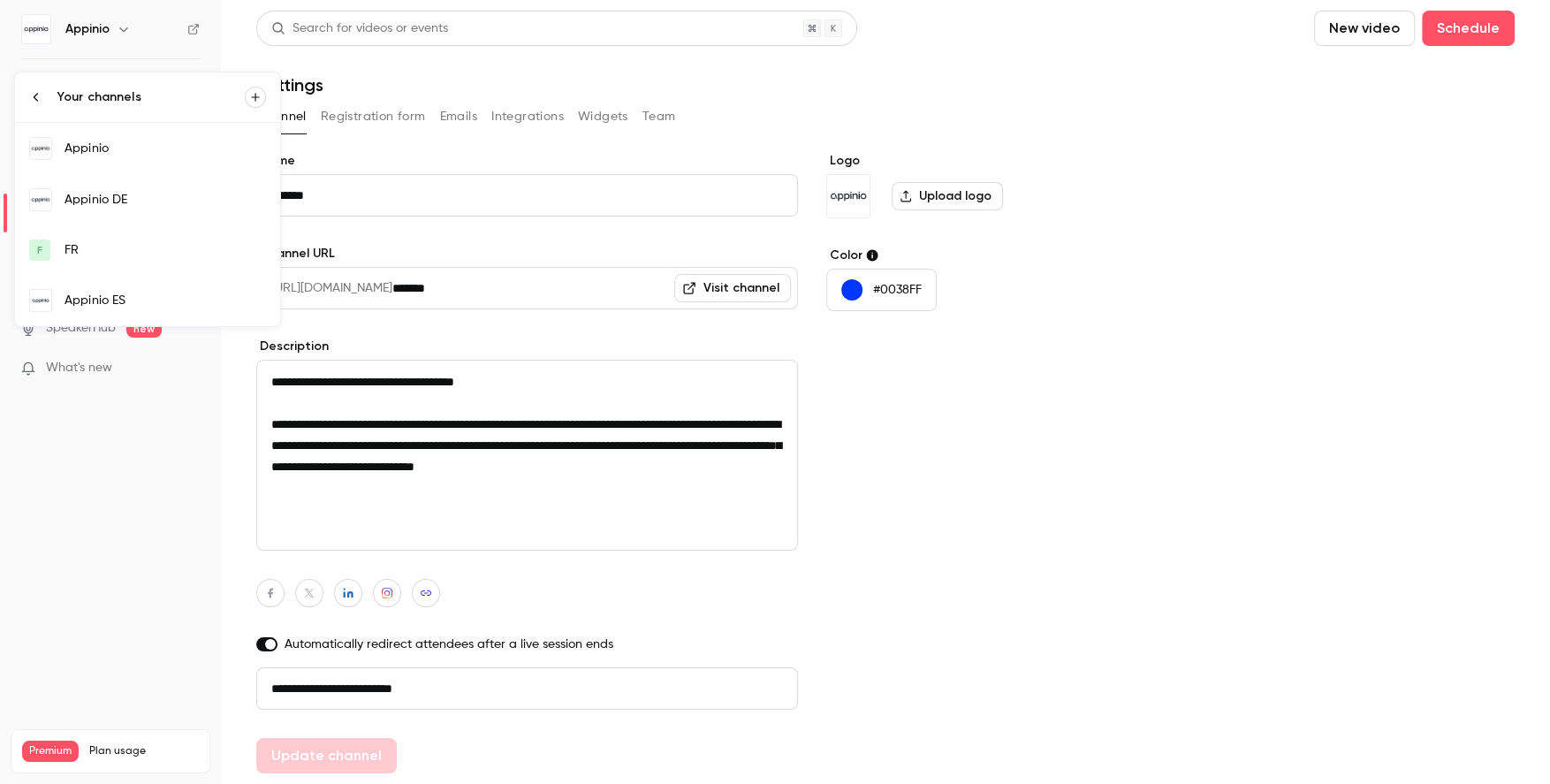
click at [162, 294] on div "Appinio ES" at bounding box center [165, 300] width 202 height 18
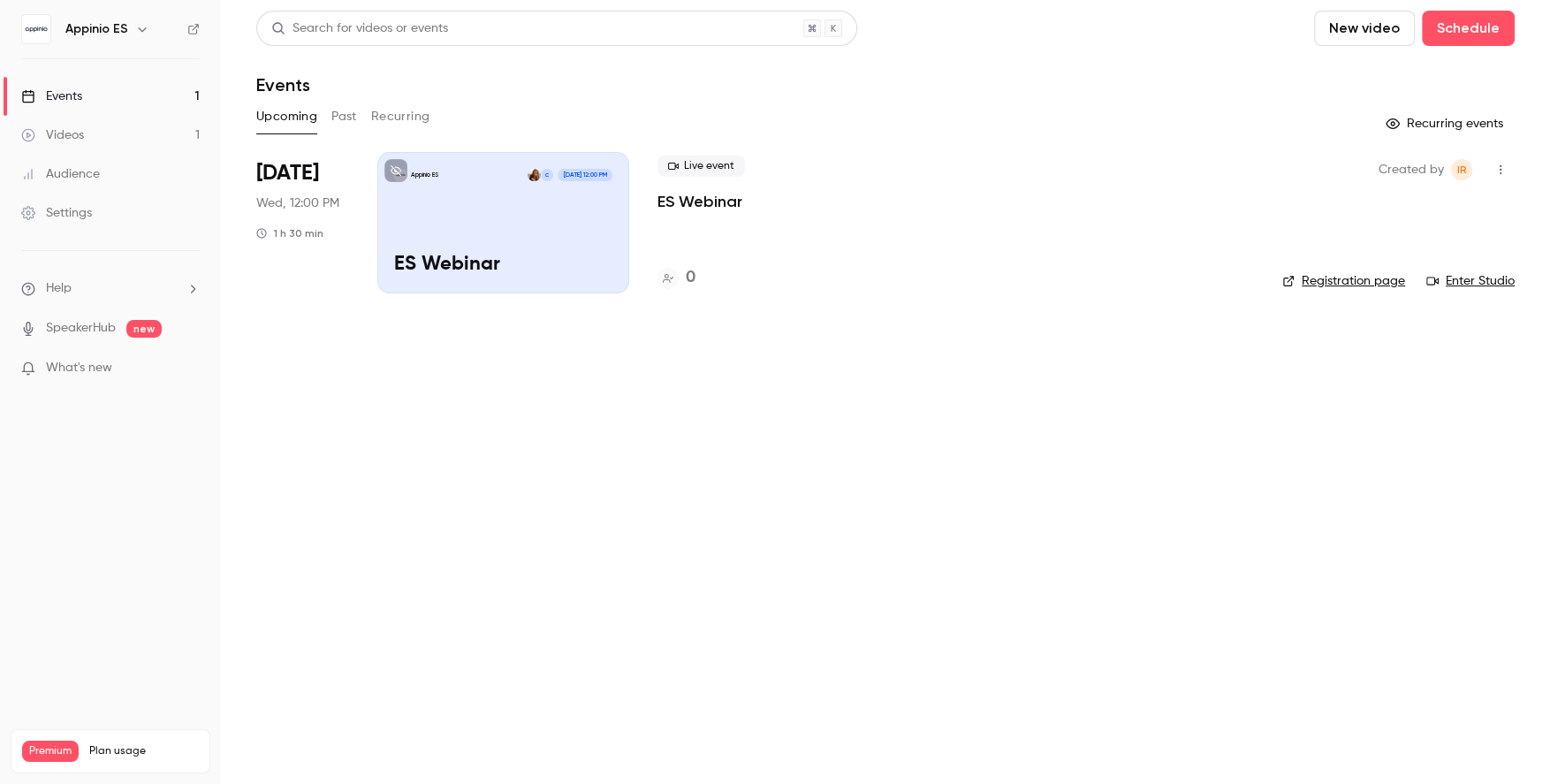
click at [154, 214] on link "Settings" at bounding box center [110, 212] width 221 height 39
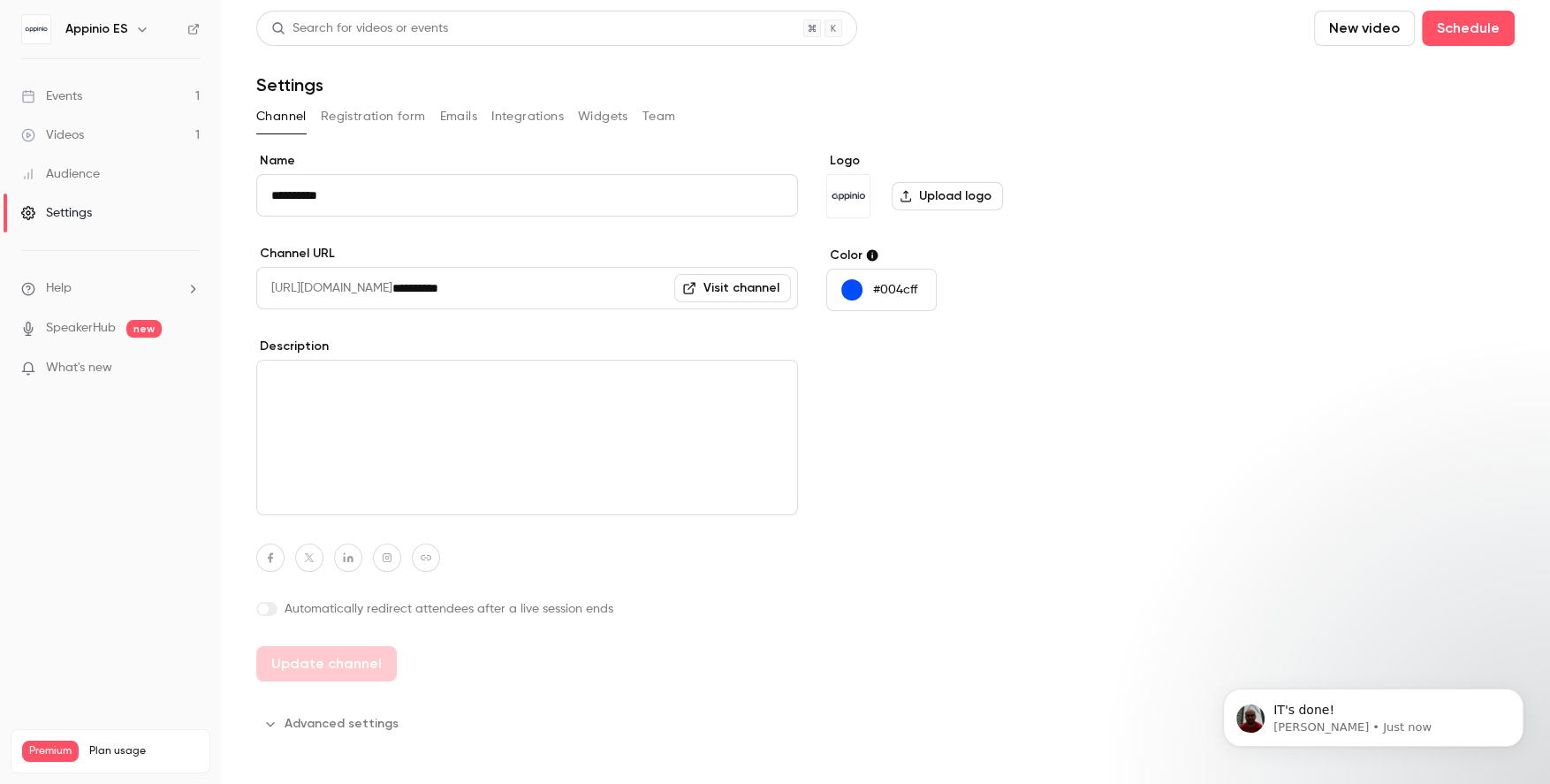
click at [421, 401] on textarea at bounding box center [528, 437] width 542 height 155
paste textarea "**********"
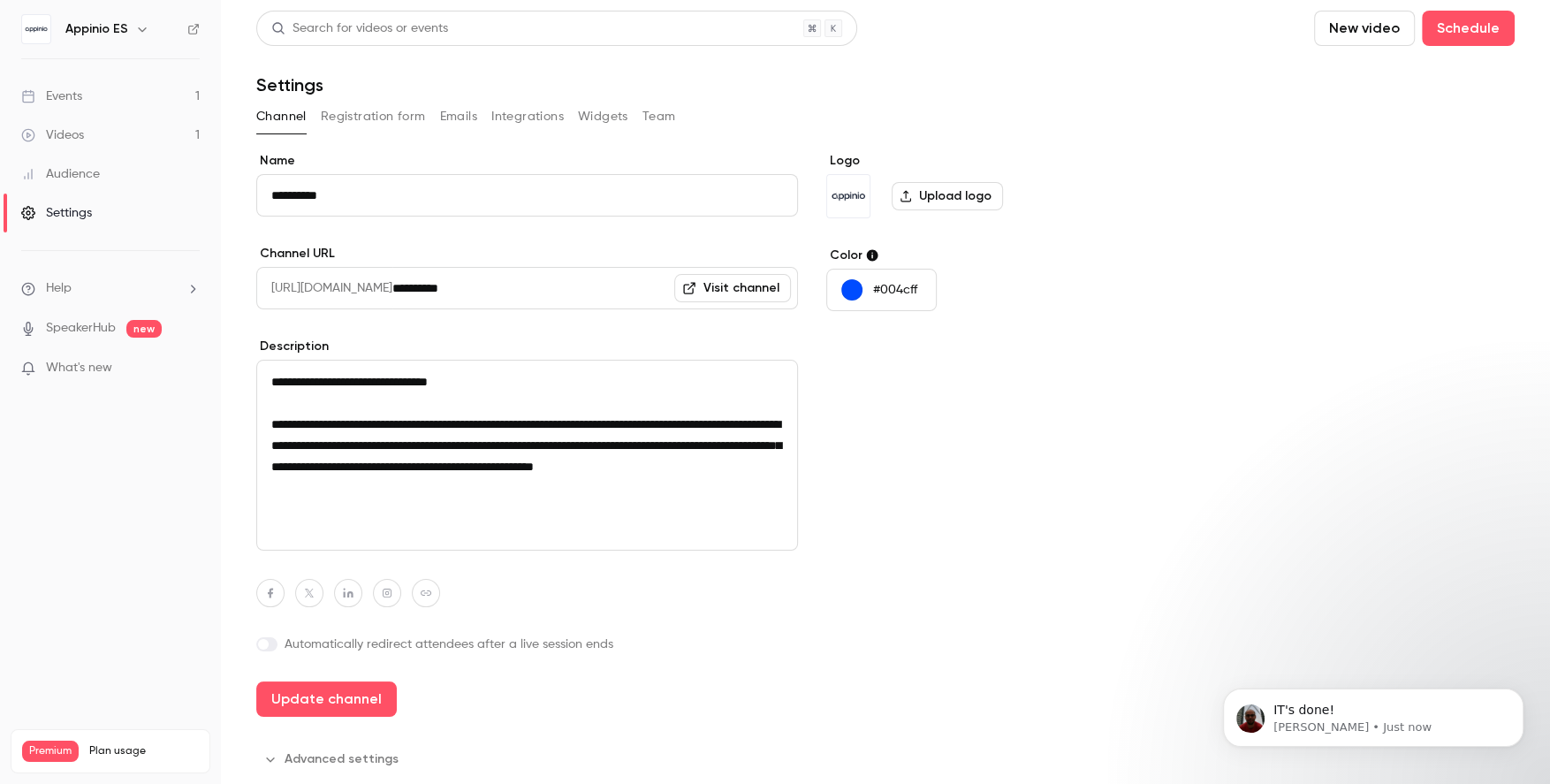
click at [501, 513] on textarea "**********" at bounding box center [528, 455] width 542 height 191
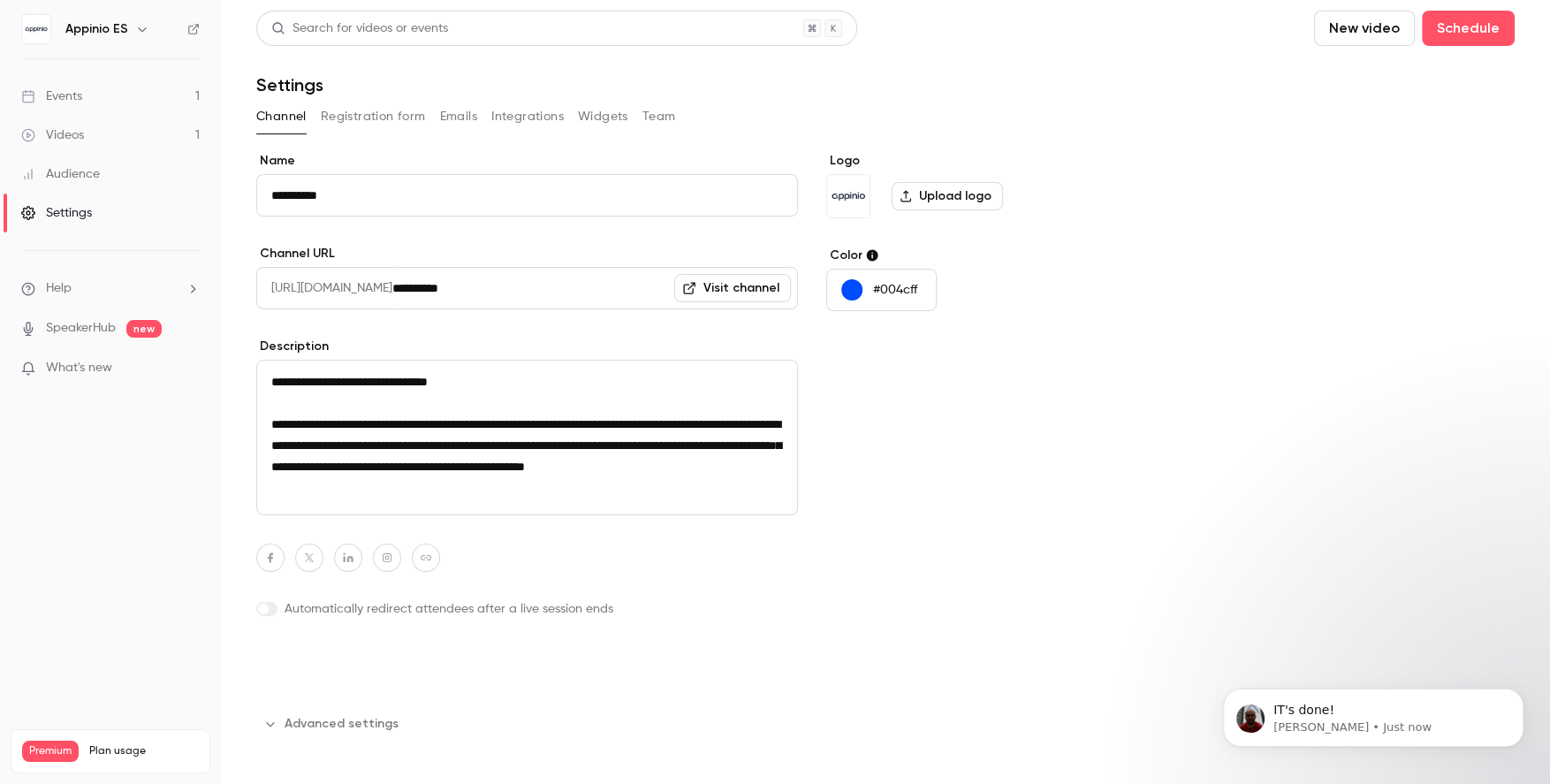
type textarea "**********"
click at [310, 665] on button "Update channel" at bounding box center [327, 663] width 140 height 35
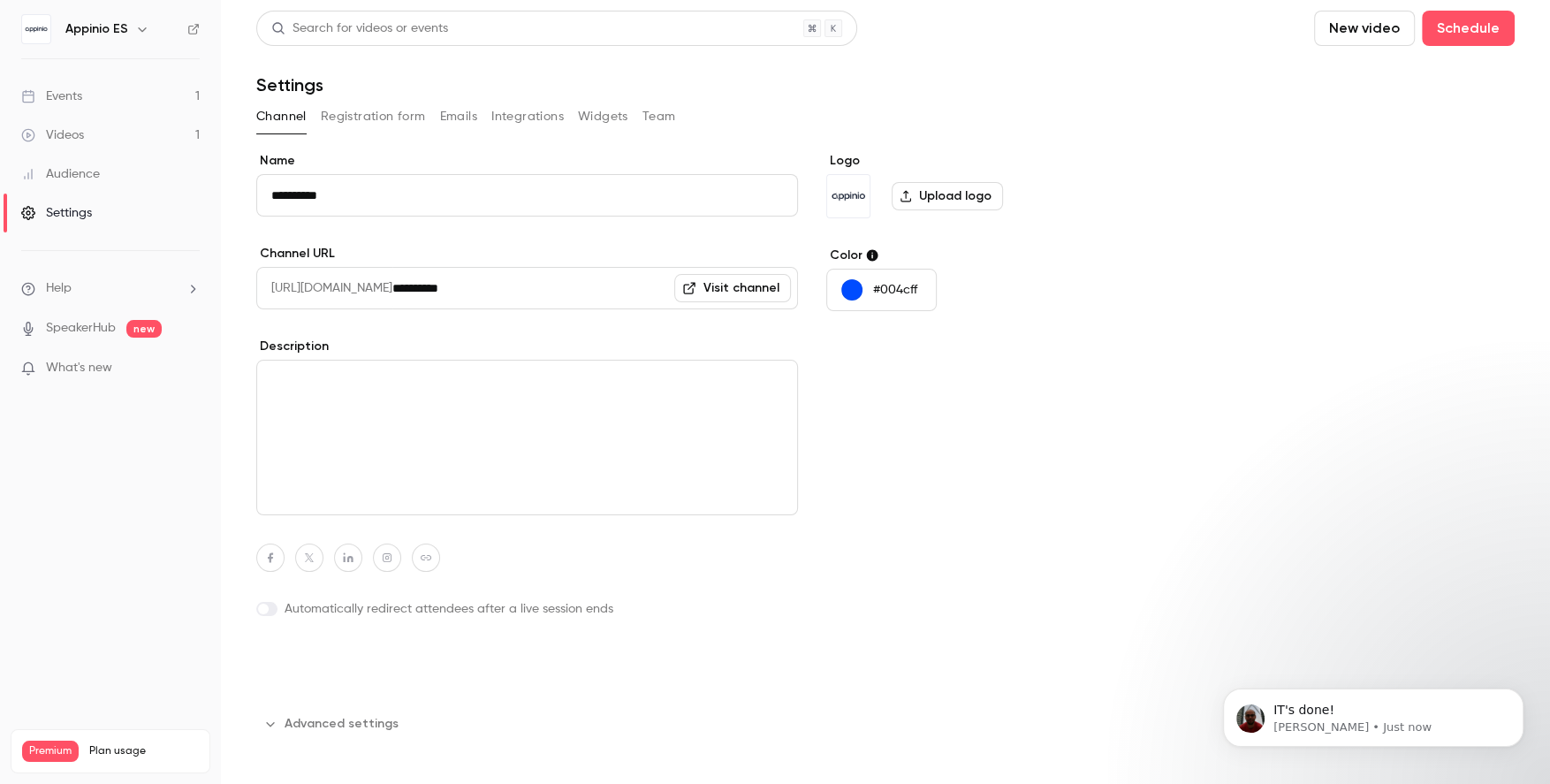
type textarea "**********"
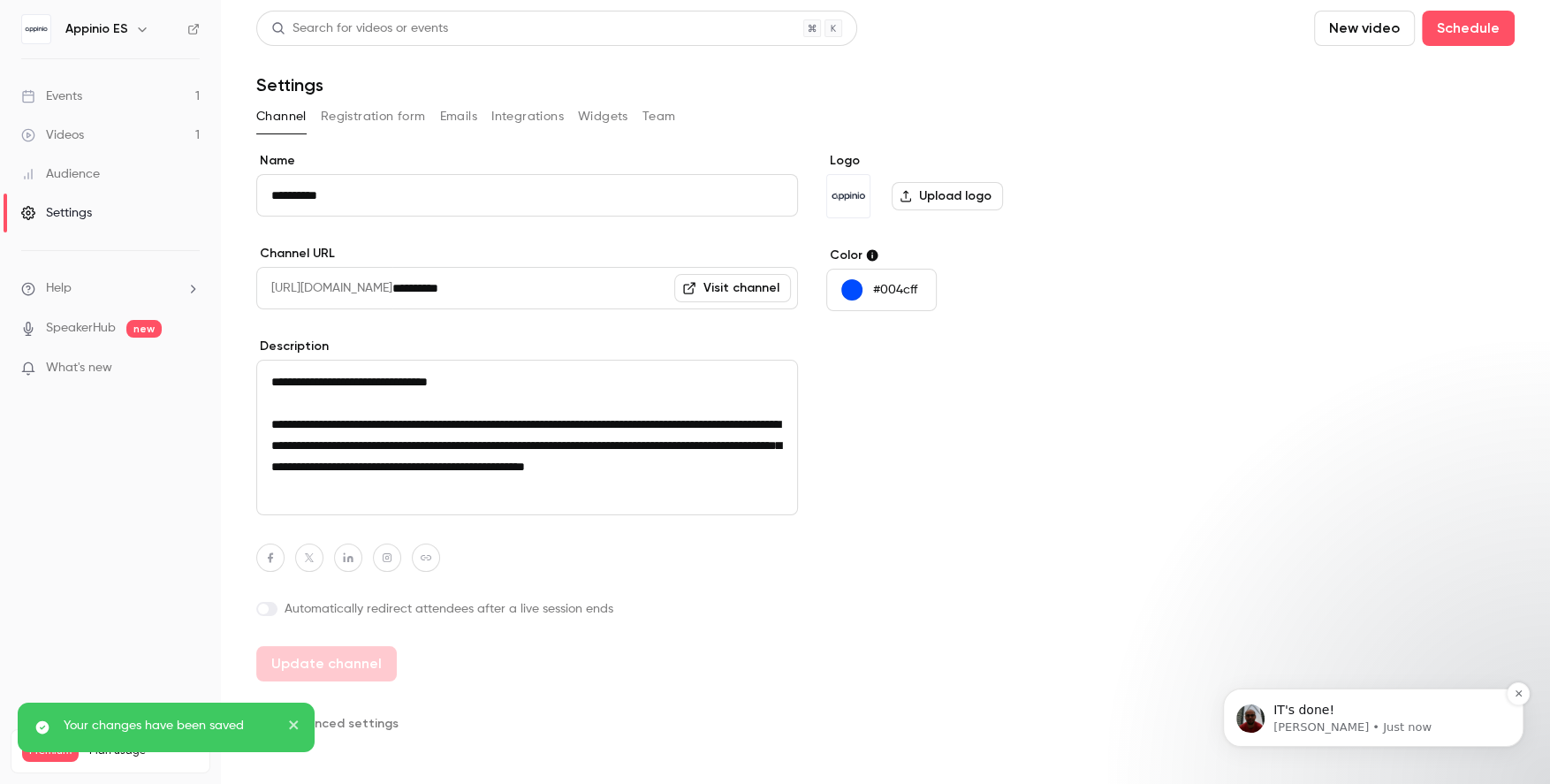
click at [1399, 719] on p "[PERSON_NAME] • Just now" at bounding box center [1387, 726] width 228 height 16
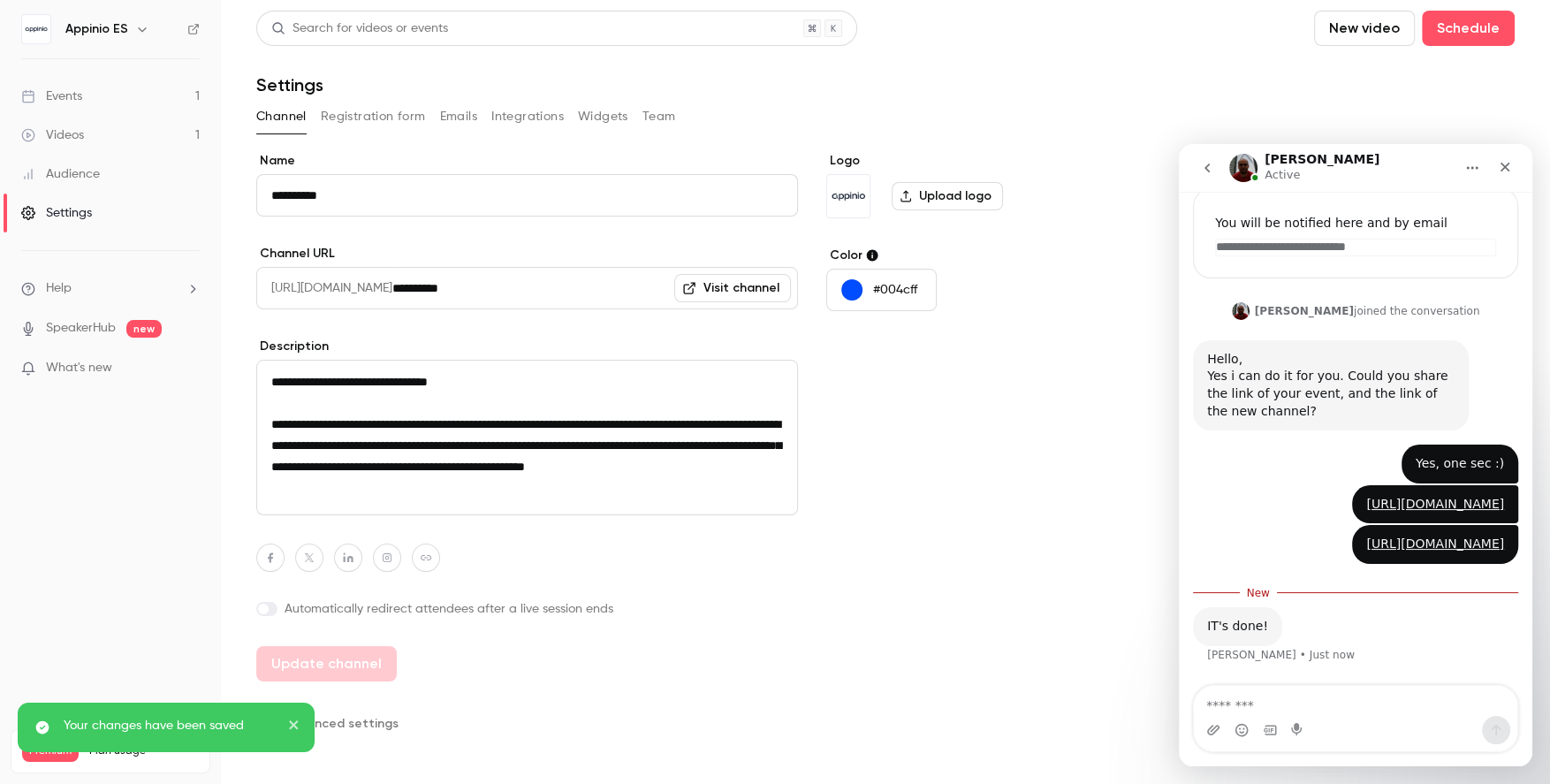
scroll to position [435, 0]
type textarea "**********"
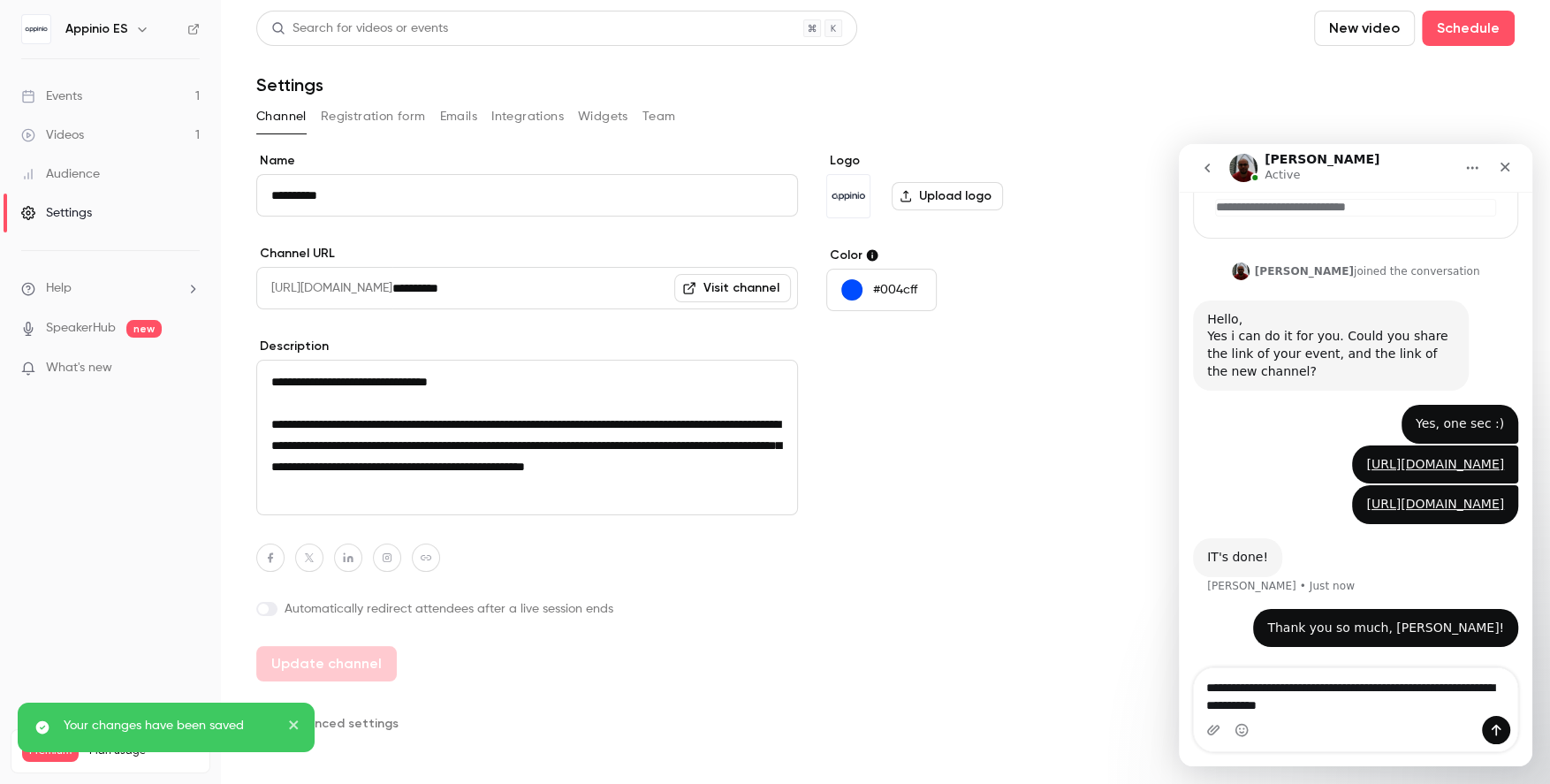
scroll to position [511, 0]
click at [109, 33] on h6 "Appinio ES" at bounding box center [97, 28] width 63 height 18
click at [142, 23] on icon "button" at bounding box center [142, 28] width 14 height 14
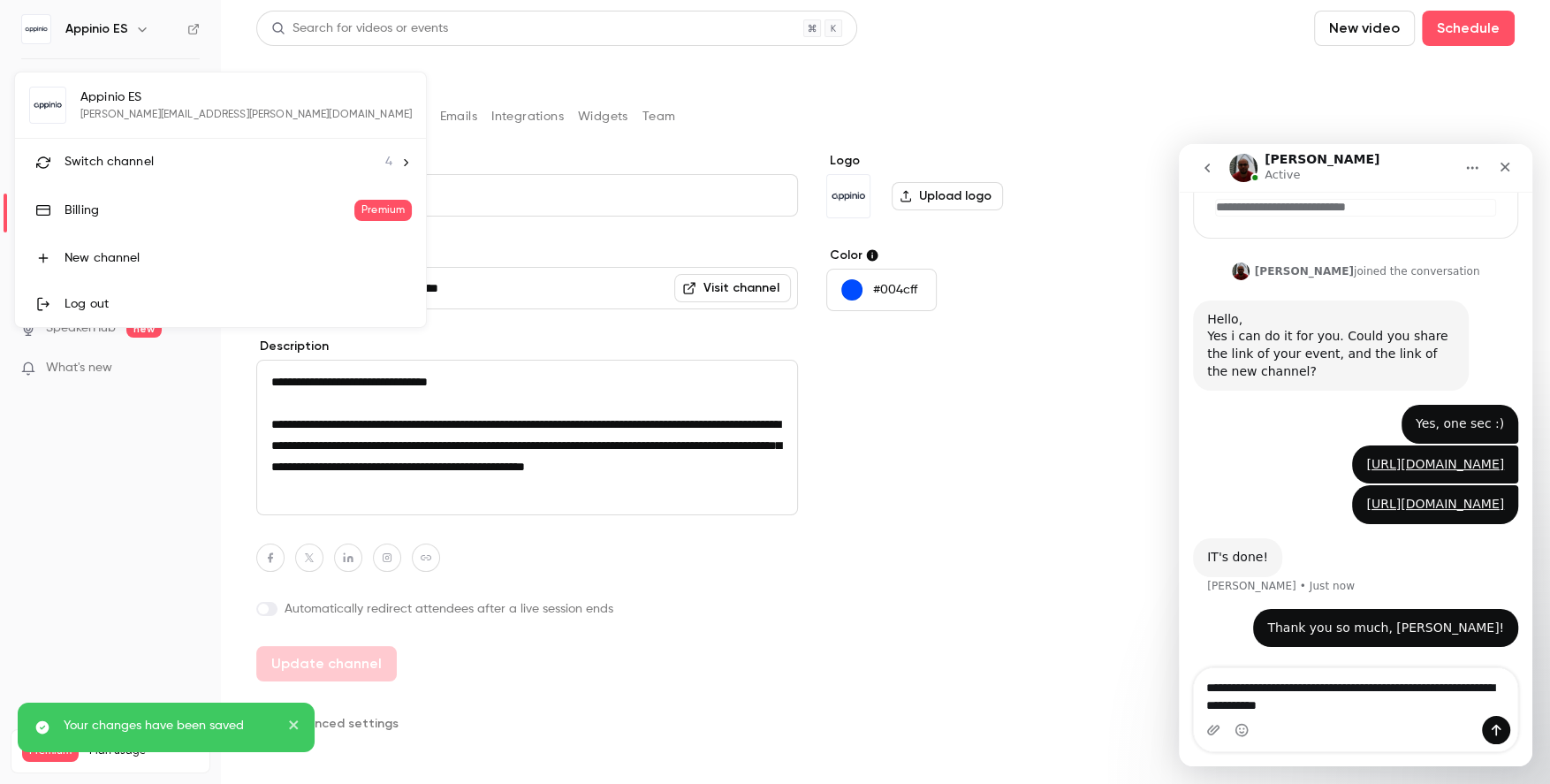
click at [495, 577] on div at bounding box center [775, 392] width 1550 height 784
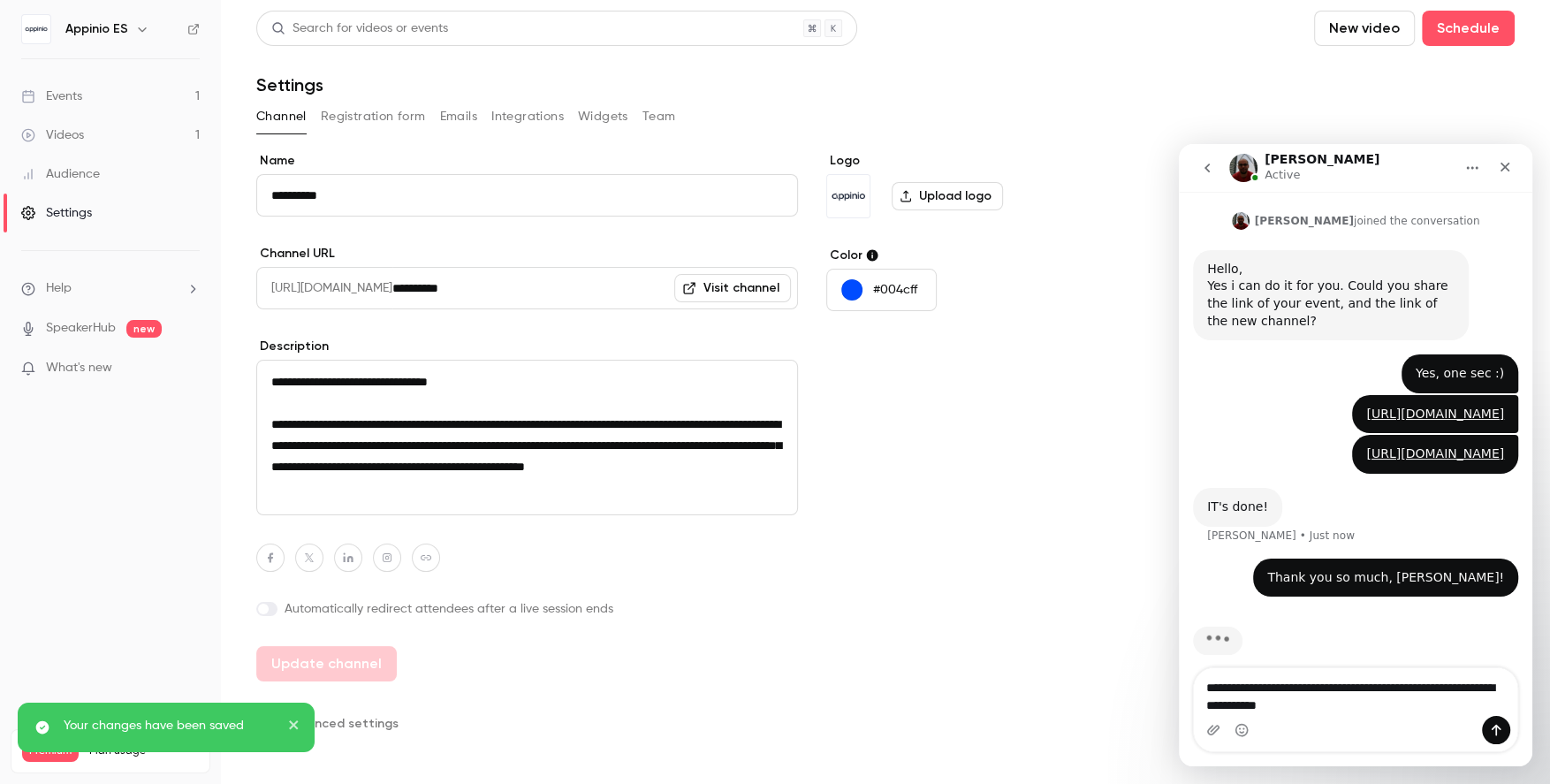
scroll to position [579, 0]
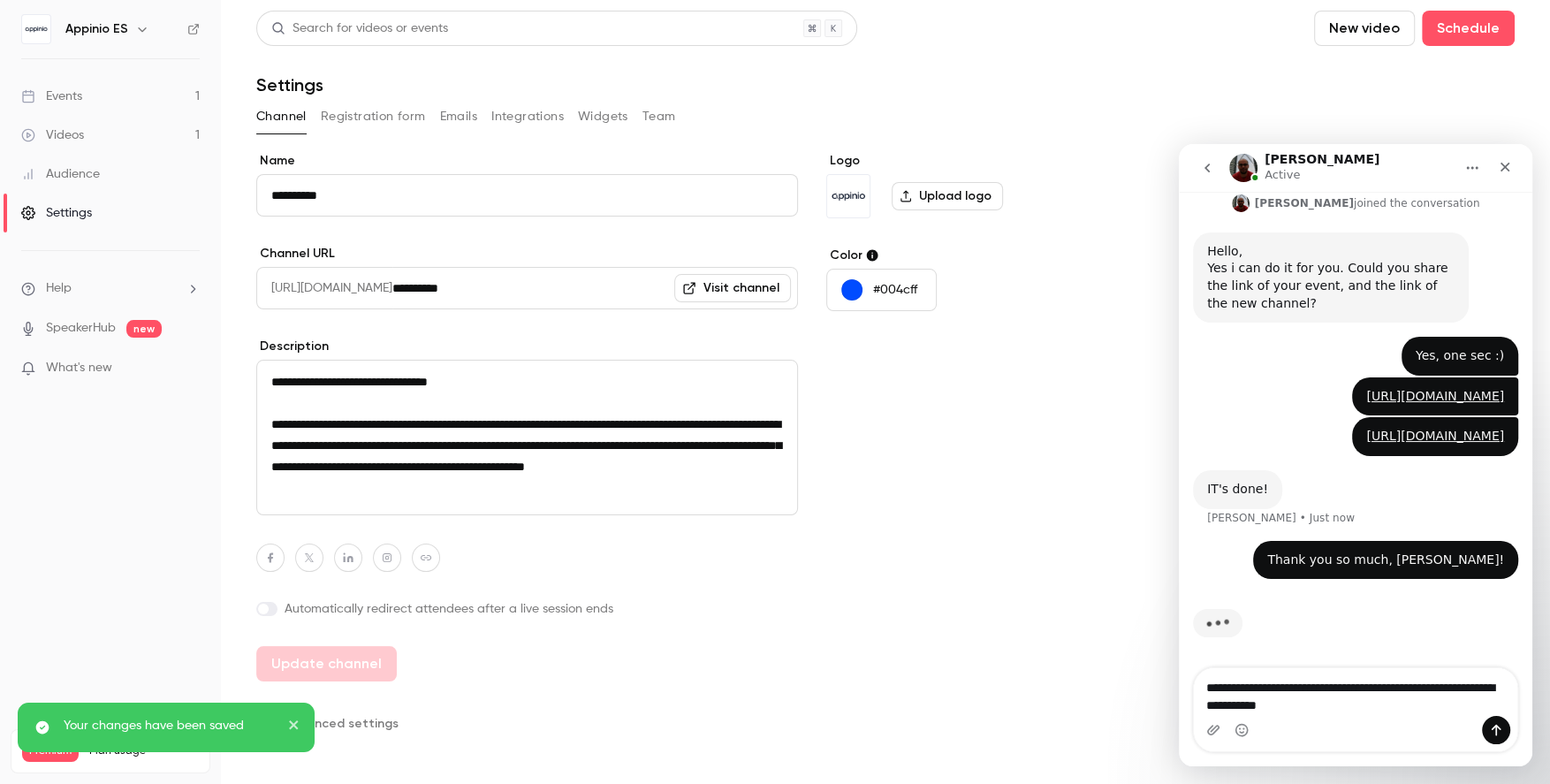
click at [109, 86] on link "Events 1" at bounding box center [110, 96] width 221 height 39
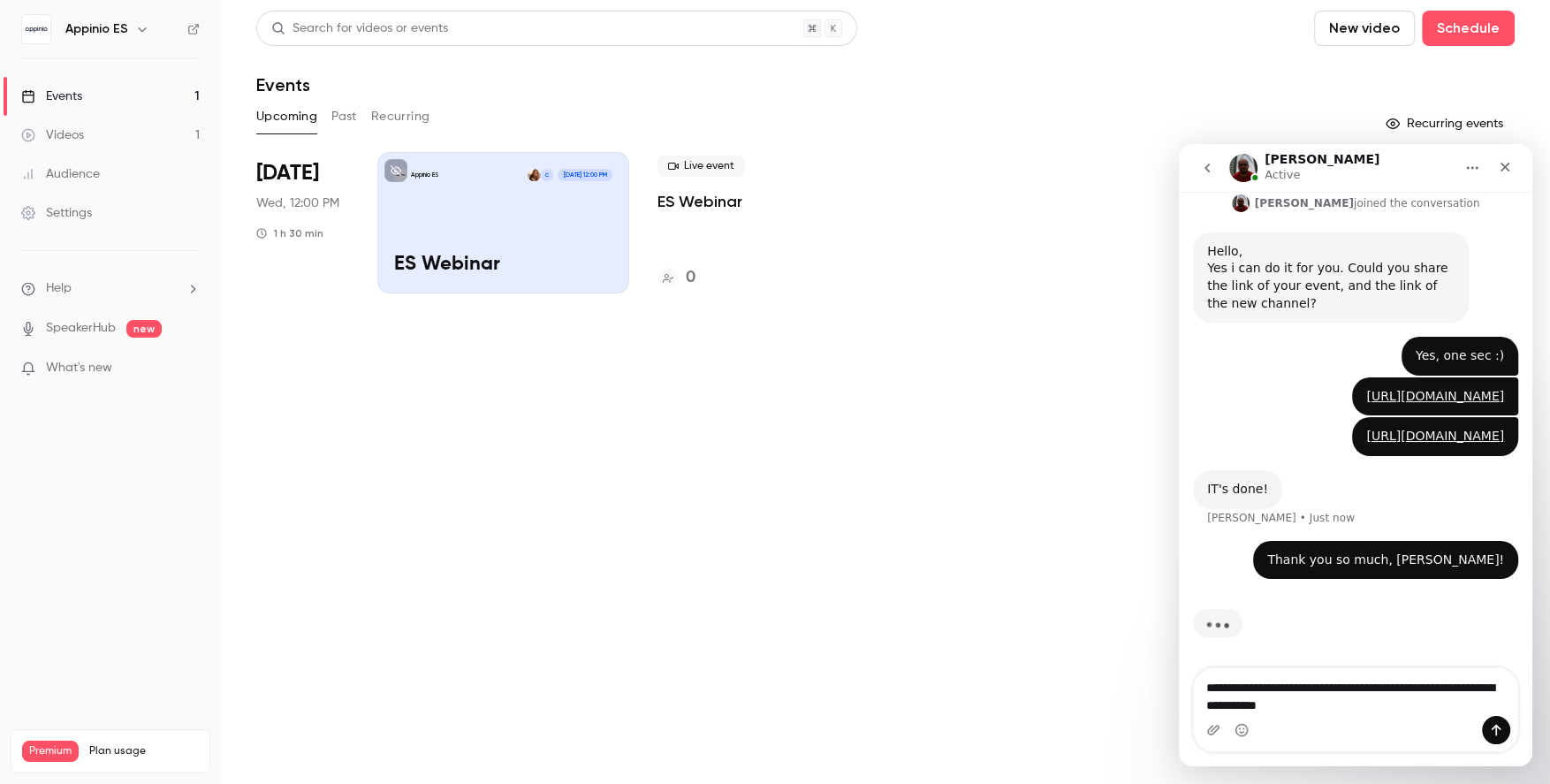
click at [103, 132] on link "Videos 1" at bounding box center [110, 134] width 221 height 39
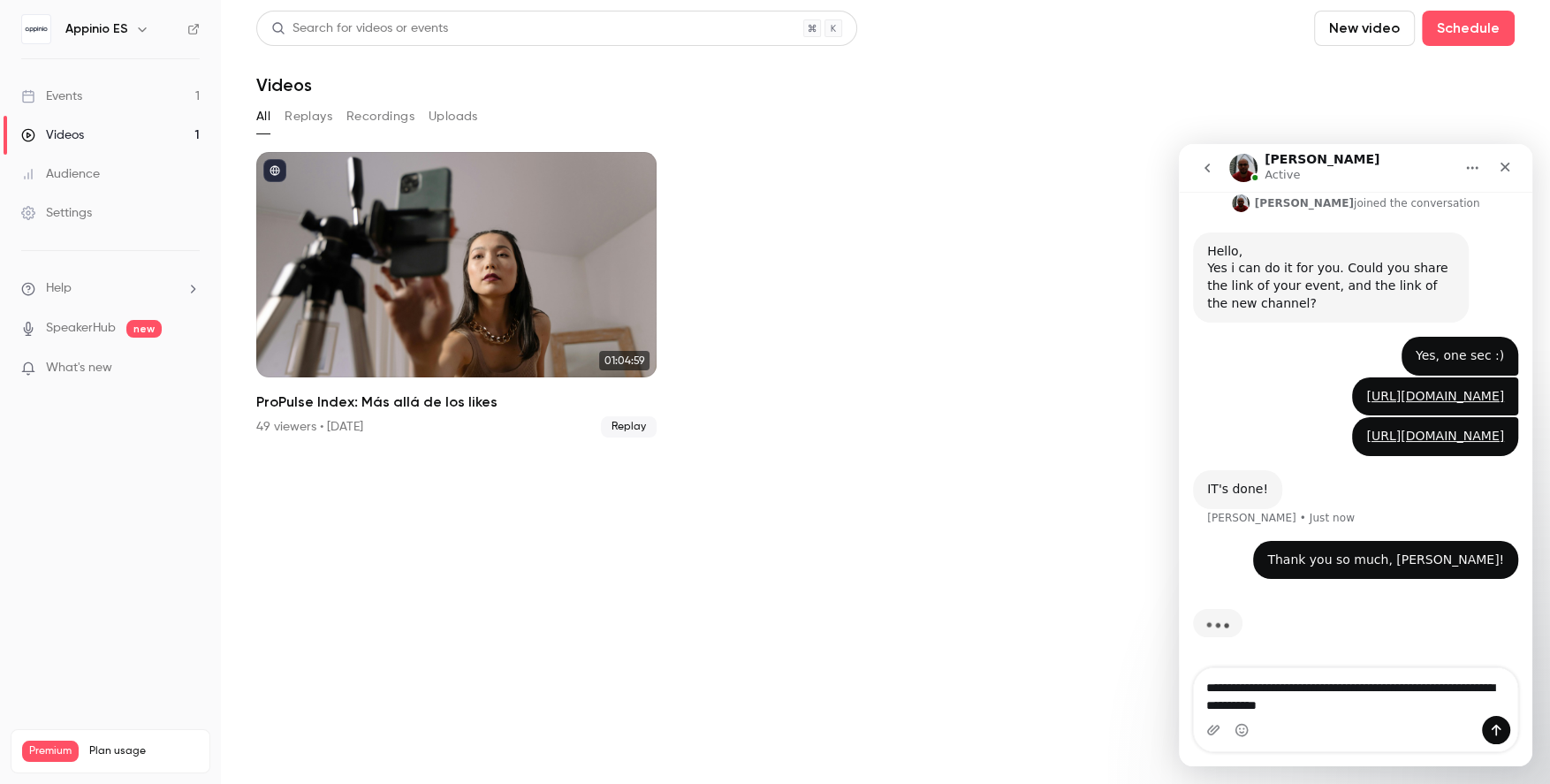
click at [121, 12] on nav "Appinio ES Events 1 Videos 1 Audience Settings Help SpeakerHub new What's new P…" at bounding box center [110, 392] width 221 height 784
click at [33, 30] on img at bounding box center [36, 29] width 28 height 28
click at [103, 27] on h6 "Appinio ES" at bounding box center [97, 28] width 63 height 18
click at [142, 36] on button "button" at bounding box center [142, 29] width 21 height 21
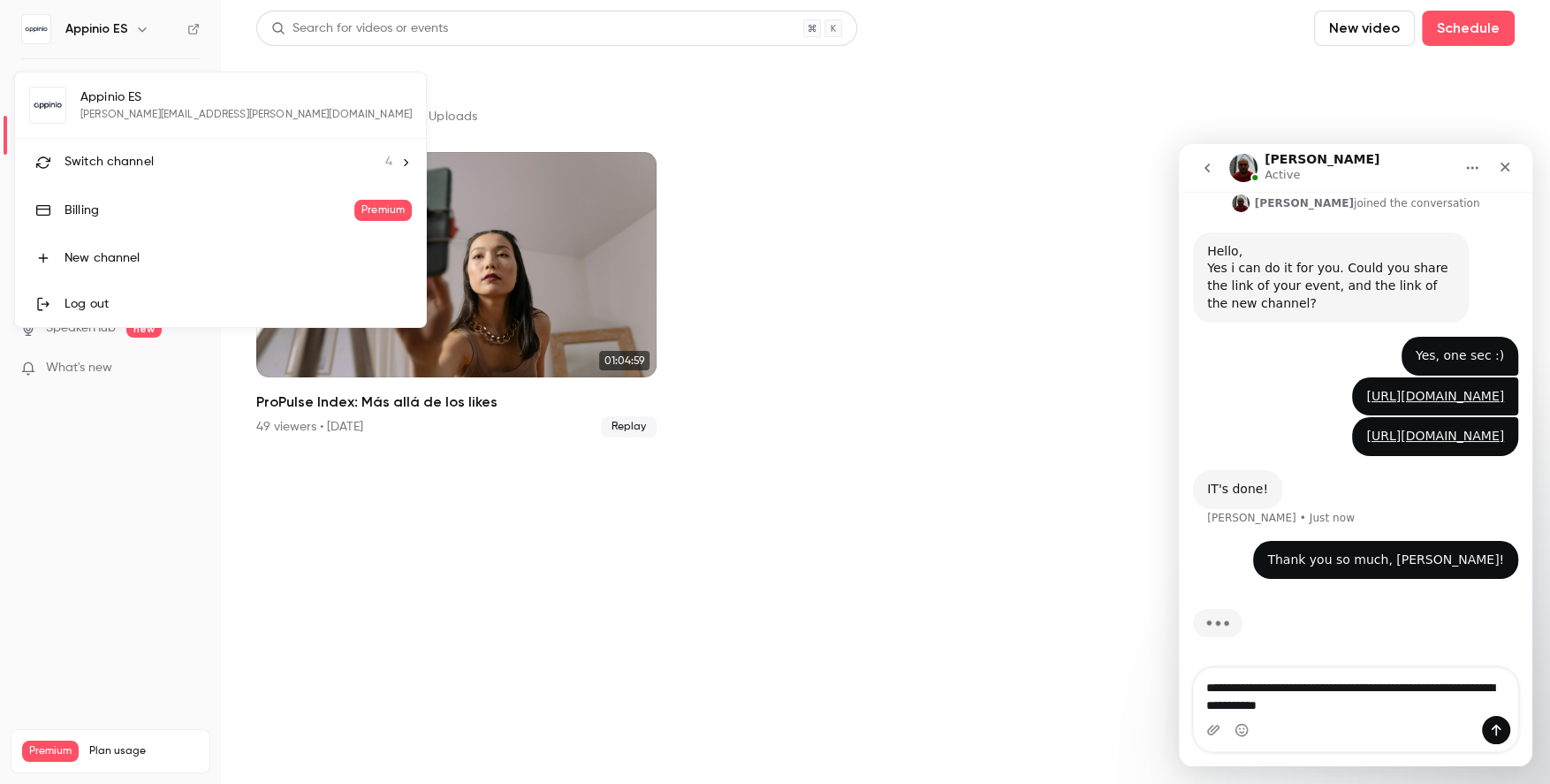
click at [99, 171] on li "Switch channel 4" at bounding box center [221, 161] width 411 height 46
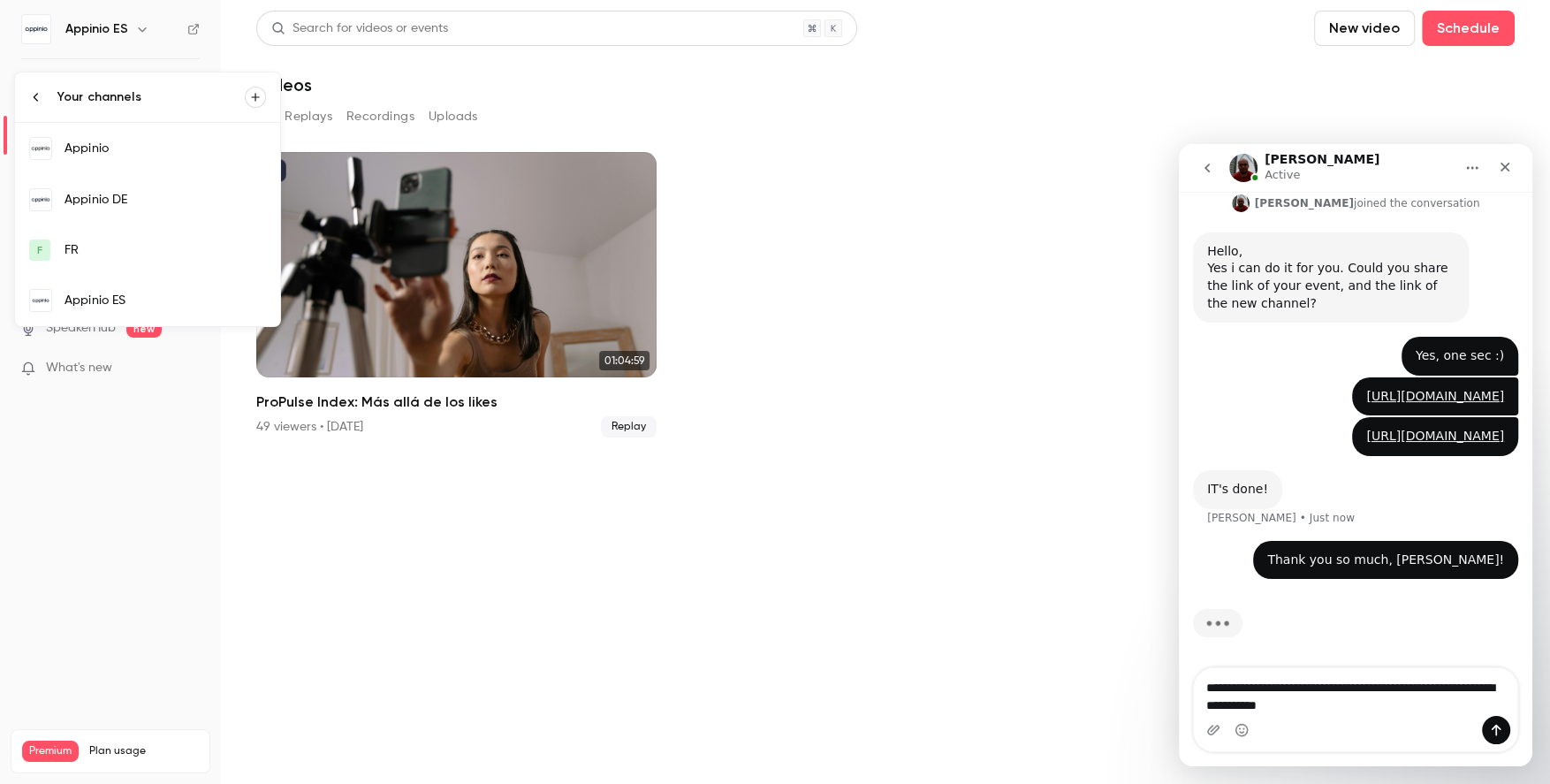
click at [124, 147] on div "Appinio" at bounding box center [165, 148] width 202 height 18
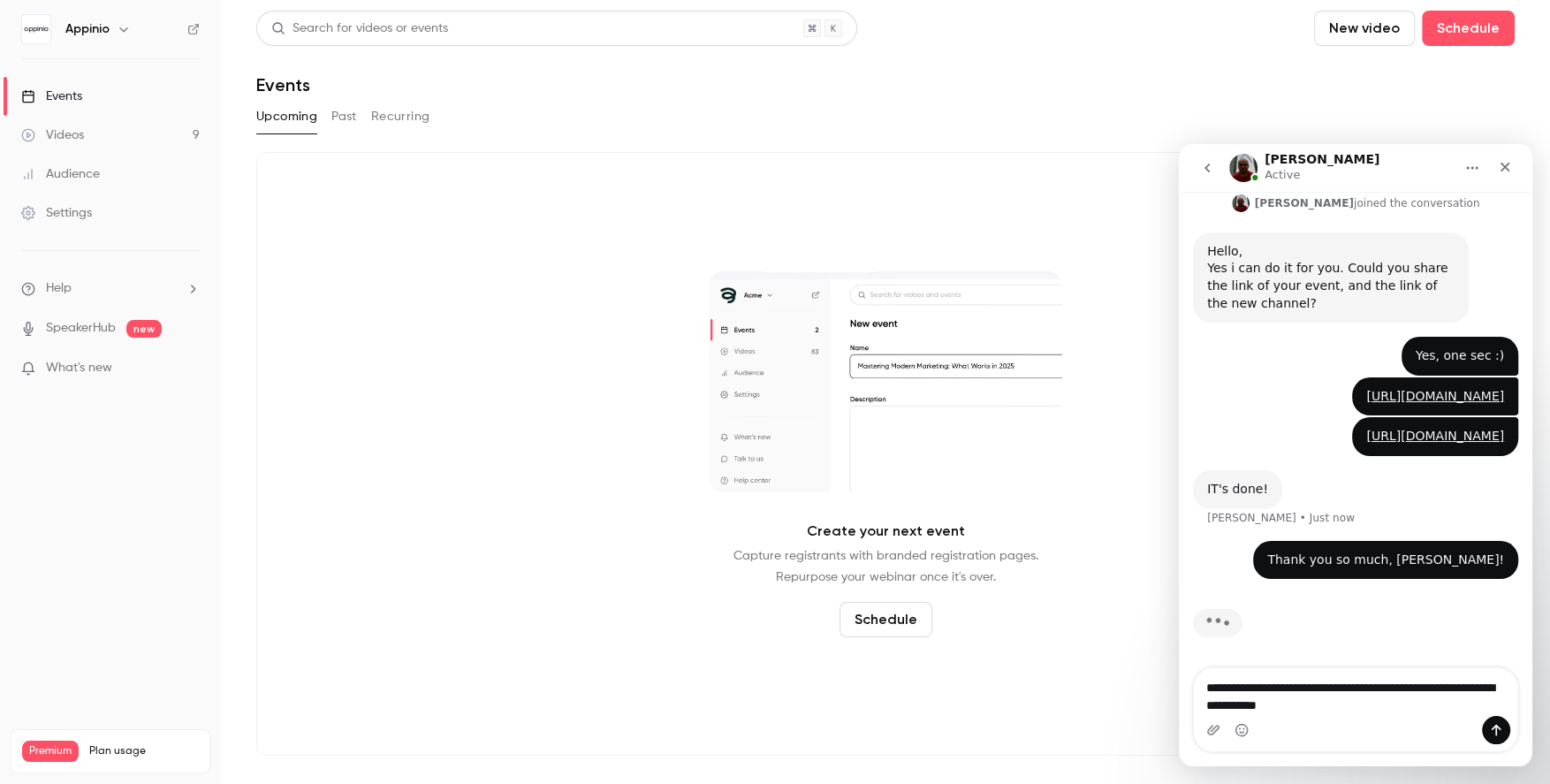
click at [81, 134] on div "Videos" at bounding box center [52, 134] width 63 height 18
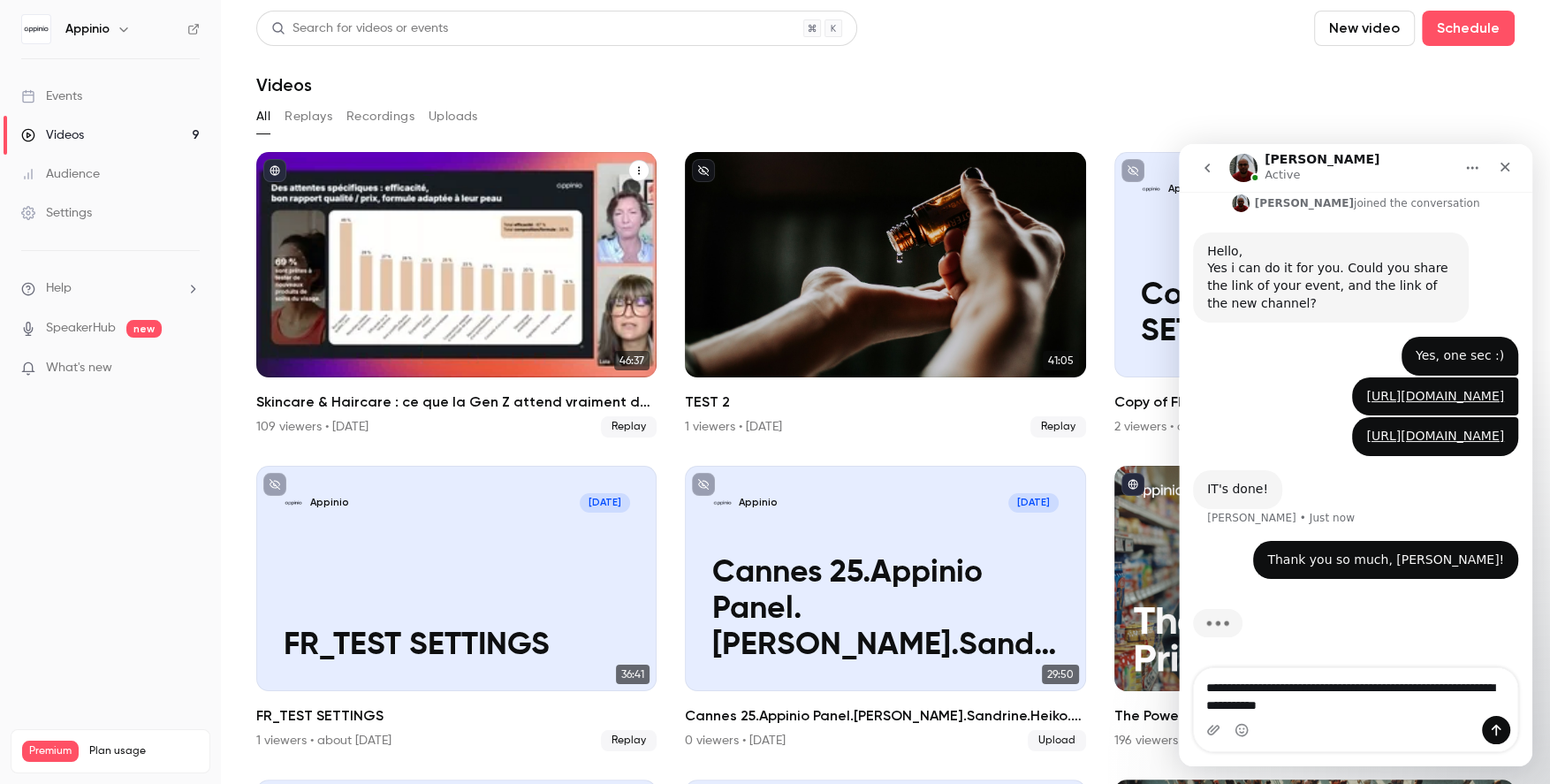
click at [640, 169] on icon "Skincare & Haircare : ce que la Gen Z attend vraiment des marques" at bounding box center [639, 169] width 10 height 10
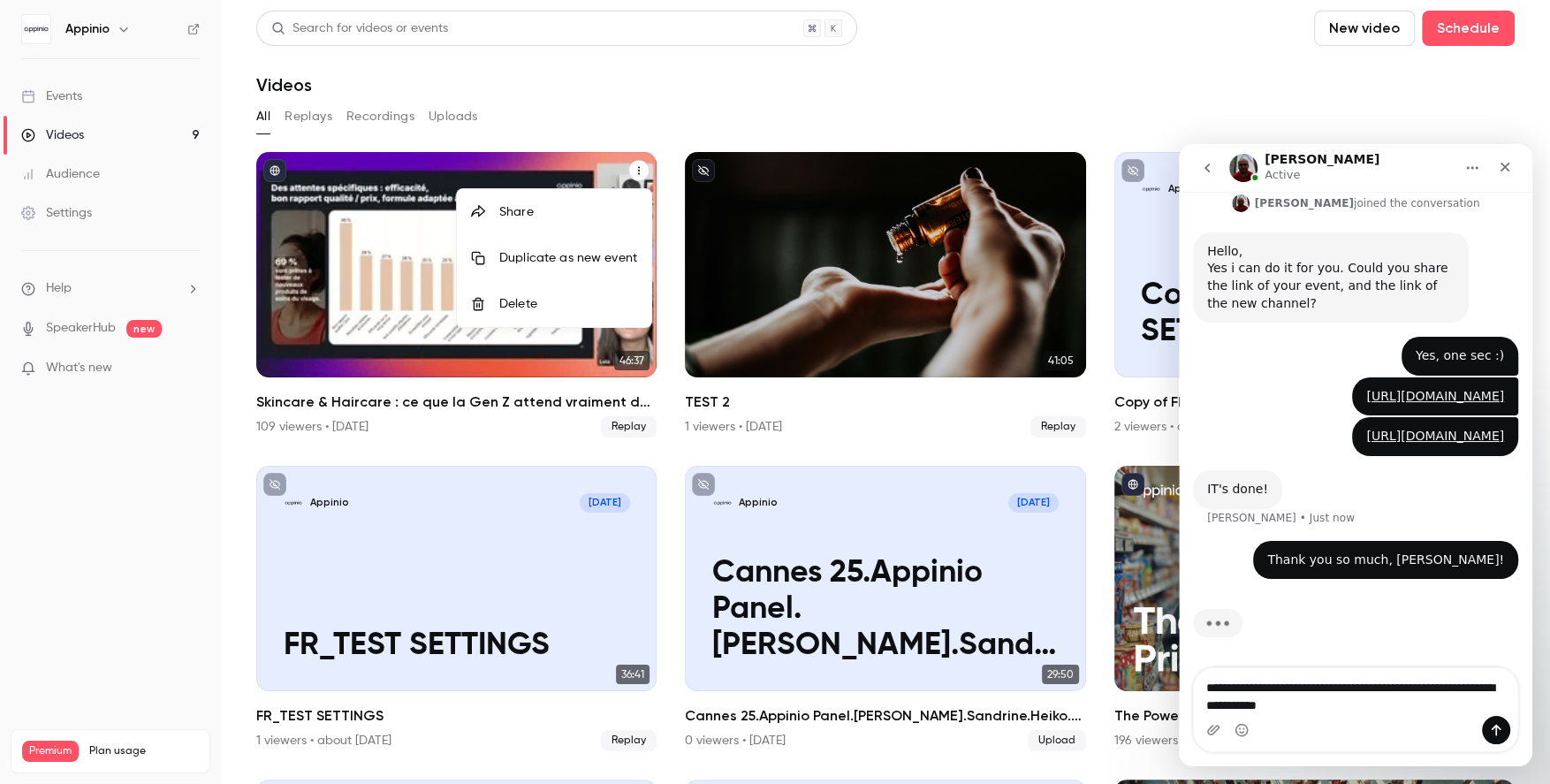
click at [611, 214] on div "Share" at bounding box center [568, 212] width 138 height 18
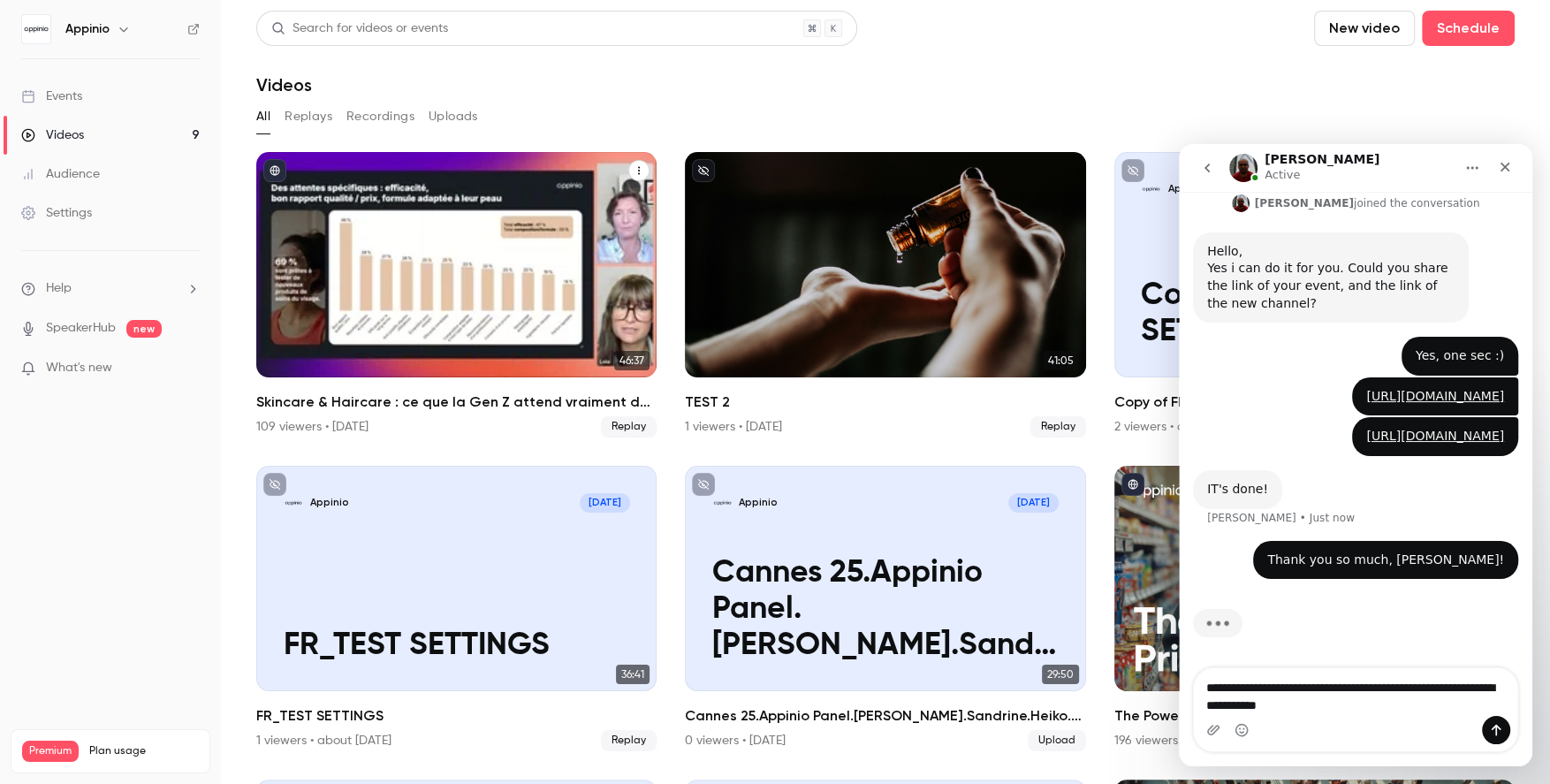
click at [638, 170] on icon "Skincare & Haircare : ce que la Gen Z attend vraiment des marques" at bounding box center [639, 169] width 10 height 10
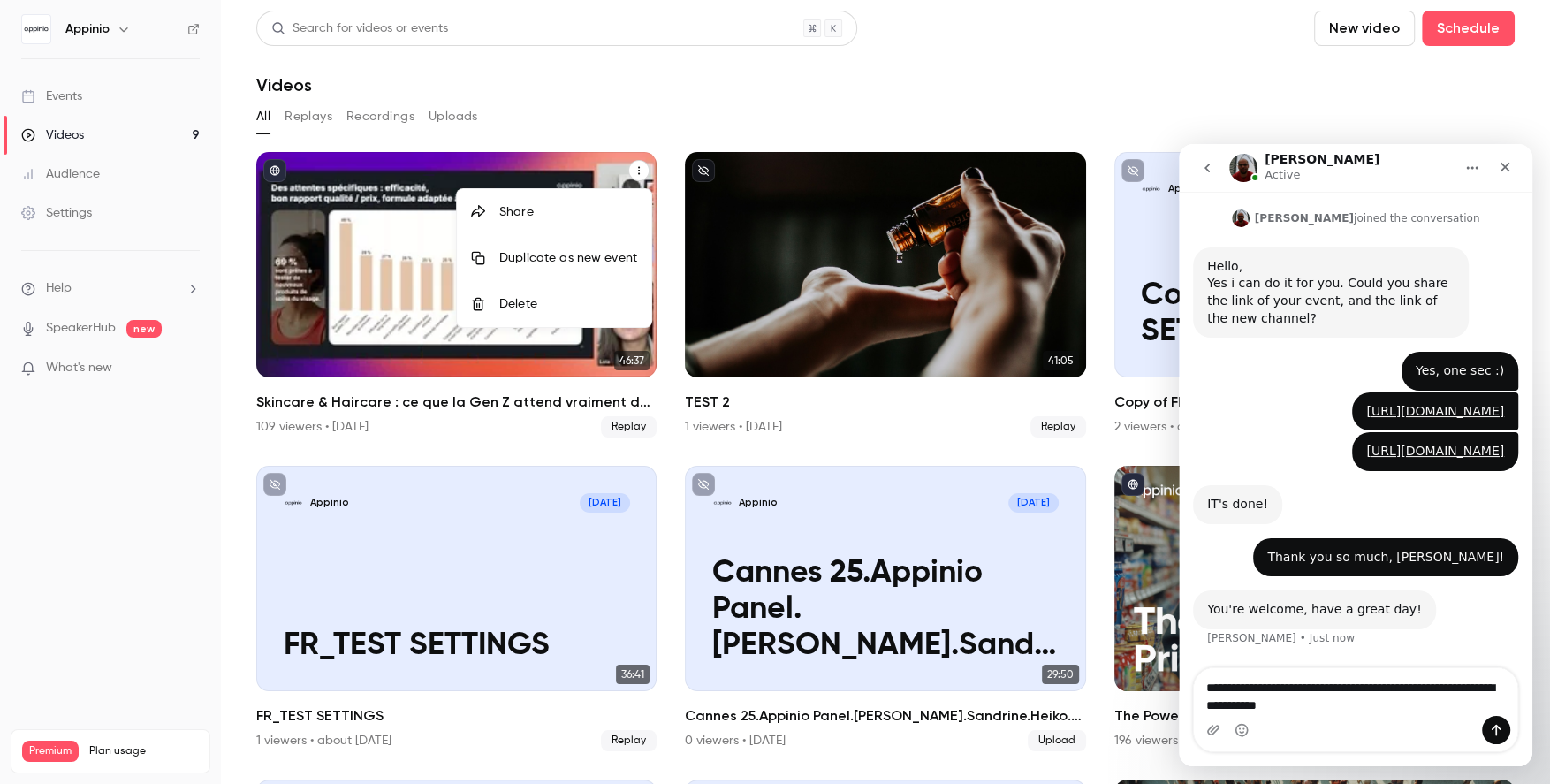
scroll to position [563, 0]
click at [596, 211] on div "Share" at bounding box center [568, 212] width 138 height 18
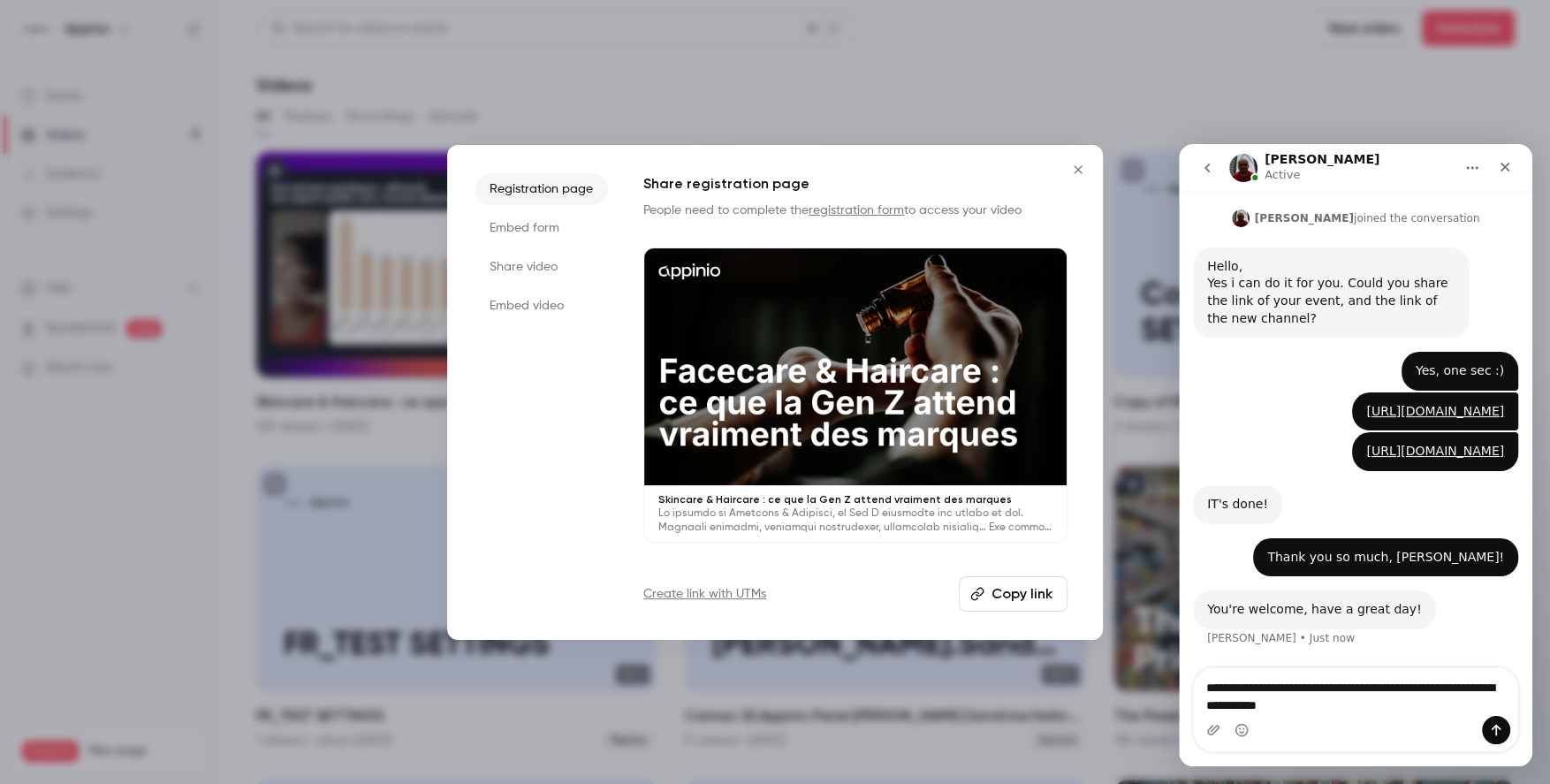
click at [1012, 597] on button "Copy link" at bounding box center [1013, 593] width 109 height 35
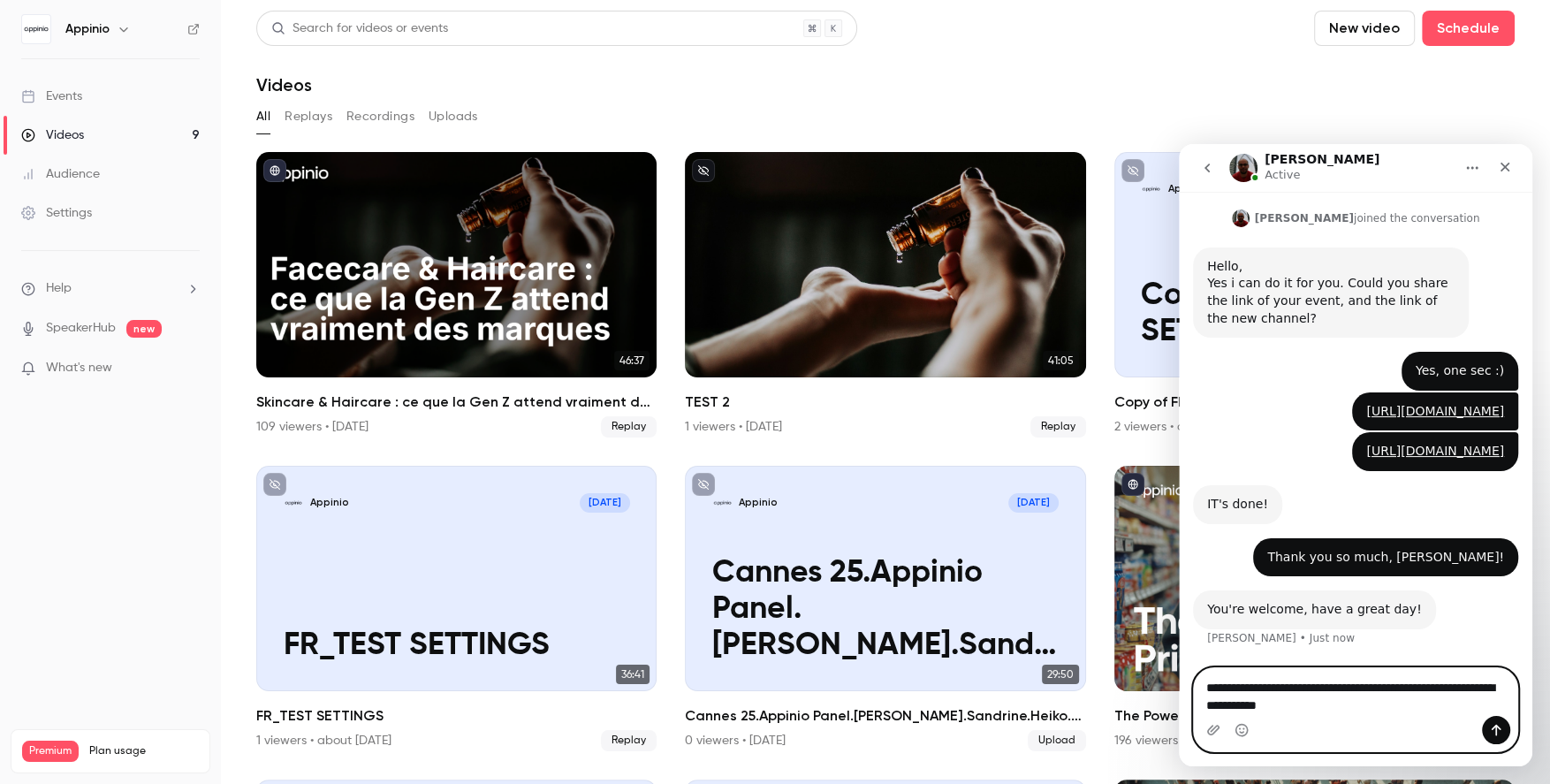
click at [1379, 686] on textarea "**********" at bounding box center [1356, 709] width 324 height 83
paste textarea "**********"
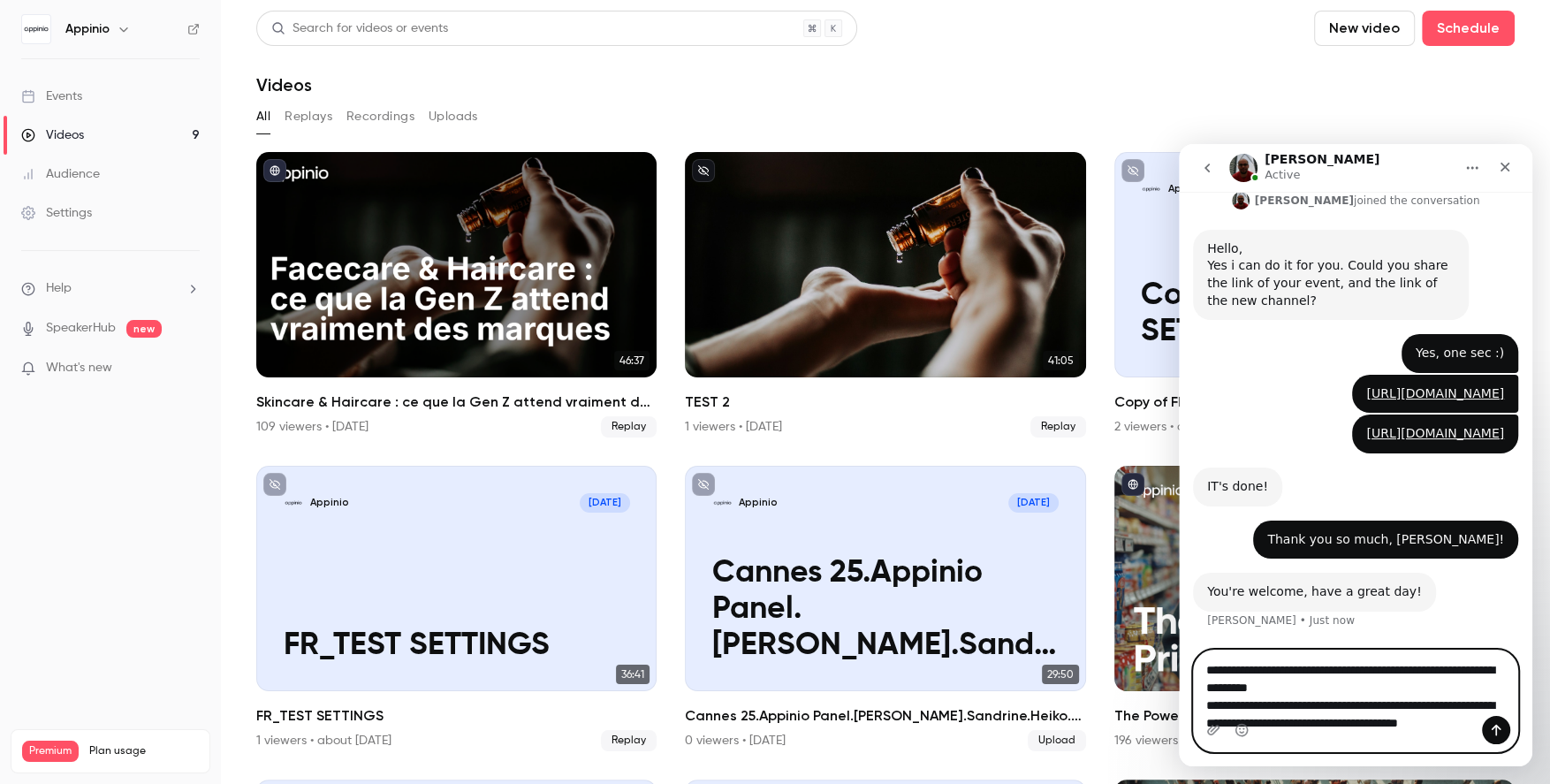
scroll to position [599, 0]
click at [1369, 650] on textarea "**********" at bounding box center [1356, 709] width 324 height 118
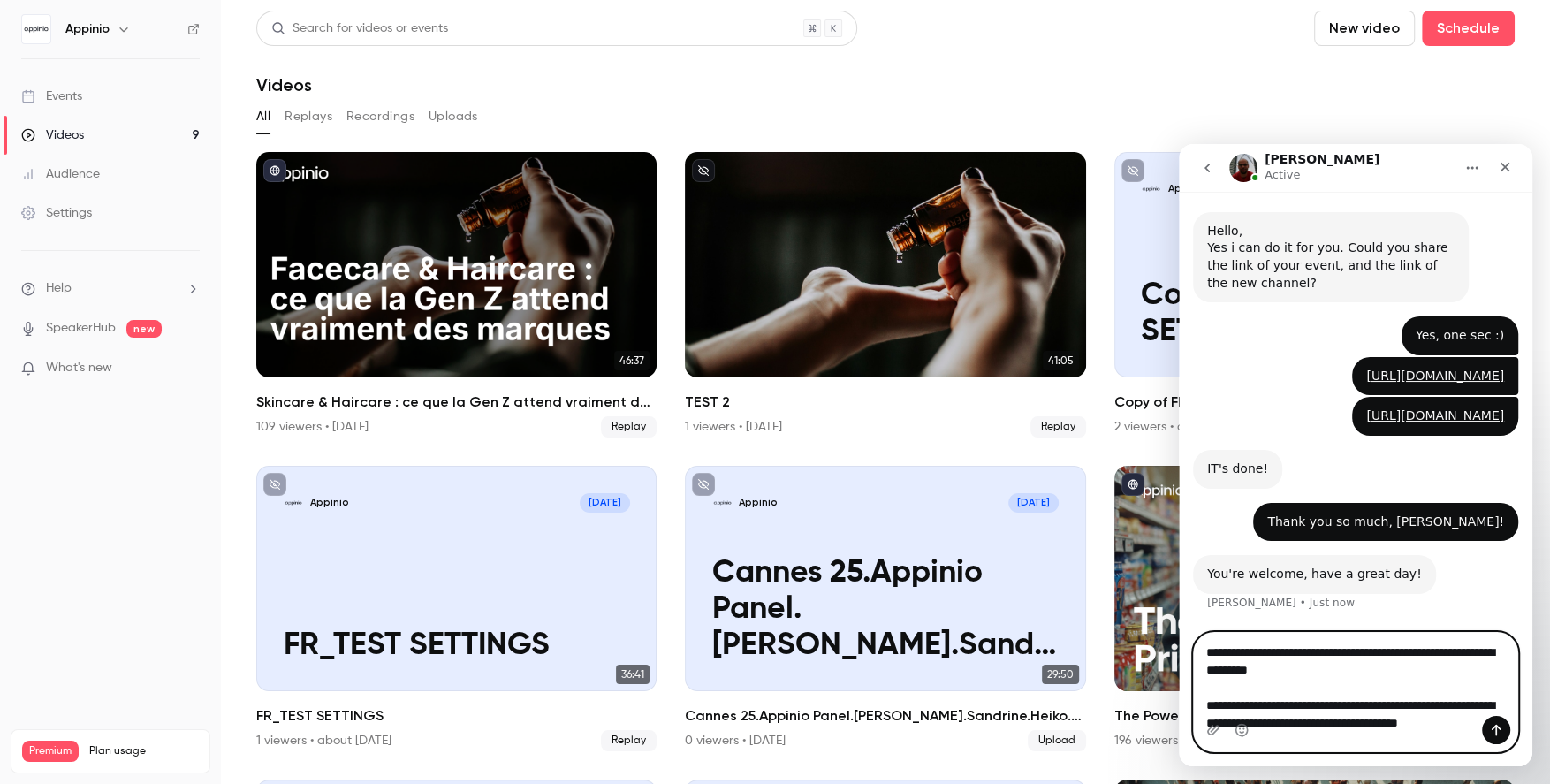
scroll to position [616, 0]
click at [1337, 687] on textarea "**********" at bounding box center [1356, 701] width 324 height 136
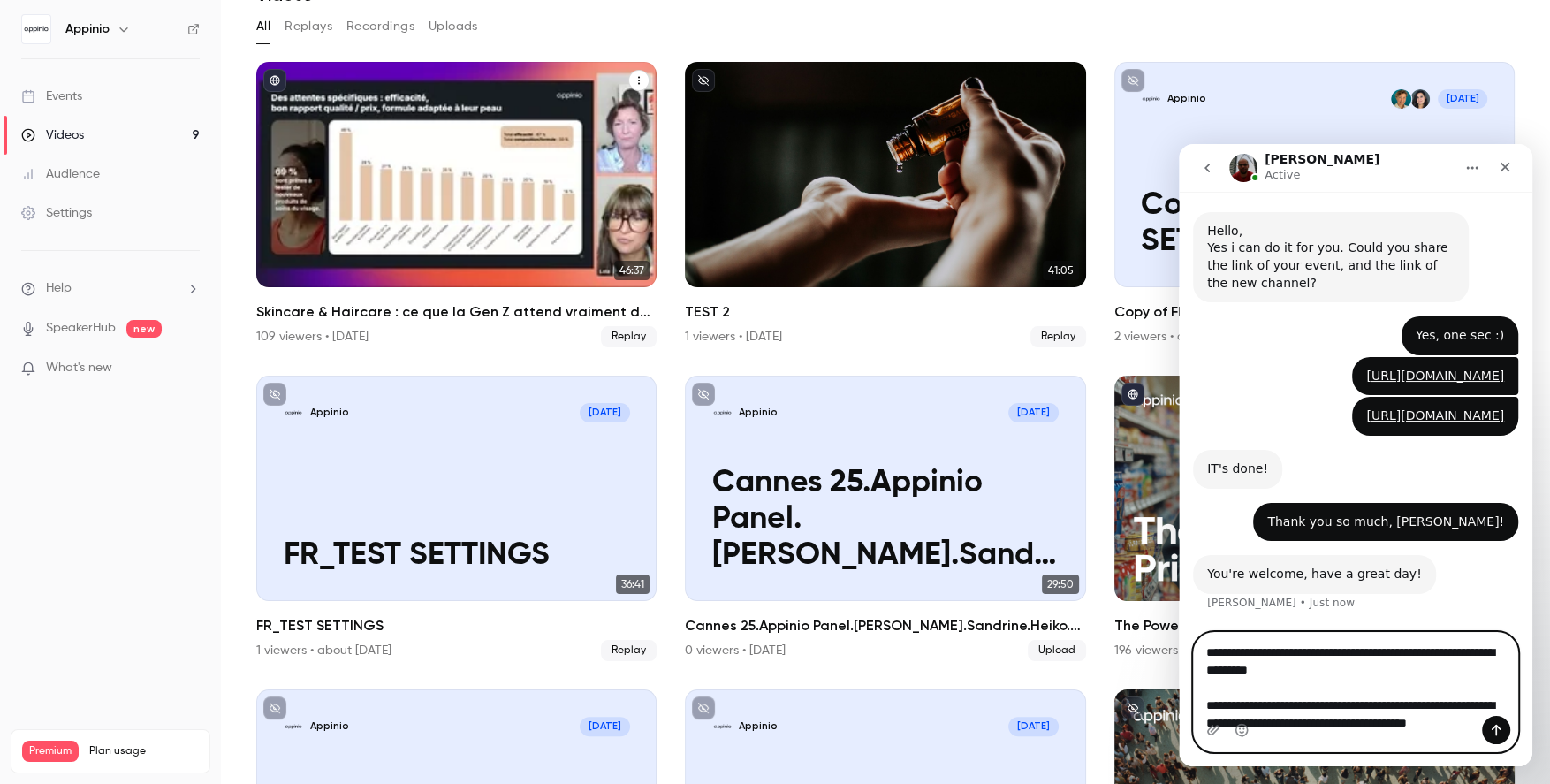
scroll to position [301, 0]
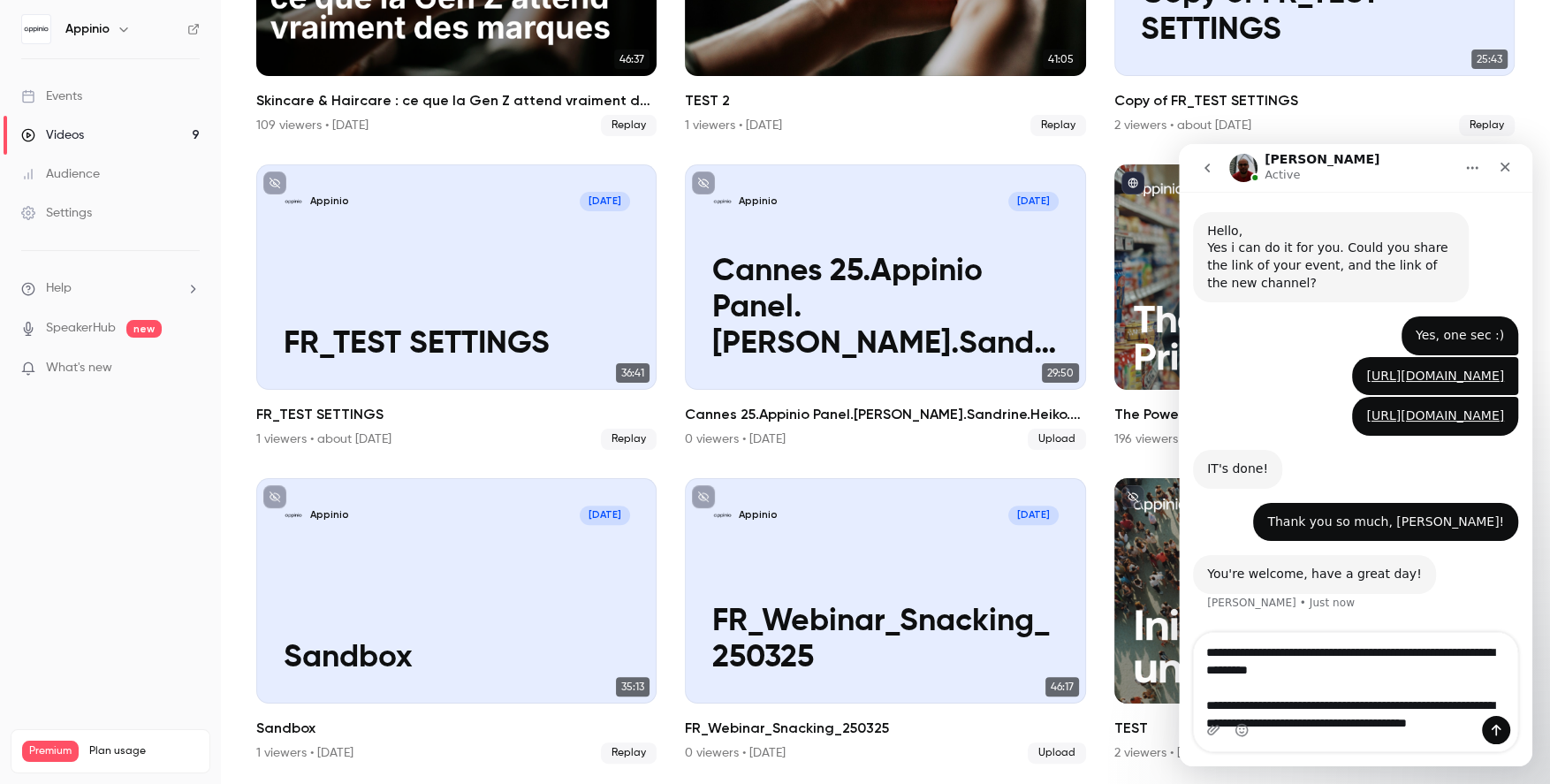
click at [66, 28] on h6 "Appinio" at bounding box center [87, 28] width 45 height 18
click at [121, 33] on icon "button" at bounding box center [123, 28] width 14 height 14
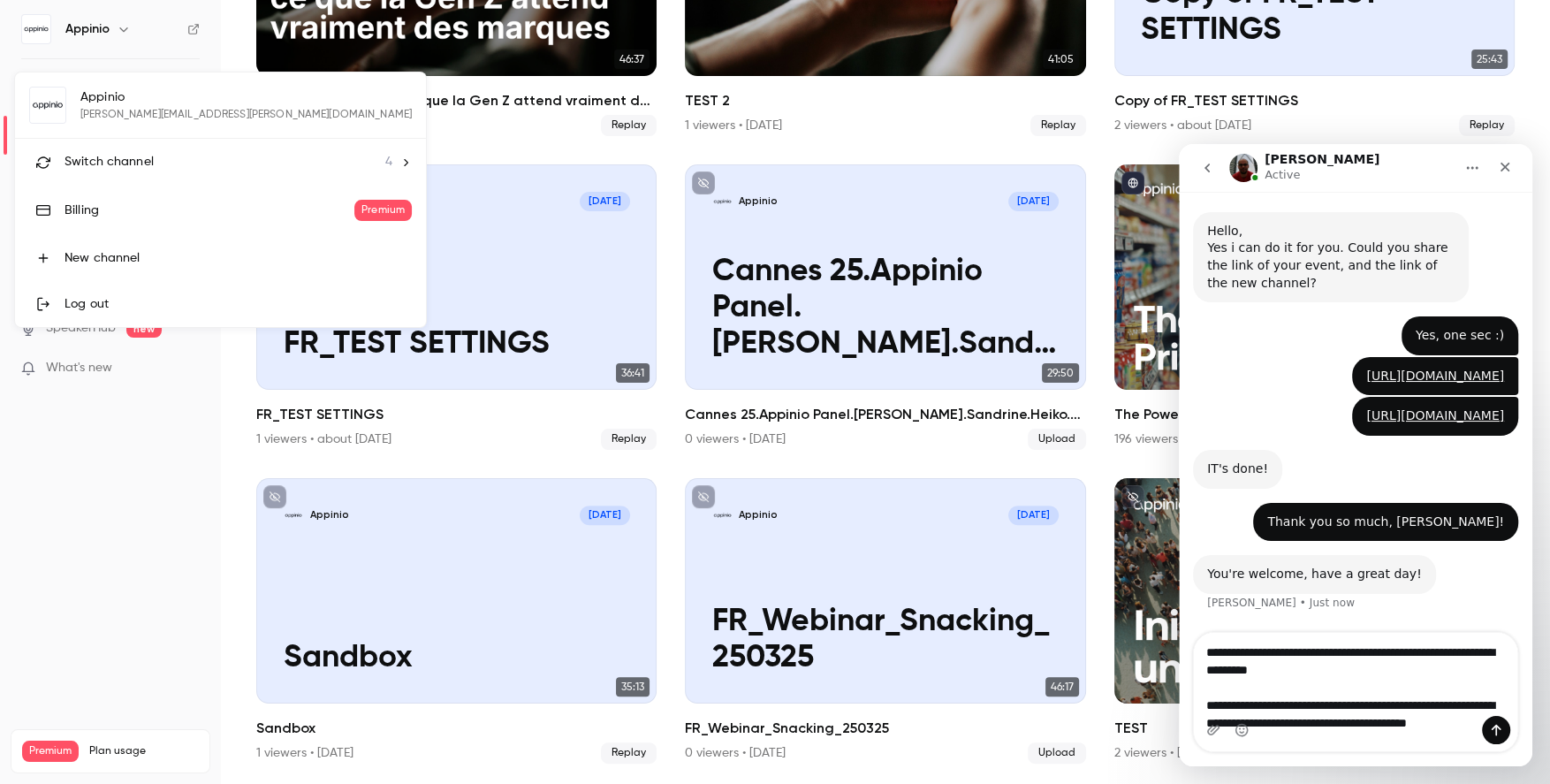
click at [111, 158] on span "Switch channel" at bounding box center [109, 162] width 89 height 19
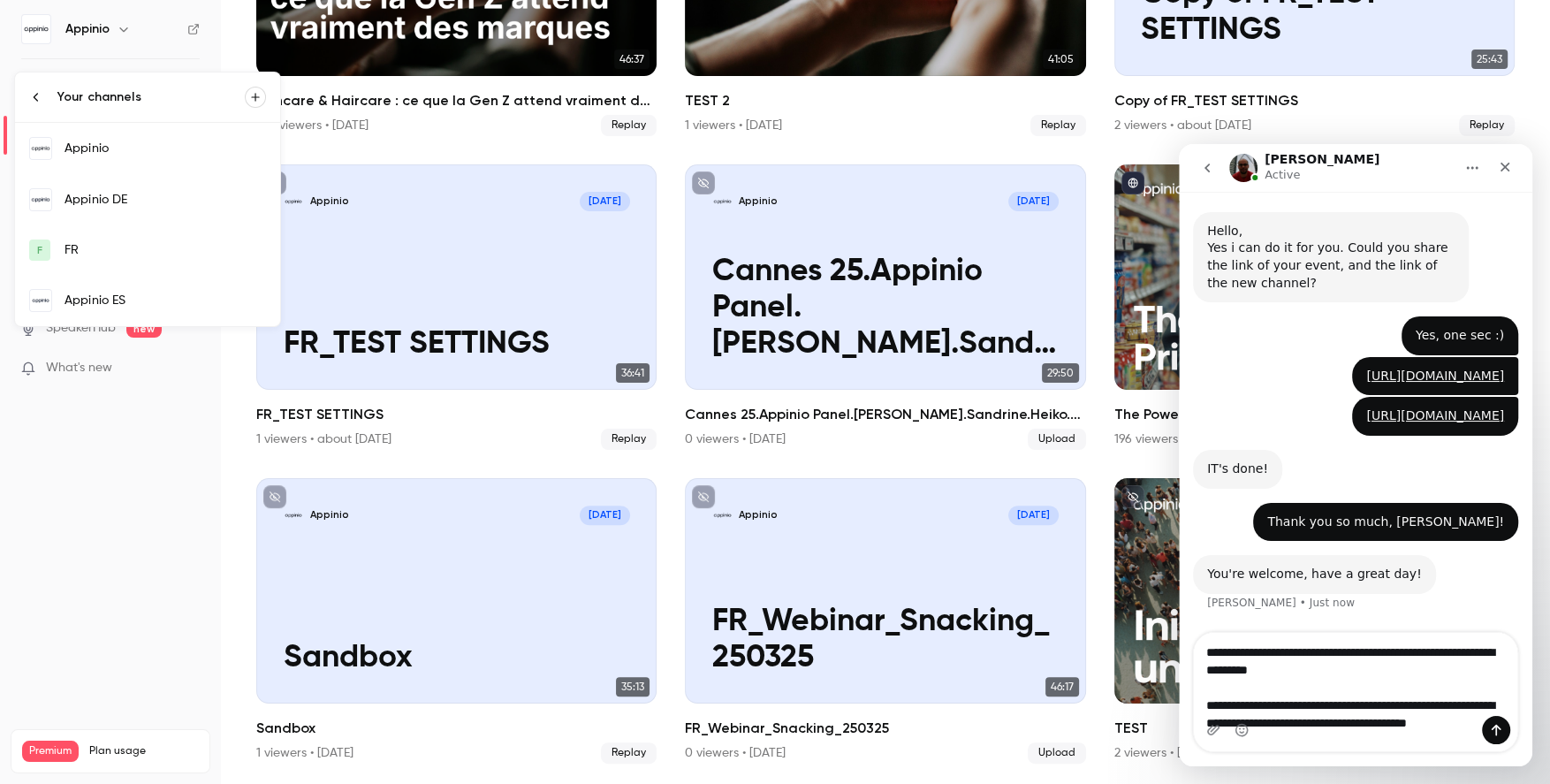
click at [96, 255] on div "FR" at bounding box center [165, 250] width 202 height 18
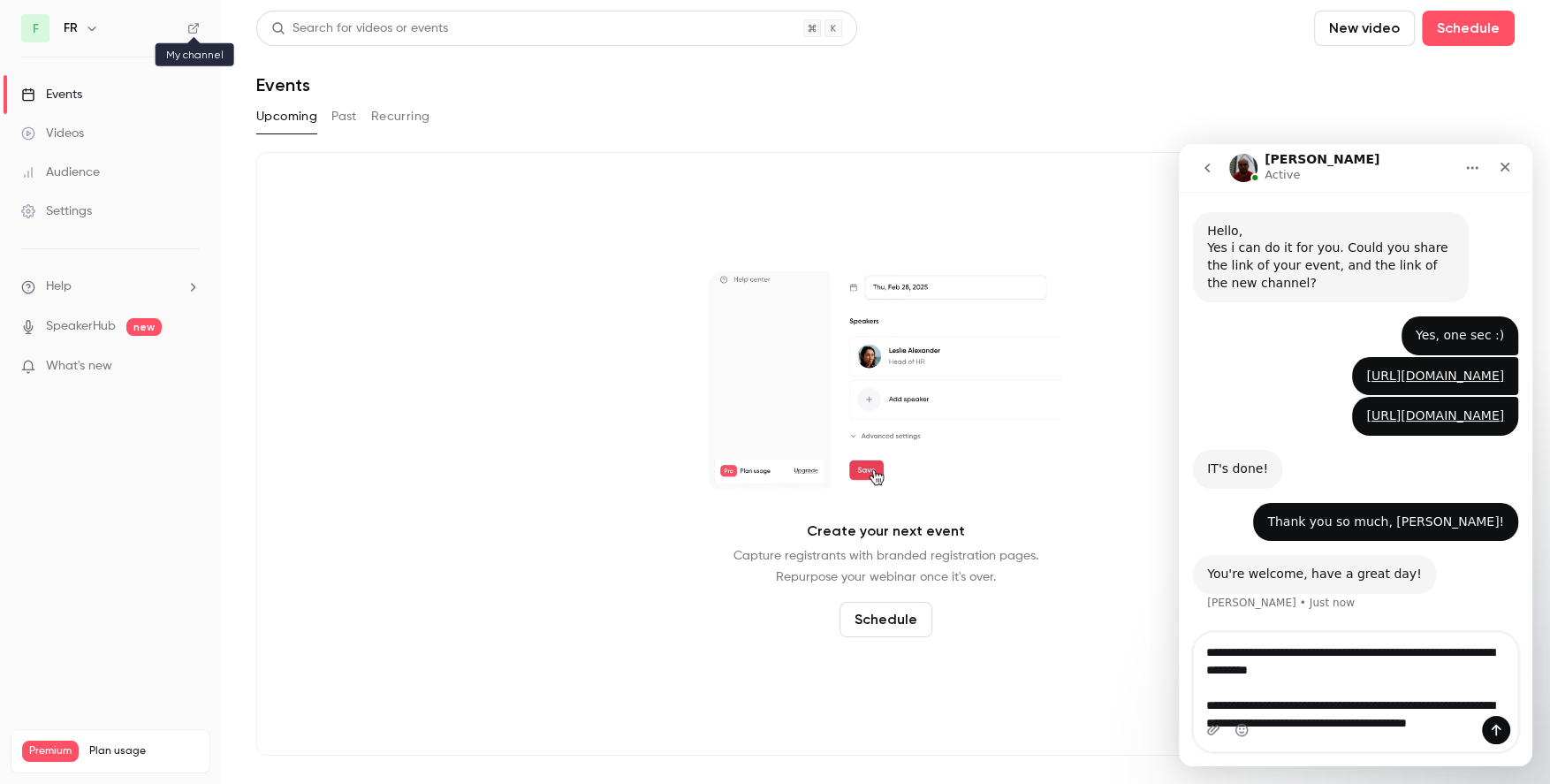
click at [192, 23] on icon at bounding box center [193, 27] width 12 height 12
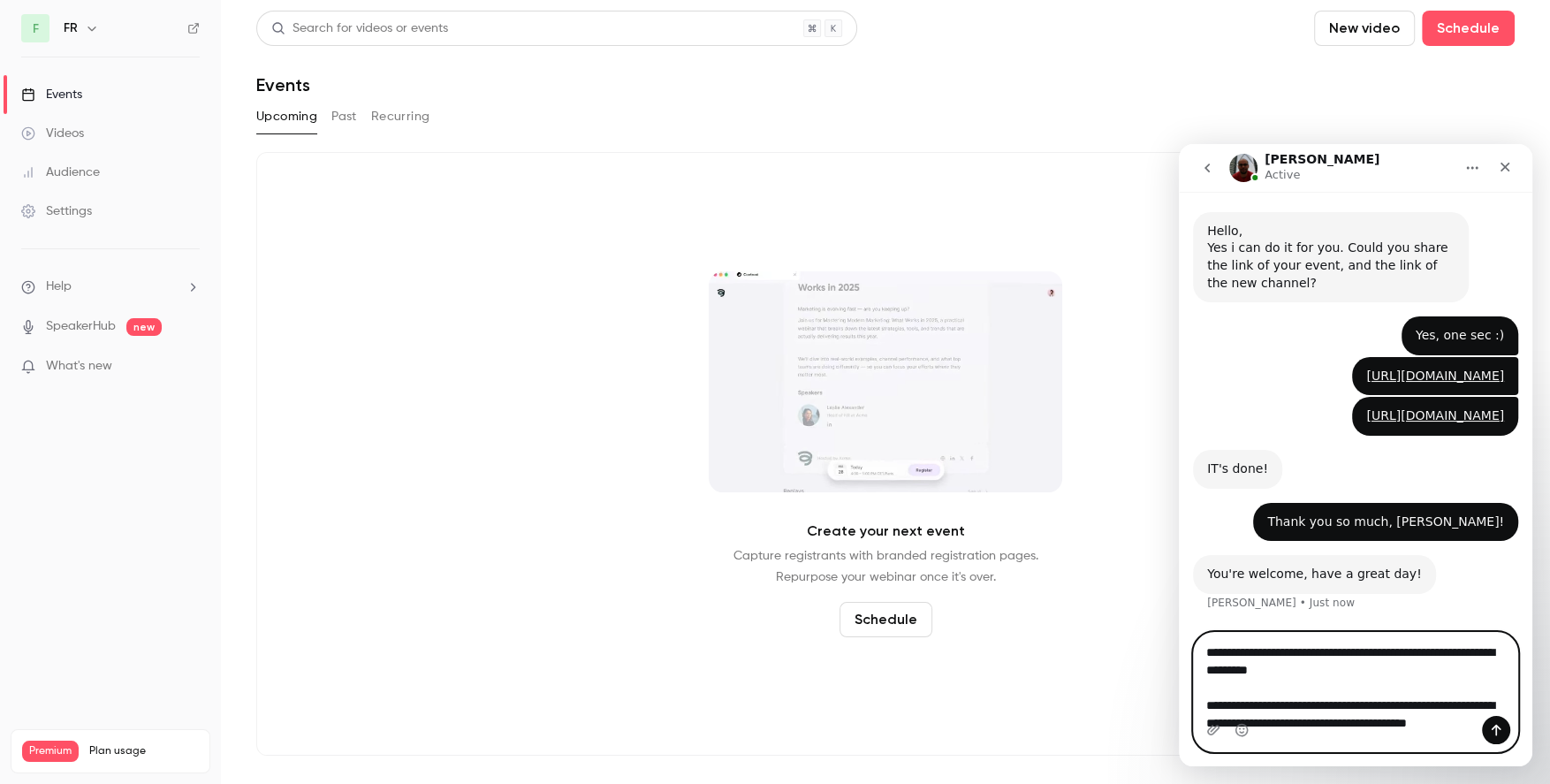
click at [1280, 715] on textarea "**********" at bounding box center [1356, 702] width 324 height 139
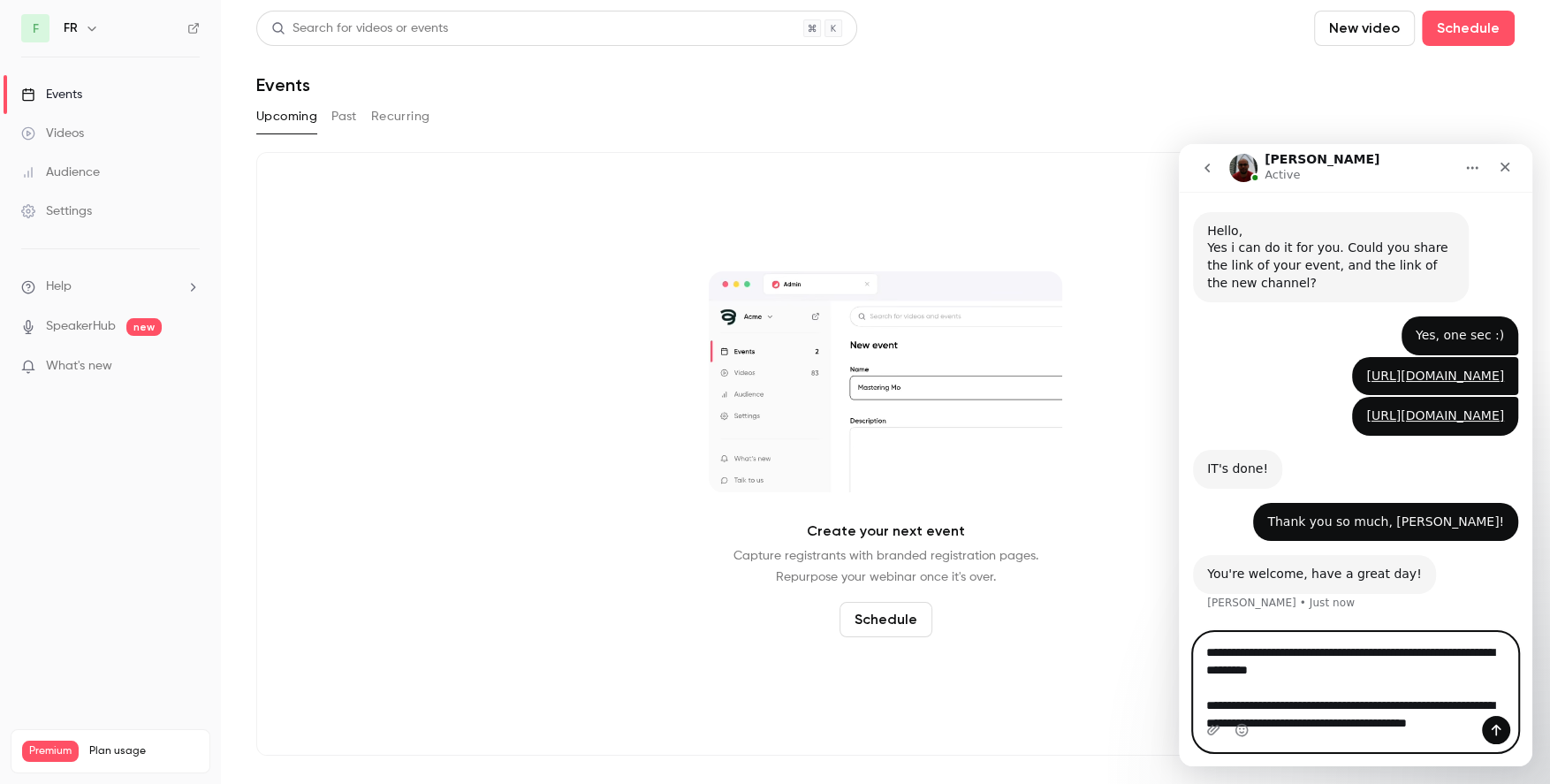
paste textarea "**********"
type textarea "**********"
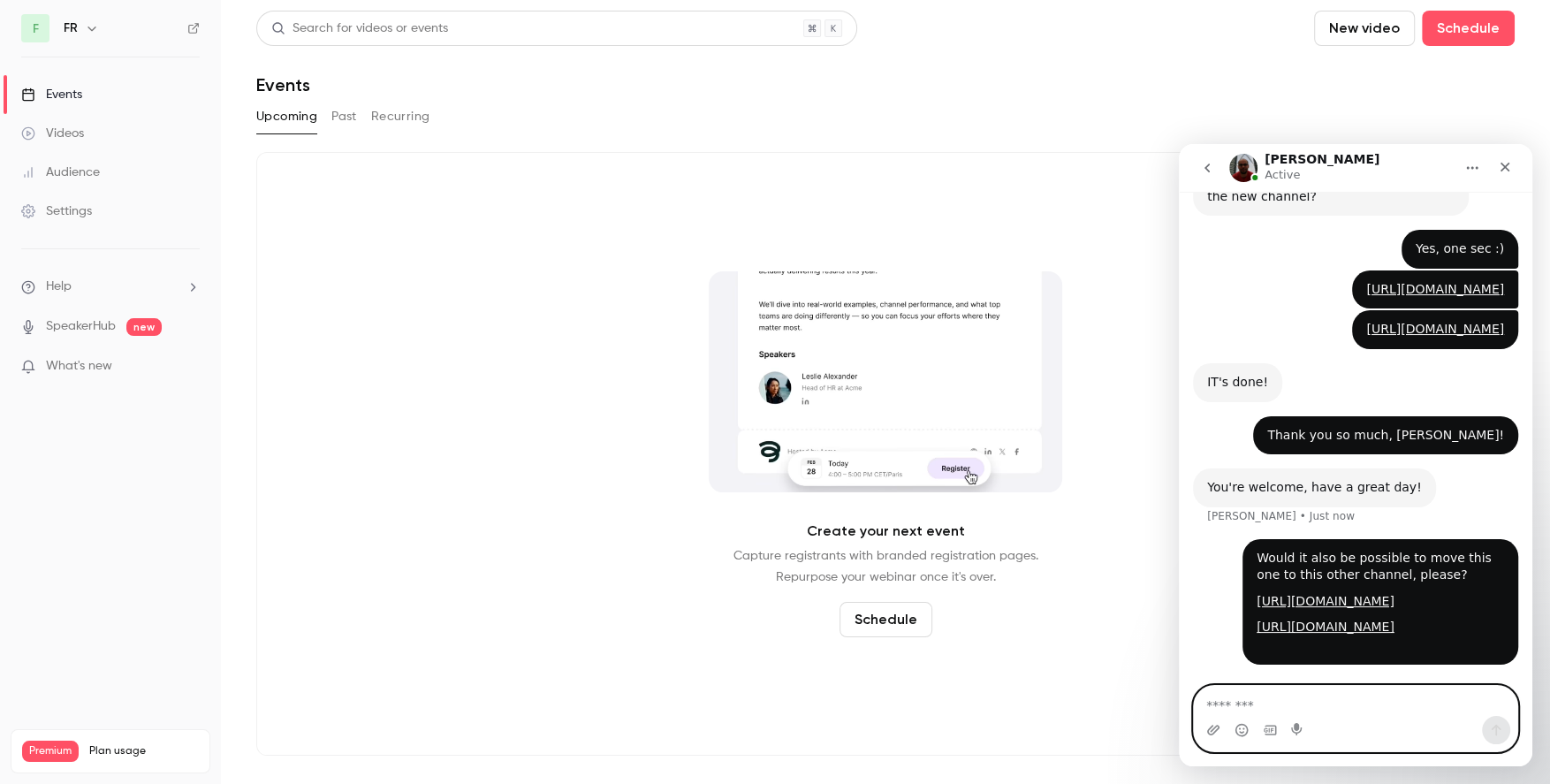
scroll to position [686, 0]
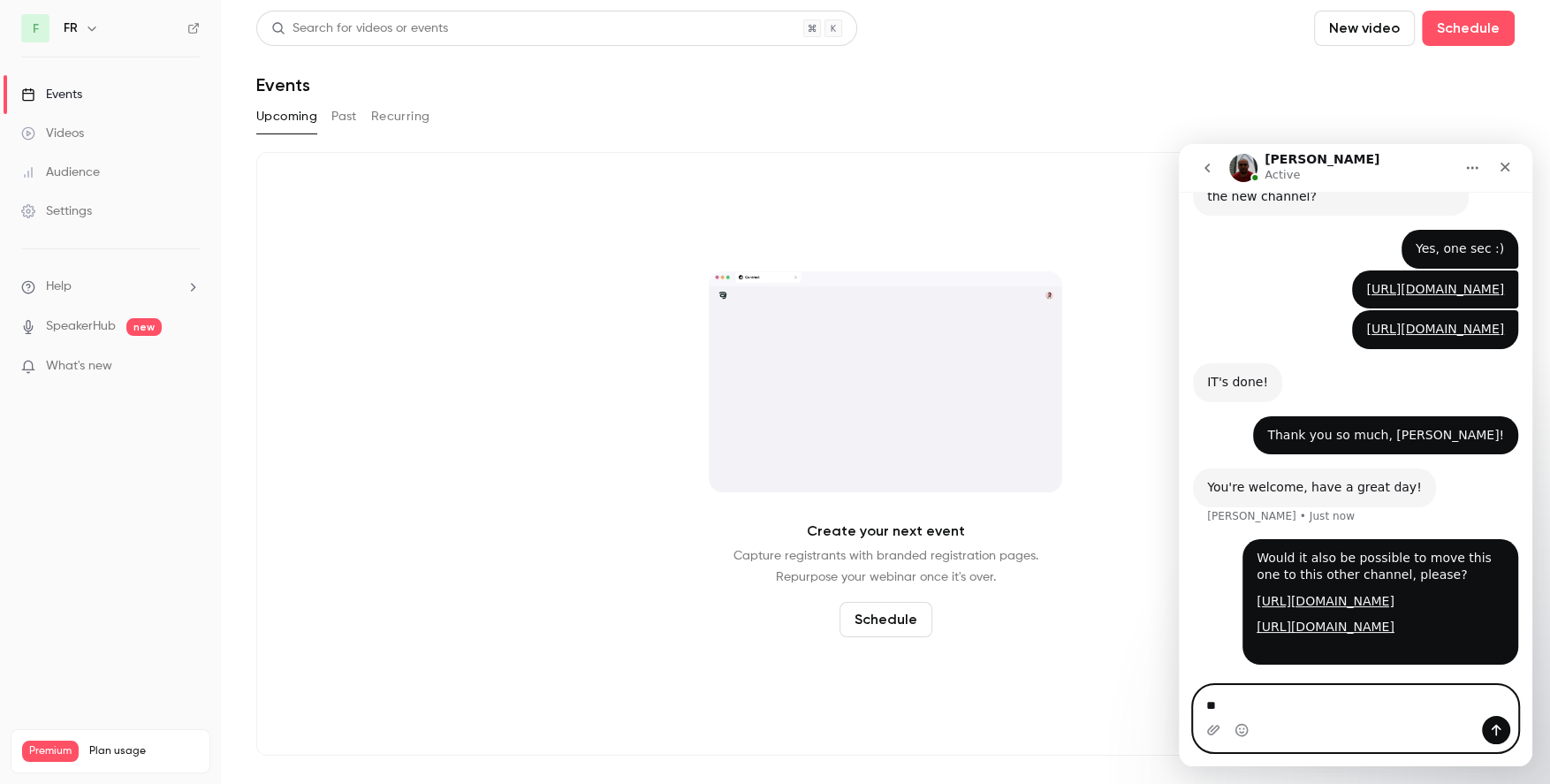
type textarea "*"
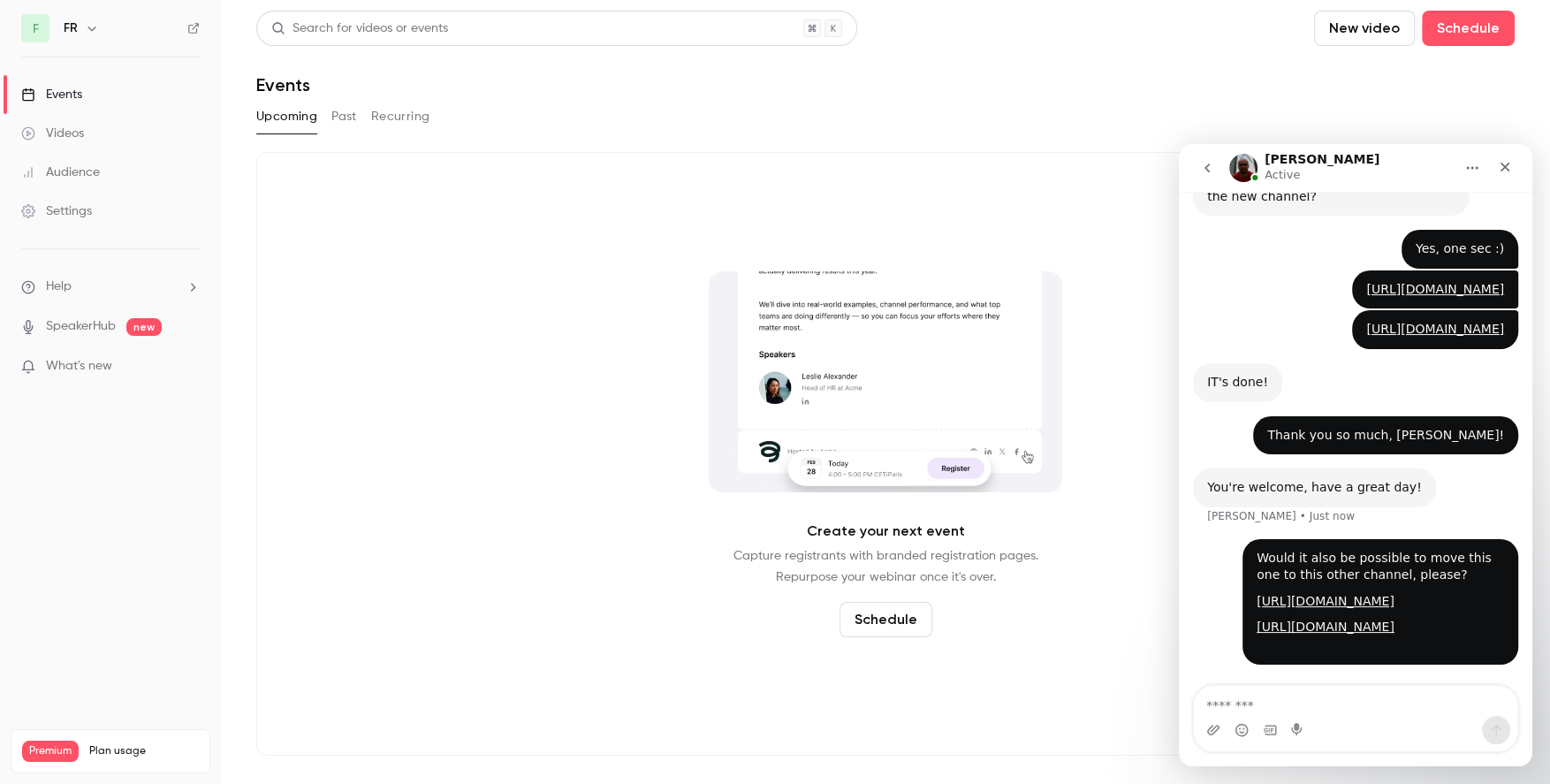
click at [85, 23] on icon "button" at bounding box center [92, 27] width 14 height 14
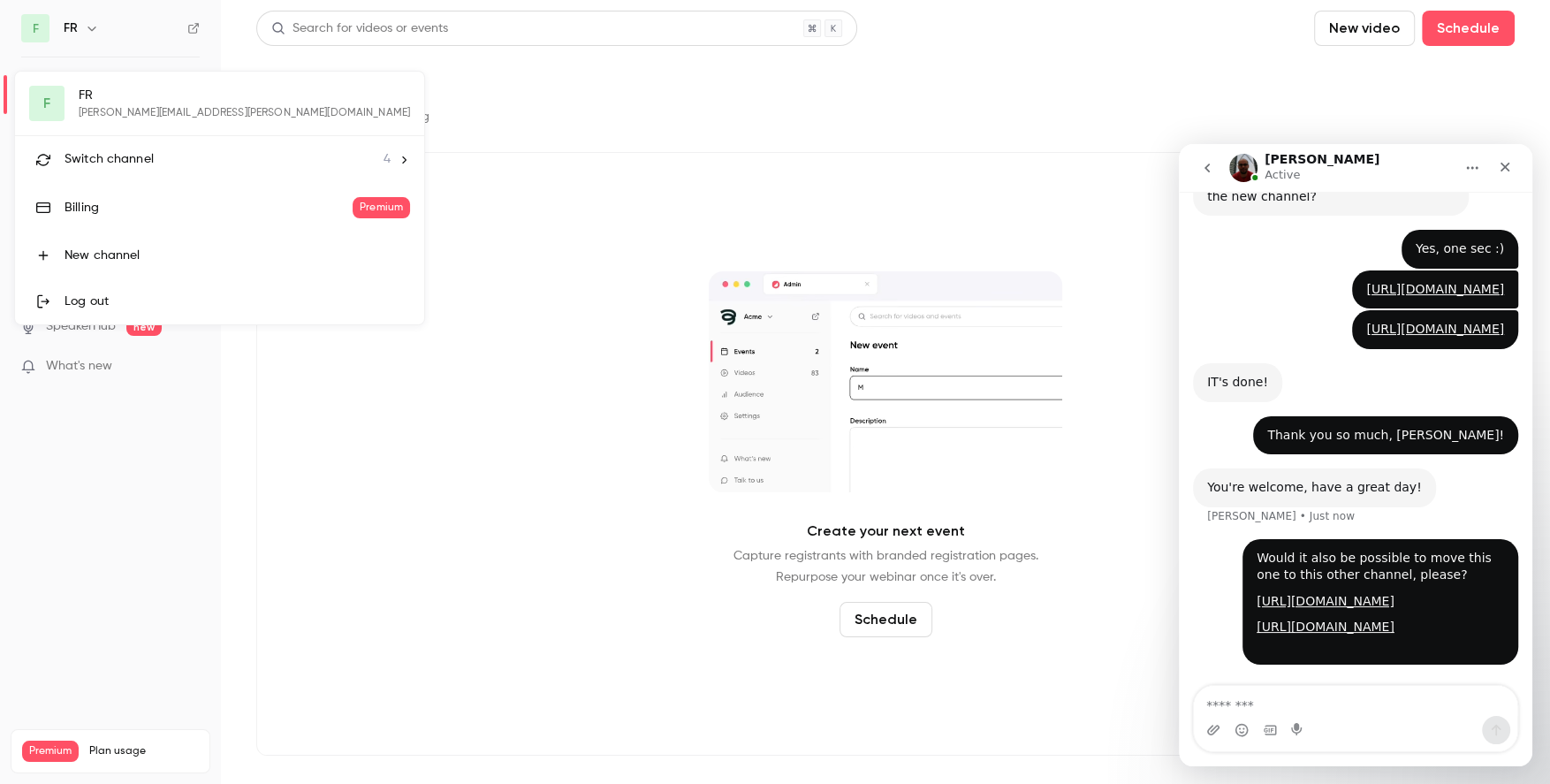
click at [40, 33] on div at bounding box center [775, 392] width 1550 height 784
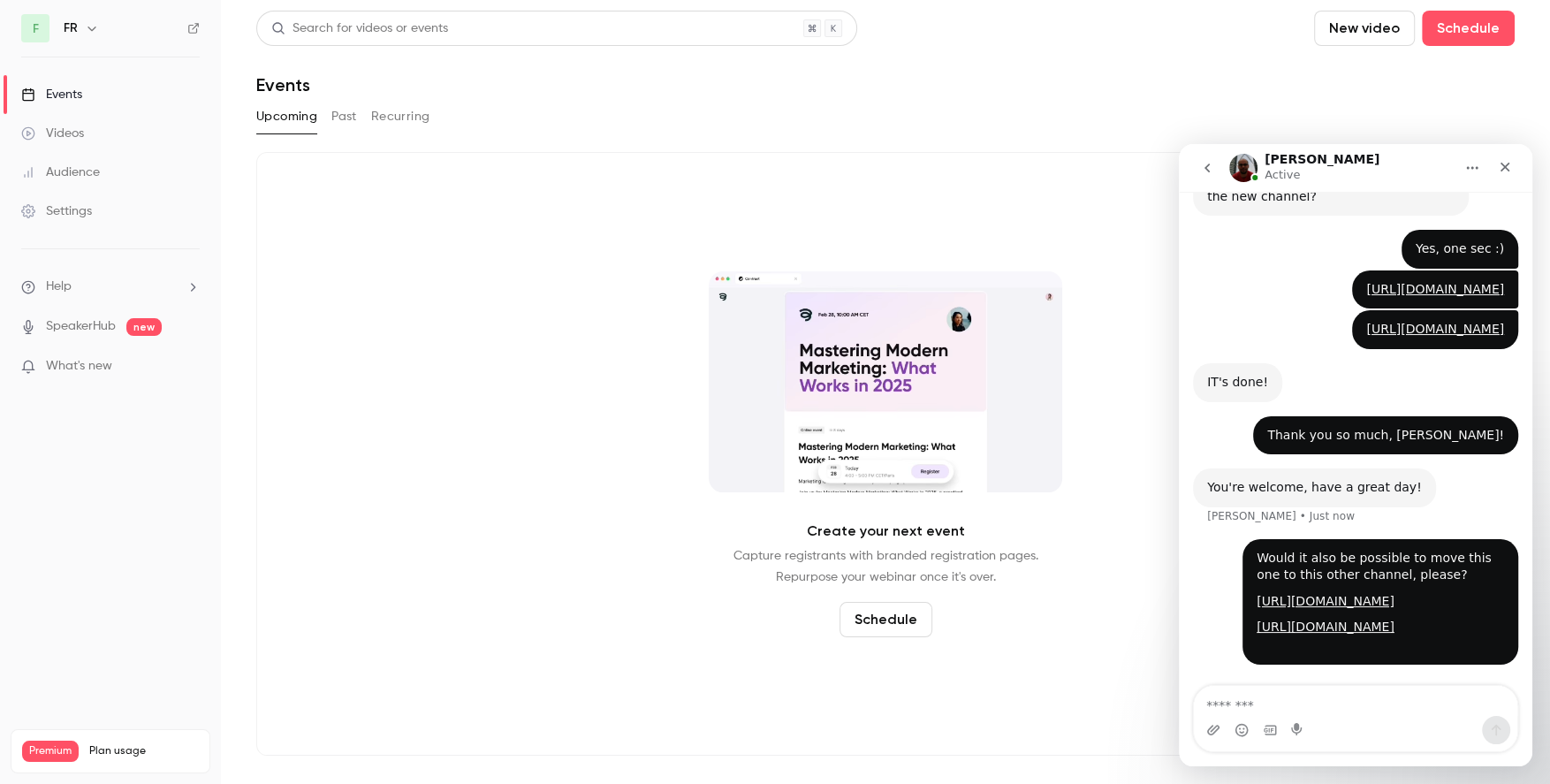
click at [71, 206] on div "Settings" at bounding box center [56, 211] width 71 height 18
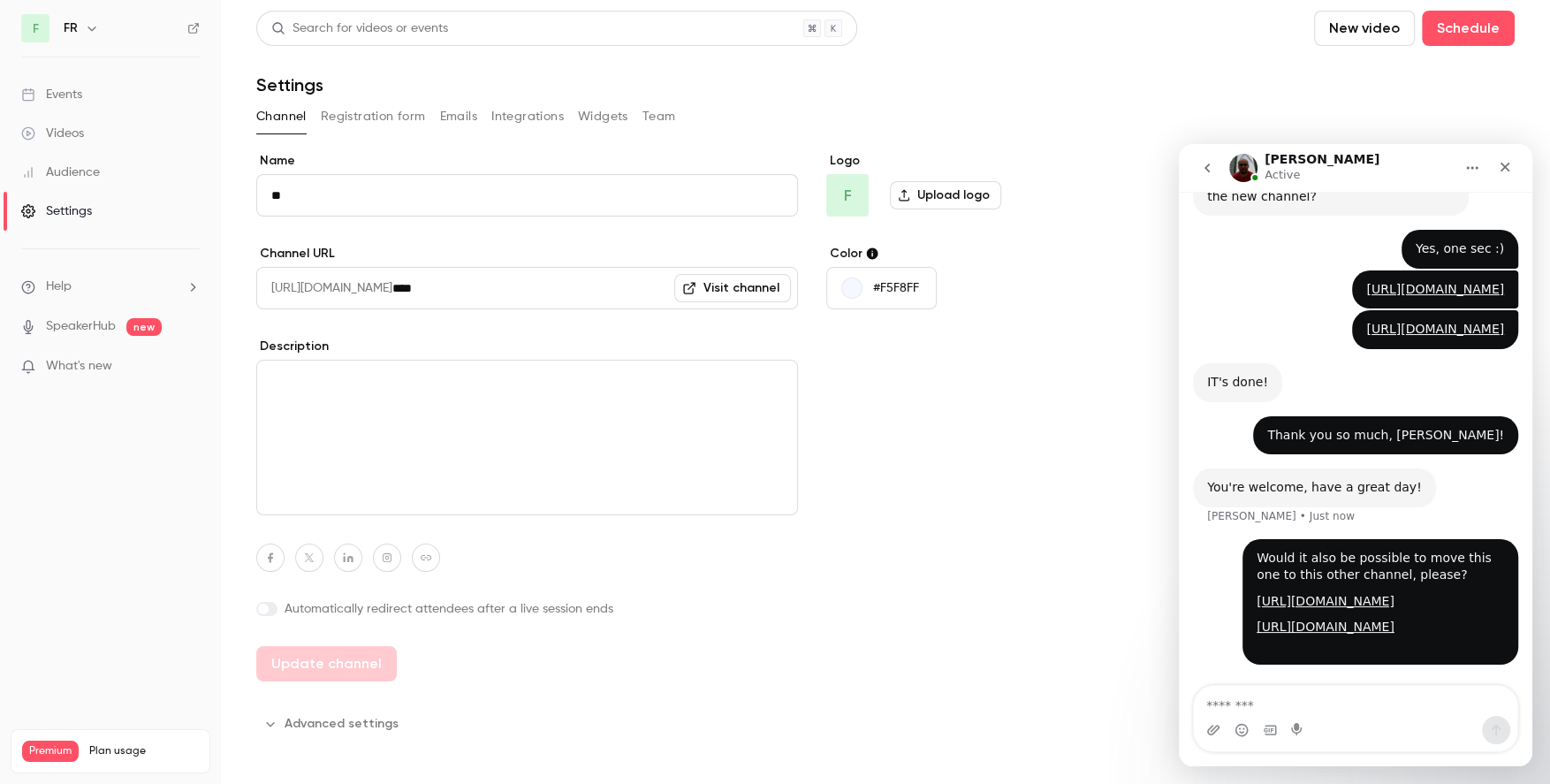
click at [94, 25] on icon "button" at bounding box center [92, 27] width 14 height 14
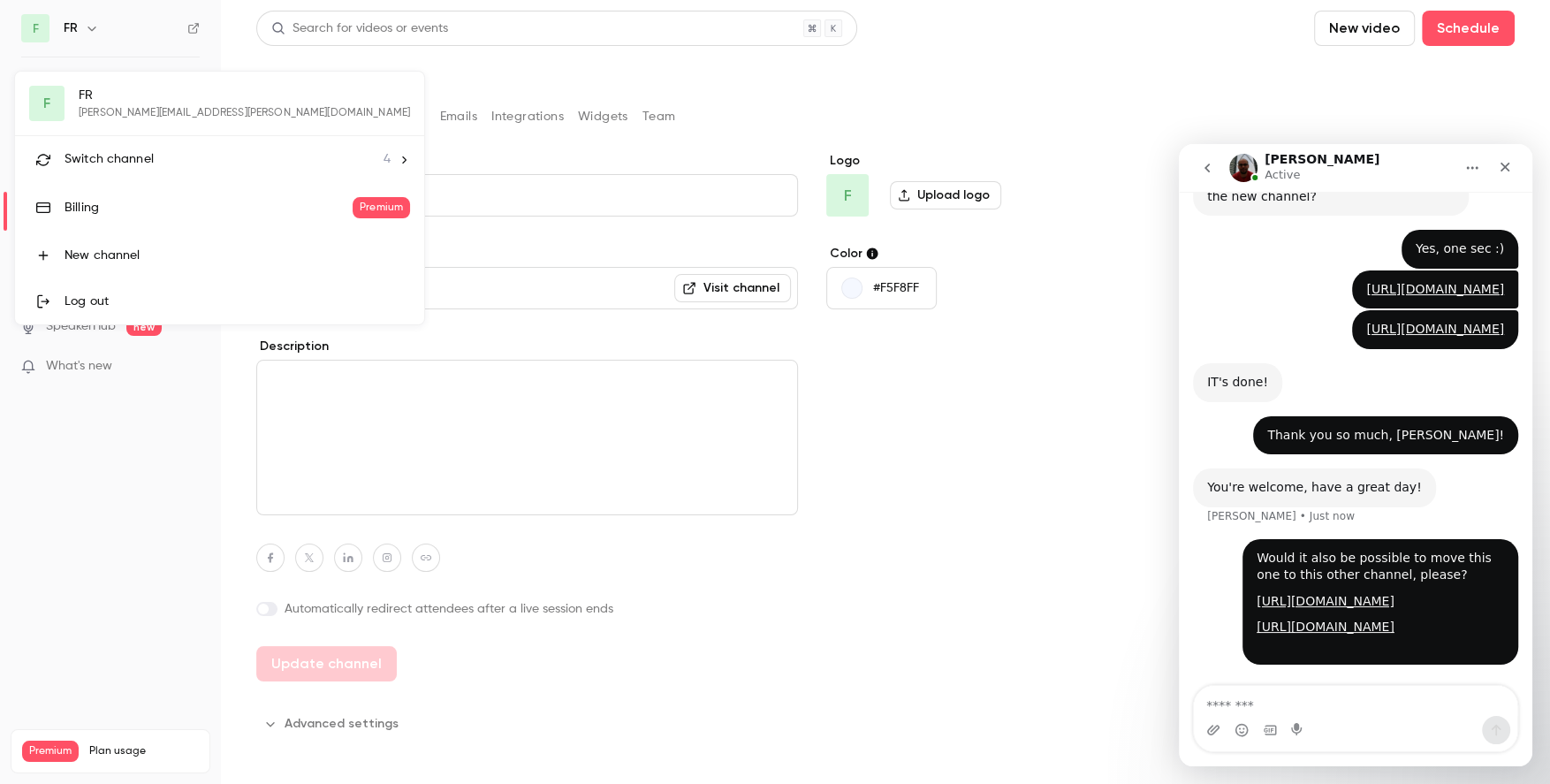
click at [107, 169] on li "Switch channel 4" at bounding box center [220, 159] width 409 height 46
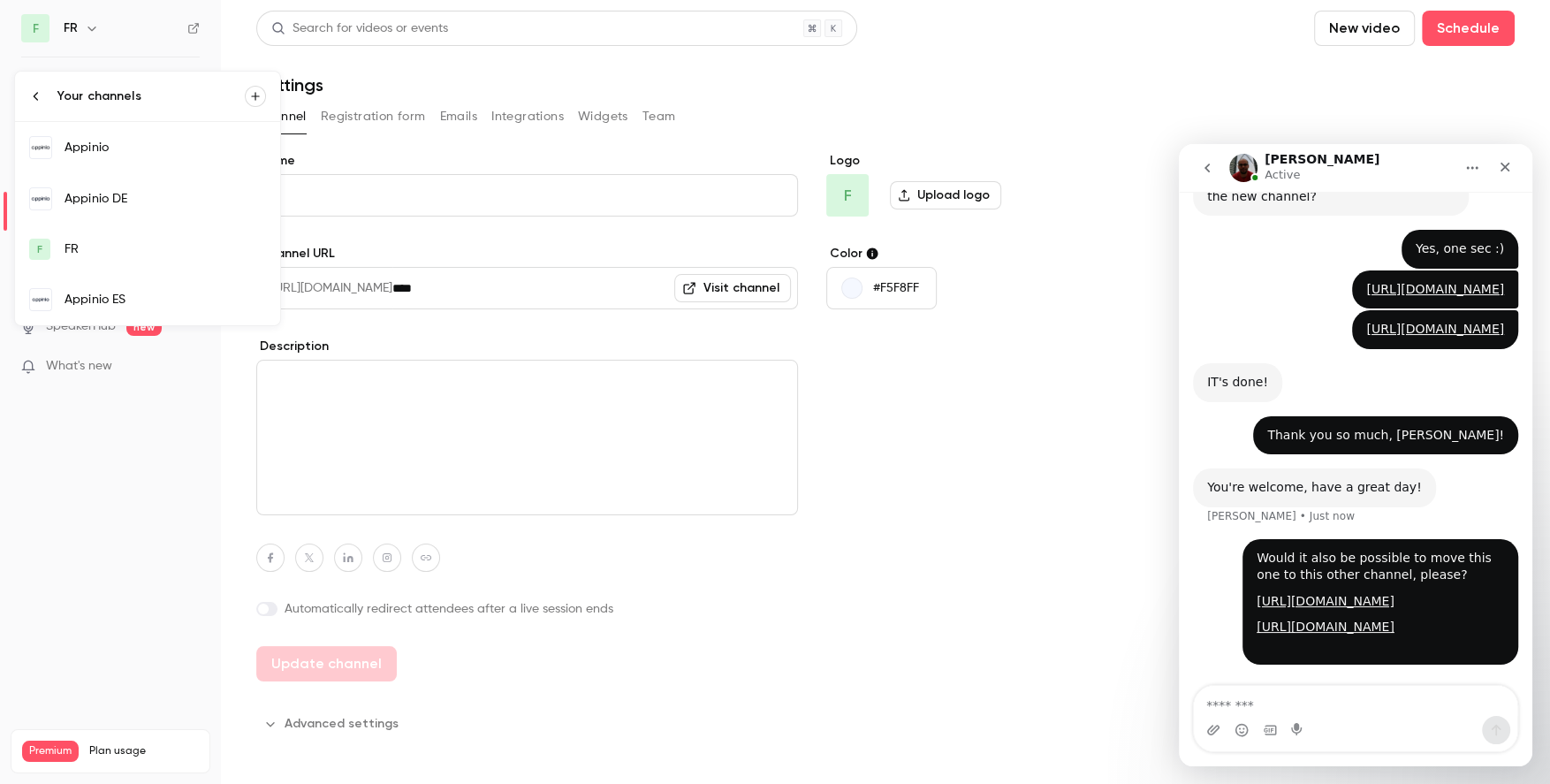
click at [88, 249] on div "FR" at bounding box center [165, 249] width 202 height 18
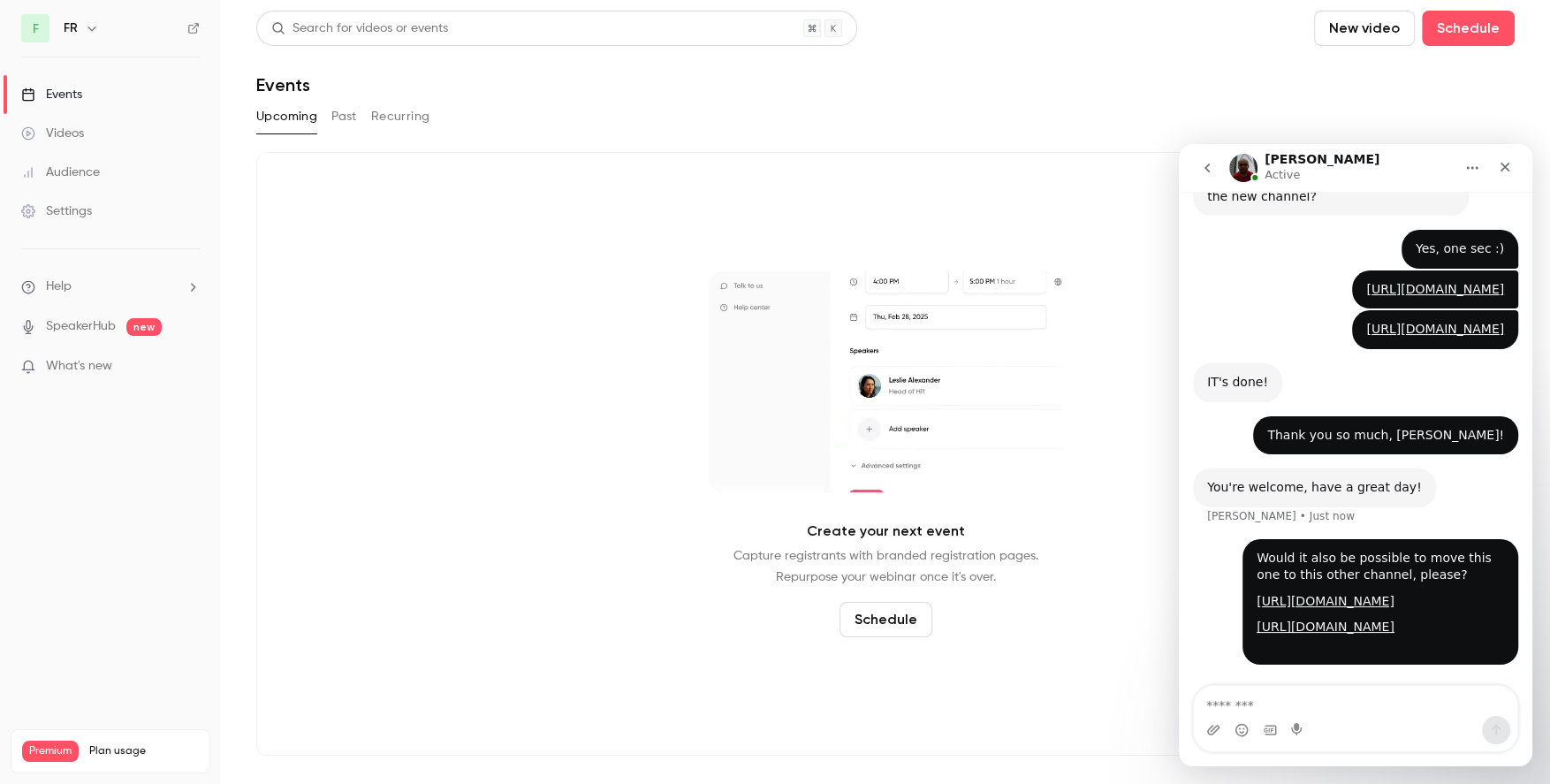
click at [123, 208] on link "Settings" at bounding box center [110, 210] width 221 height 39
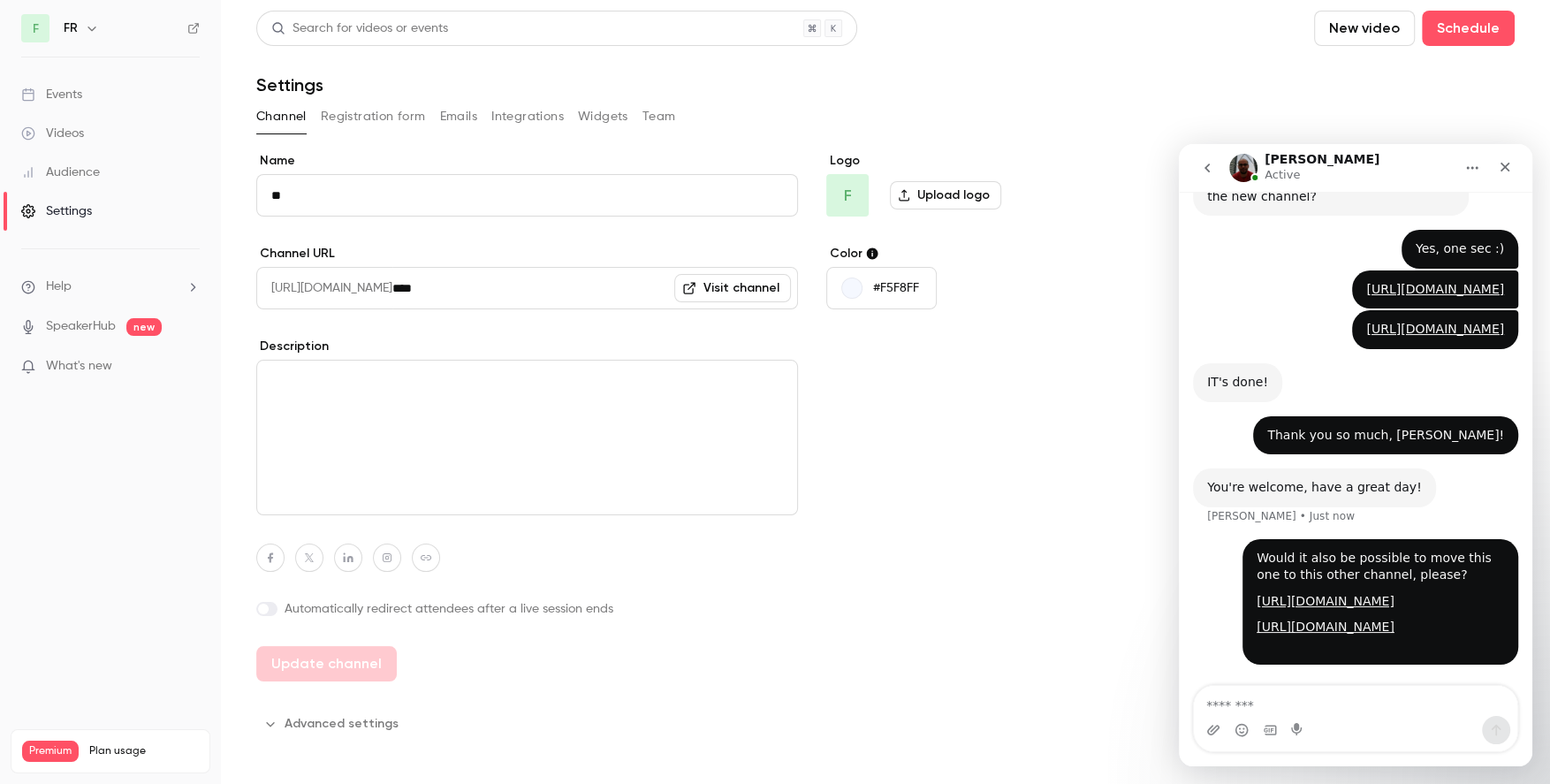
click at [333, 191] on input "**" at bounding box center [528, 195] width 542 height 43
type input "**********"
click at [601, 284] on input "****" at bounding box center [595, 288] width 406 height 43
click at [650, 241] on div "**********" at bounding box center [528, 416] width 542 height 529
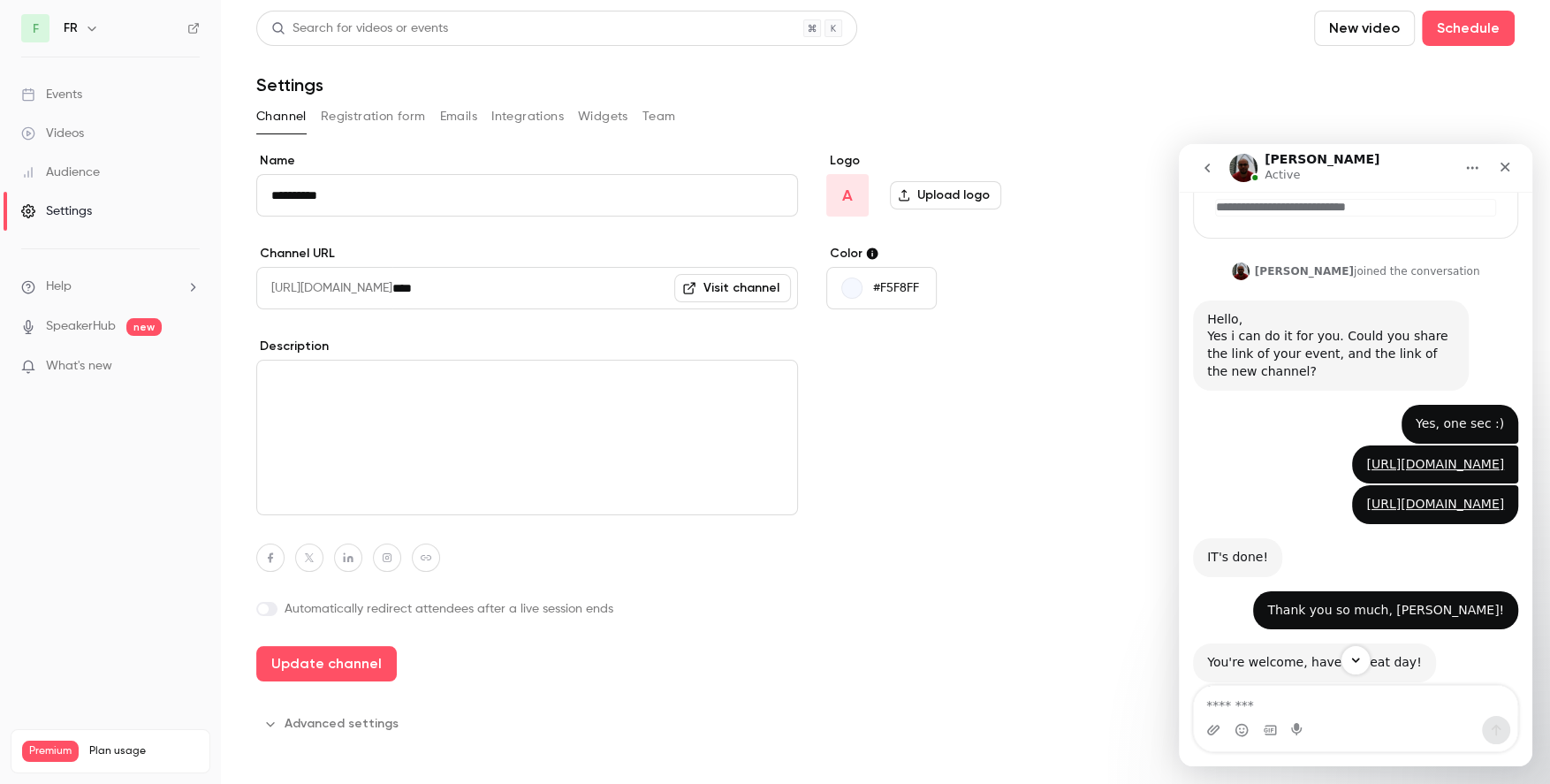
scroll to position [454, 0]
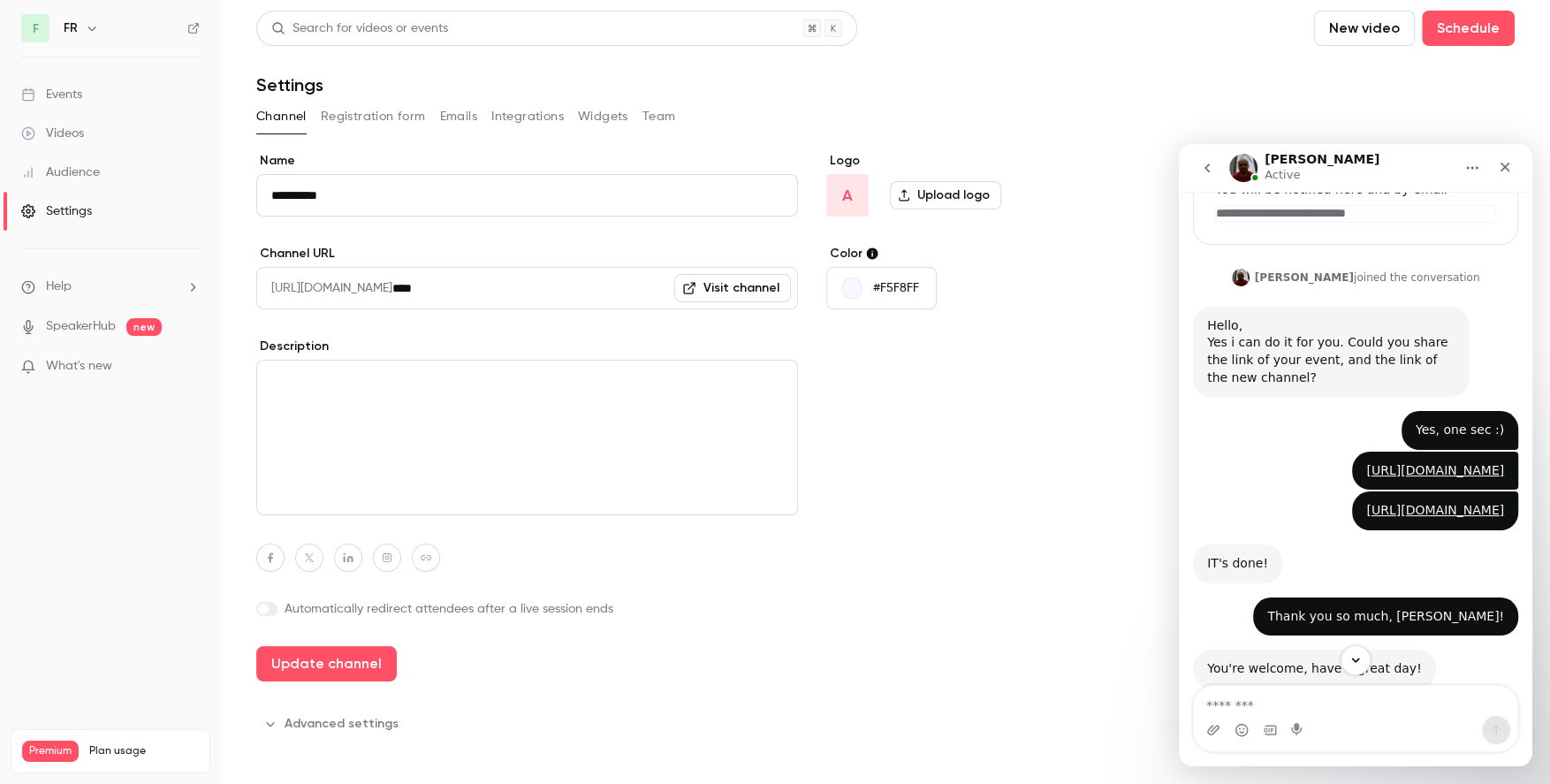
drag, startPoint x: 441, startPoint y: 289, endPoint x: 524, endPoint y: 292, distance: 83.1
click at [524, 292] on input "****" at bounding box center [595, 288] width 406 height 43
type input "**********"
click at [544, 334] on div "**********" at bounding box center [528, 416] width 542 height 529
click at [505, 407] on textarea at bounding box center [528, 437] width 542 height 155
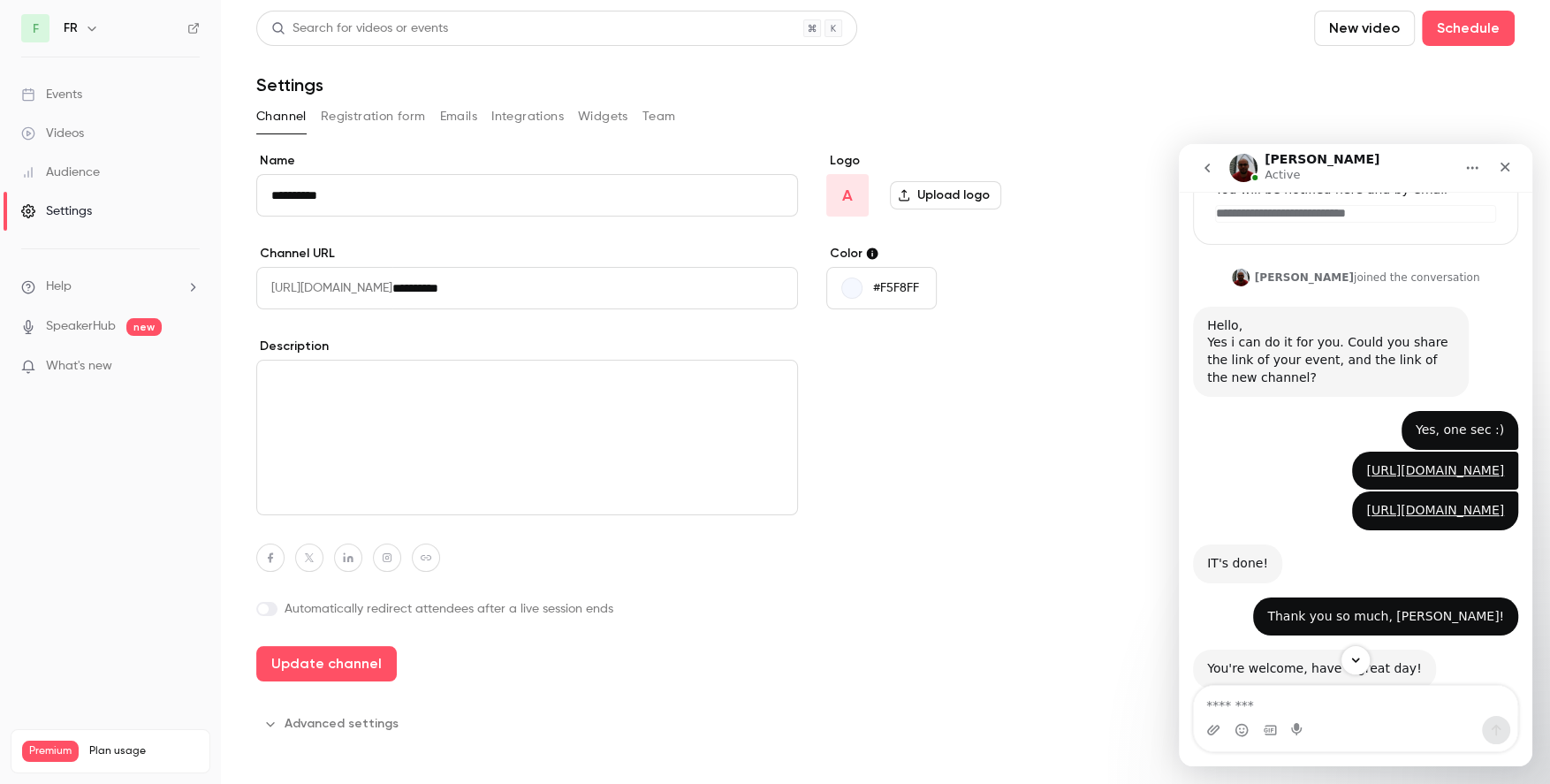
paste textarea "**********"
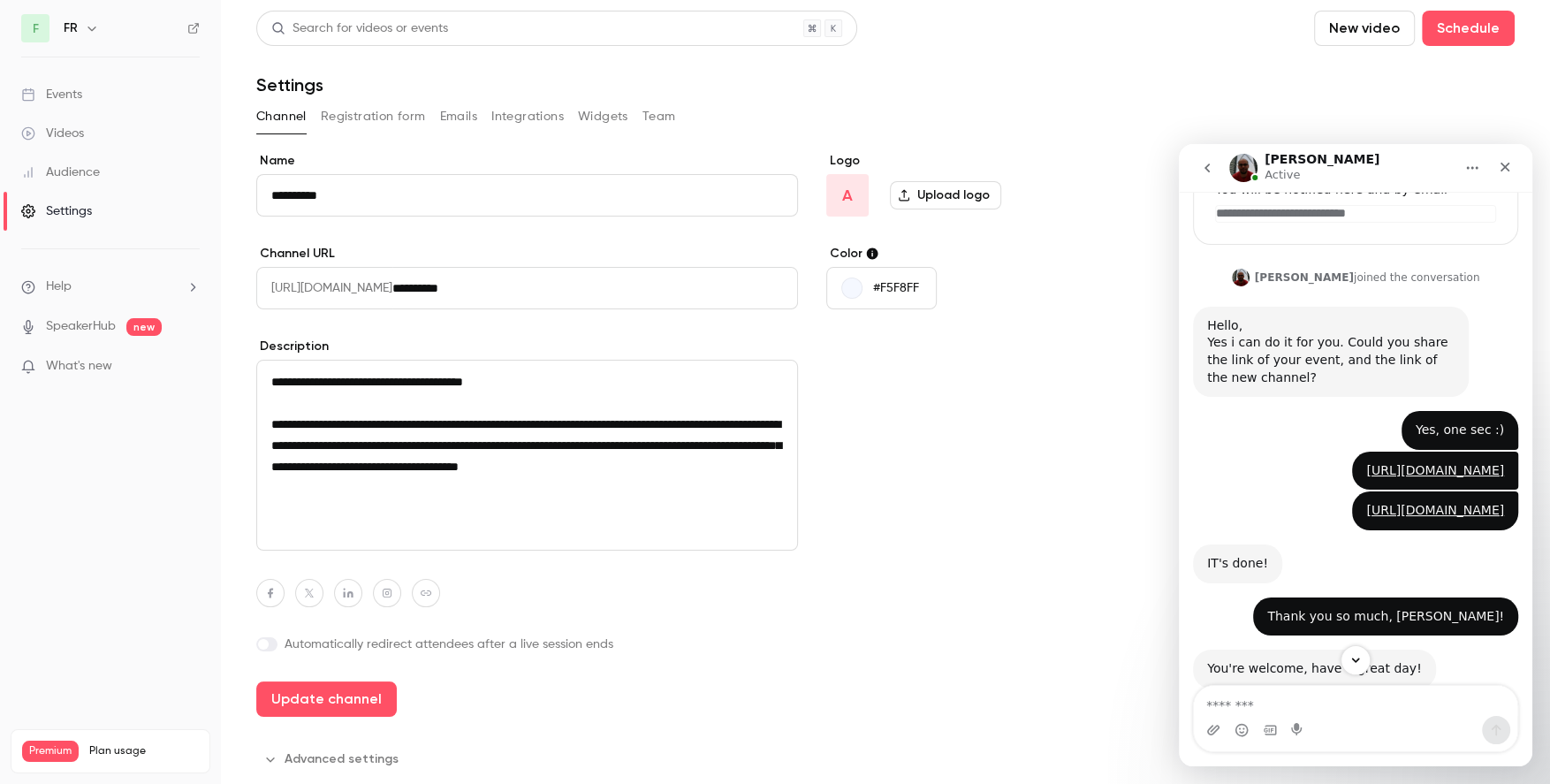
type textarea "**********"
click at [943, 216] on div "A Upload logo" at bounding box center [962, 195] width 271 height 43
click at [947, 197] on label "Upload logo" at bounding box center [946, 195] width 112 height 28
click at [0, 0] on input "Upload logo" at bounding box center [0, 0] width 0 height 0
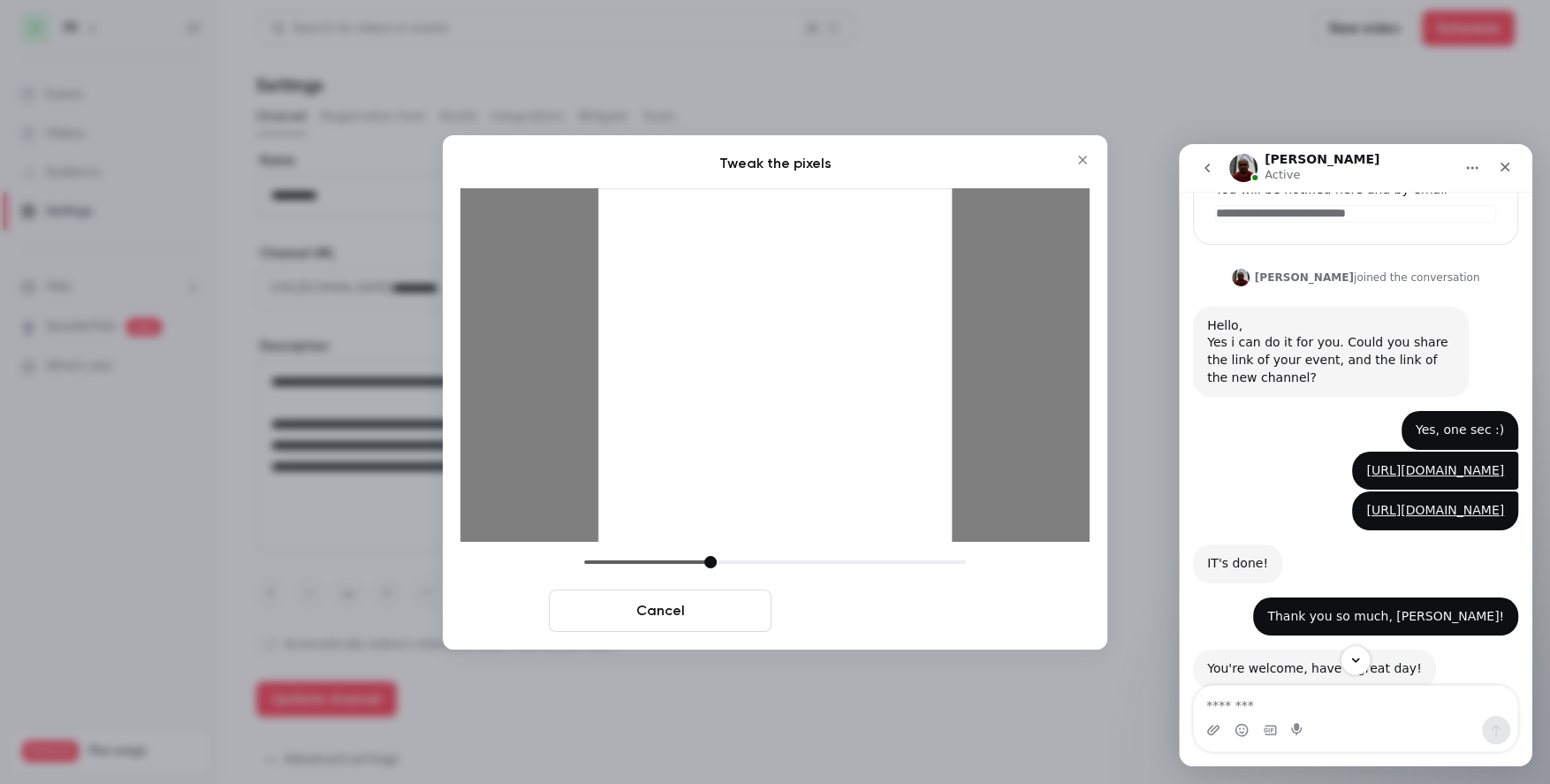
click at [865, 613] on button "Crop and save" at bounding box center [890, 610] width 223 height 43
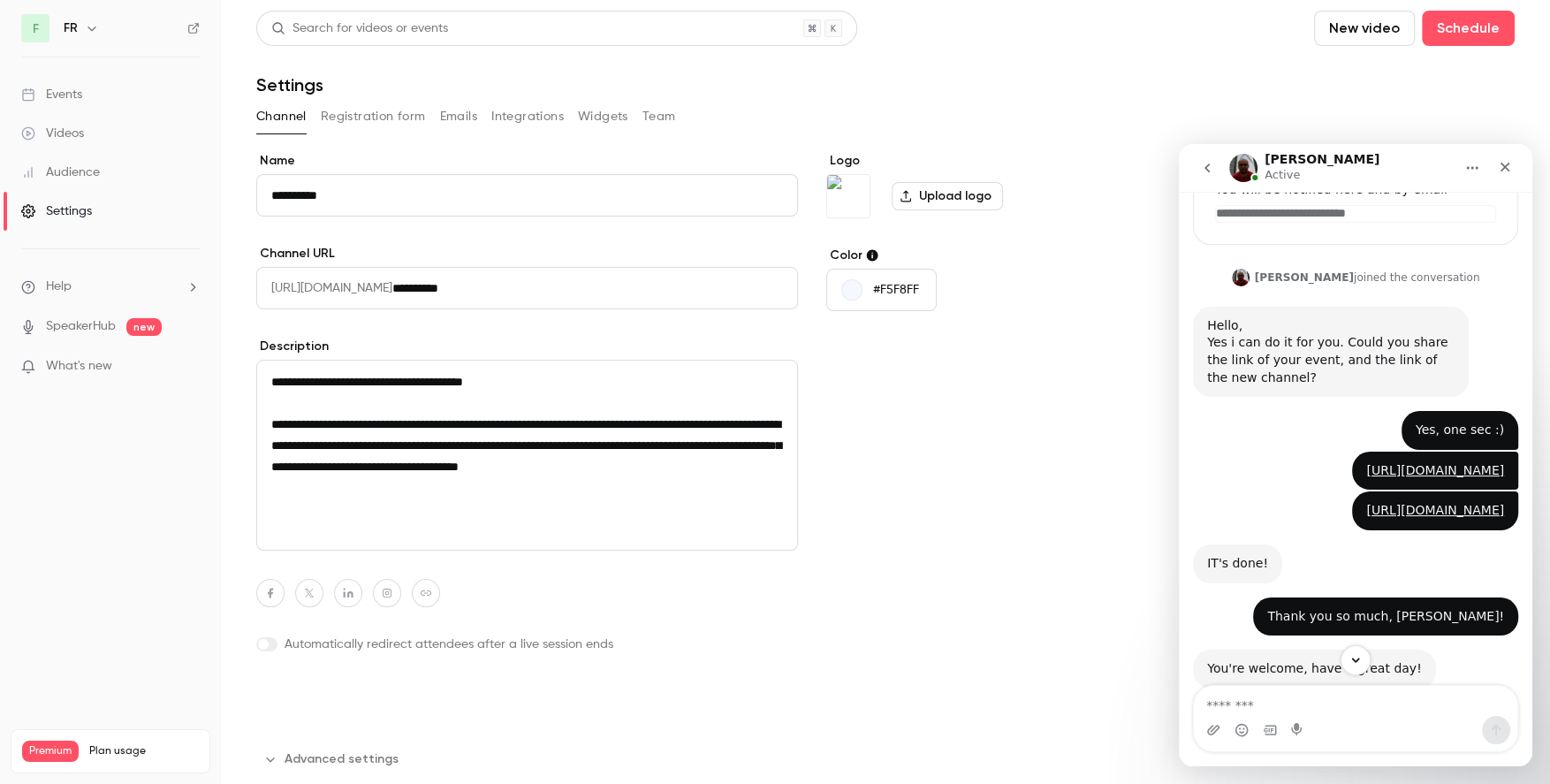
click at [352, 706] on button "Update channel" at bounding box center [327, 698] width 140 height 35
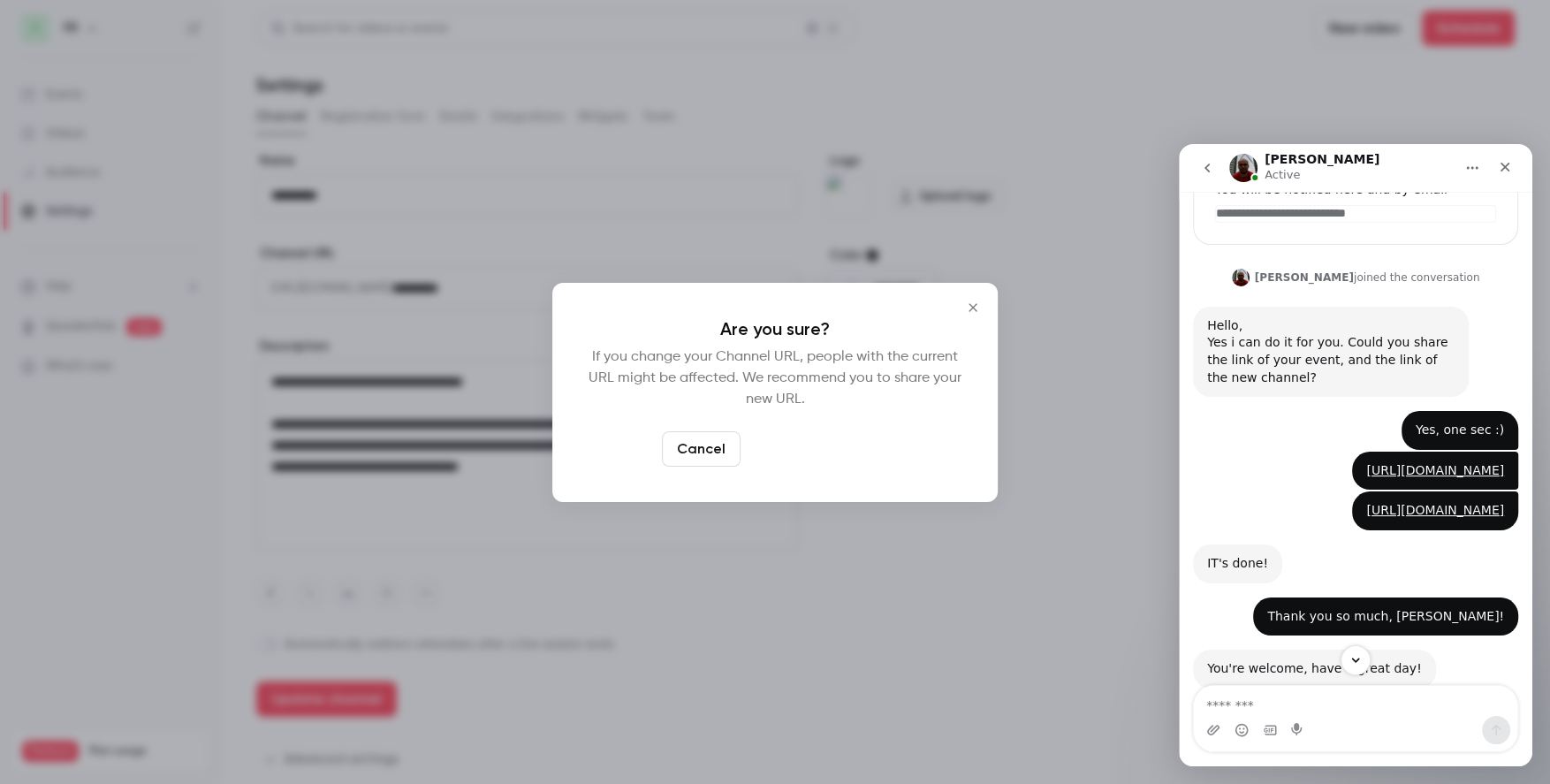
click at [852, 453] on button "Yes, change URL" at bounding box center [818, 448] width 141 height 35
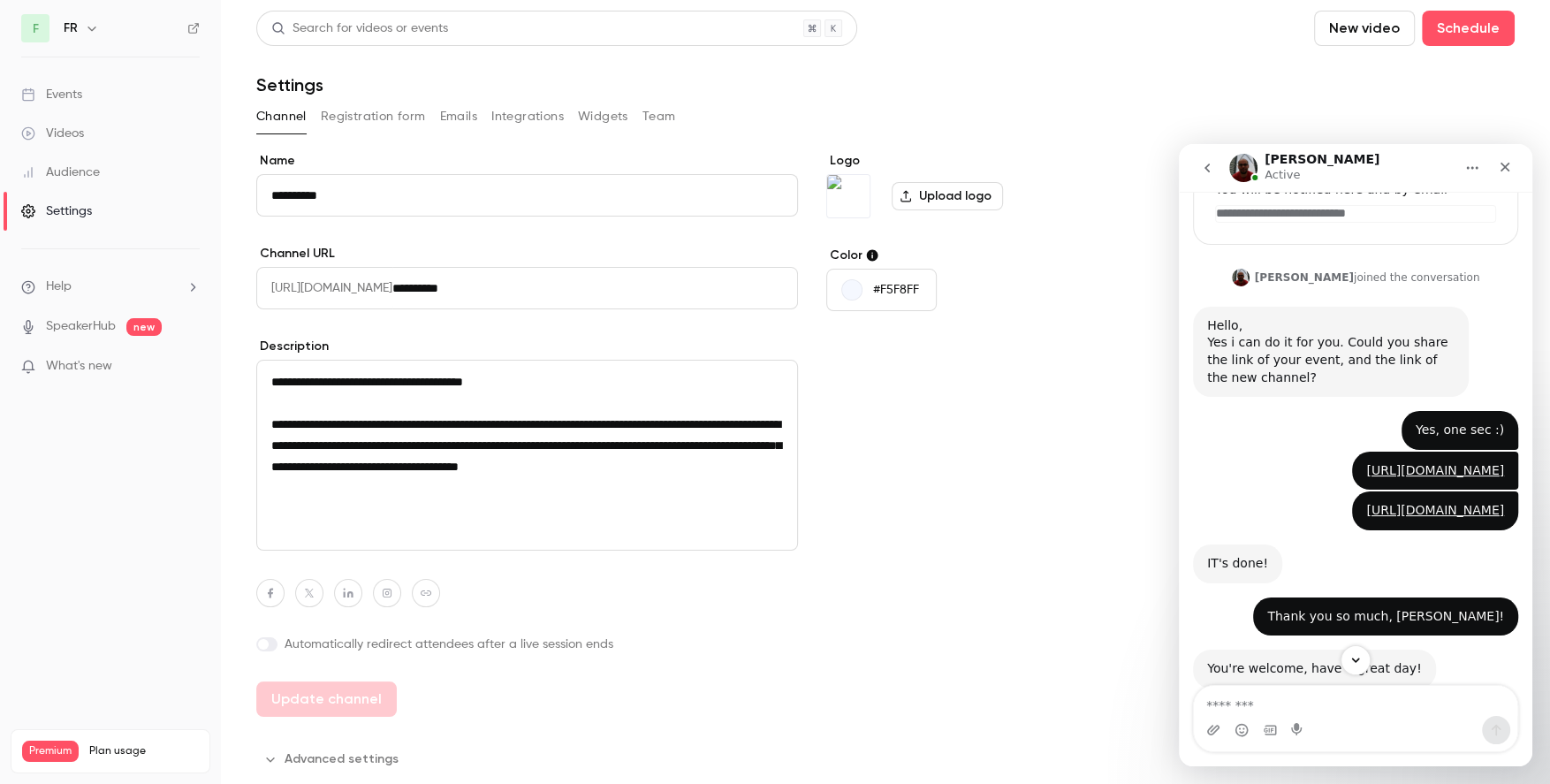
type input "**"
type input "****"
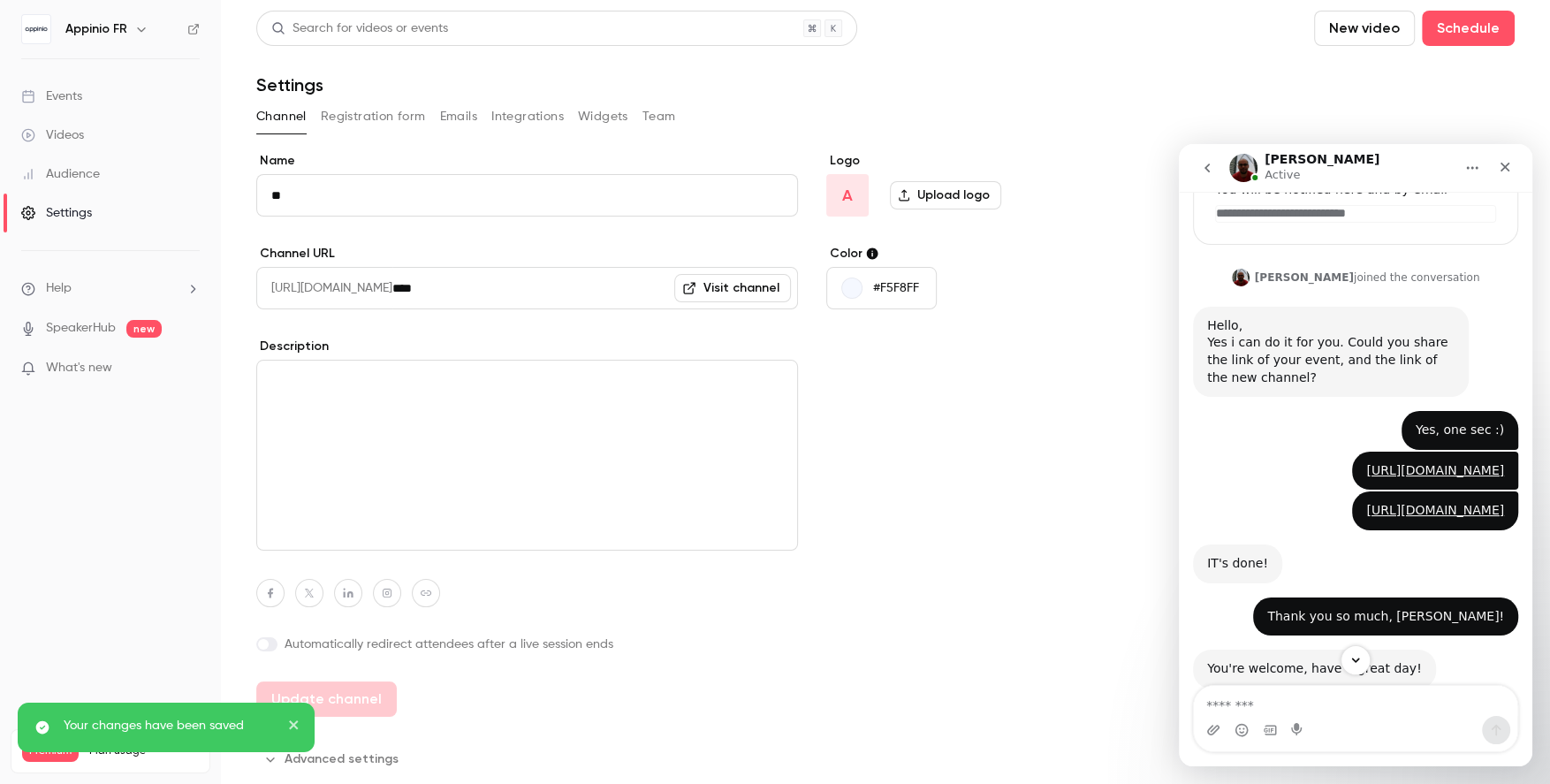
type input "**********"
type textarea "**********"
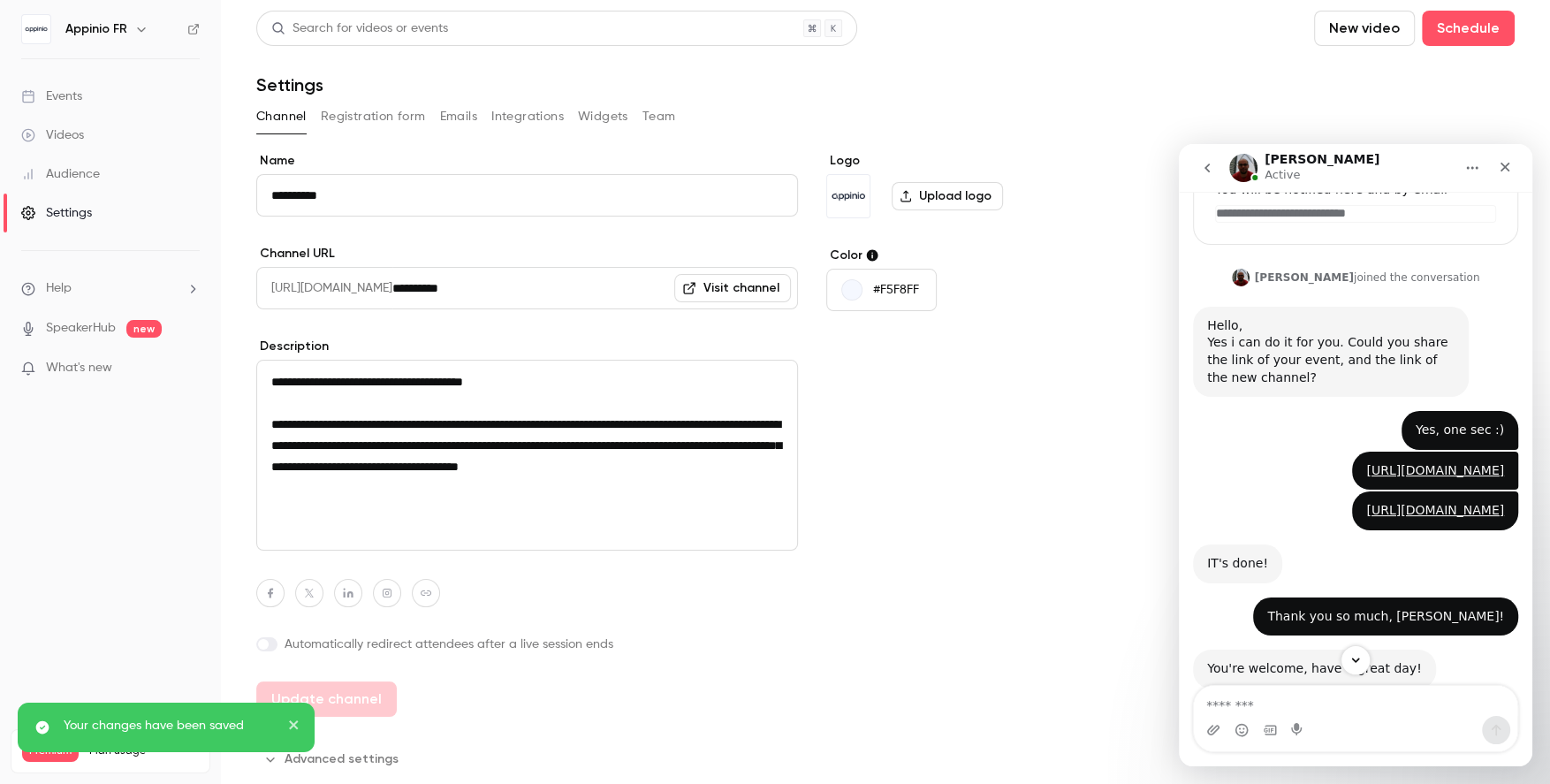
scroll to position [754, 0]
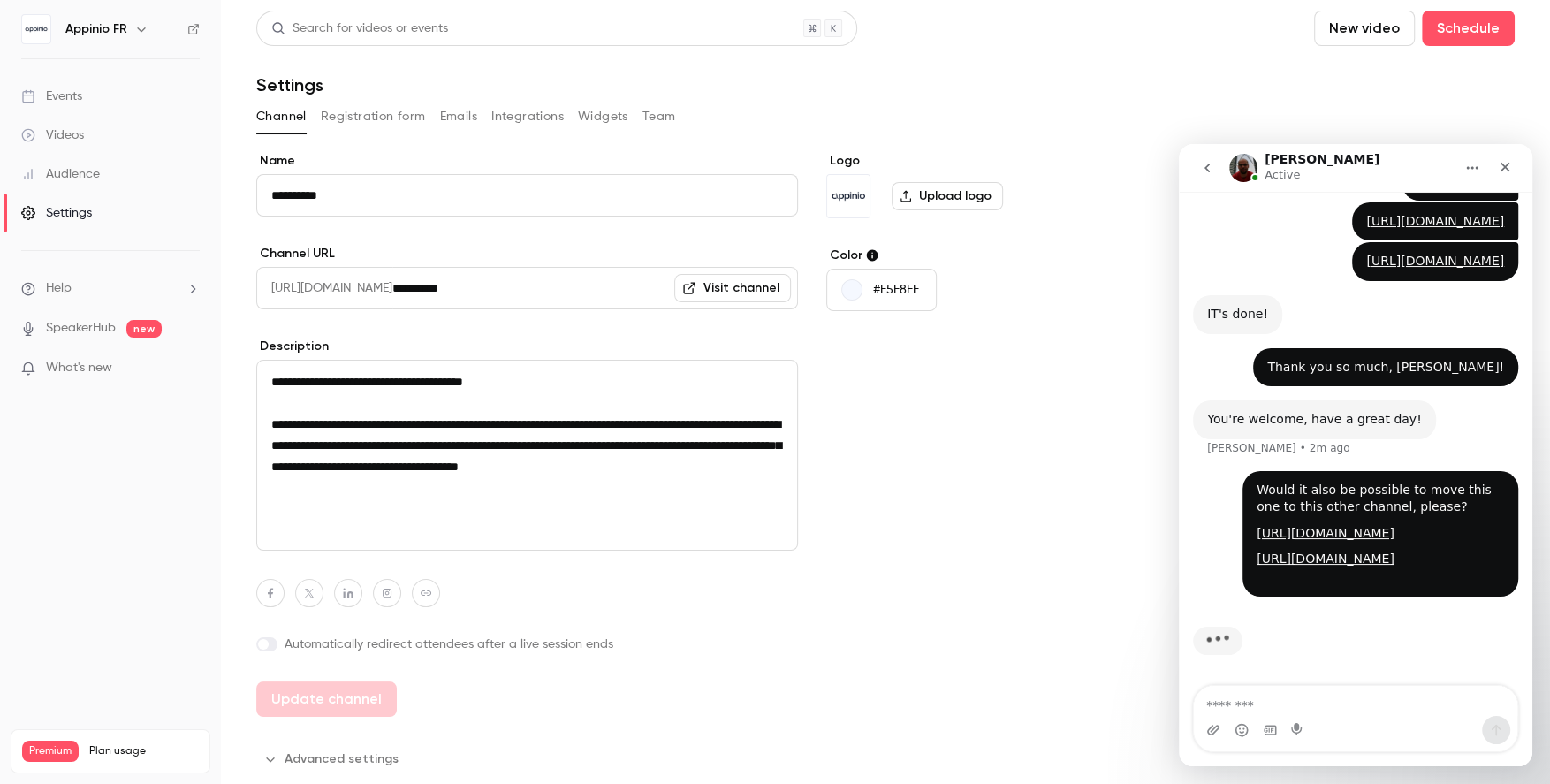
click at [124, 29] on h6 "Appinio FR" at bounding box center [96, 28] width 62 height 18
click at [131, 32] on button "button" at bounding box center [141, 29] width 21 height 21
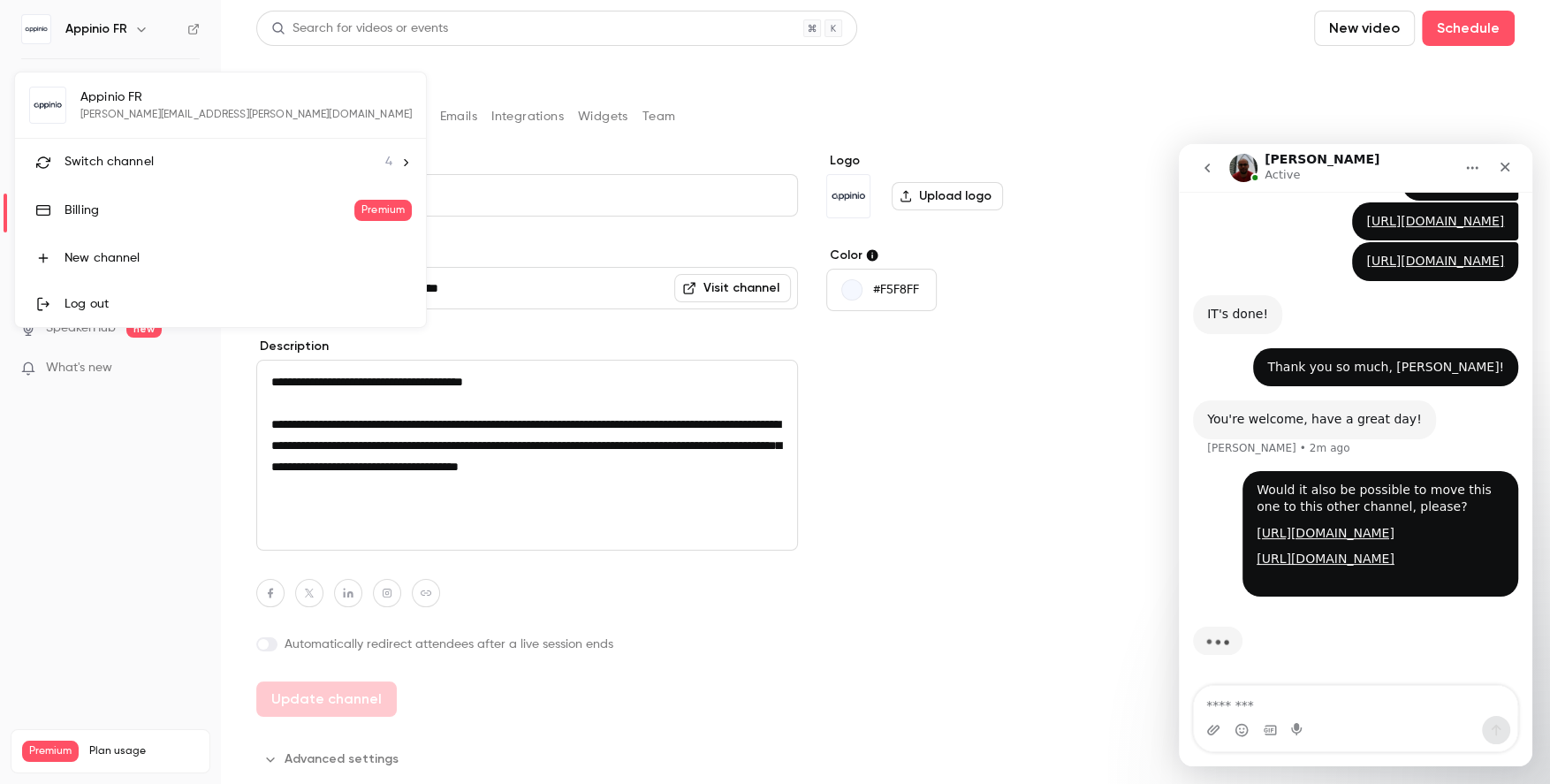
click at [113, 169] on li "Switch channel 4" at bounding box center [221, 161] width 411 height 46
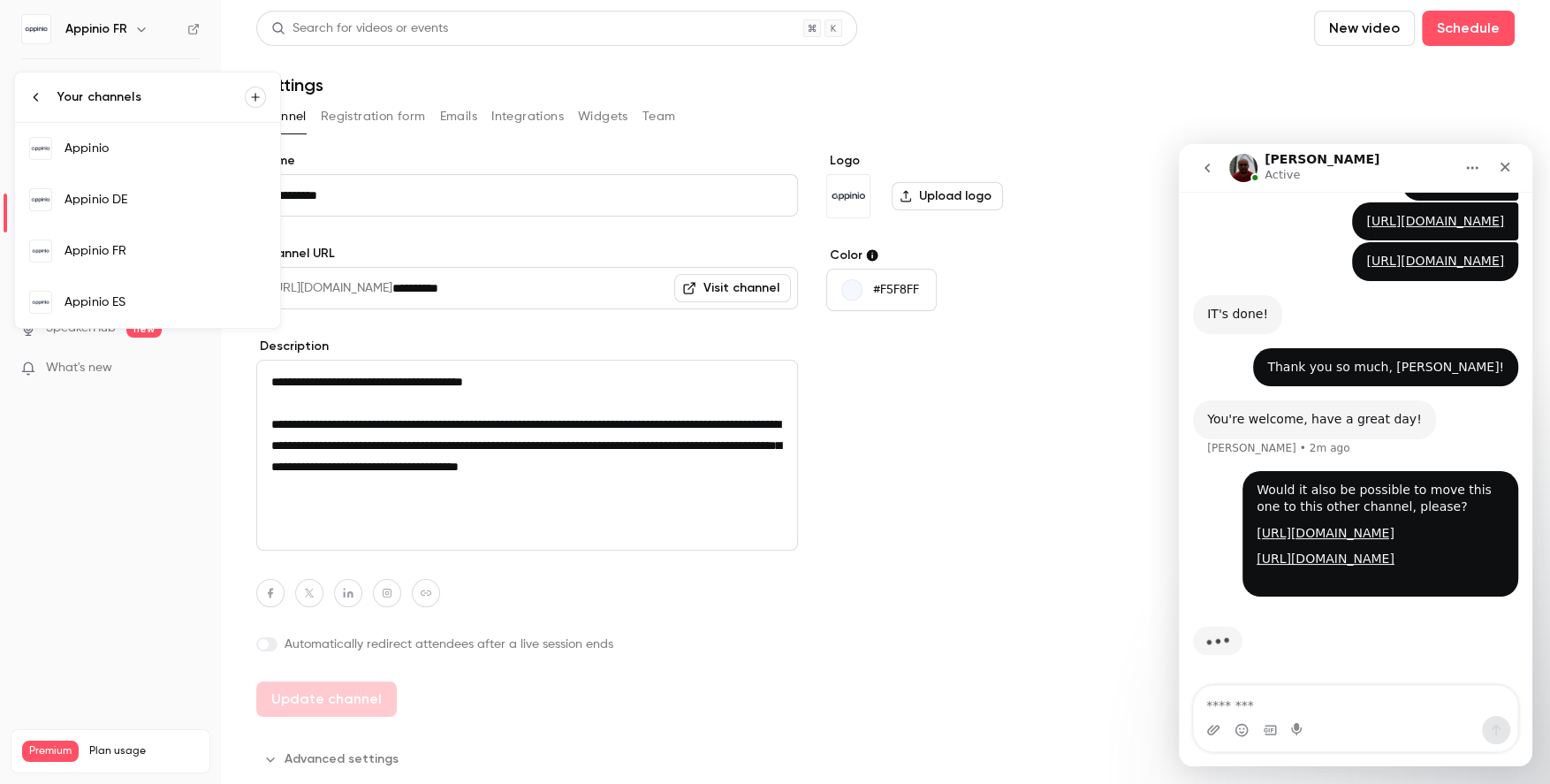
click at [131, 300] on div "Appinio ES" at bounding box center [165, 302] width 202 height 18
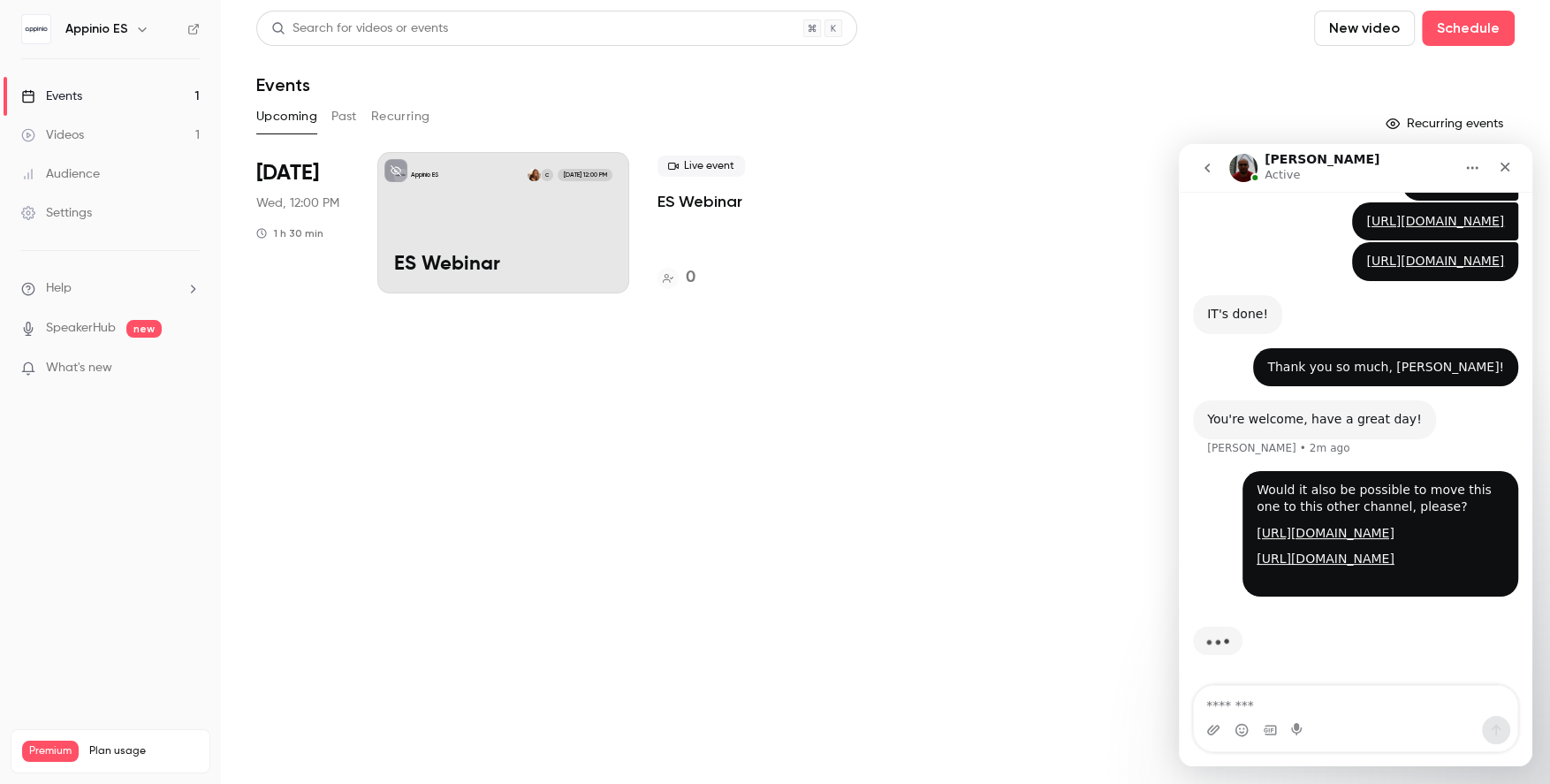
click at [815, 508] on main "Search for videos or events New video Schedule Events Upcoming Past Recurring R…" at bounding box center [885, 392] width 1329 height 784
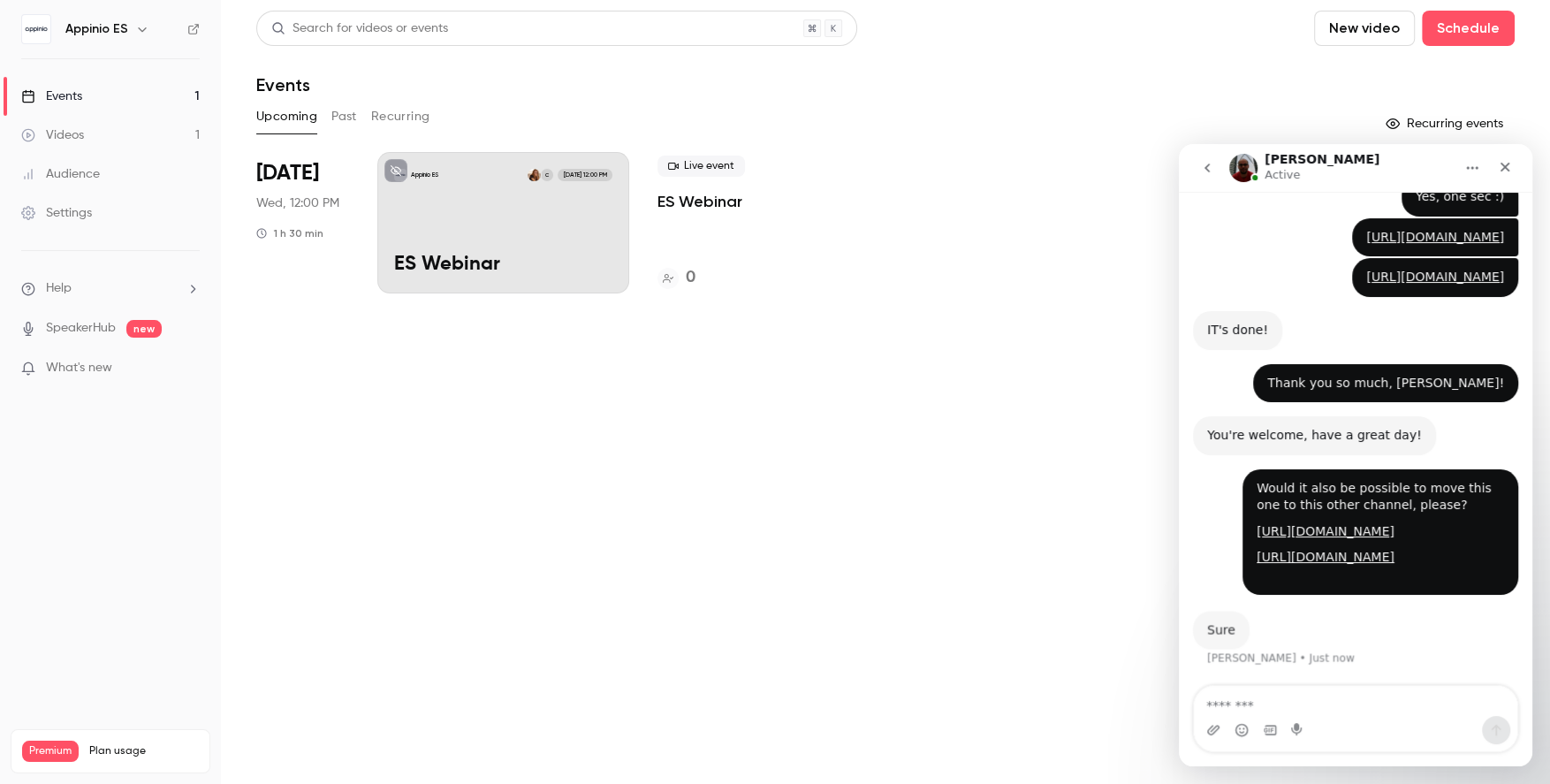
scroll to position [738, 0]
click at [354, 119] on button "Past" at bounding box center [344, 116] width 26 height 28
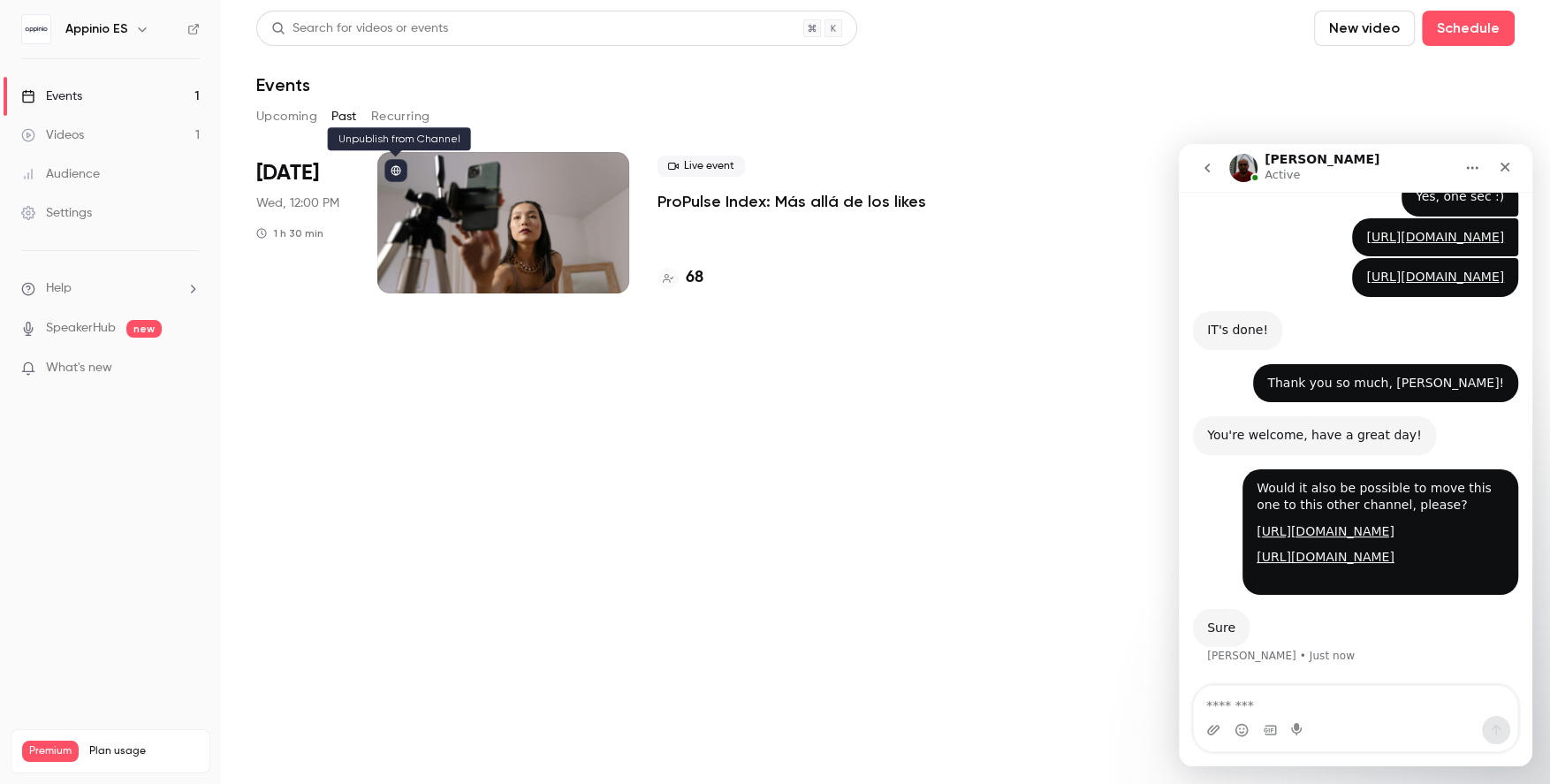
click at [398, 173] on icon at bounding box center [396, 170] width 9 height 9
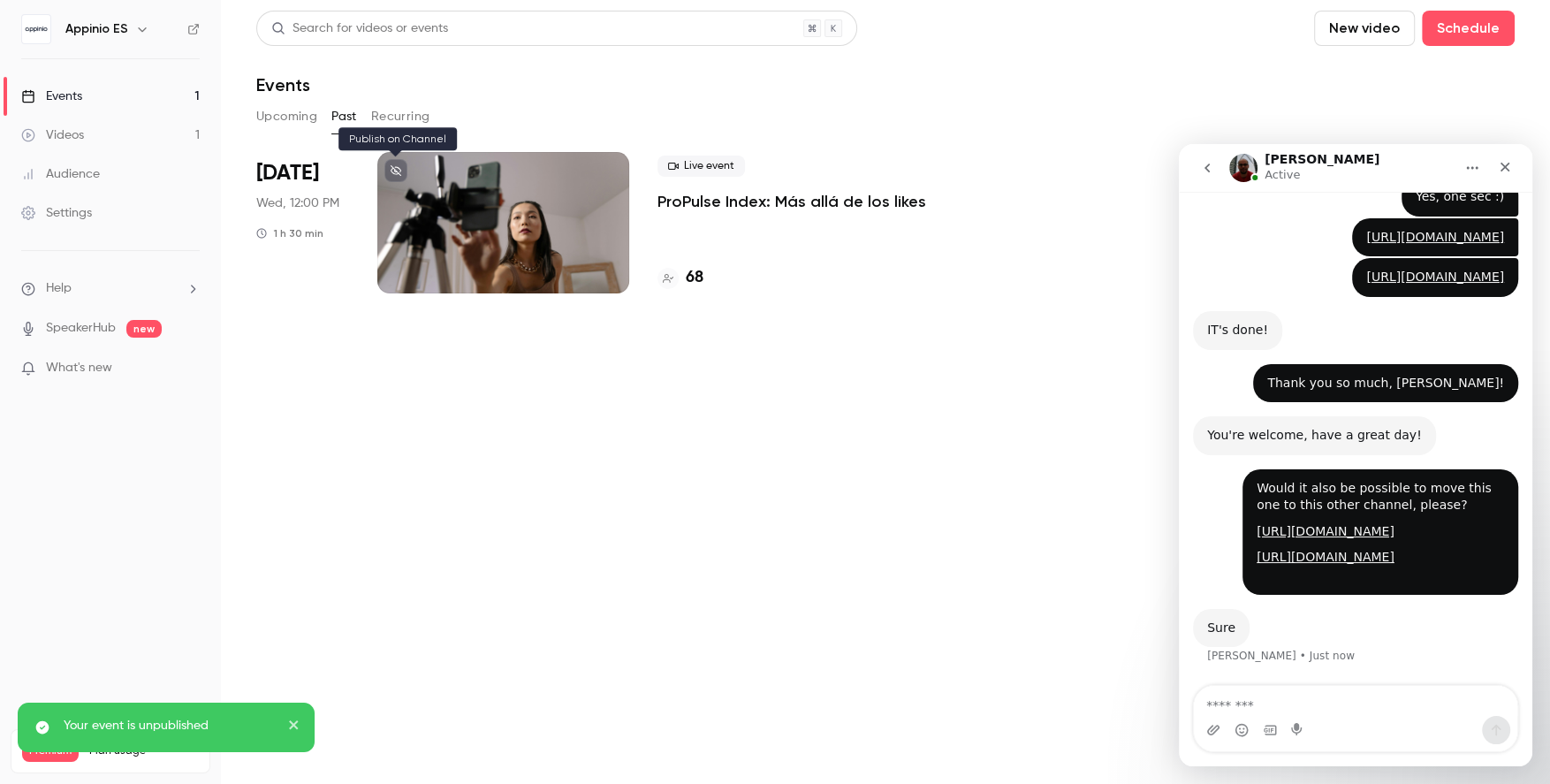
click at [398, 170] on icon at bounding box center [395, 169] width 10 height 10
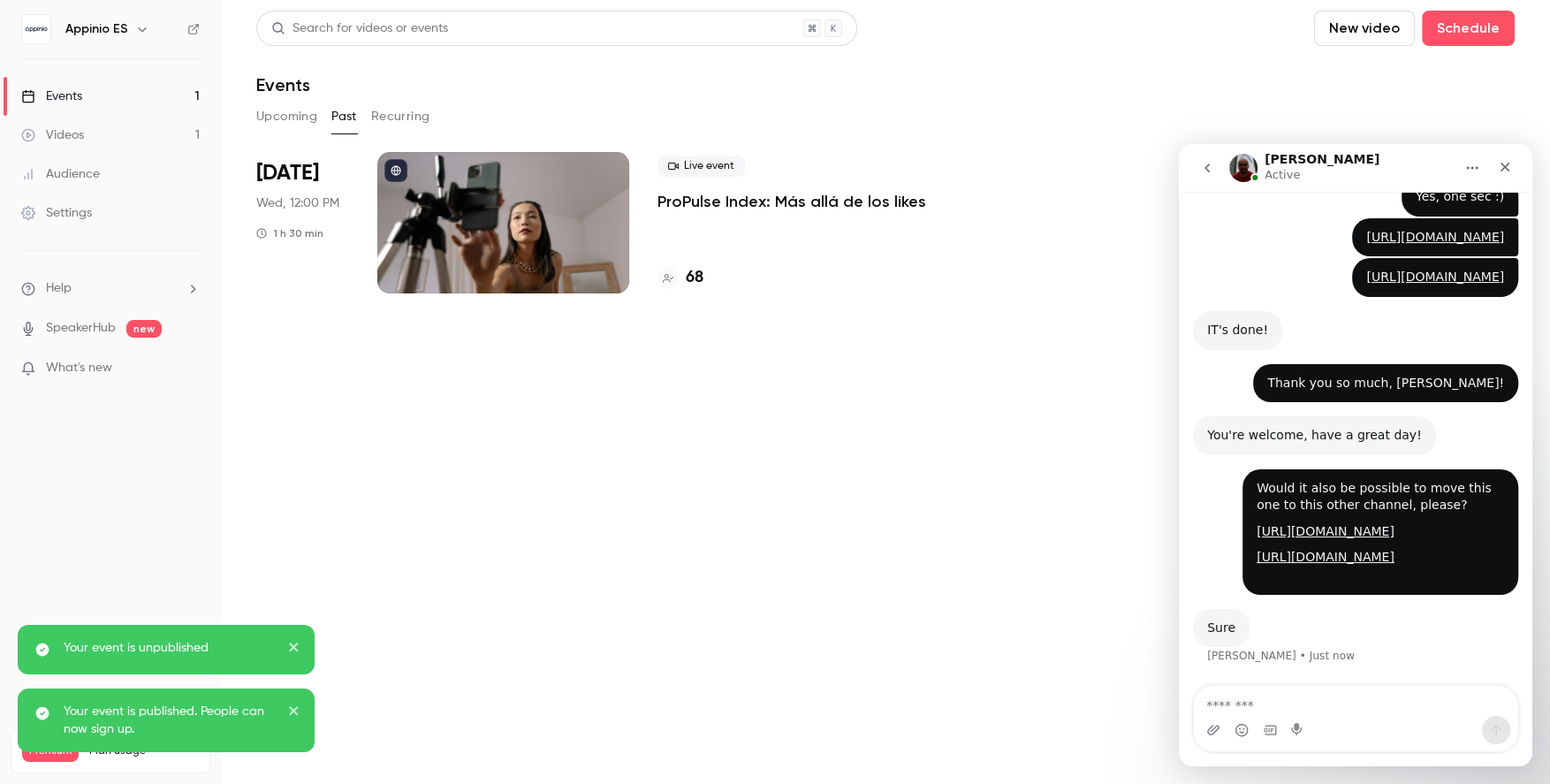
click at [381, 432] on main "Search for videos or events New video Schedule Events Upcoming Past Recurring […" at bounding box center [885, 392] width 1329 height 784
click at [288, 118] on button "Upcoming" at bounding box center [287, 116] width 61 height 28
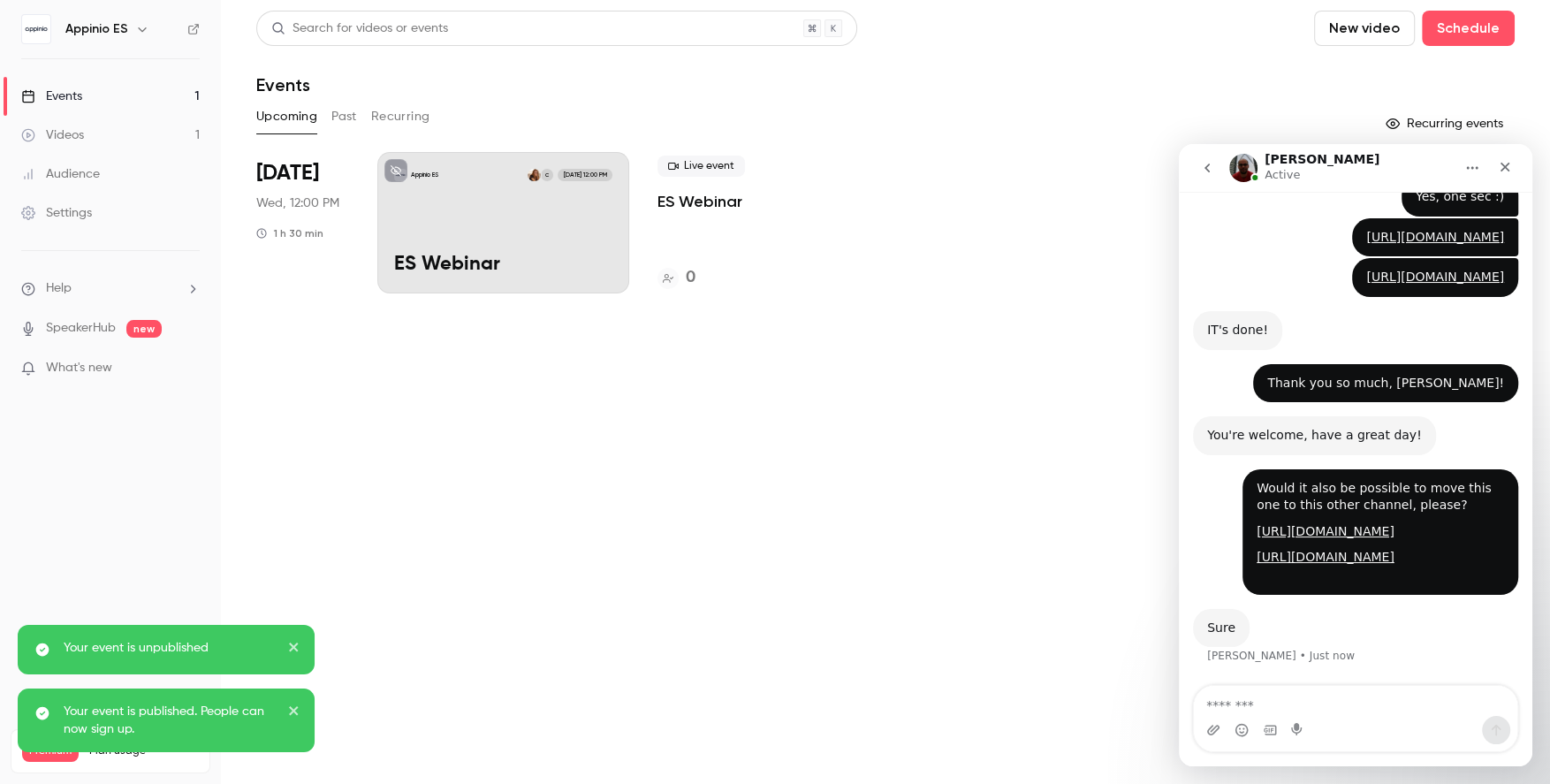
click at [208, 30] on nav "Appinio ES Events 1 Videos 1 Audience Settings Help SpeakerHub new What's new P…" at bounding box center [110, 392] width 221 height 784
click at [195, 30] on icon at bounding box center [193, 28] width 12 height 12
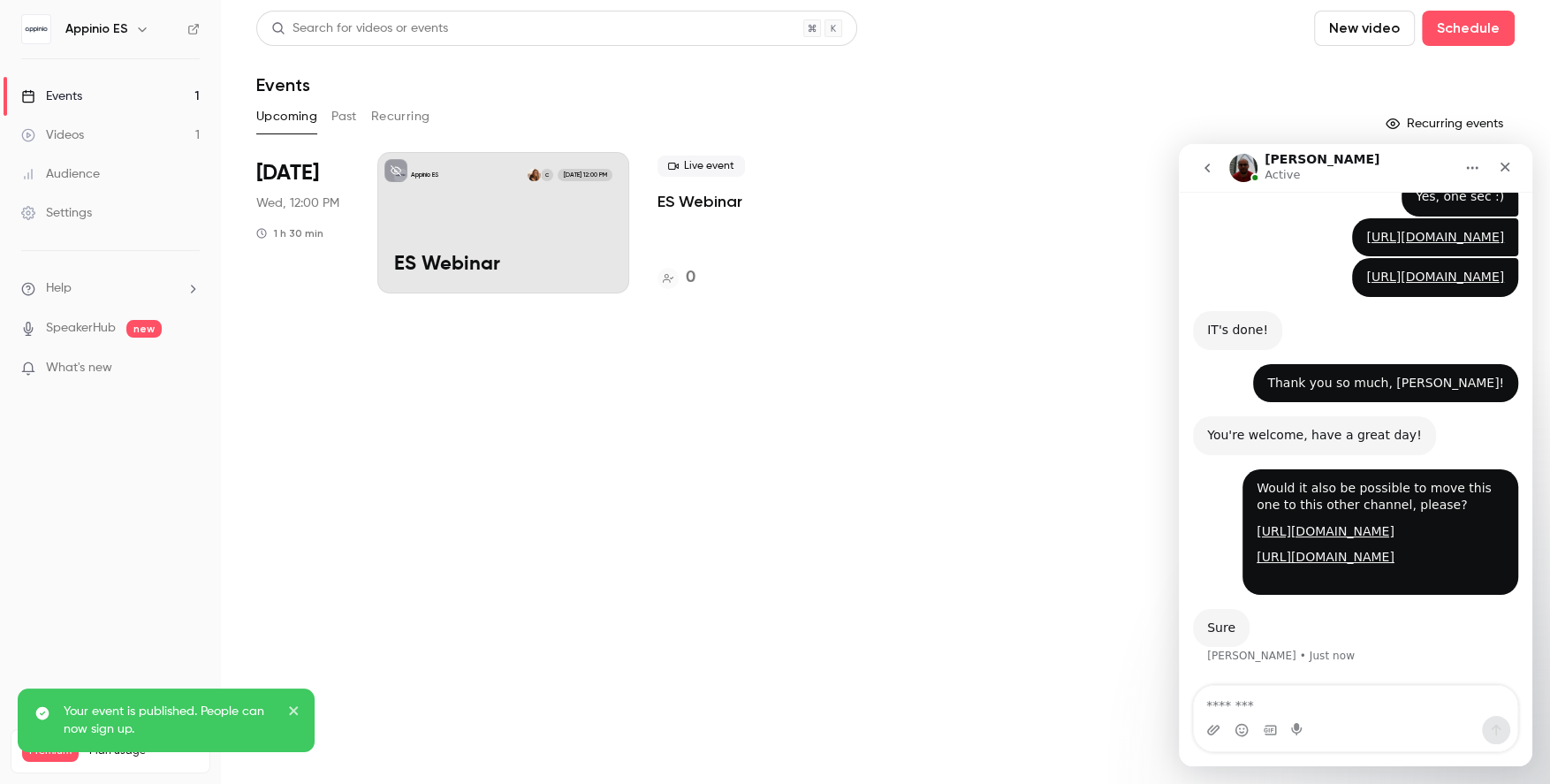
click at [145, 82] on link "Events 1" at bounding box center [110, 96] width 221 height 39
click at [125, 33] on h6 "Appinio ES" at bounding box center [97, 28] width 63 height 18
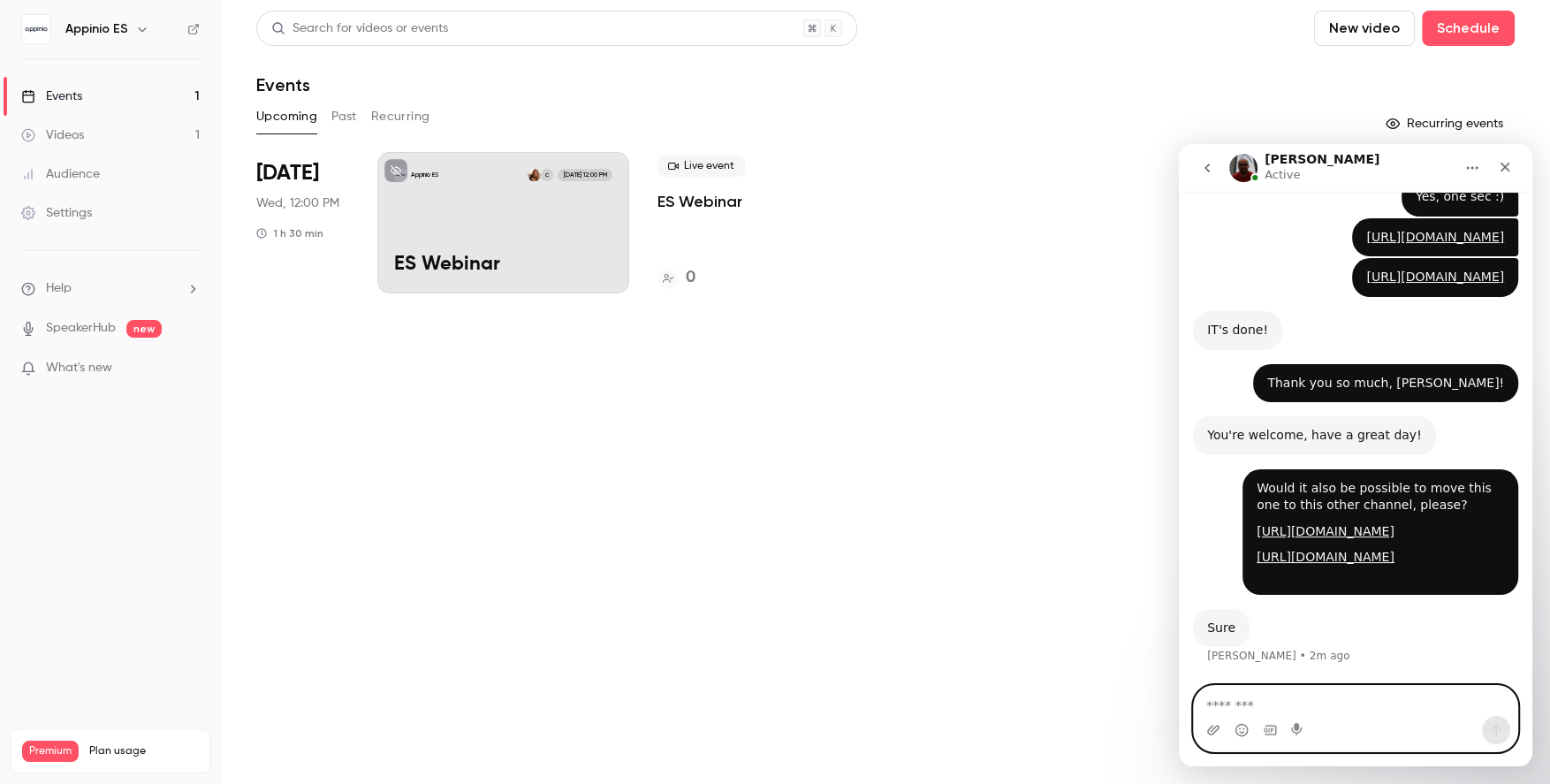
click at [1212, 704] on textarea "Message…" at bounding box center [1356, 701] width 324 height 30
type textarea "**********"
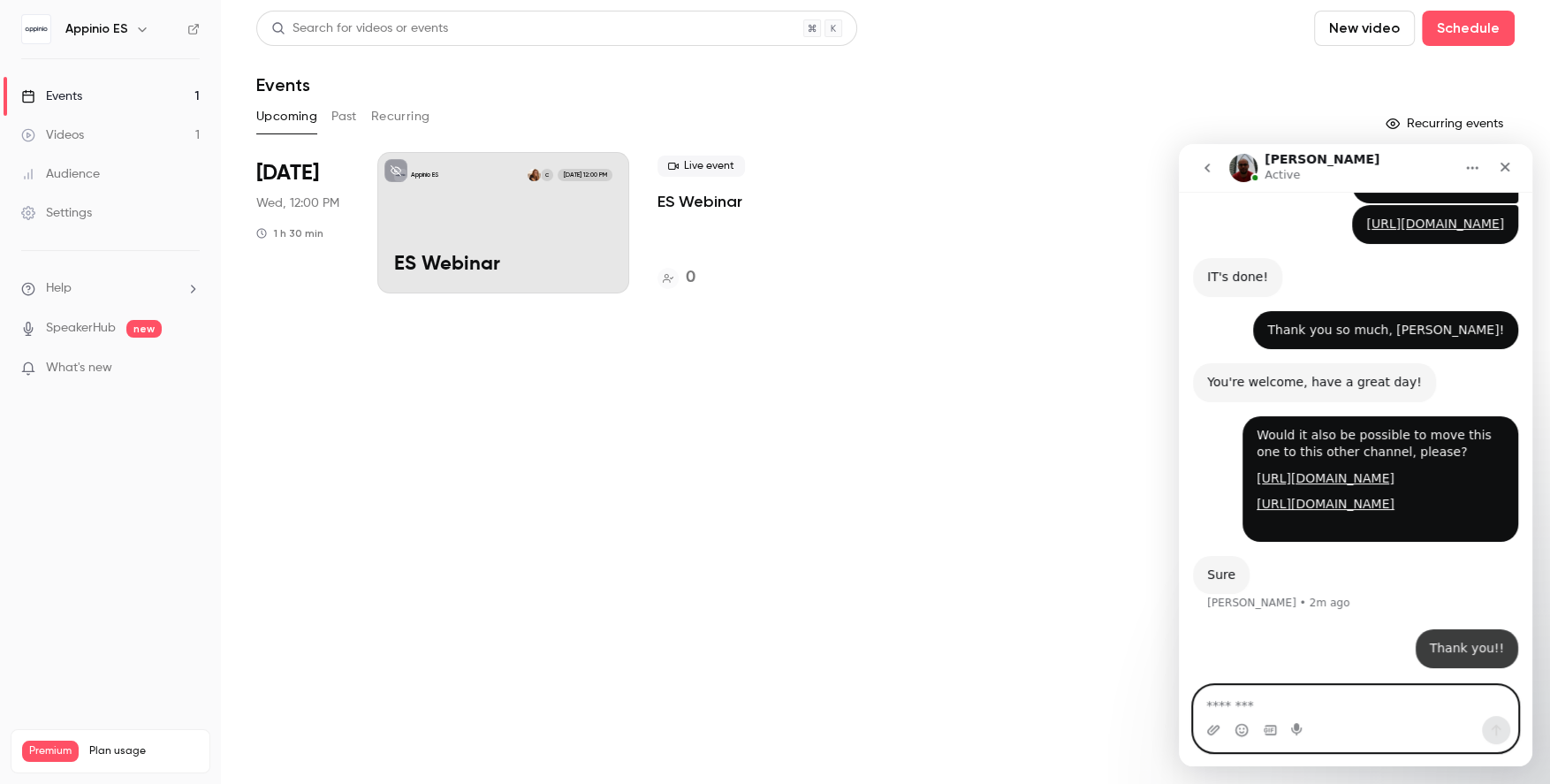
scroll to position [791, 0]
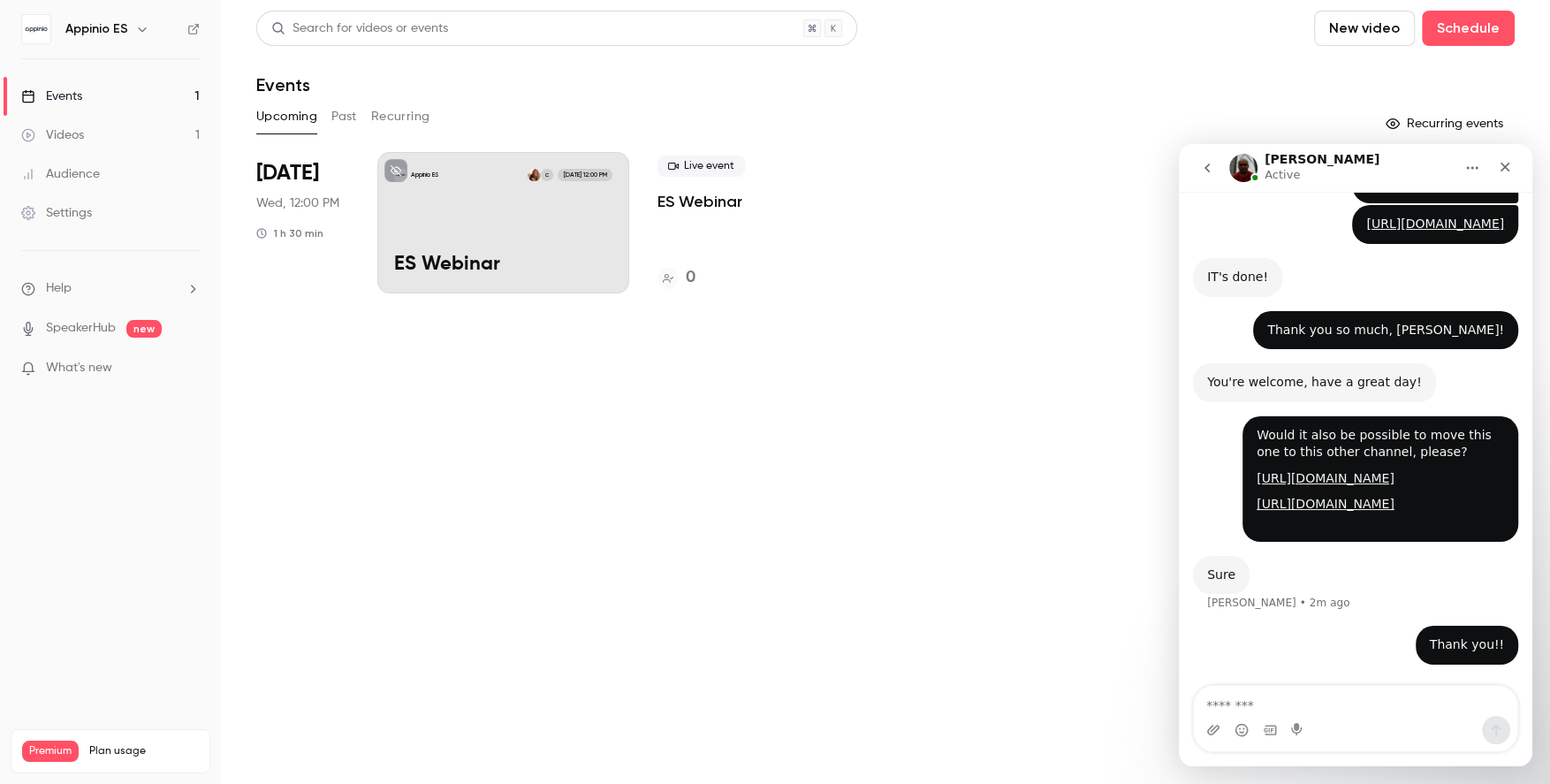
click at [168, 88] on link "Events 1" at bounding box center [110, 96] width 221 height 39
click at [165, 130] on link "Videos 1" at bounding box center [110, 134] width 221 height 39
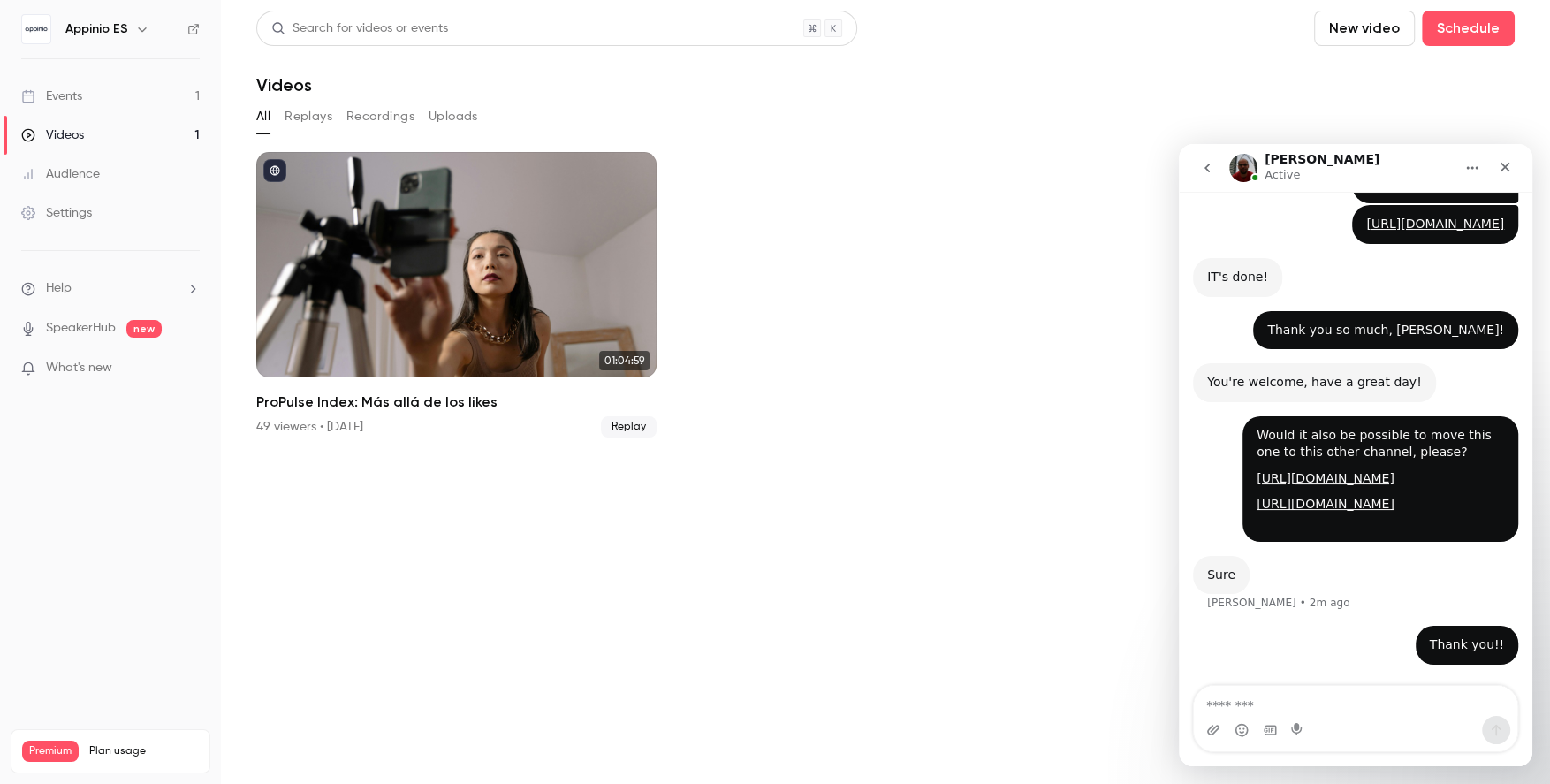
click at [122, 24] on h6 "Appinio ES" at bounding box center [97, 28] width 63 height 18
click at [138, 25] on icon "button" at bounding box center [142, 28] width 14 height 14
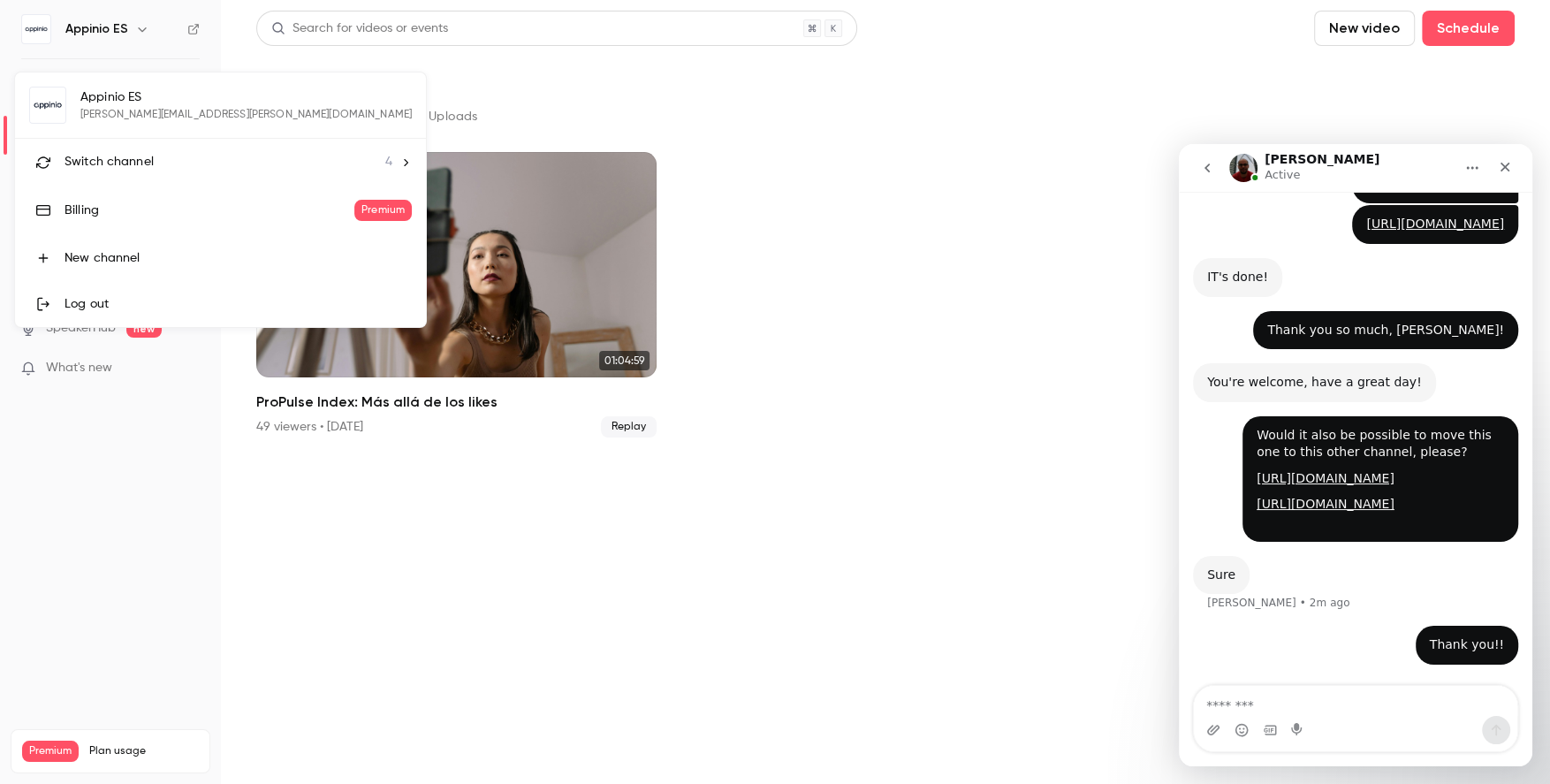
click at [116, 170] on li "Switch channel 4" at bounding box center [221, 161] width 411 height 46
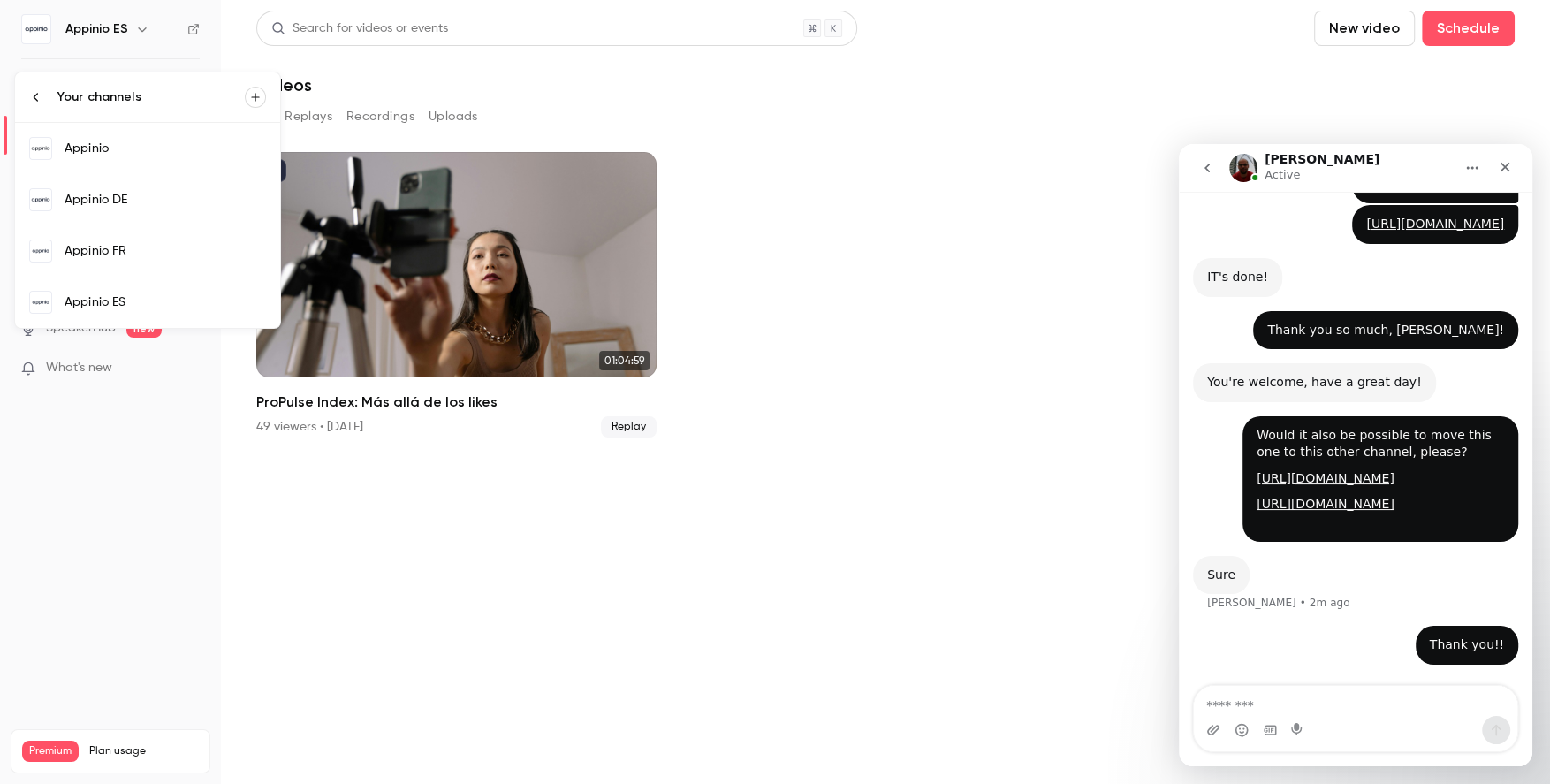
click at [125, 205] on div "Appinio DE" at bounding box center [165, 200] width 202 height 18
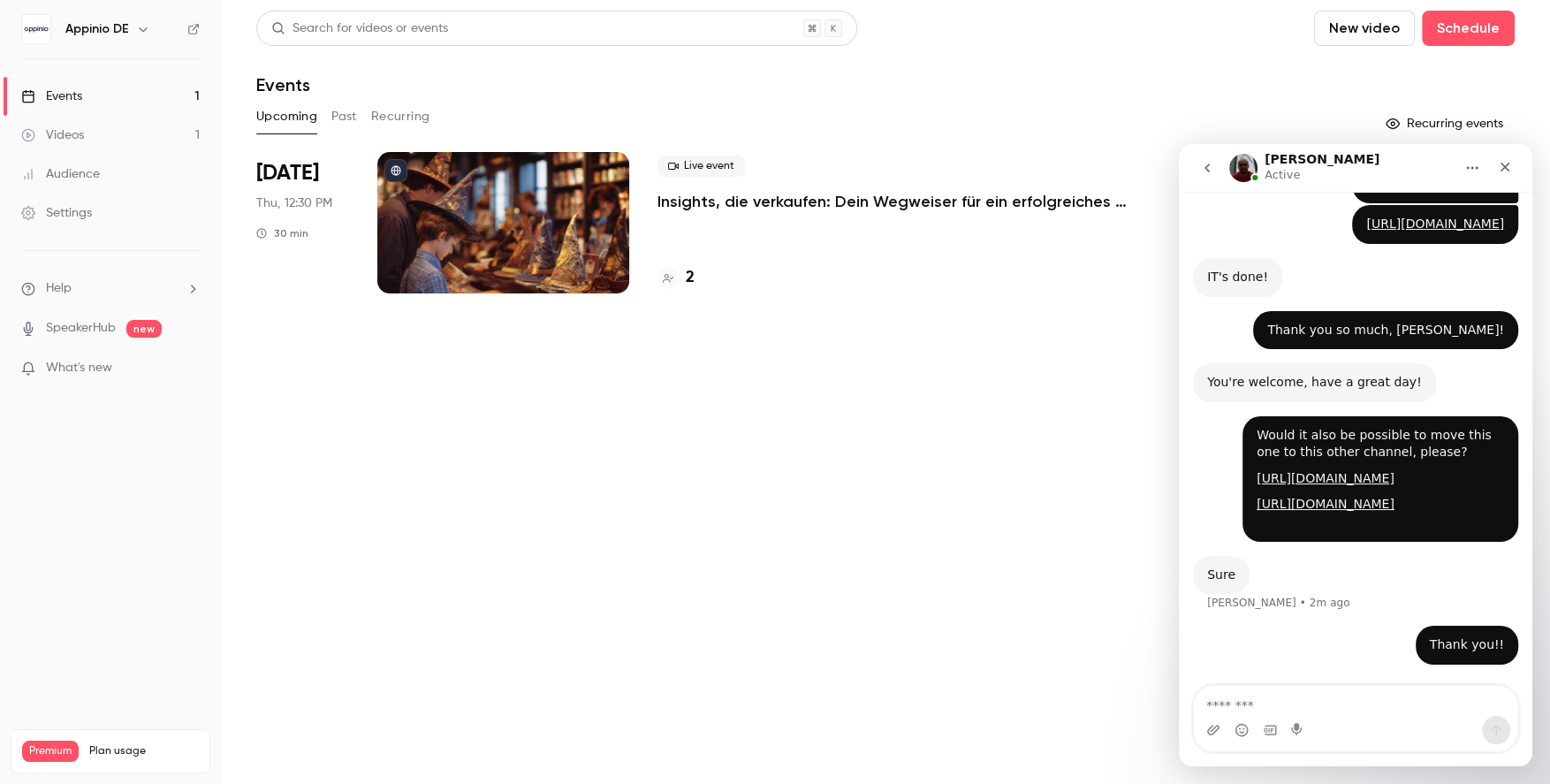
click at [138, 26] on icon "button" at bounding box center [143, 28] width 14 height 14
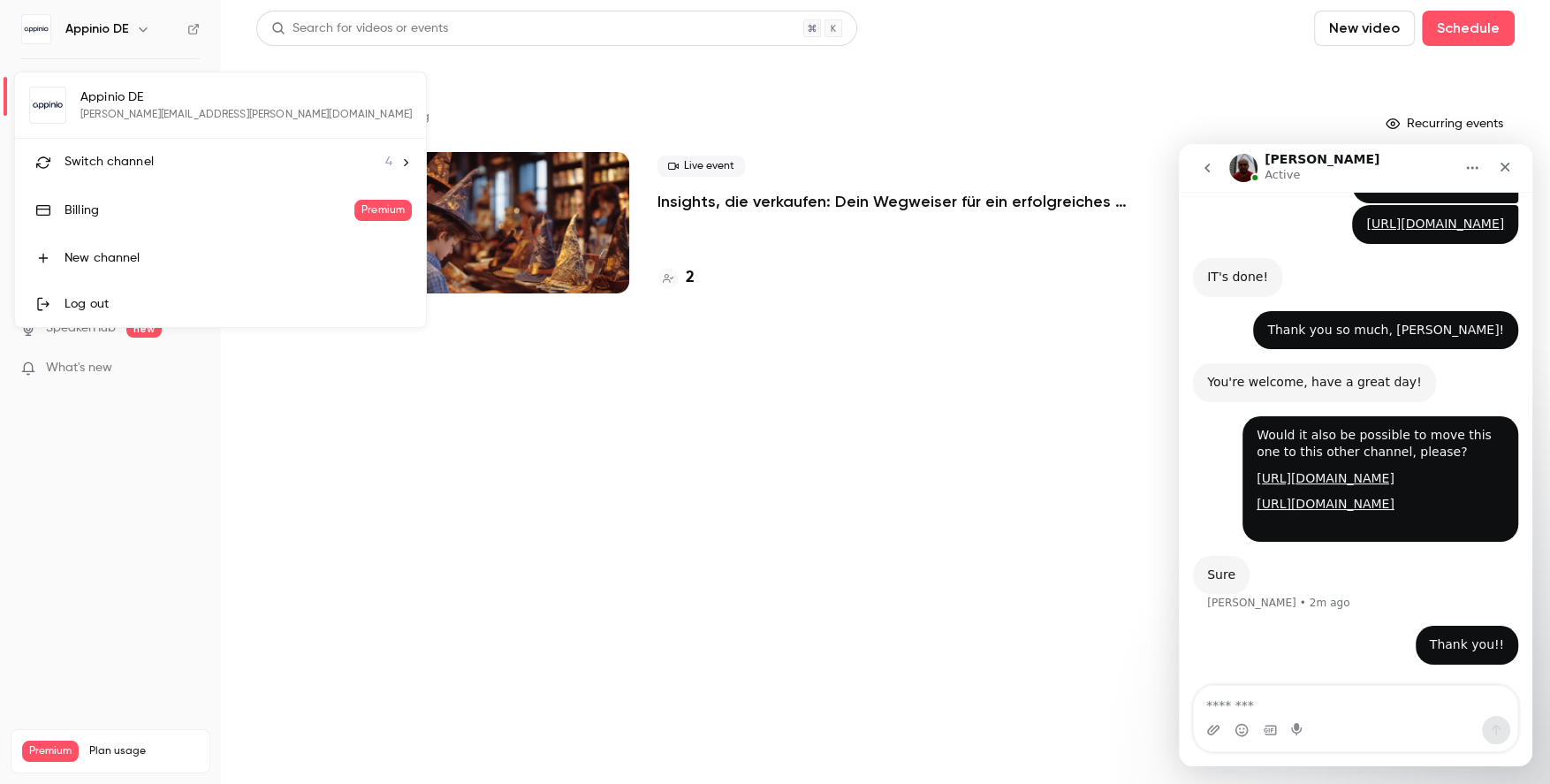
click at [124, 156] on span "Switch channel" at bounding box center [109, 162] width 89 height 19
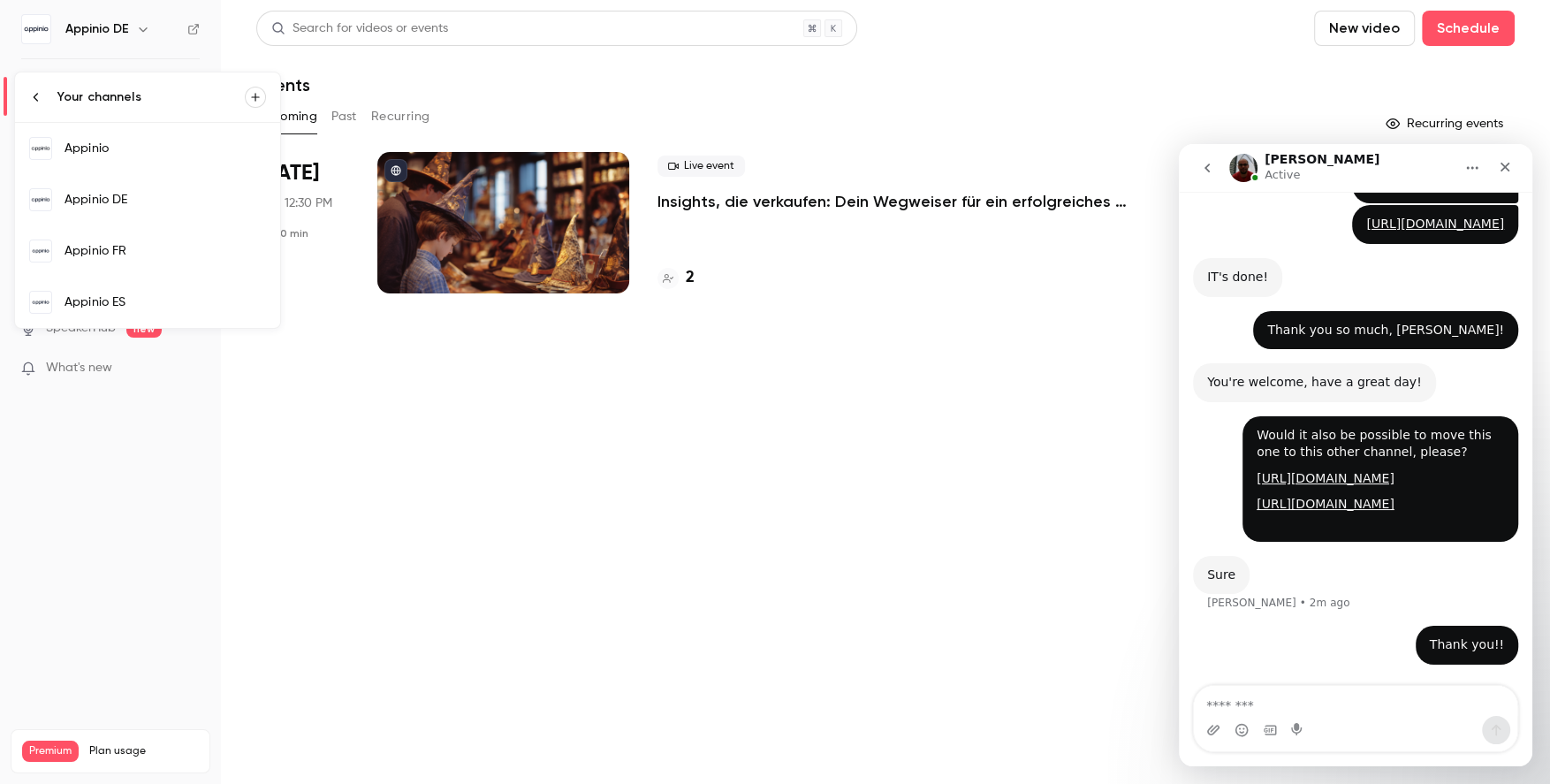
click at [127, 252] on div "Appinio FR" at bounding box center [165, 251] width 202 height 18
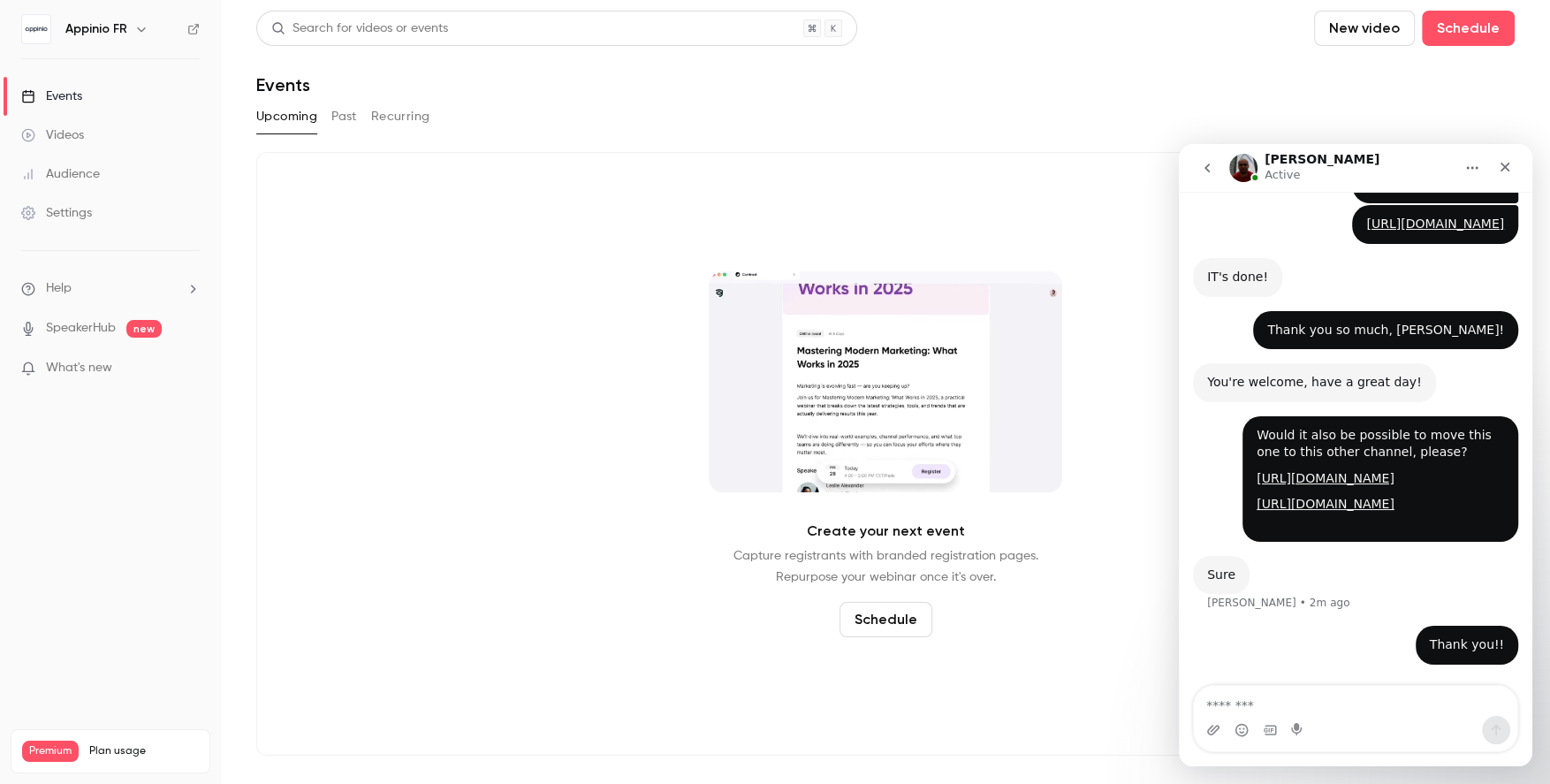
click at [351, 113] on button "Past" at bounding box center [344, 116] width 26 height 28
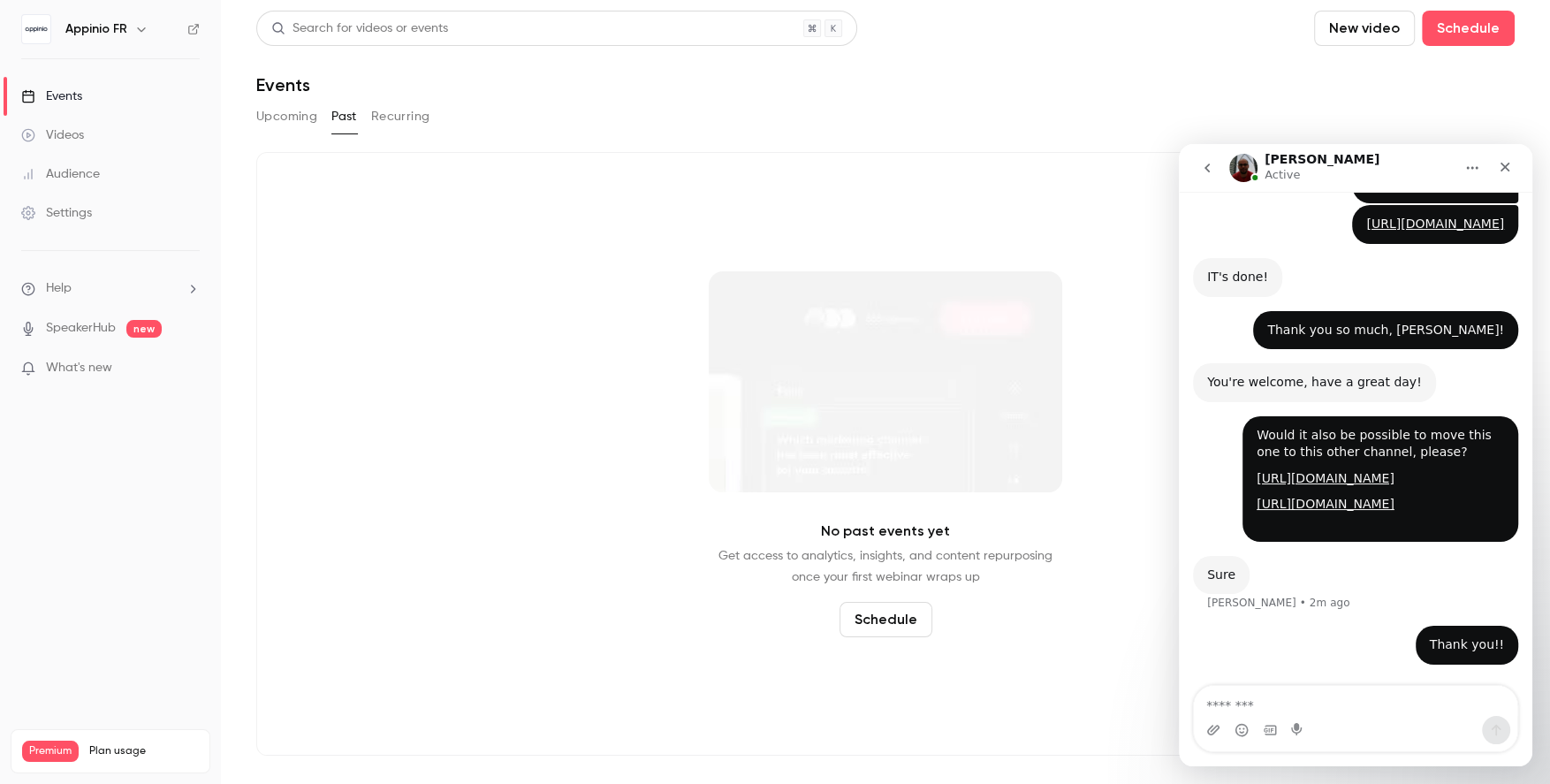
click at [268, 119] on button "Upcoming" at bounding box center [287, 116] width 61 height 28
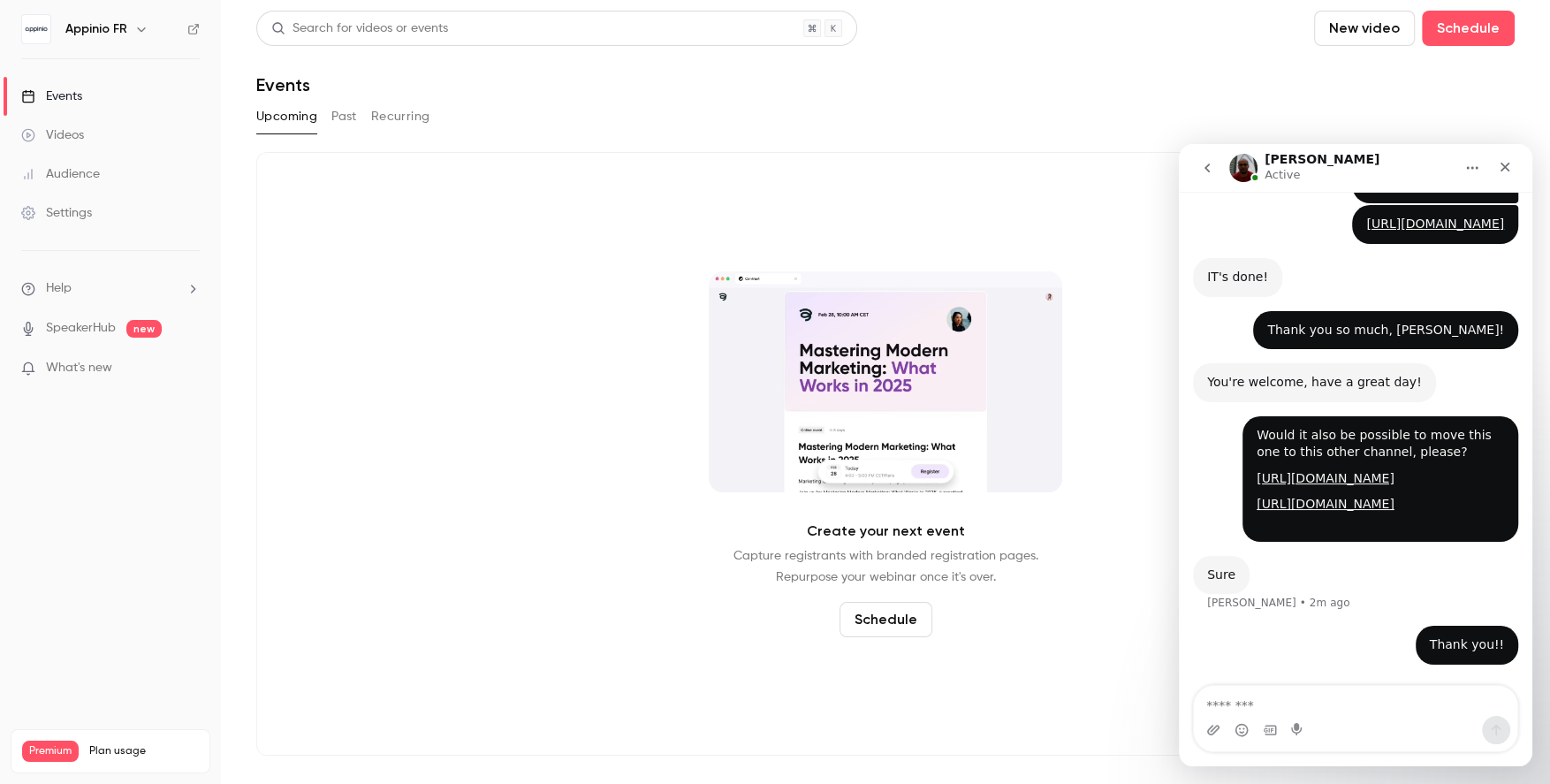
click at [132, 22] on button "button" at bounding box center [141, 29] width 21 height 21
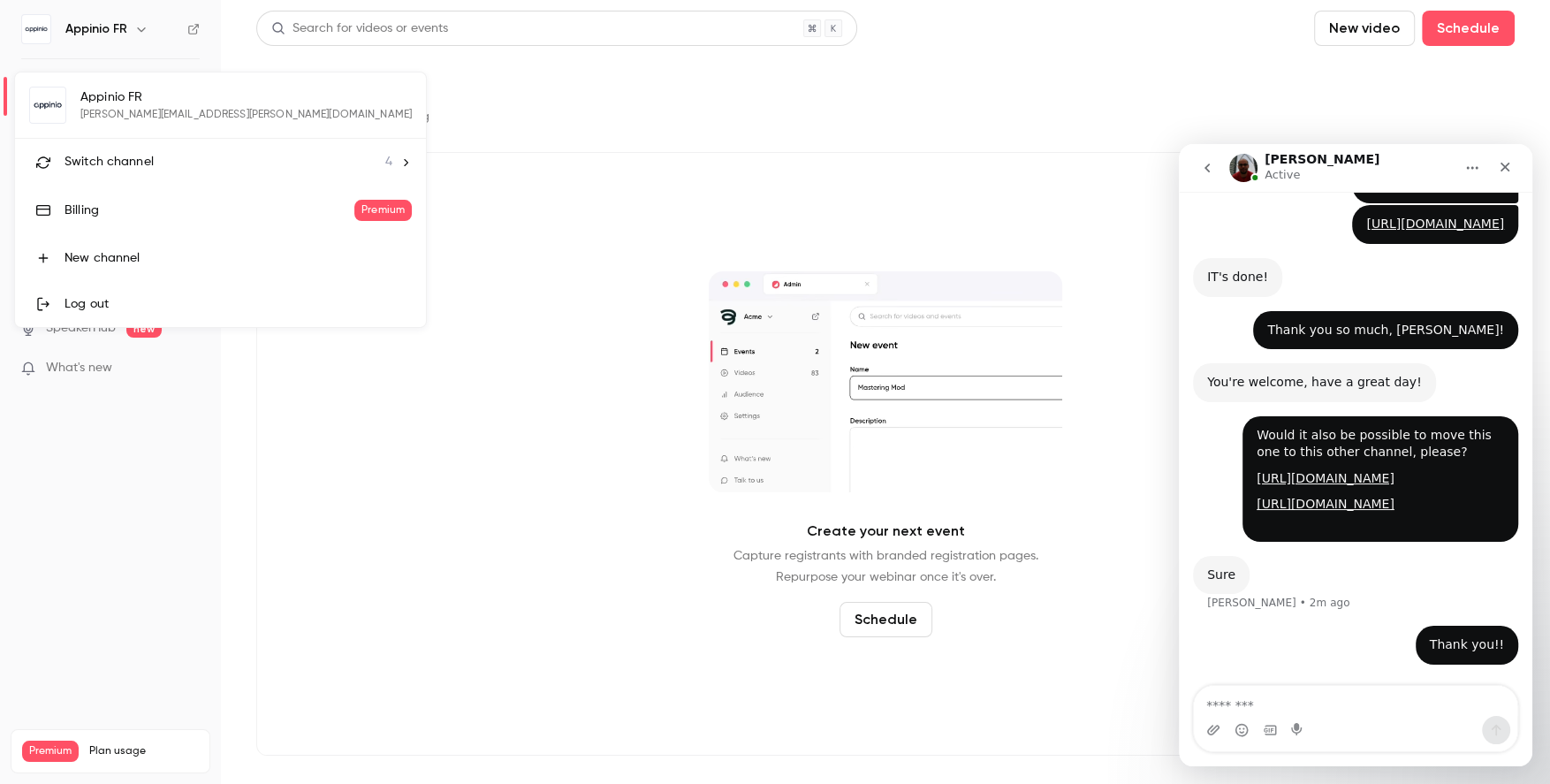
click at [111, 166] on span "Switch channel" at bounding box center [109, 162] width 89 height 19
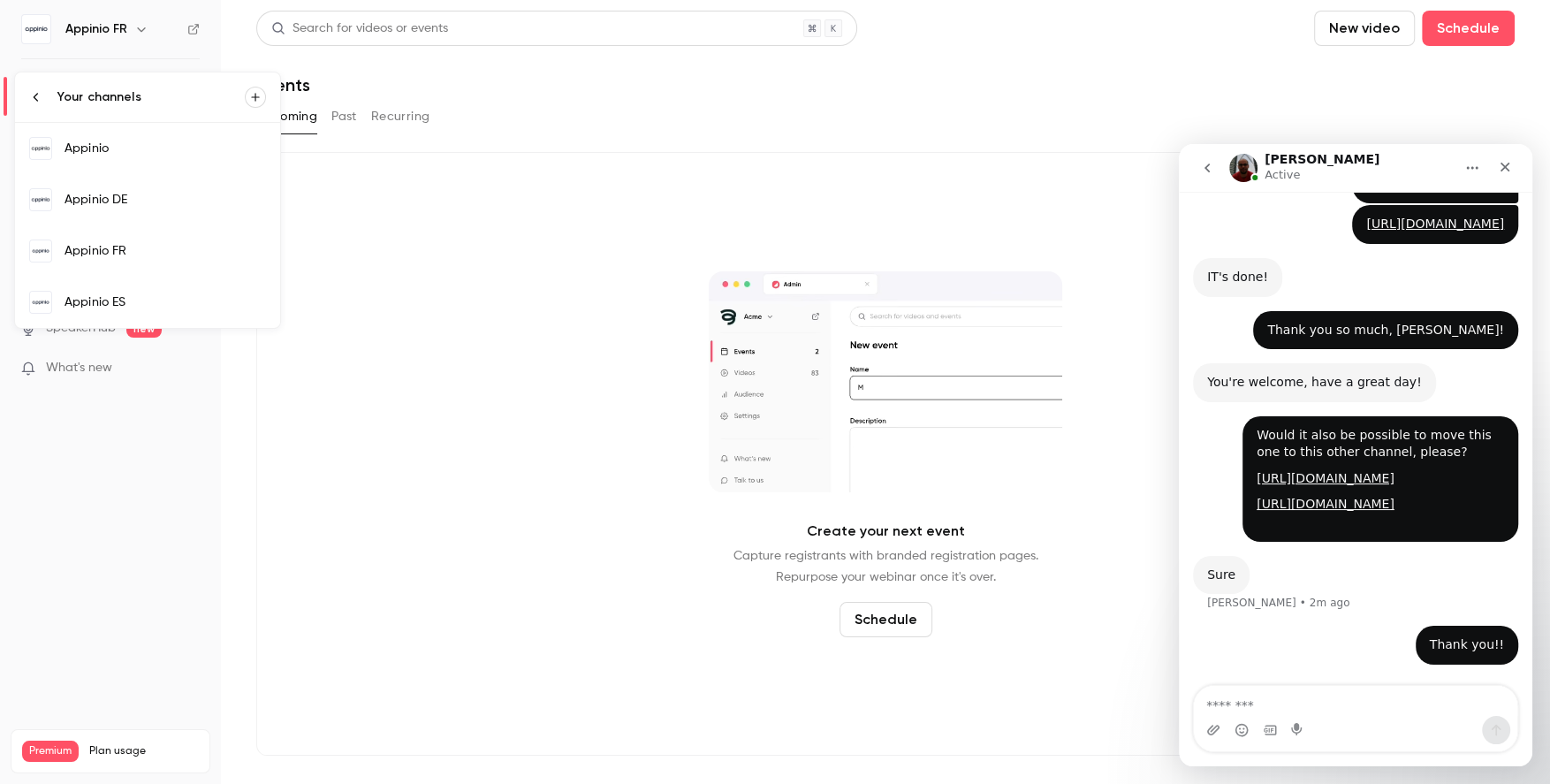
click at [59, 149] on link "Appinio" at bounding box center [148, 149] width 265 height 51
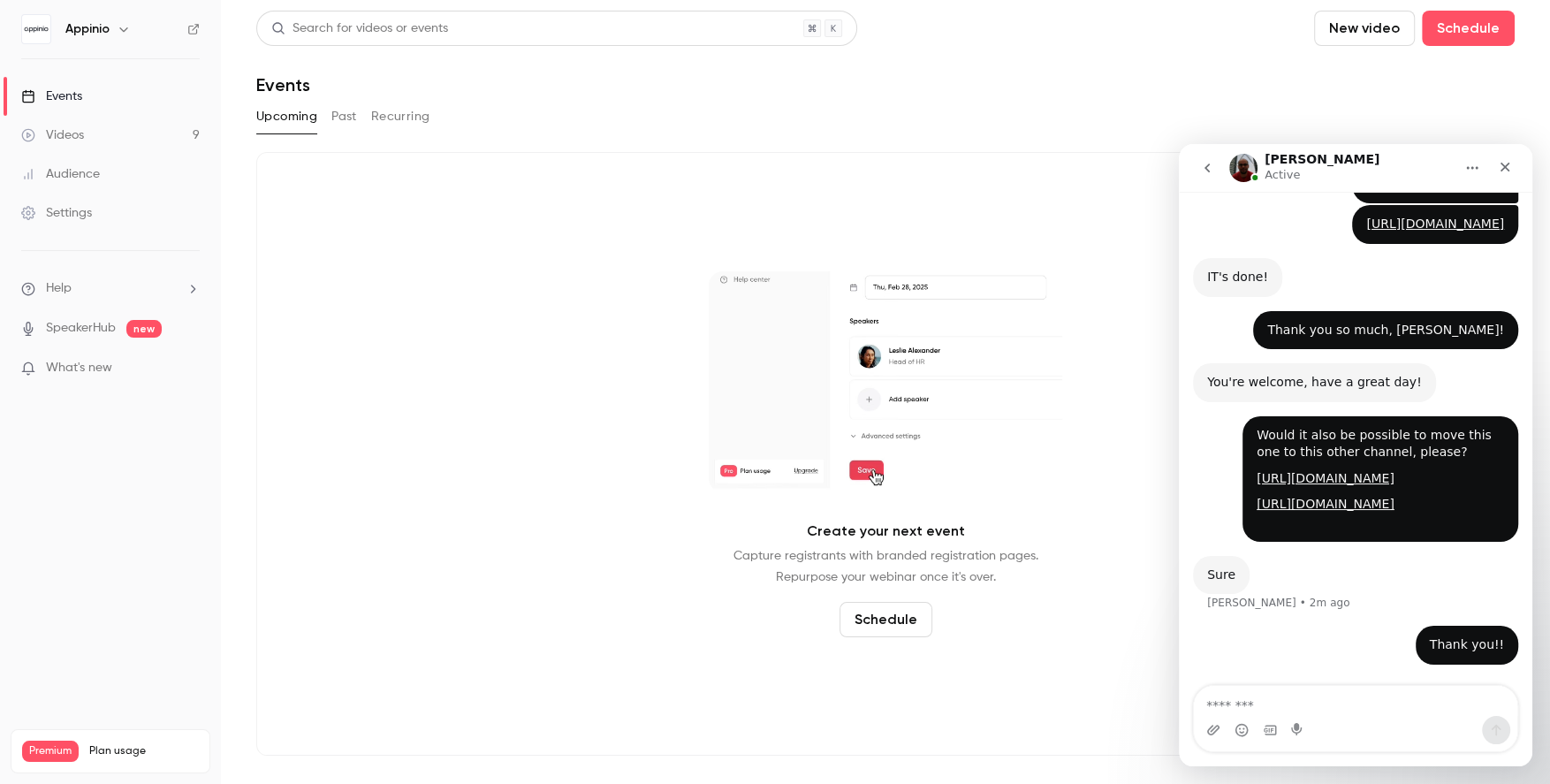
click at [346, 109] on button "Past" at bounding box center [344, 116] width 26 height 28
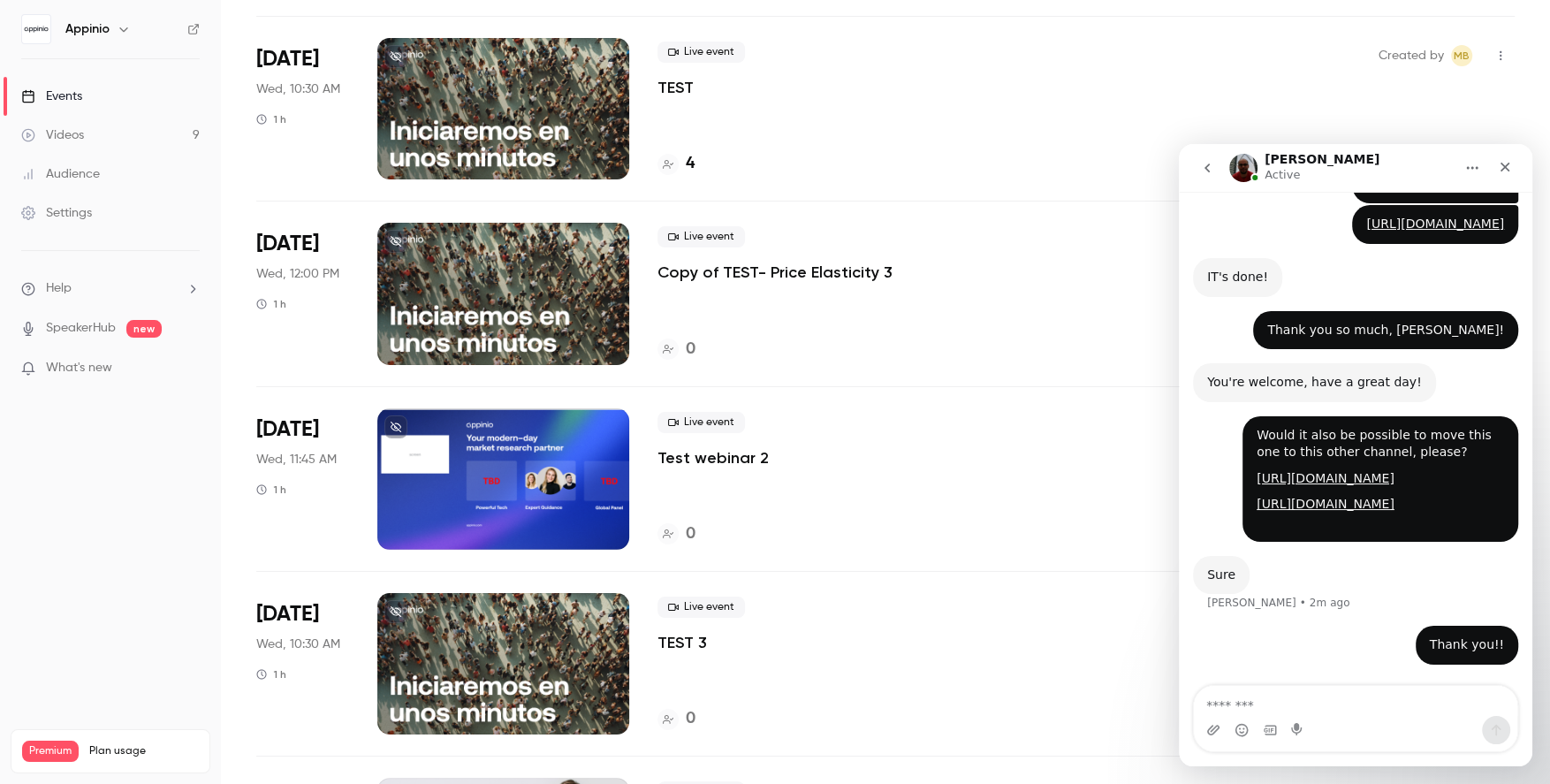
scroll to position [699, 0]
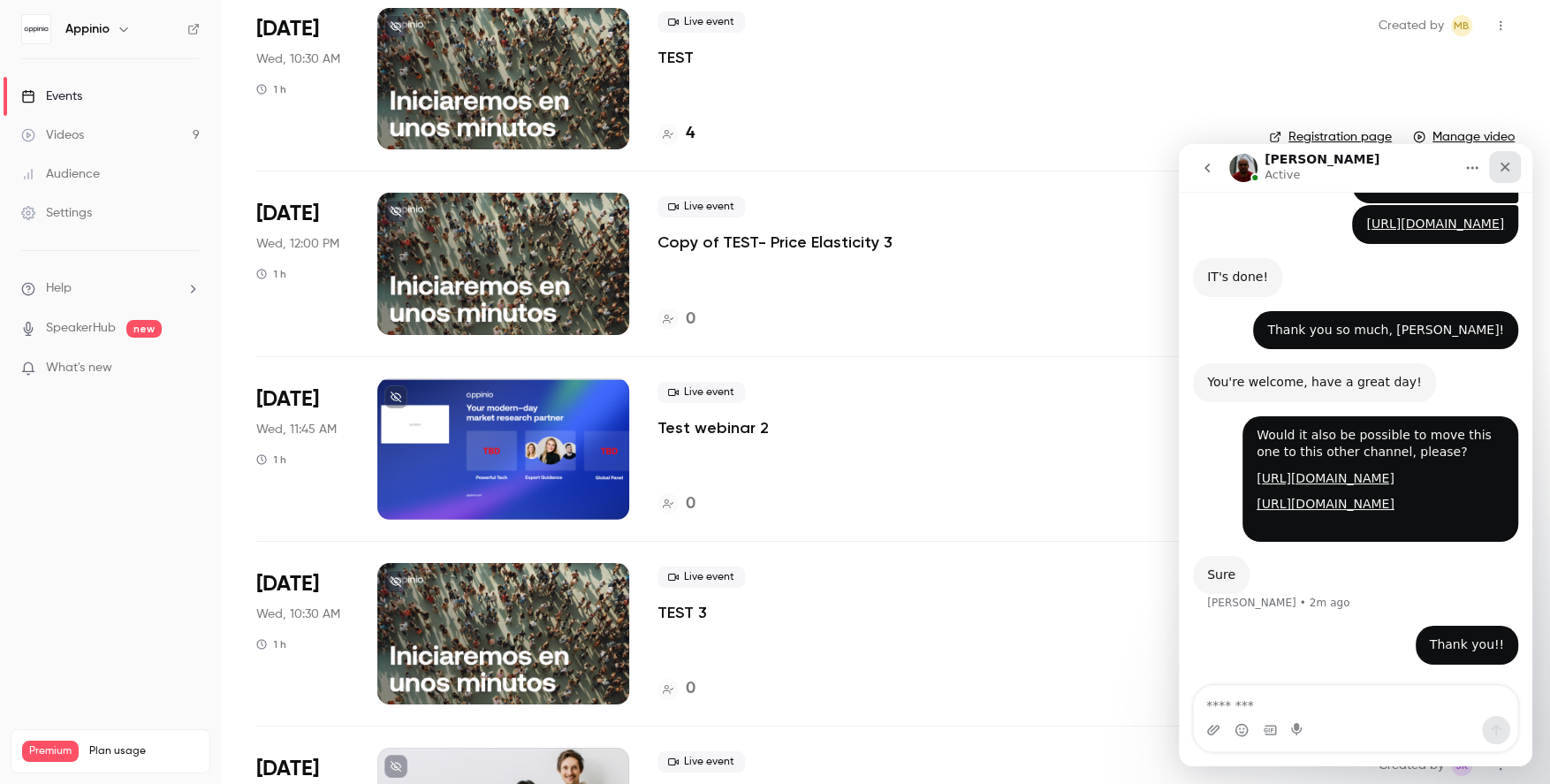
click at [1511, 165] on icon "Close" at bounding box center [1505, 167] width 14 height 14
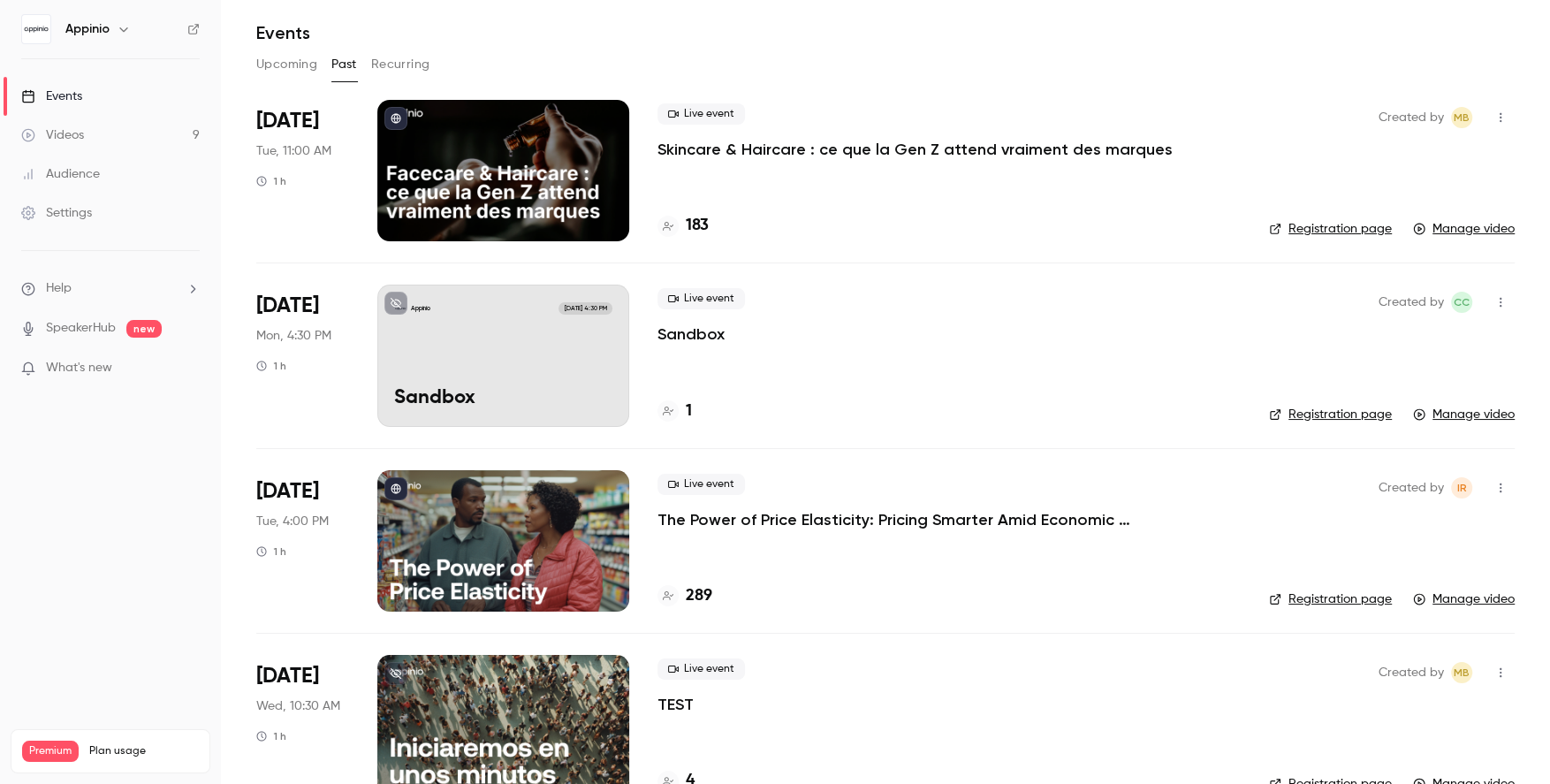
scroll to position [0, 0]
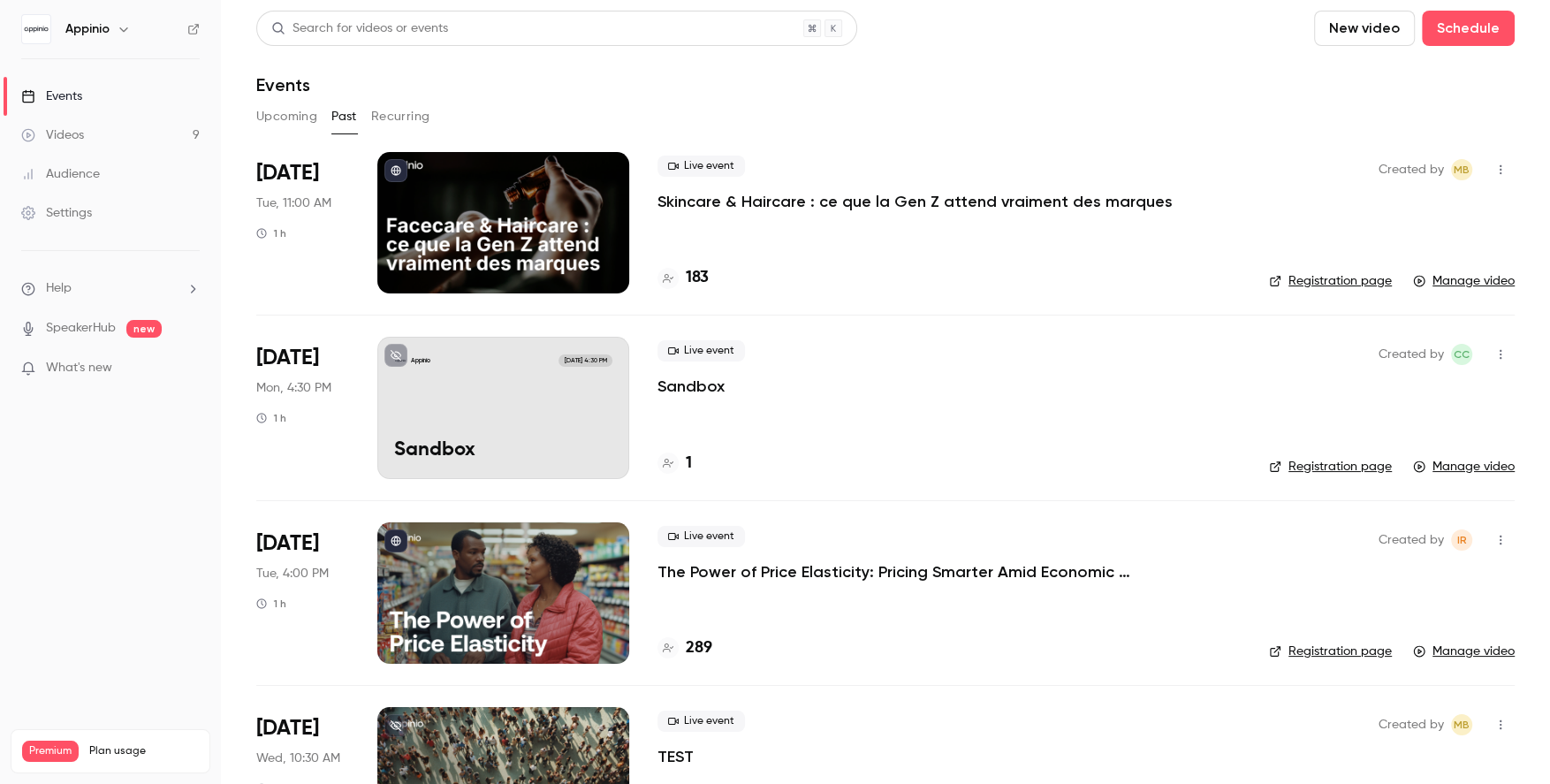
click at [108, 134] on link "Videos 9" at bounding box center [110, 134] width 221 height 39
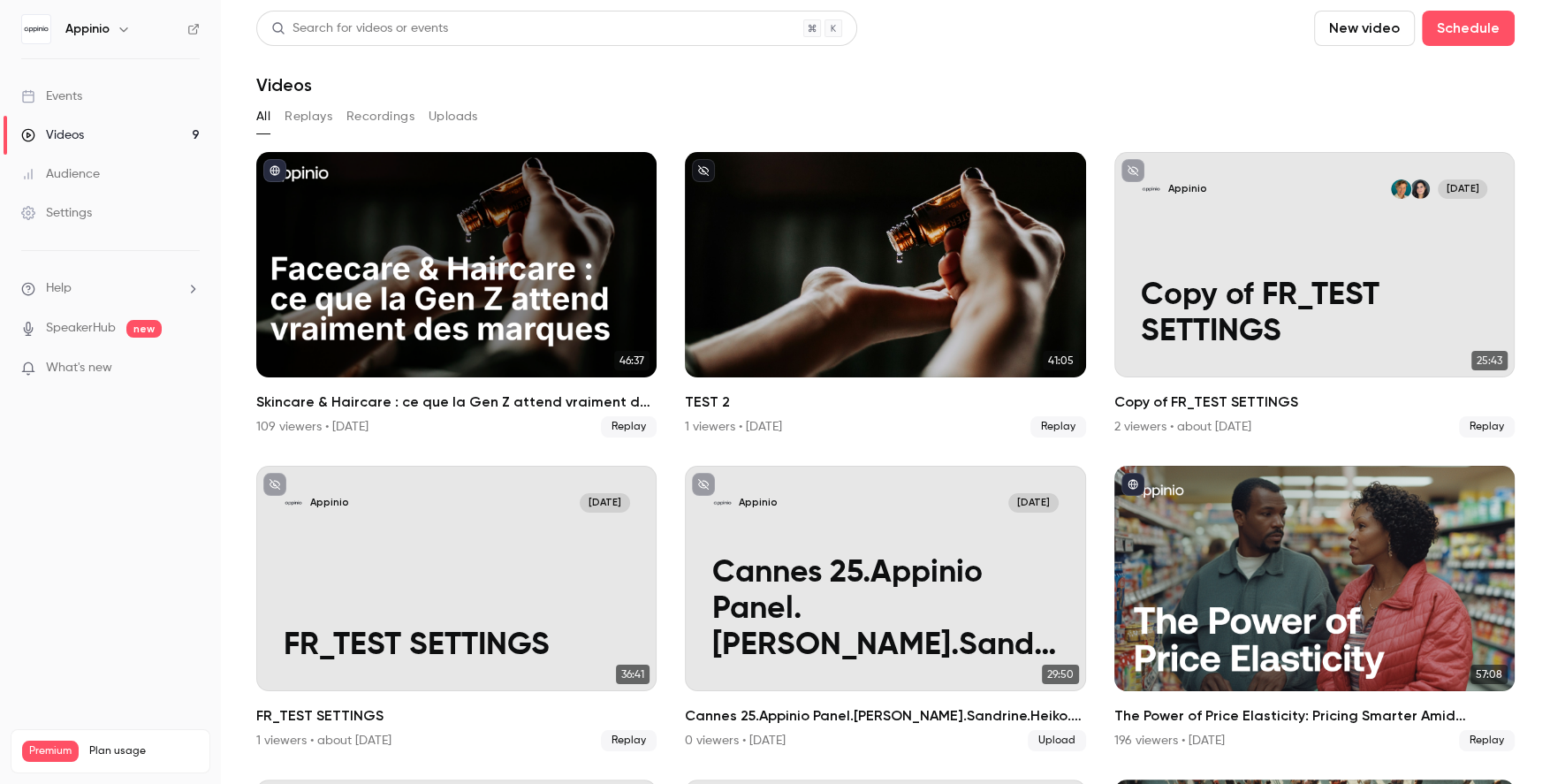
click at [121, 31] on icon "button" at bounding box center [123, 28] width 14 height 14
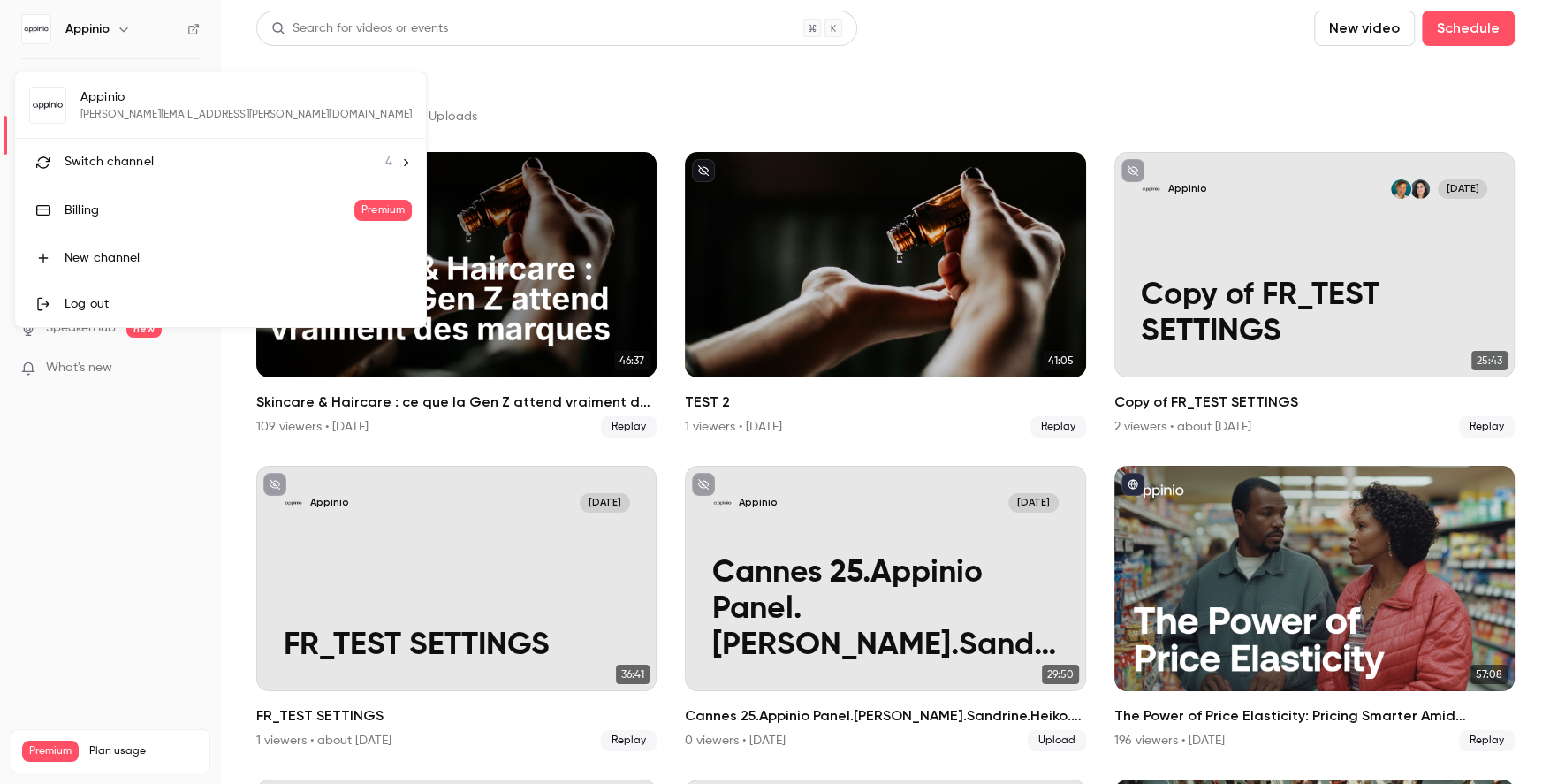
click at [114, 164] on span "Switch channel" at bounding box center [109, 162] width 89 height 19
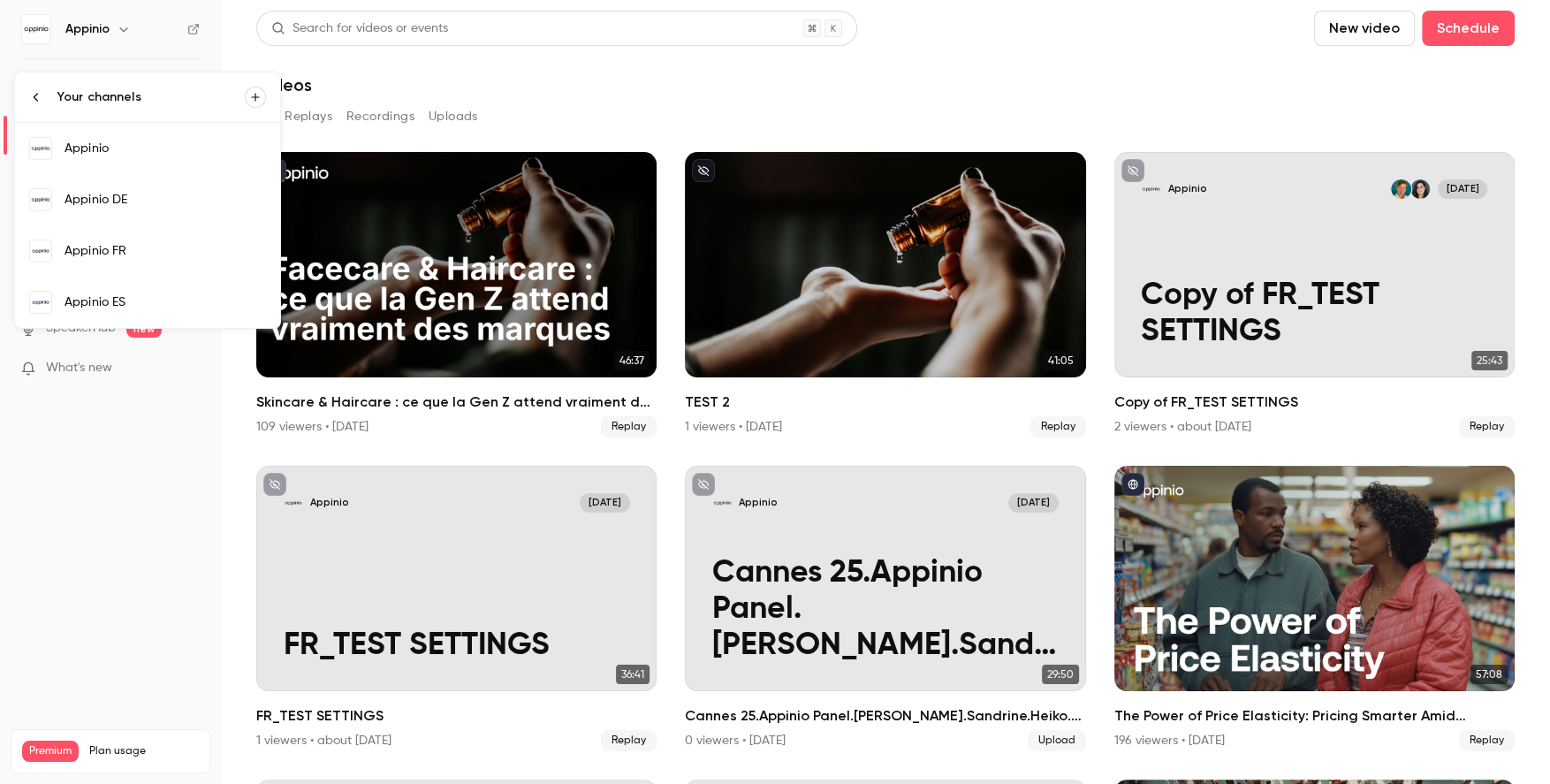
click at [113, 296] on div "Appinio ES" at bounding box center [165, 302] width 202 height 18
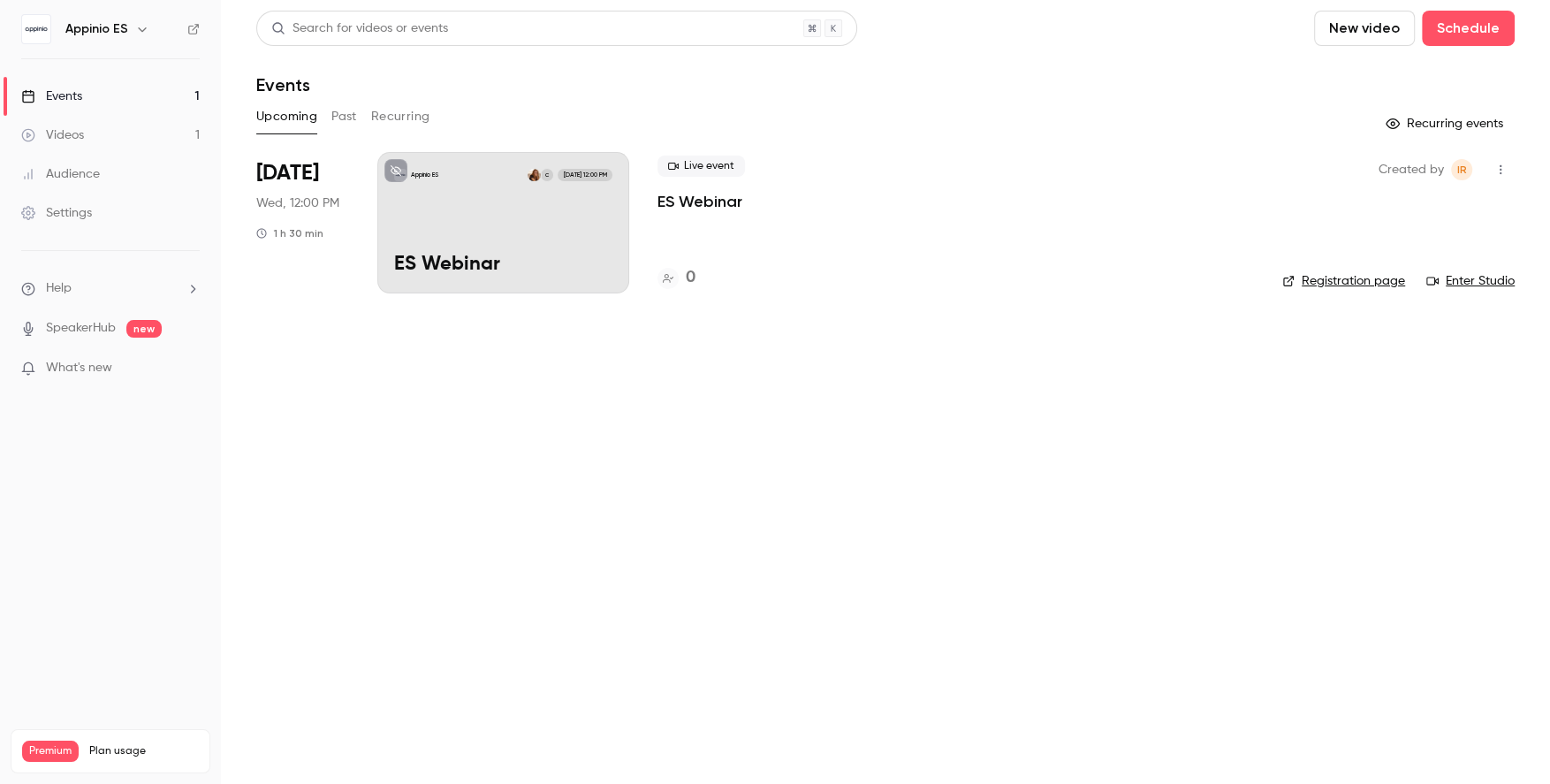
click at [353, 123] on button "Past" at bounding box center [344, 116] width 26 height 28
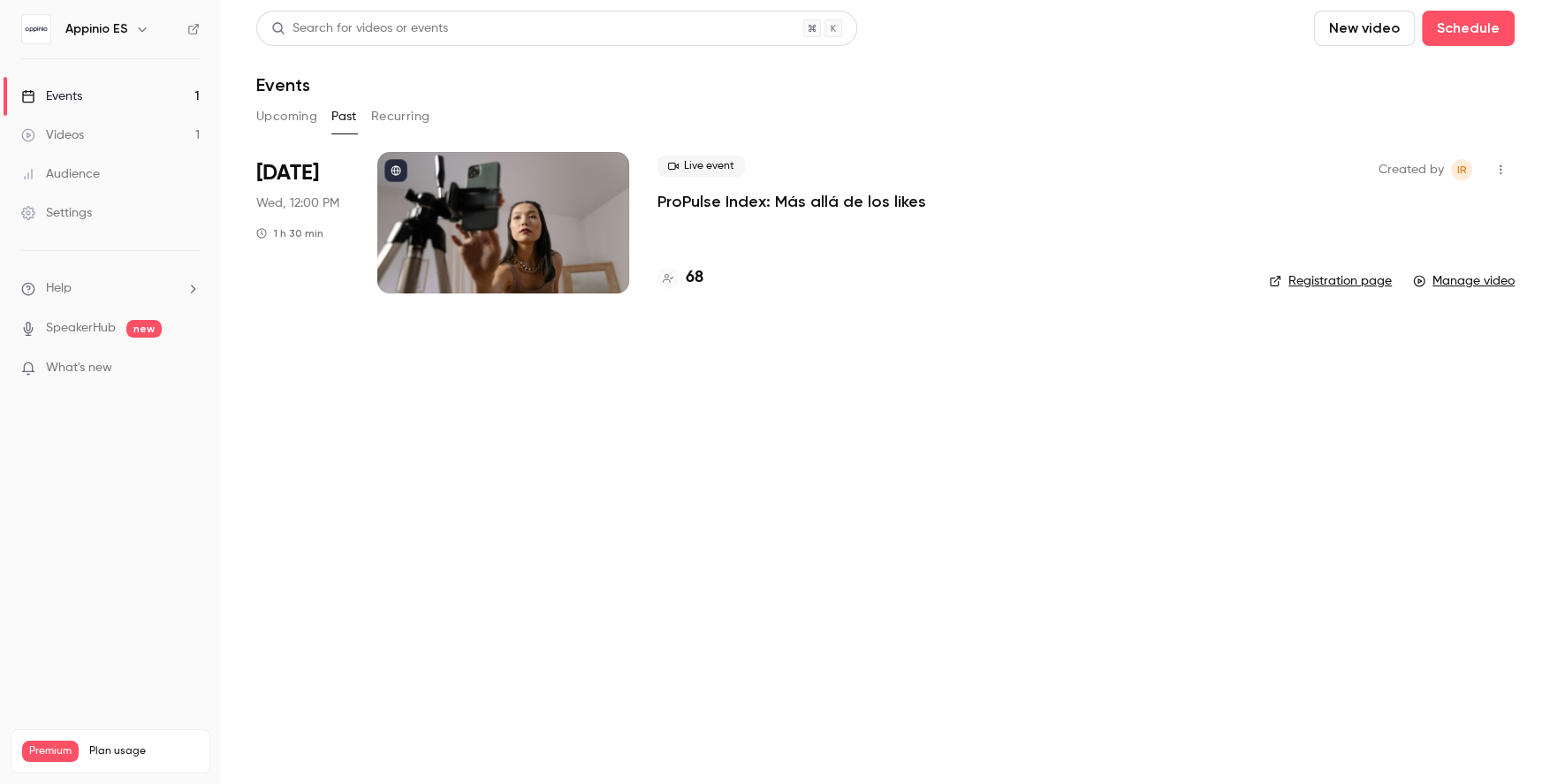
click at [189, 21] on div "Appinio ES" at bounding box center [110, 29] width 178 height 30
click at [200, 31] on nav "Appinio ES Events 1 Videos 1 Audience Settings Help SpeakerHub new What's new P…" at bounding box center [110, 392] width 221 height 784
click at [193, 28] on icon at bounding box center [193, 28] width 10 height 10
click at [139, 207] on link "Settings" at bounding box center [110, 212] width 221 height 39
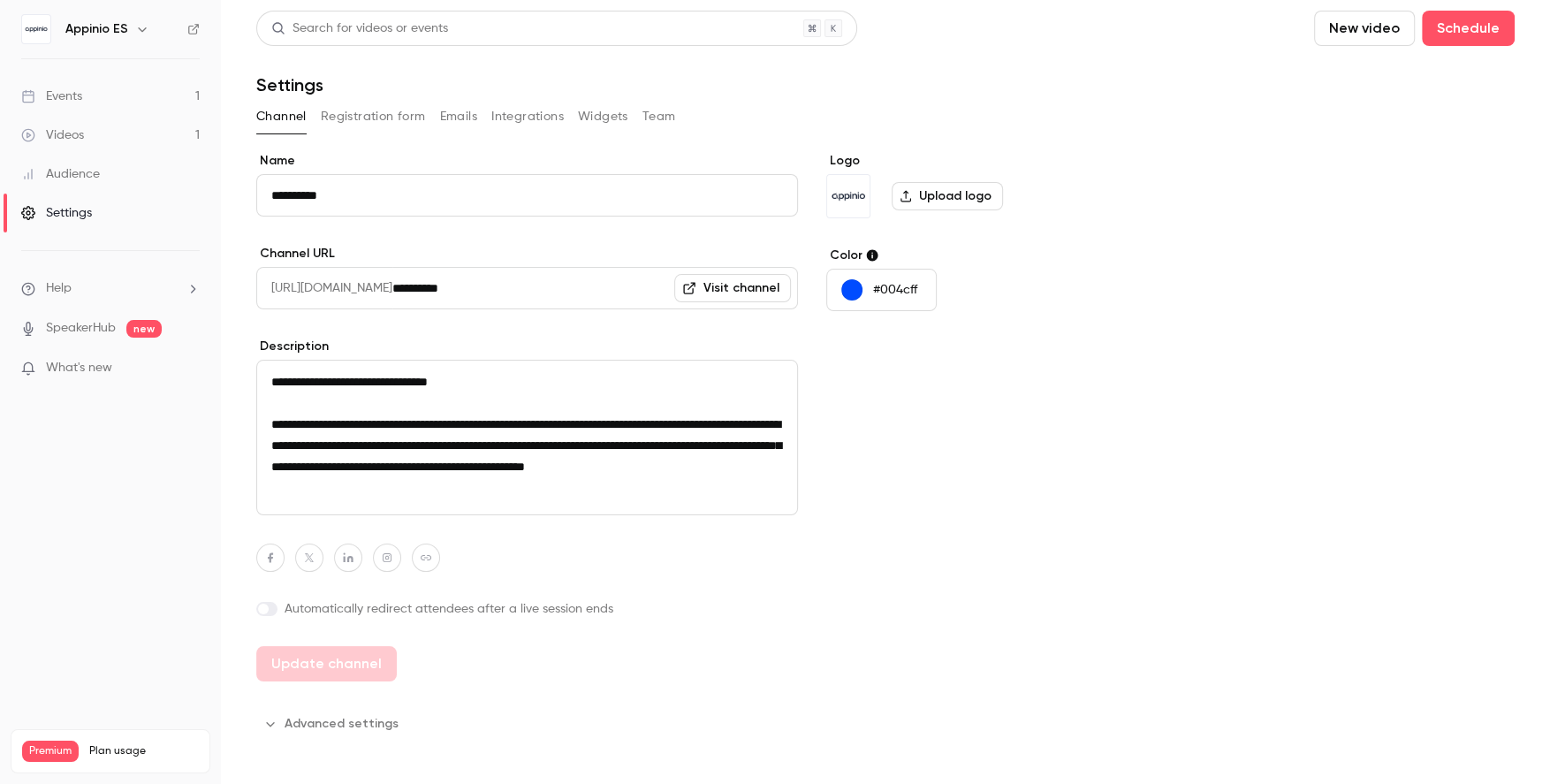
click at [898, 291] on p "#004cff" at bounding box center [895, 290] width 45 height 18
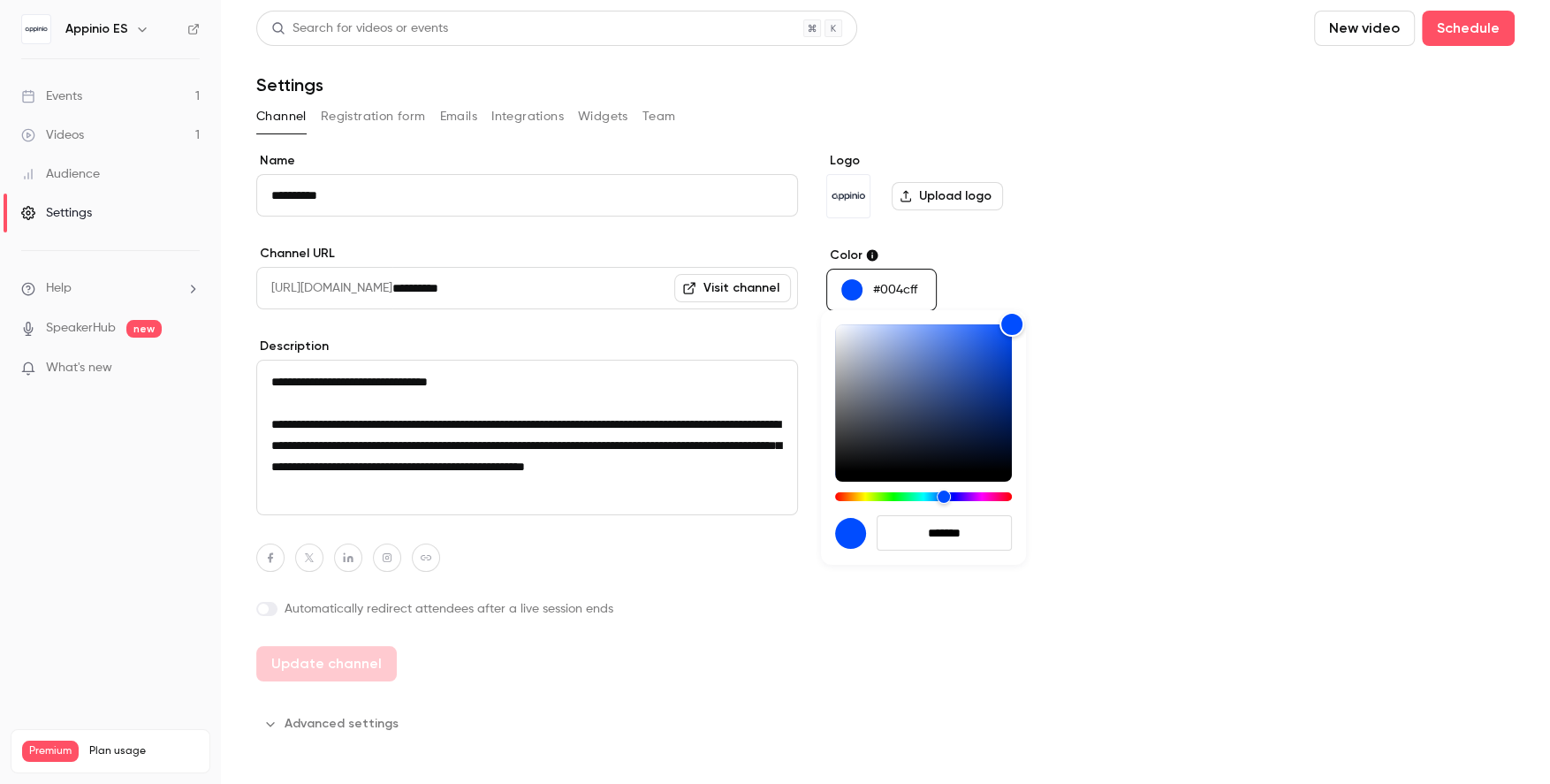
click at [953, 538] on input "*******" at bounding box center [944, 532] width 135 height 35
paste input "hex-color-input"
type input "*******"
click at [1089, 532] on div at bounding box center [775, 392] width 1550 height 784
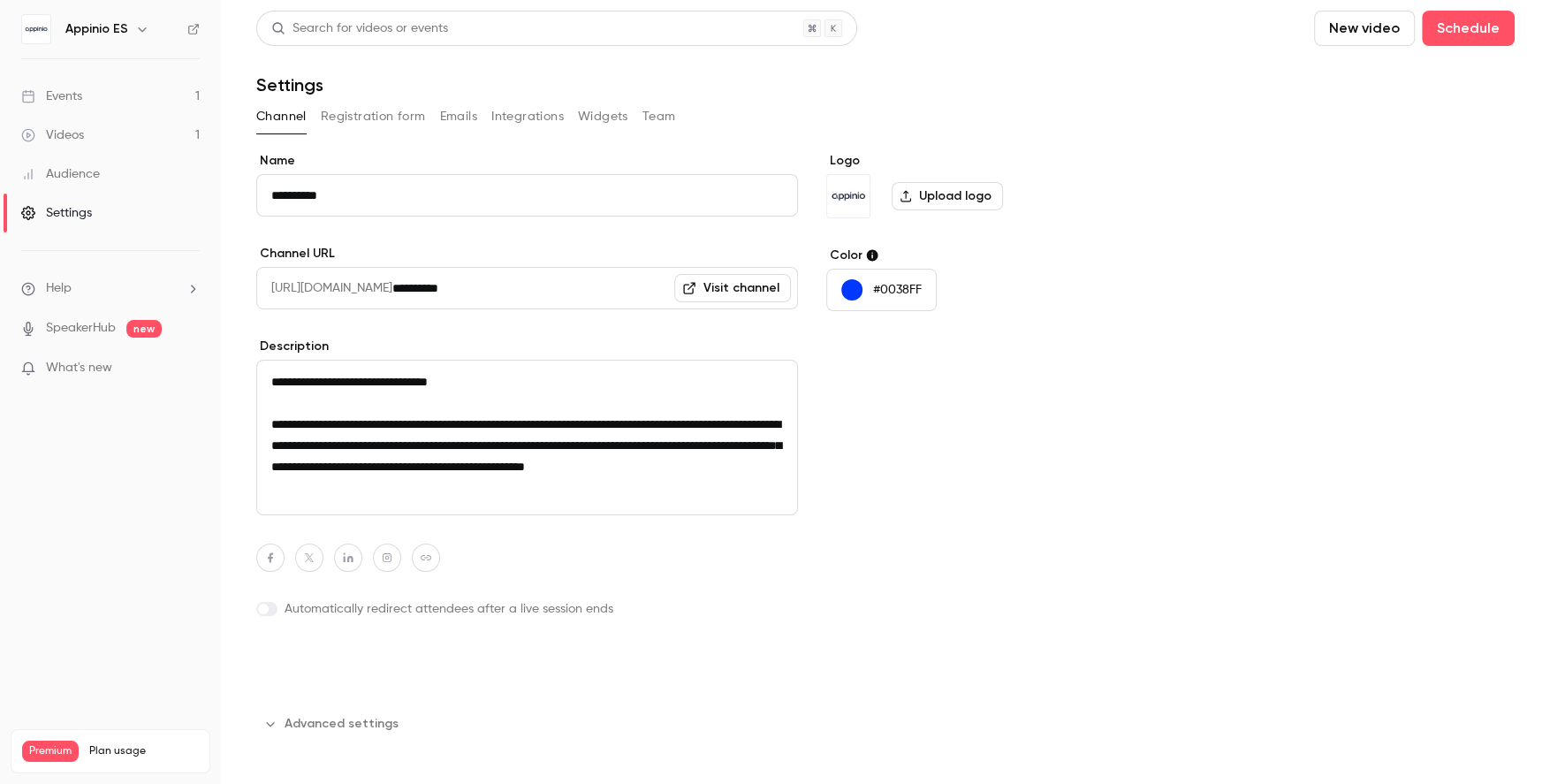
click at [363, 665] on button "Update channel" at bounding box center [327, 663] width 140 height 35
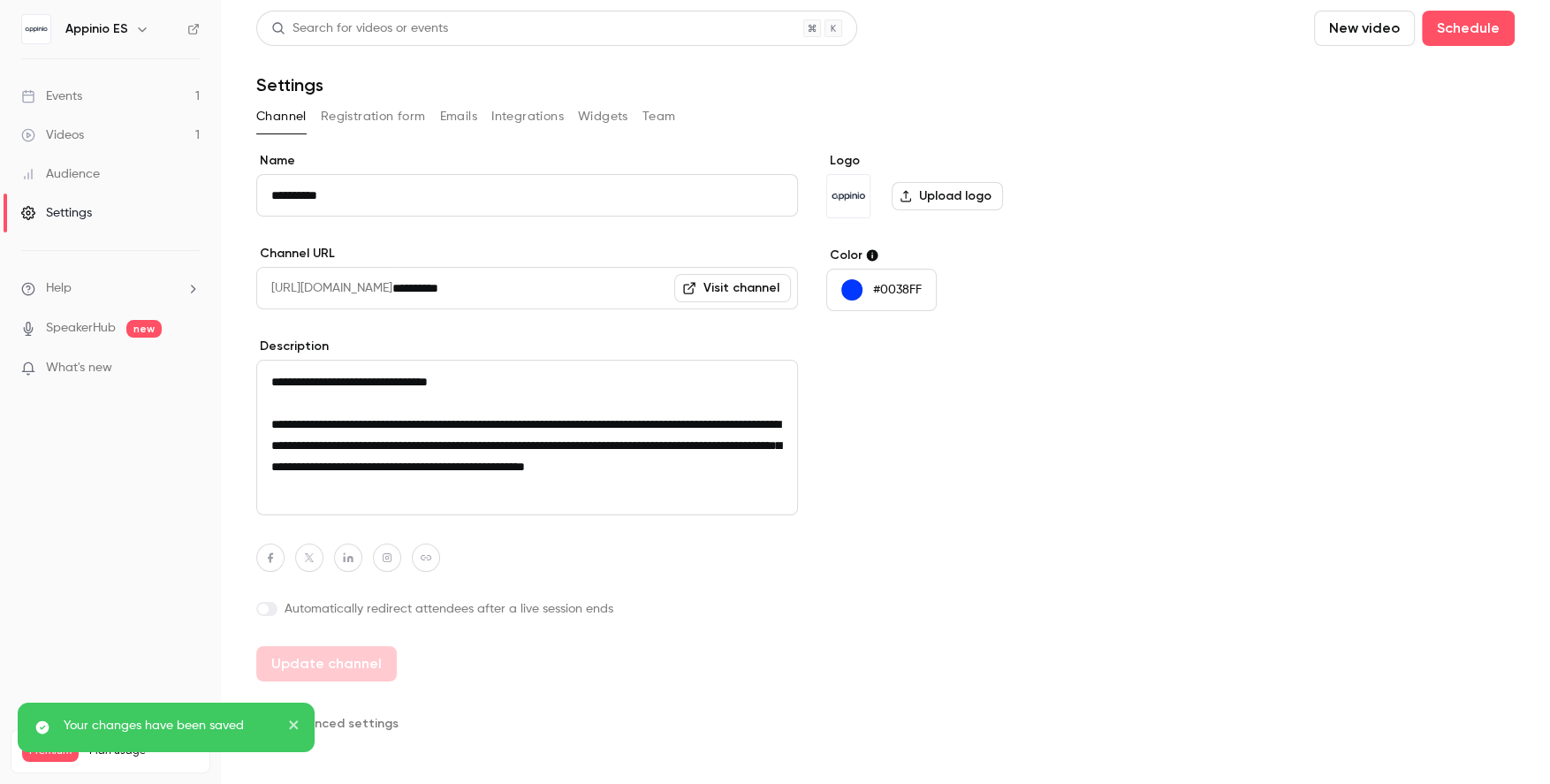
click at [52, 88] on div "Events" at bounding box center [51, 96] width 61 height 18
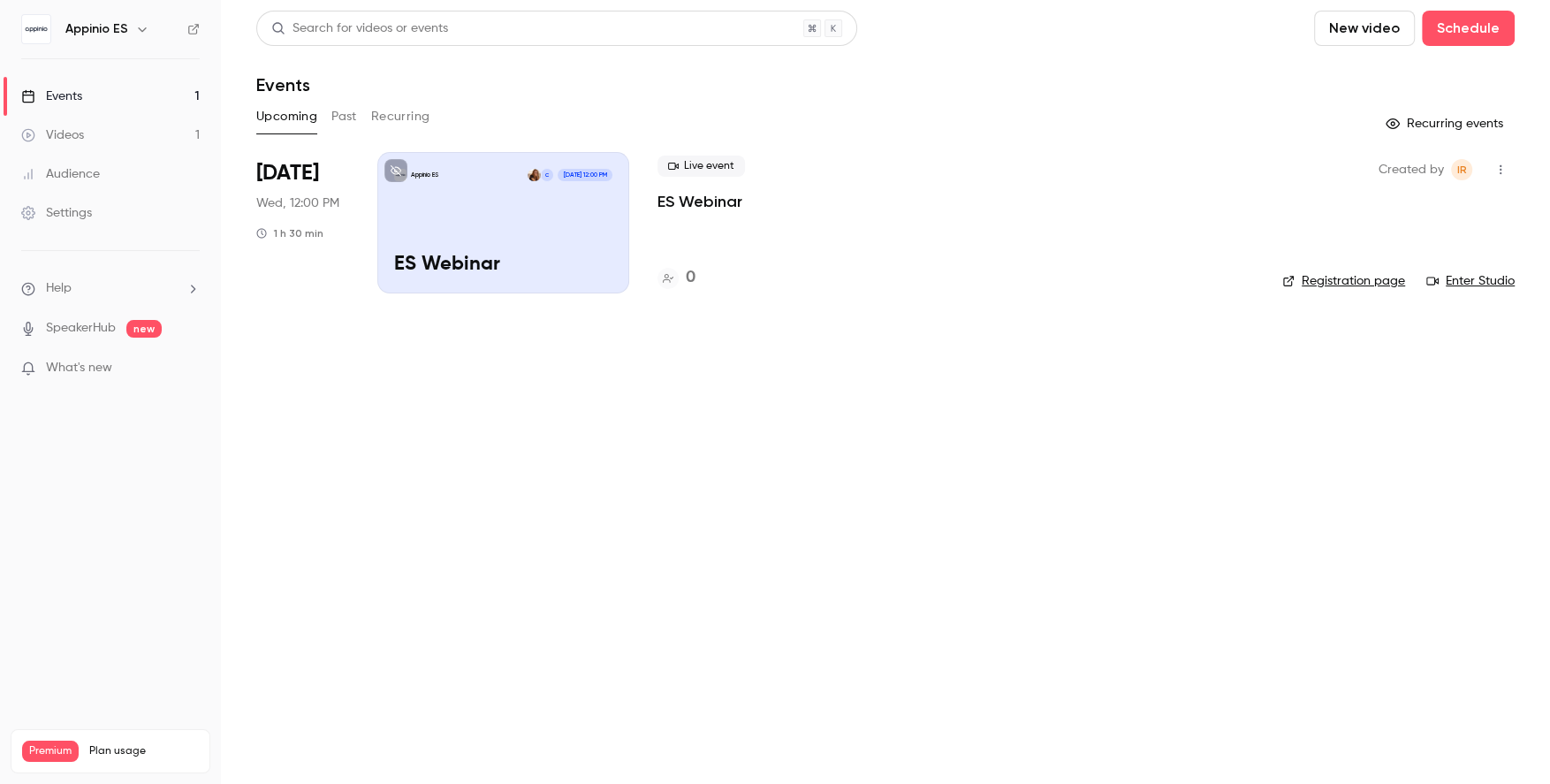
click at [125, 362] on p "What's new" at bounding box center [96, 368] width 151 height 19
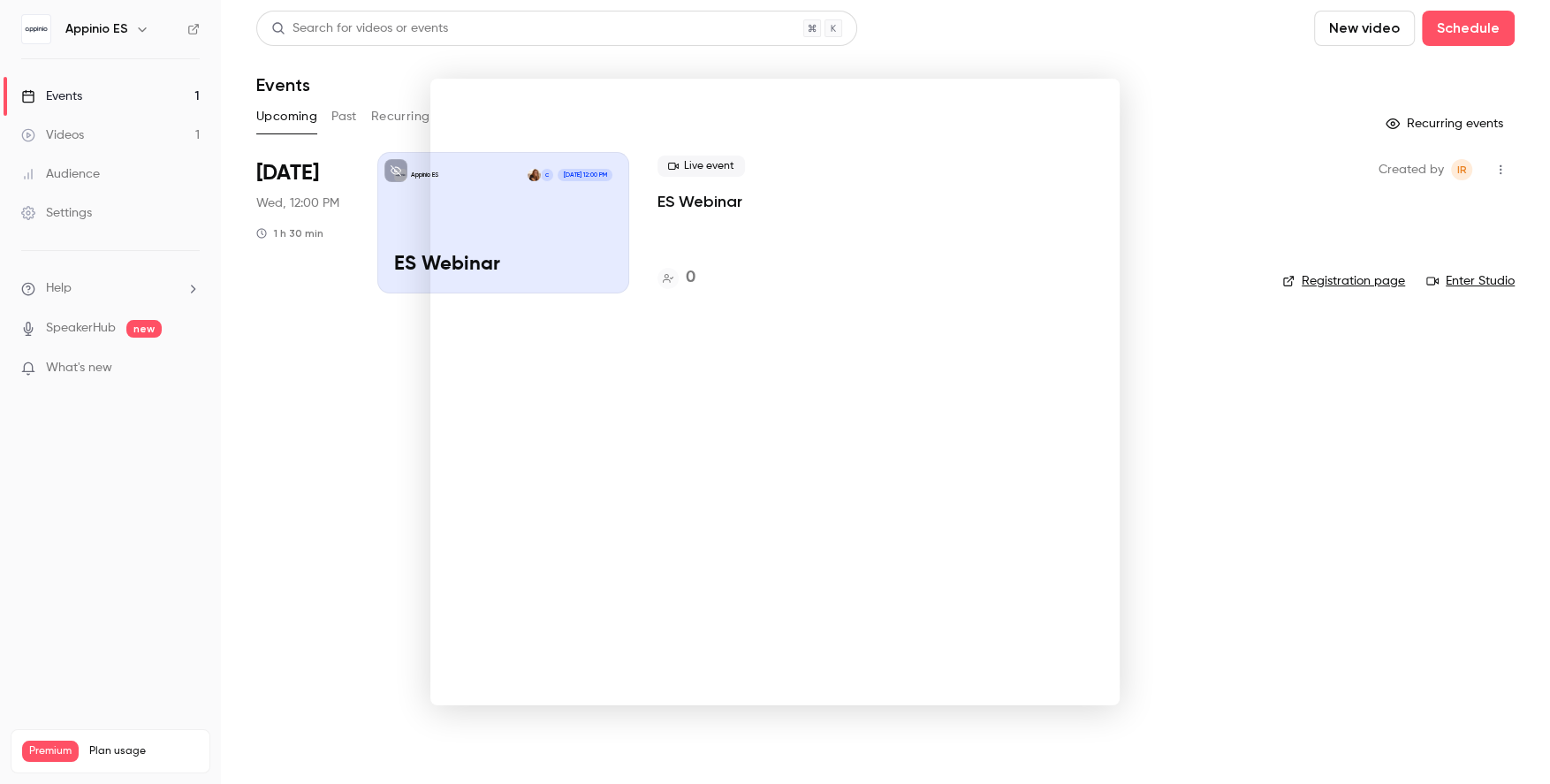
click at [1183, 90] on div at bounding box center [775, 392] width 1550 height 784
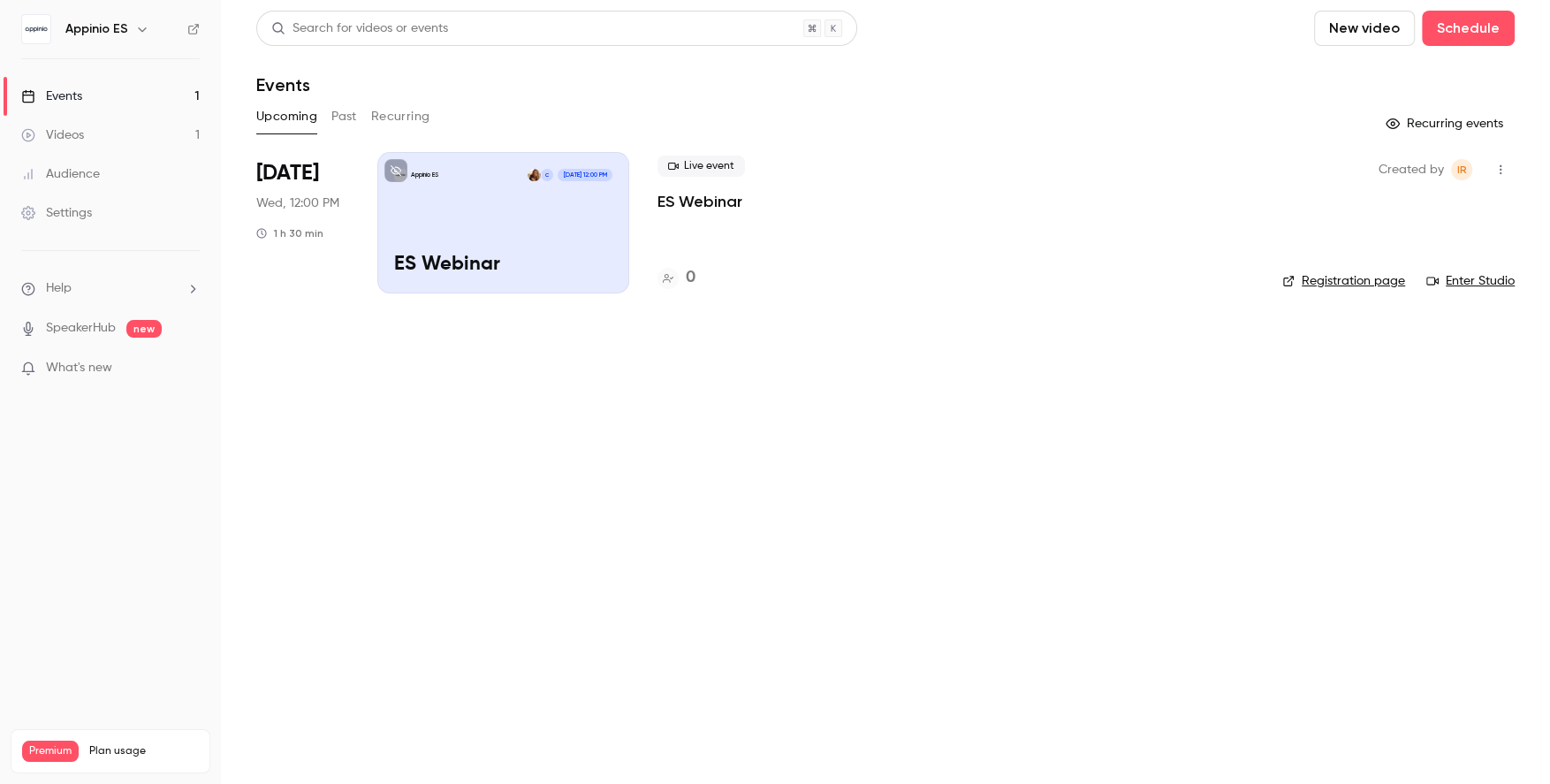
click at [117, 26] on h6 "Appinio ES" at bounding box center [97, 28] width 63 height 18
click at [135, 29] on icon "button" at bounding box center [142, 28] width 14 height 14
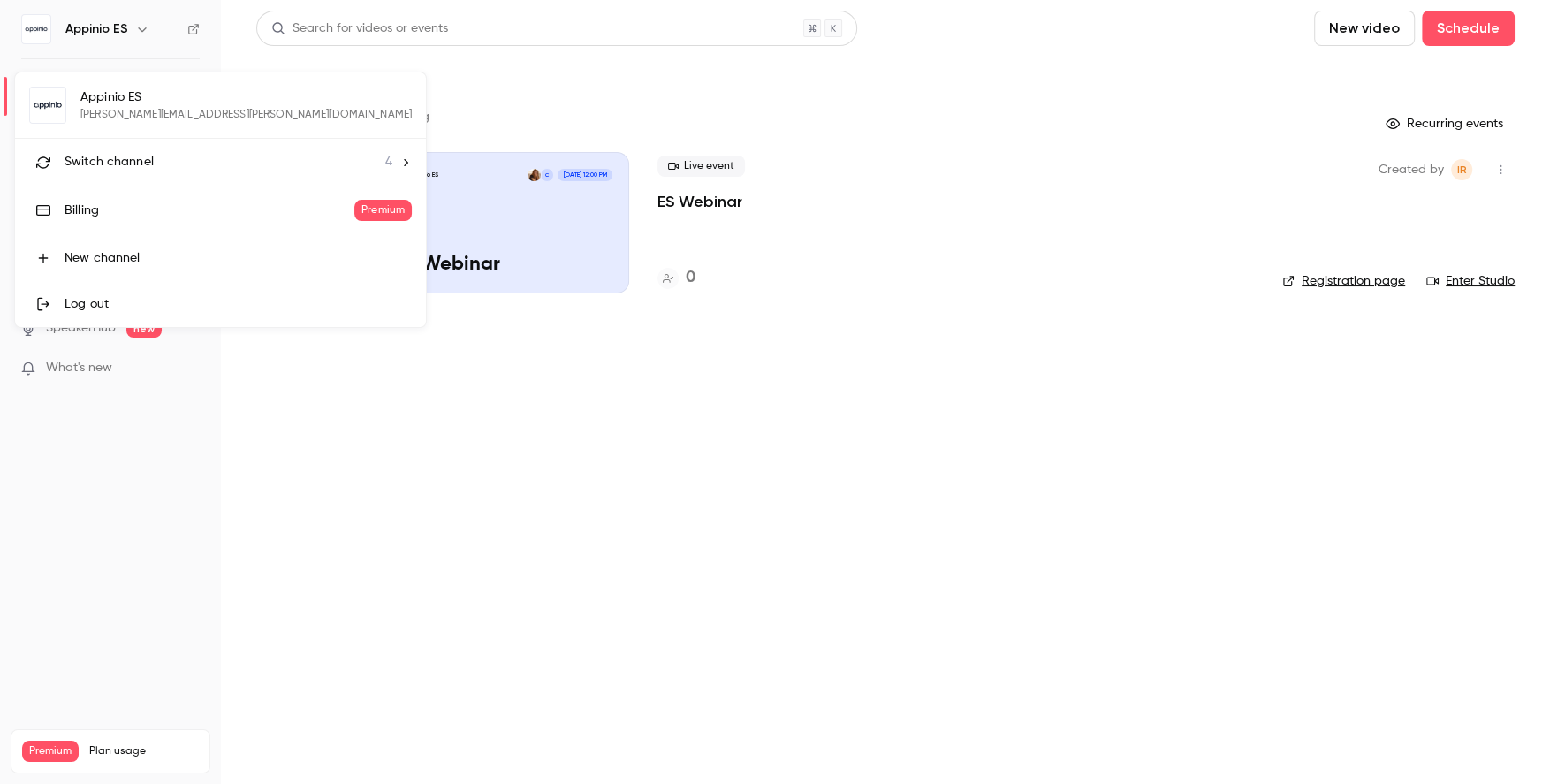
click at [107, 155] on span "Switch channel" at bounding box center [109, 162] width 89 height 19
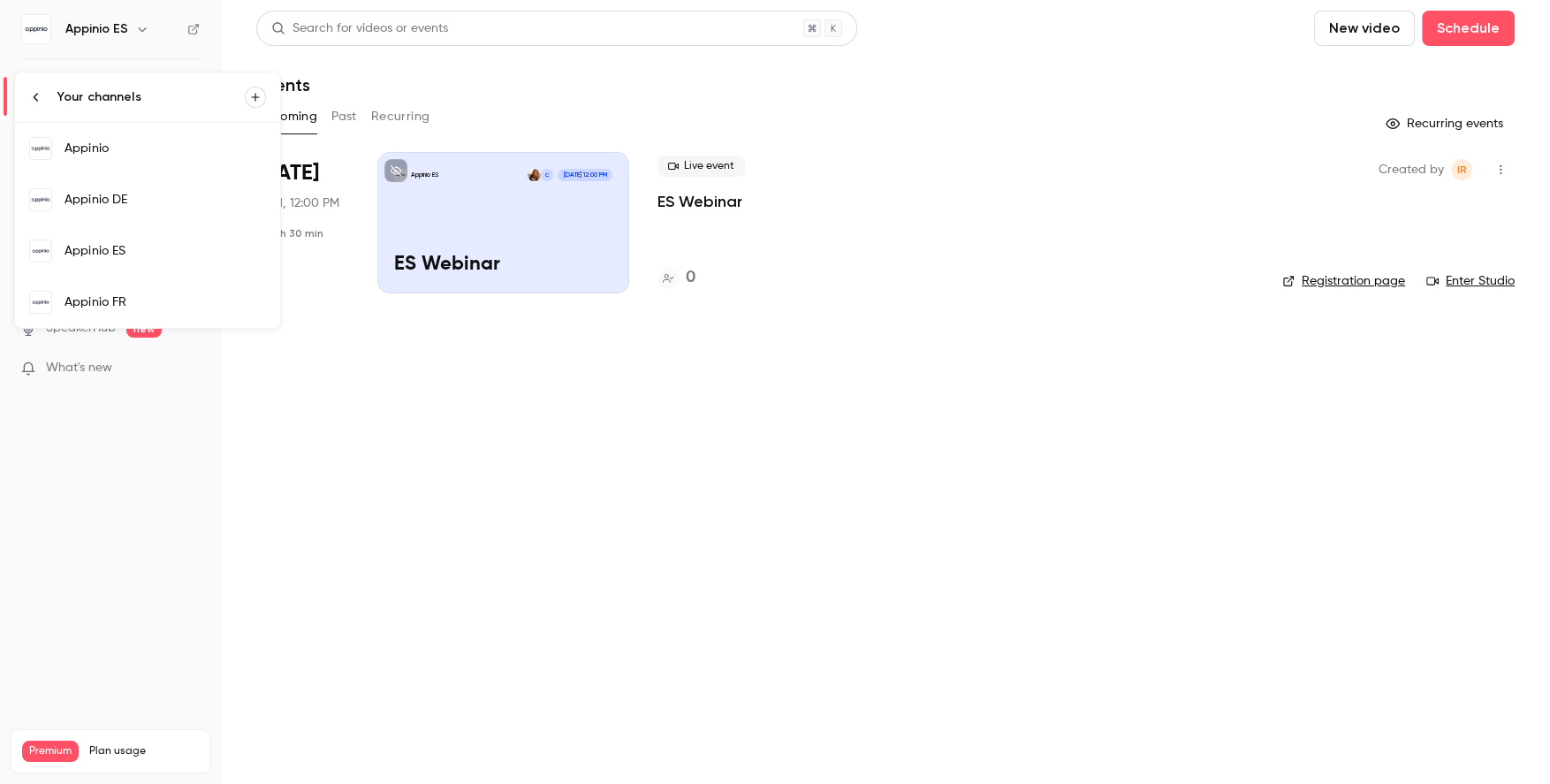
click at [121, 294] on div "Appinio FR" at bounding box center [165, 302] width 202 height 18
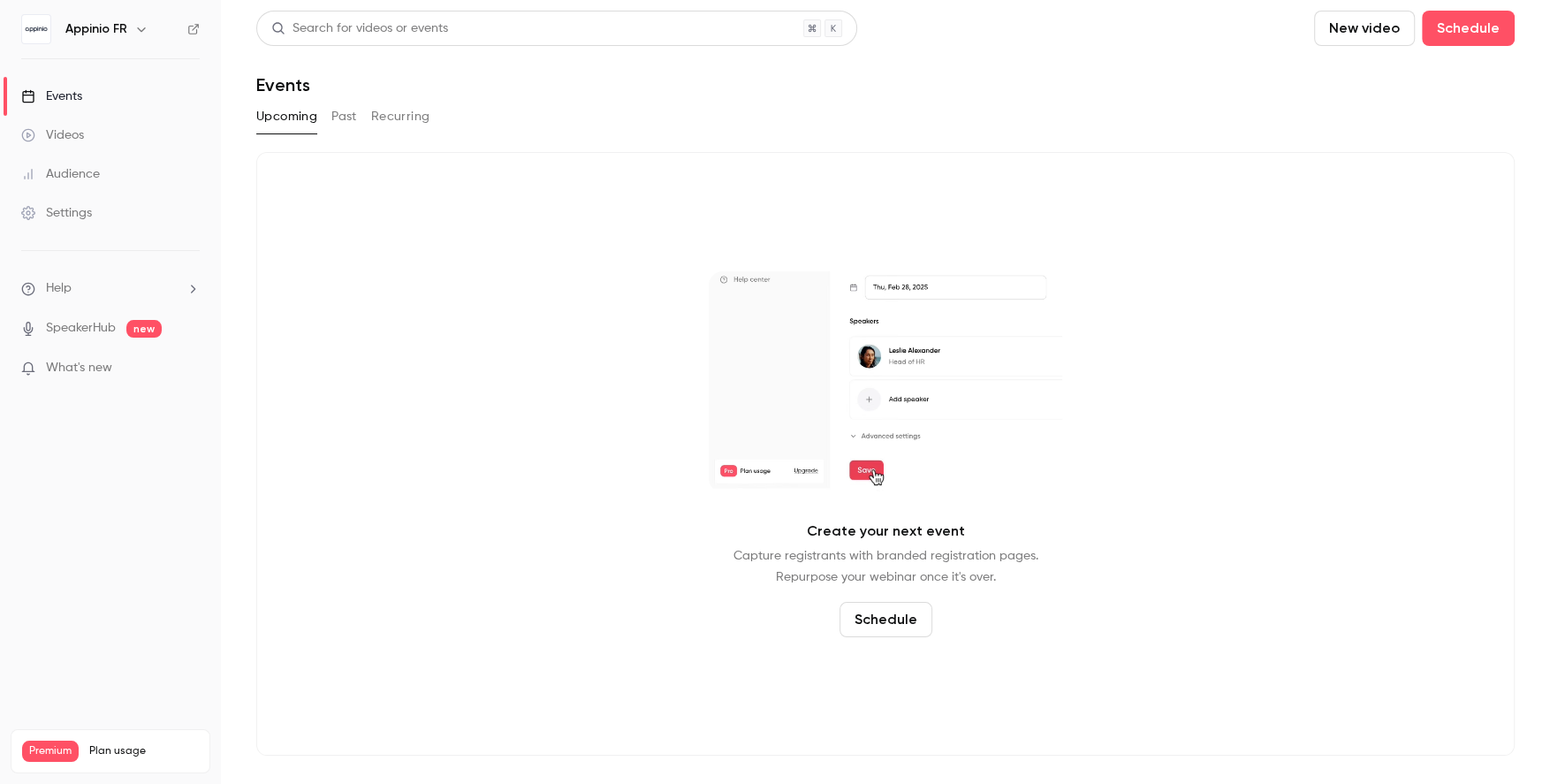
click at [361, 103] on div "Upcoming Past Recurring" at bounding box center [886, 116] width 1259 height 28
click at [349, 116] on button "Past" at bounding box center [344, 116] width 26 height 28
click at [402, 116] on button "Recurring" at bounding box center [401, 116] width 60 height 28
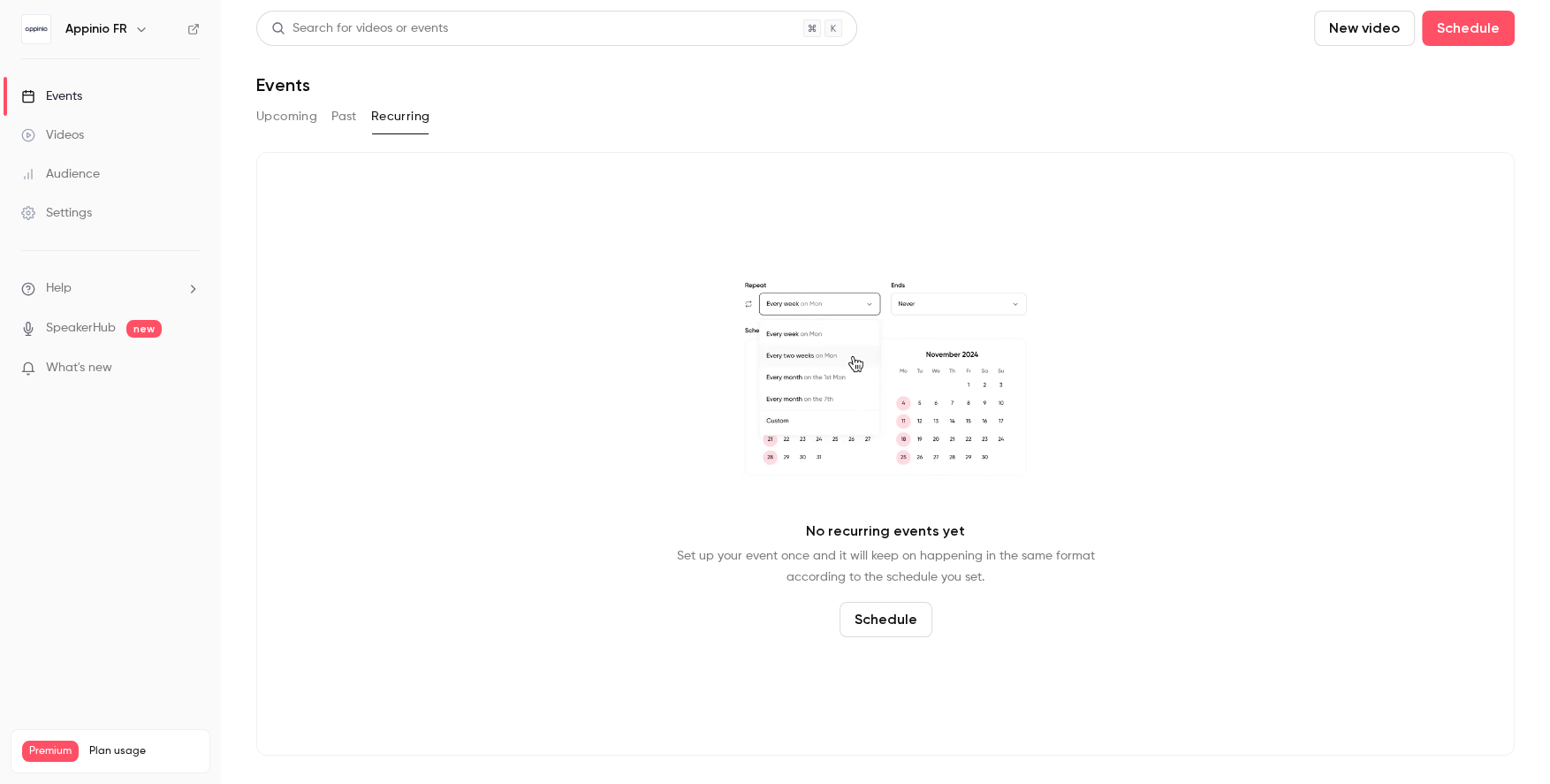
click at [148, 86] on link "Events" at bounding box center [110, 96] width 221 height 39
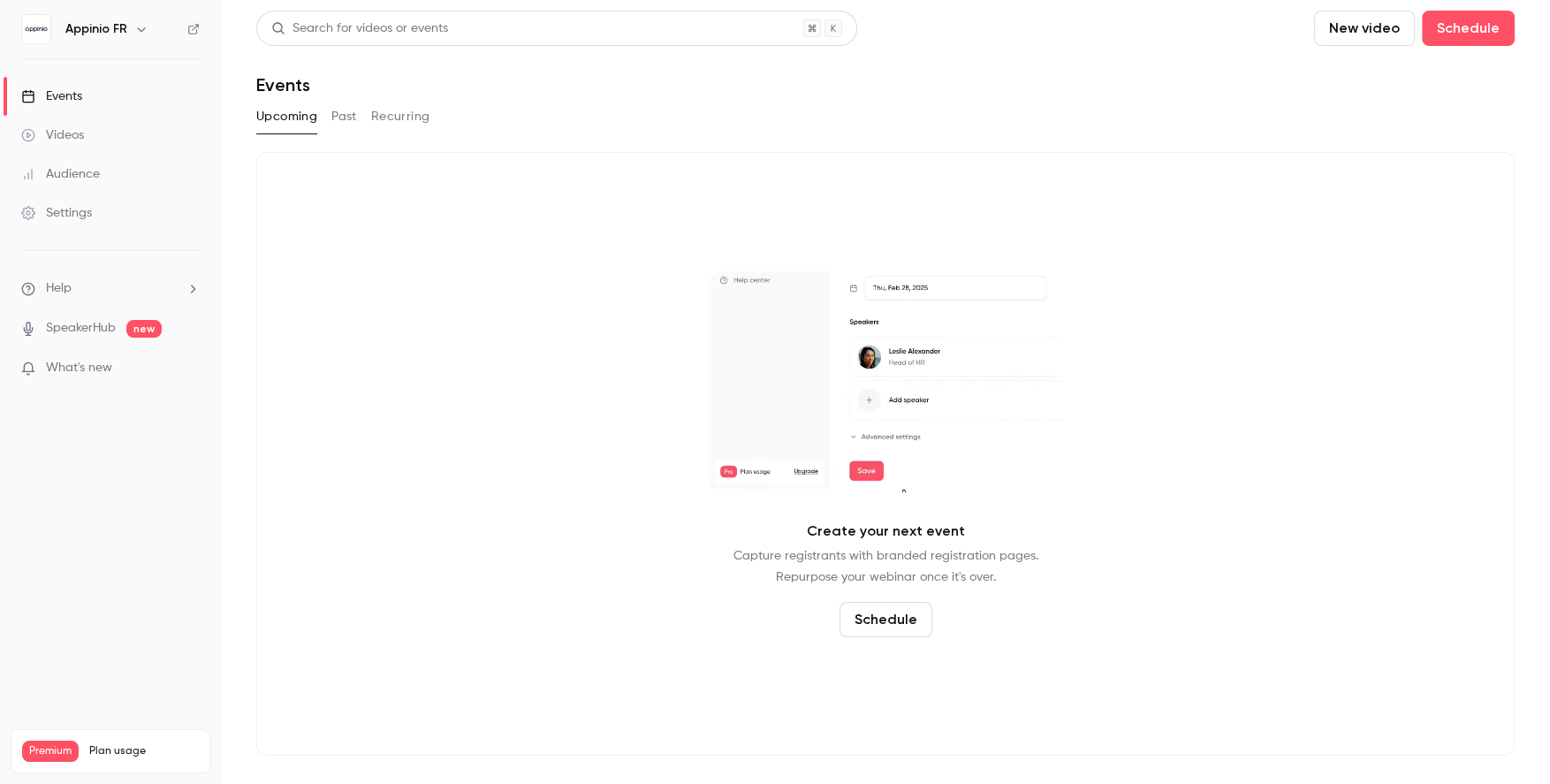
click at [115, 39] on div "Appinio FR" at bounding box center [110, 29] width 178 height 30
click at [133, 39] on div "Appinio FR" at bounding box center [119, 29] width 108 height 21
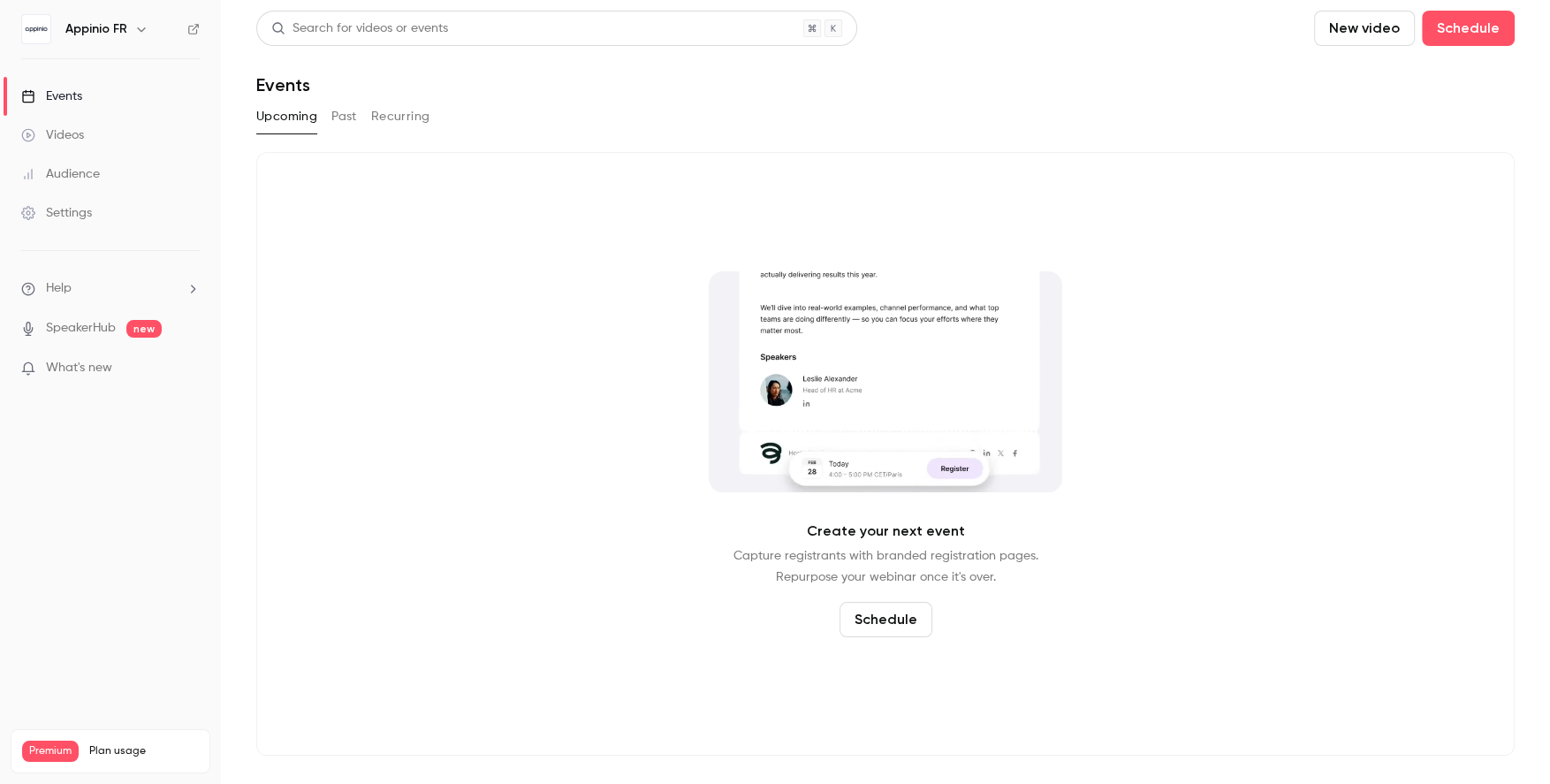
click at [136, 32] on icon "button" at bounding box center [141, 28] width 14 height 14
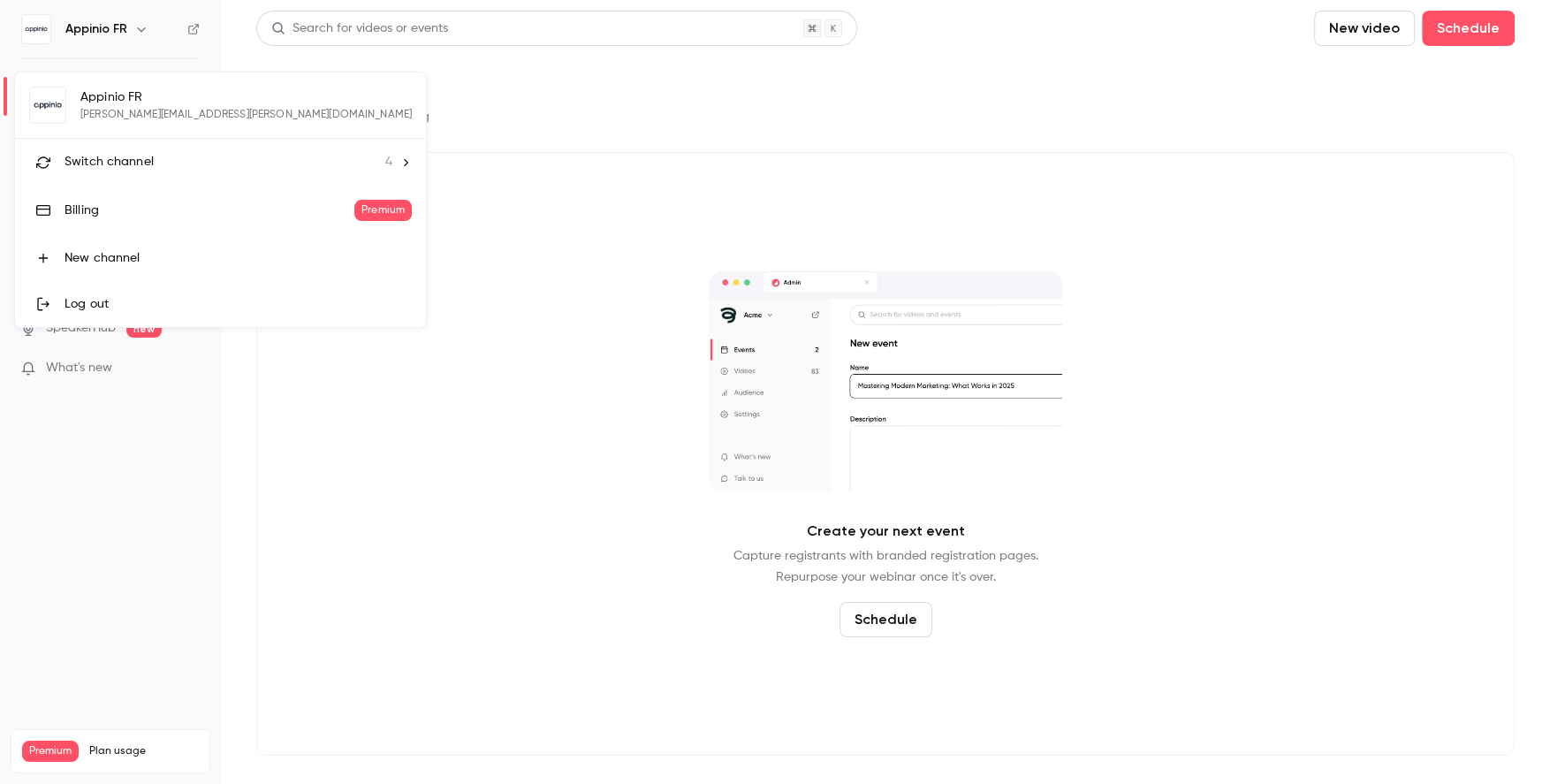
click at [125, 162] on span "Switch channel" at bounding box center [109, 162] width 89 height 19
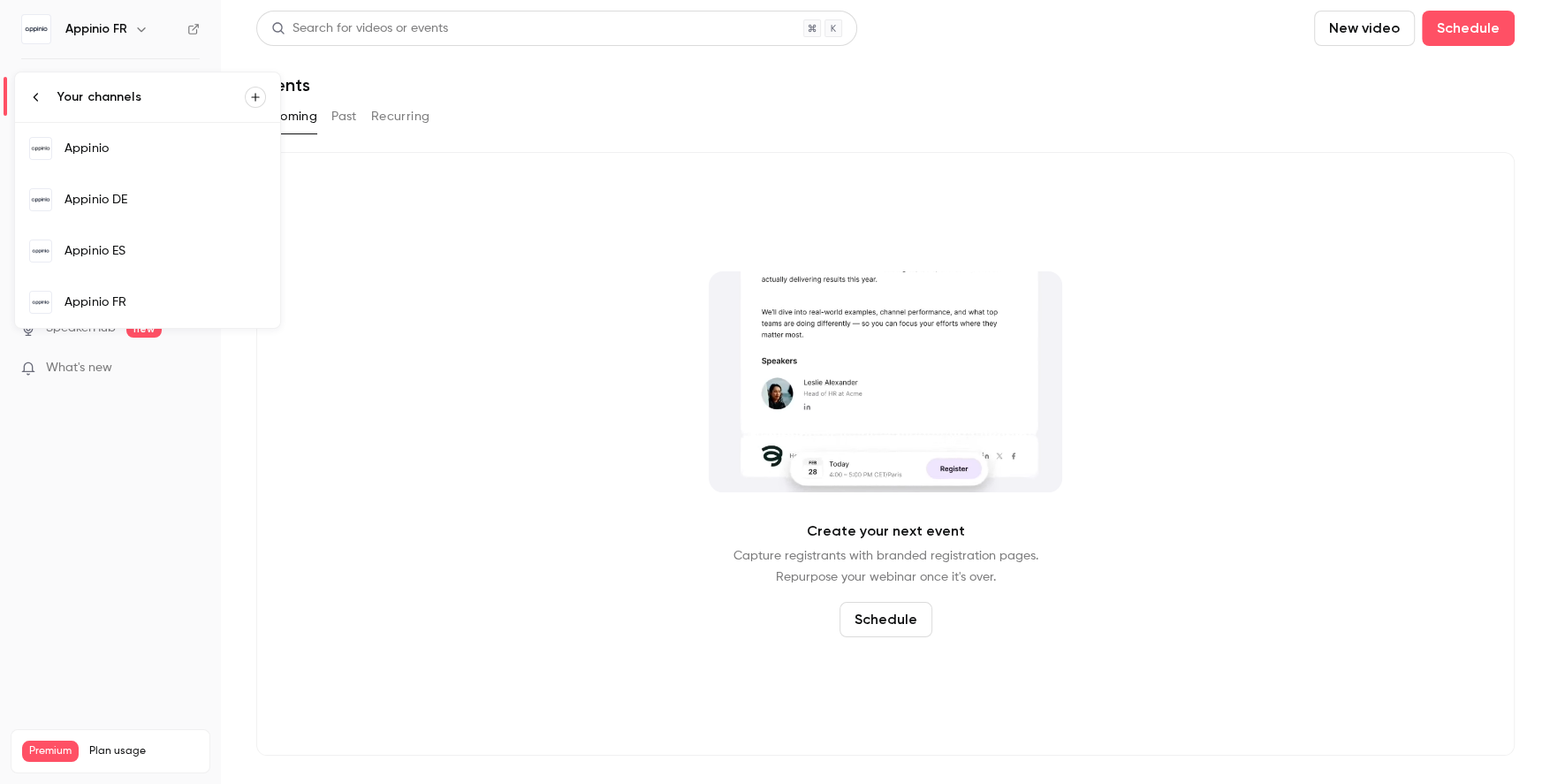
click at [150, 255] on div "Appinio ES" at bounding box center [165, 251] width 202 height 18
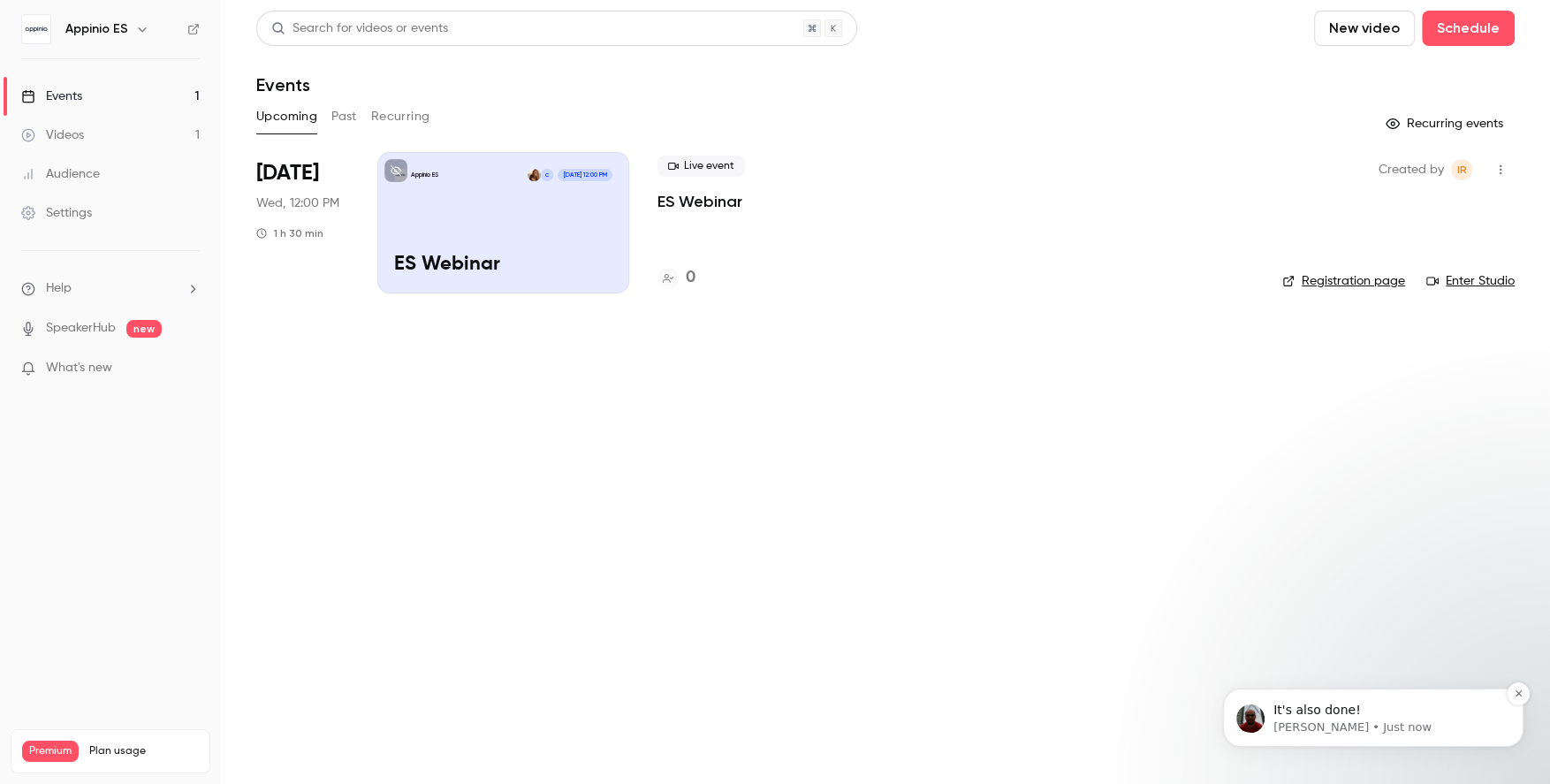
click at [1343, 721] on p "[PERSON_NAME] • Just now" at bounding box center [1387, 726] width 228 height 16
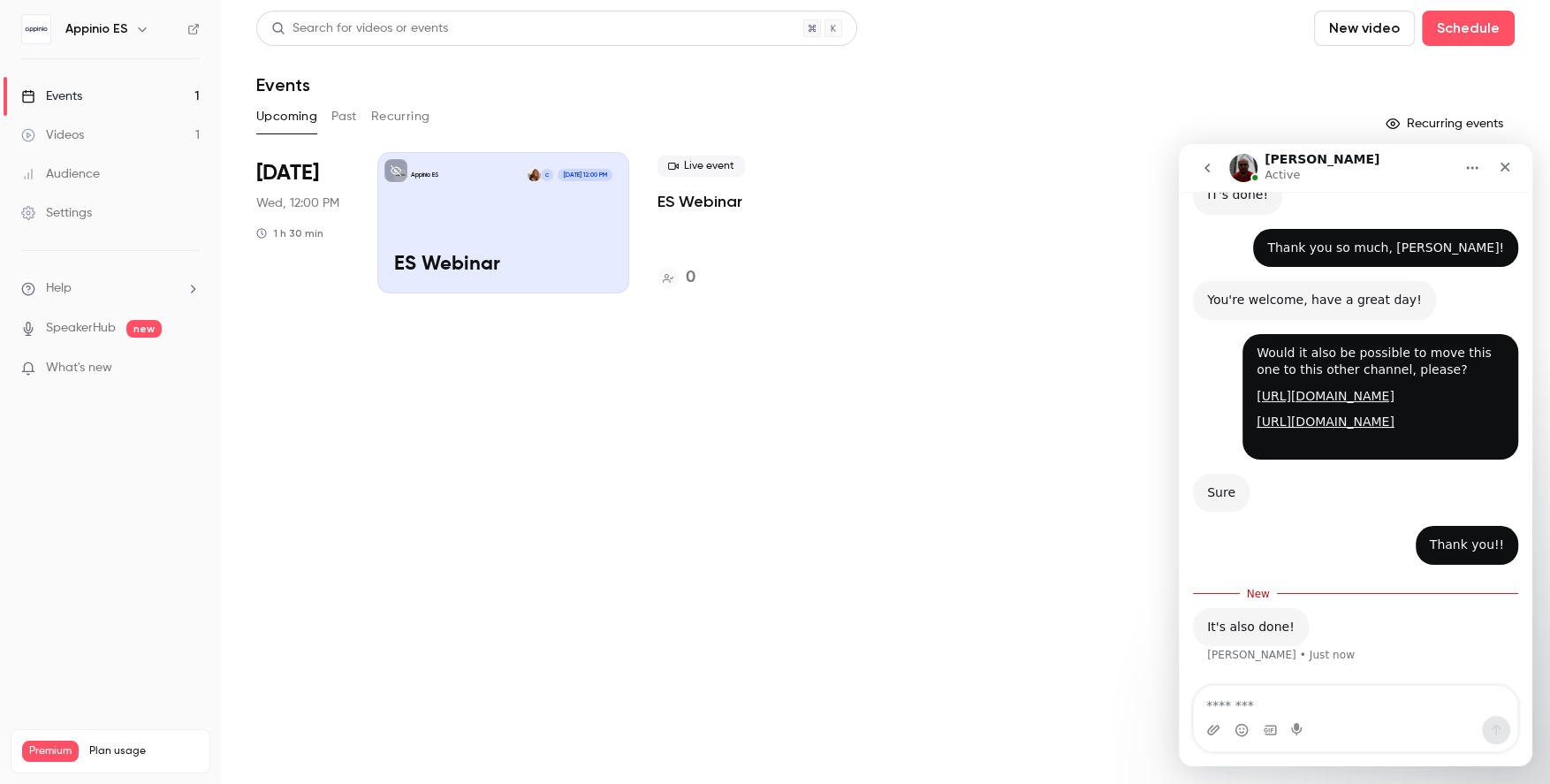
scroll to position [872, 0]
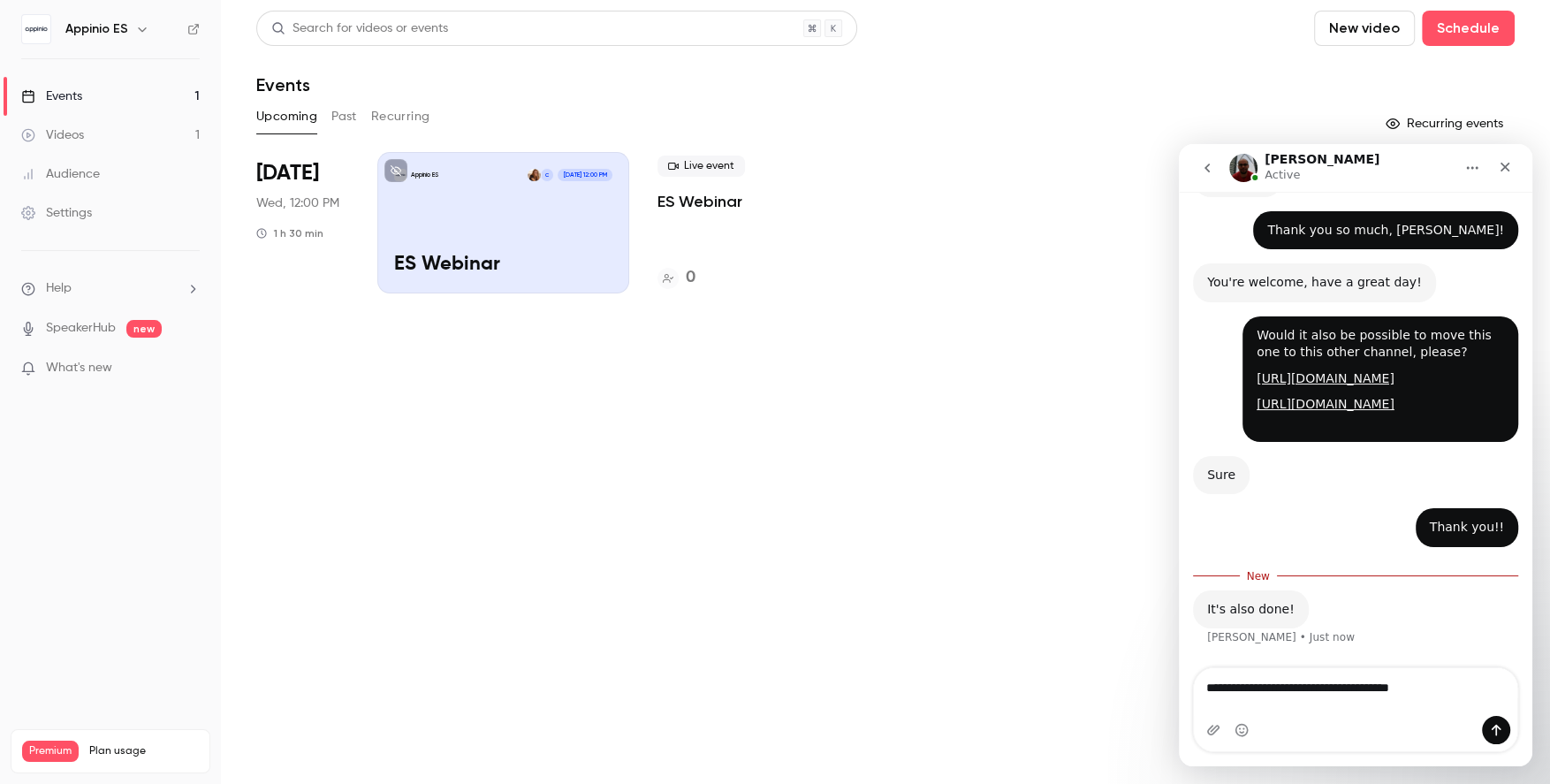
click at [1237, 722] on div "Intercom messenger" at bounding box center [1241, 730] width 14 height 28
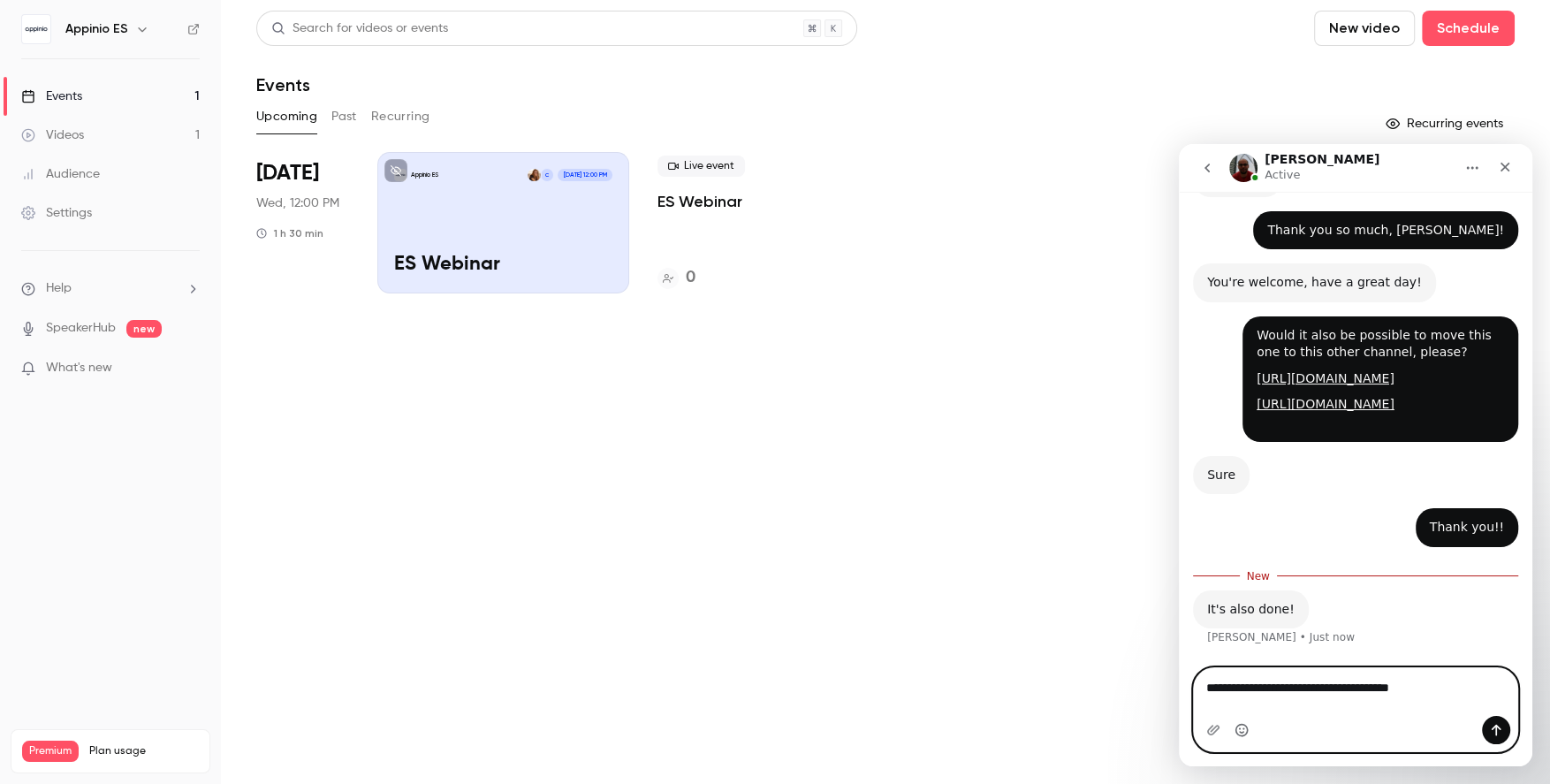
click at [1237, 725] on circle "Emoji picker" at bounding box center [1241, 729] width 11 height 11
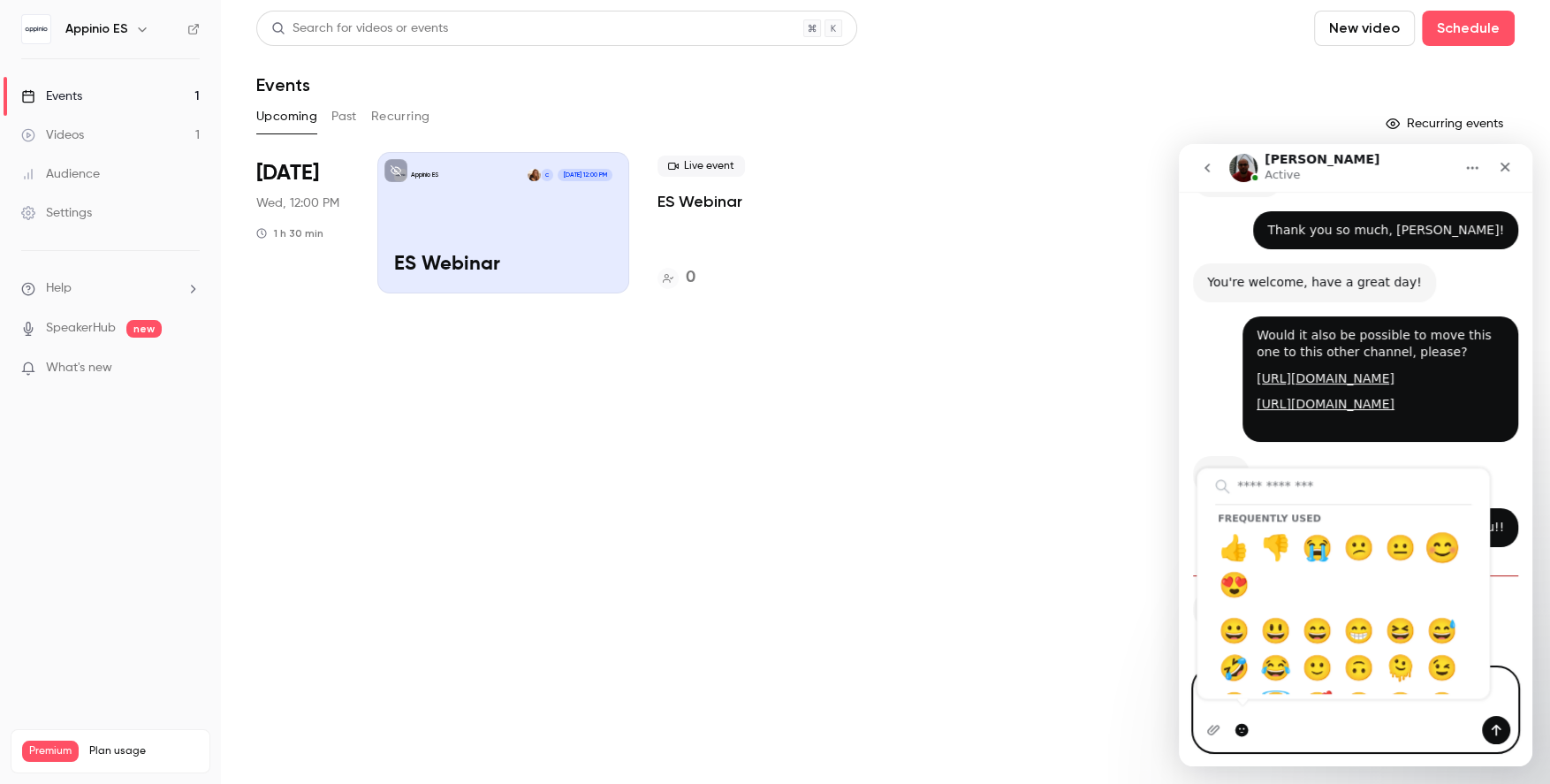
type textarea "**********"
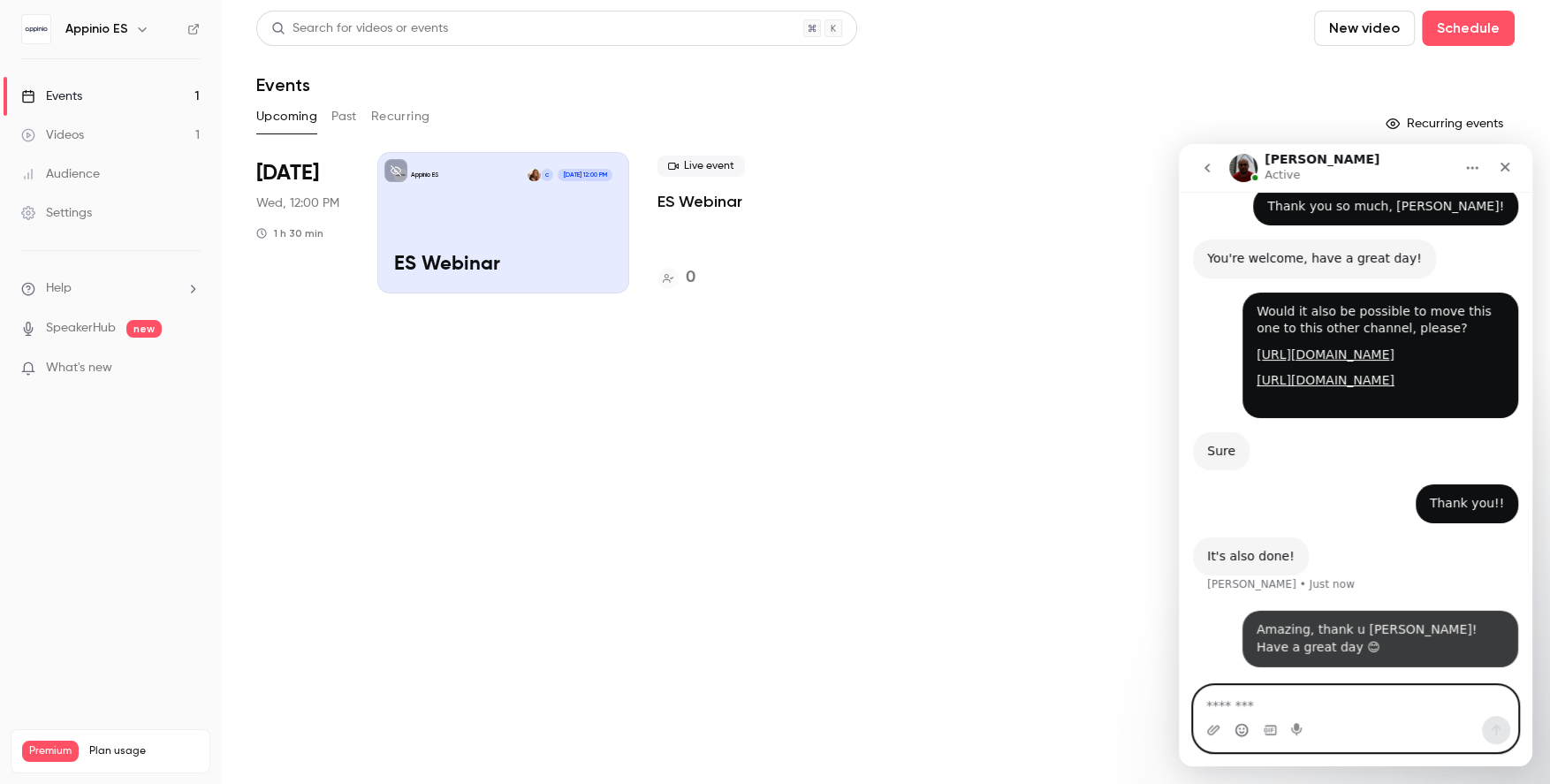
scroll to position [913, 0]
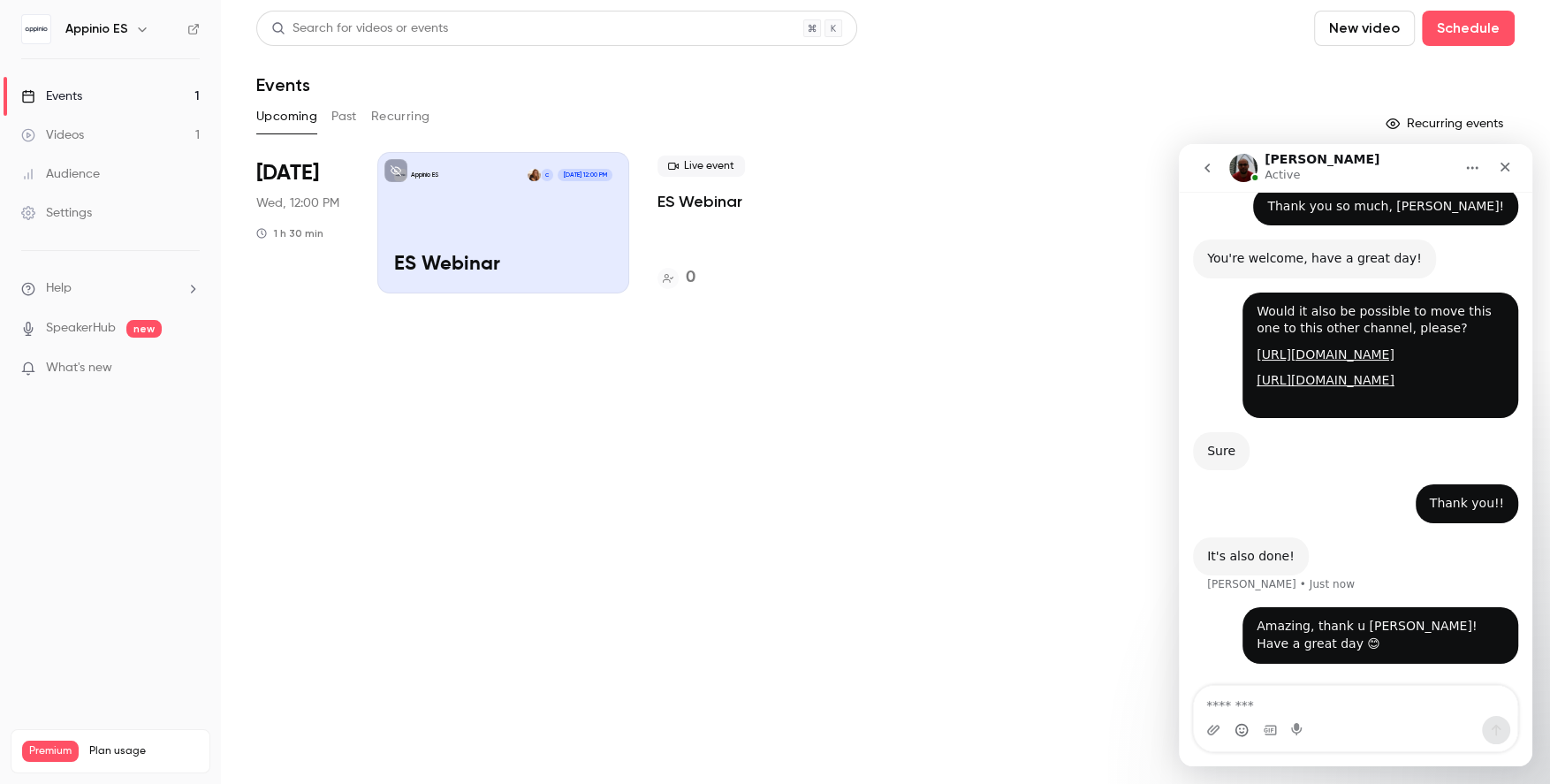
click at [148, 100] on link "Events 1" at bounding box center [110, 96] width 221 height 39
click at [132, 26] on button "button" at bounding box center [142, 29] width 21 height 21
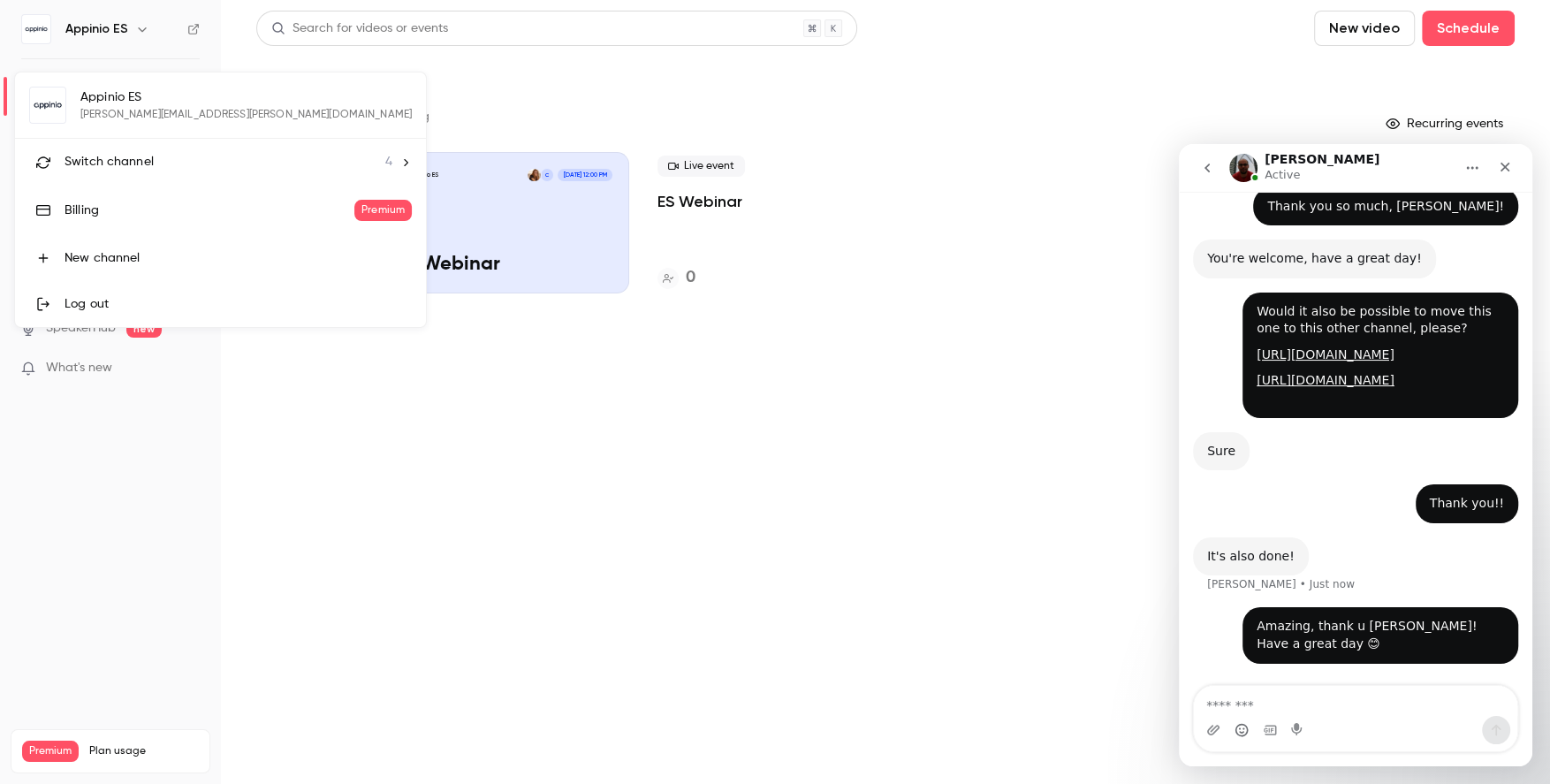
click at [121, 170] on li "Switch channel 4" at bounding box center [221, 161] width 411 height 46
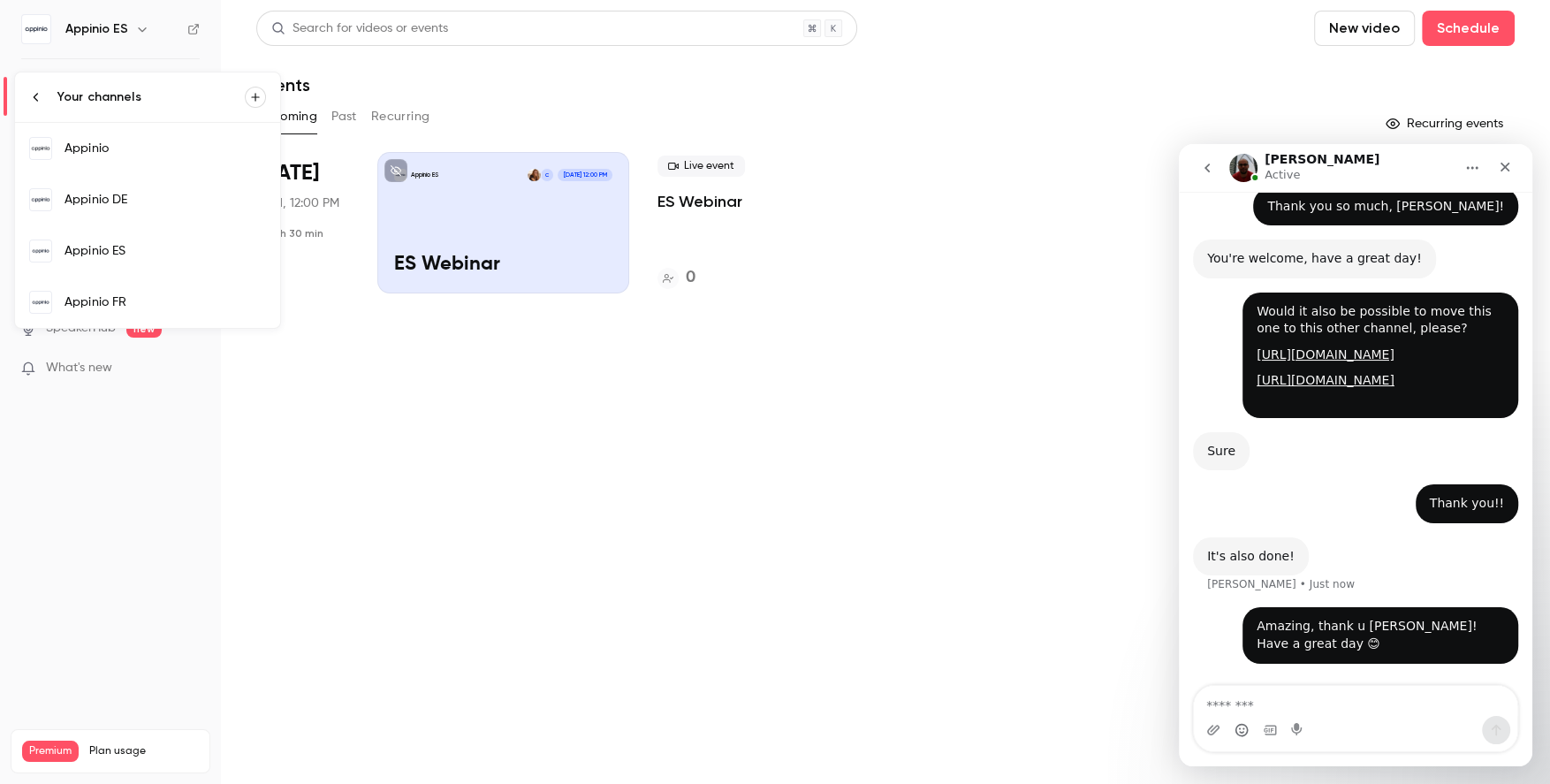
click at [187, 288] on link "Appinio FR" at bounding box center [148, 302] width 265 height 51
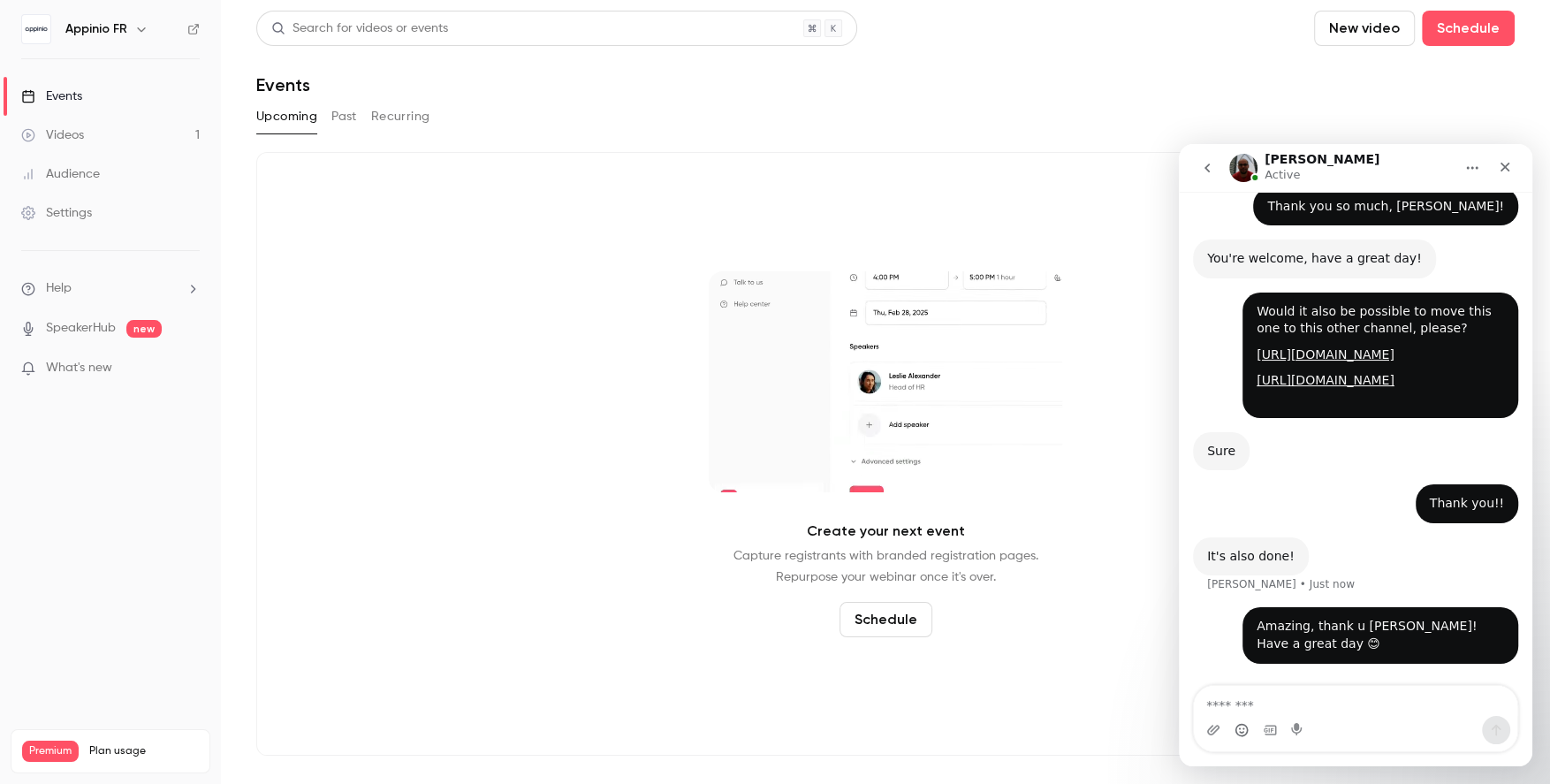
click at [355, 102] on button "Past" at bounding box center [344, 116] width 26 height 28
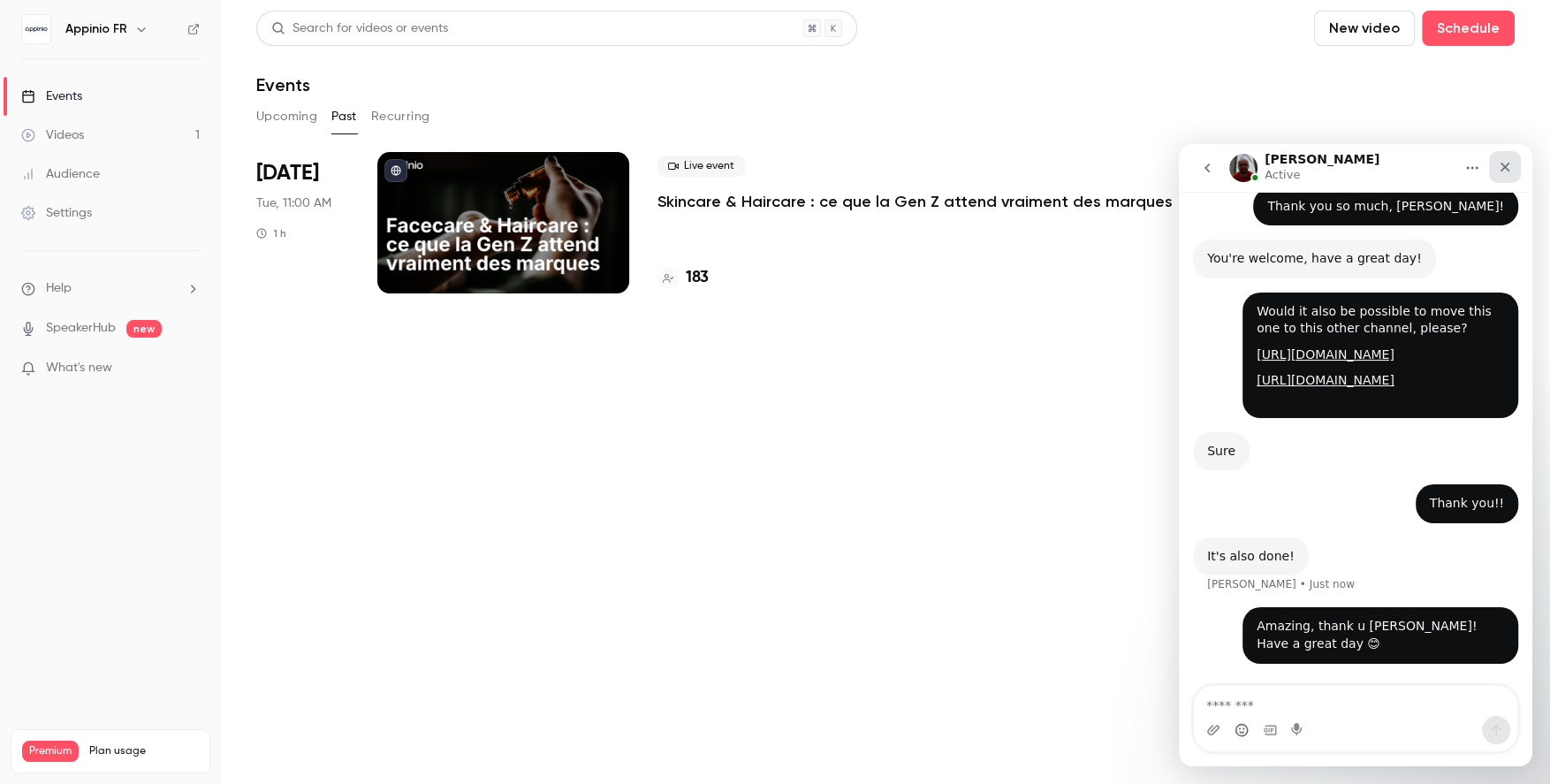
click at [1517, 169] on div "Close" at bounding box center [1505, 168] width 32 height 32
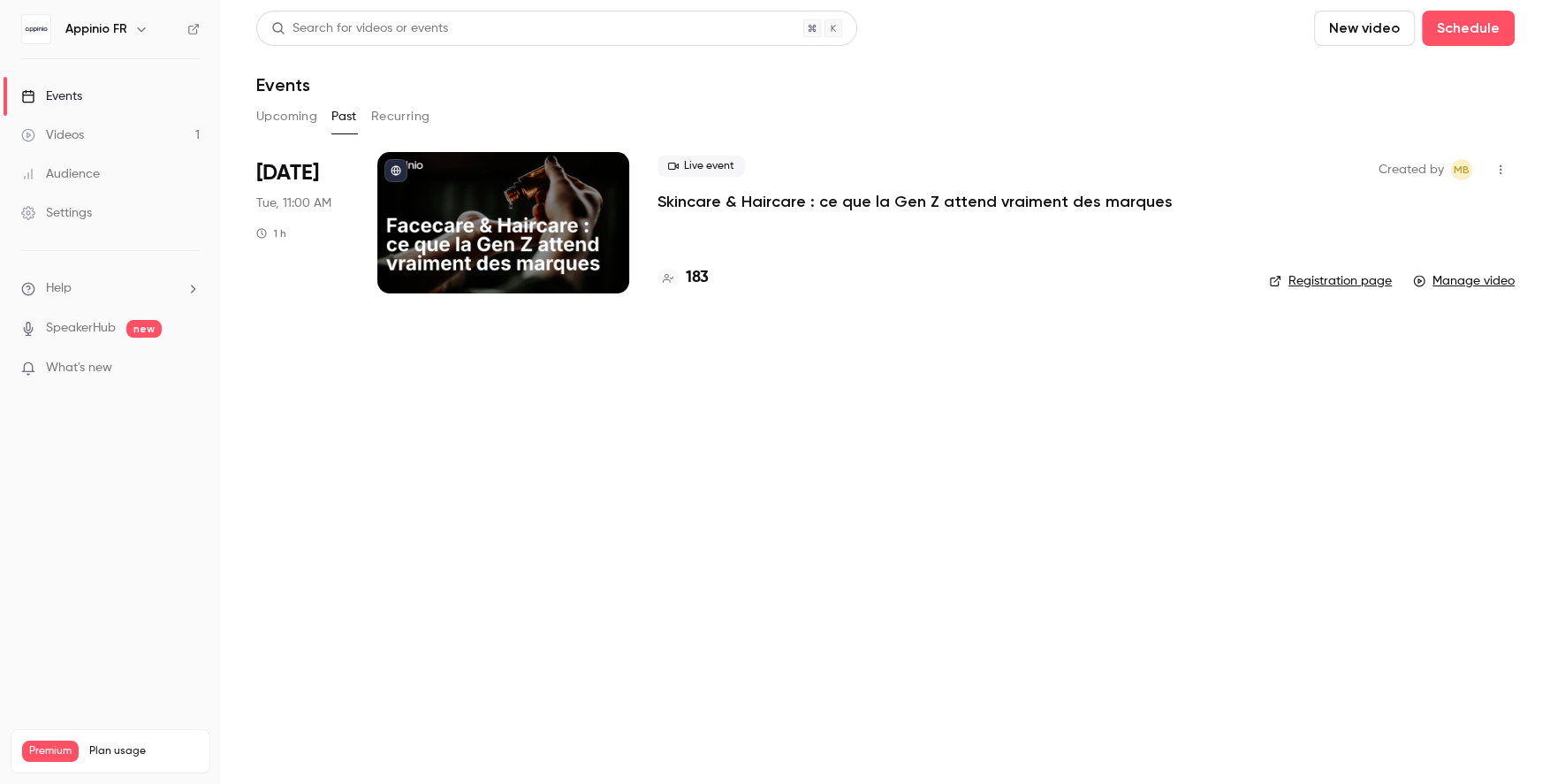
scroll to position [913, 0]
